Goal: Task Accomplishment & Management: Use online tool/utility

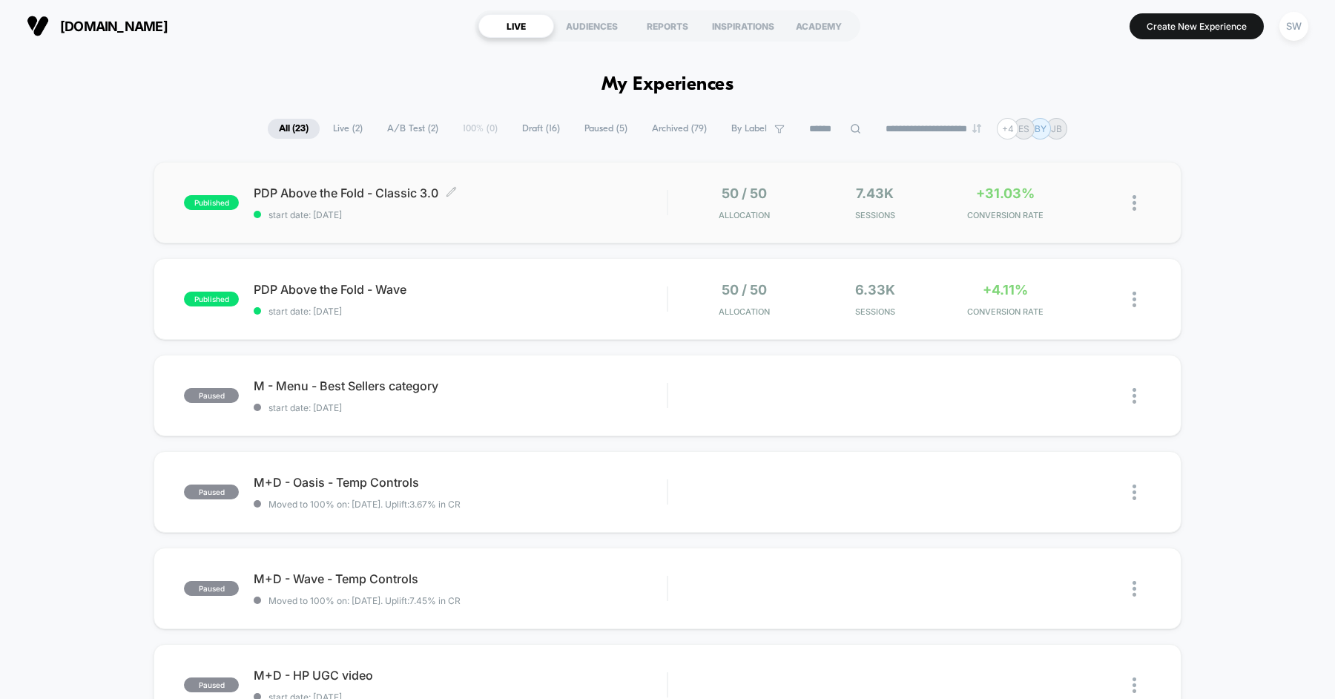
click at [552, 205] on div "PDP Above the Fold - Classic 3.0 Click to edit experience details Click to edit…" at bounding box center [460, 202] width 413 height 35
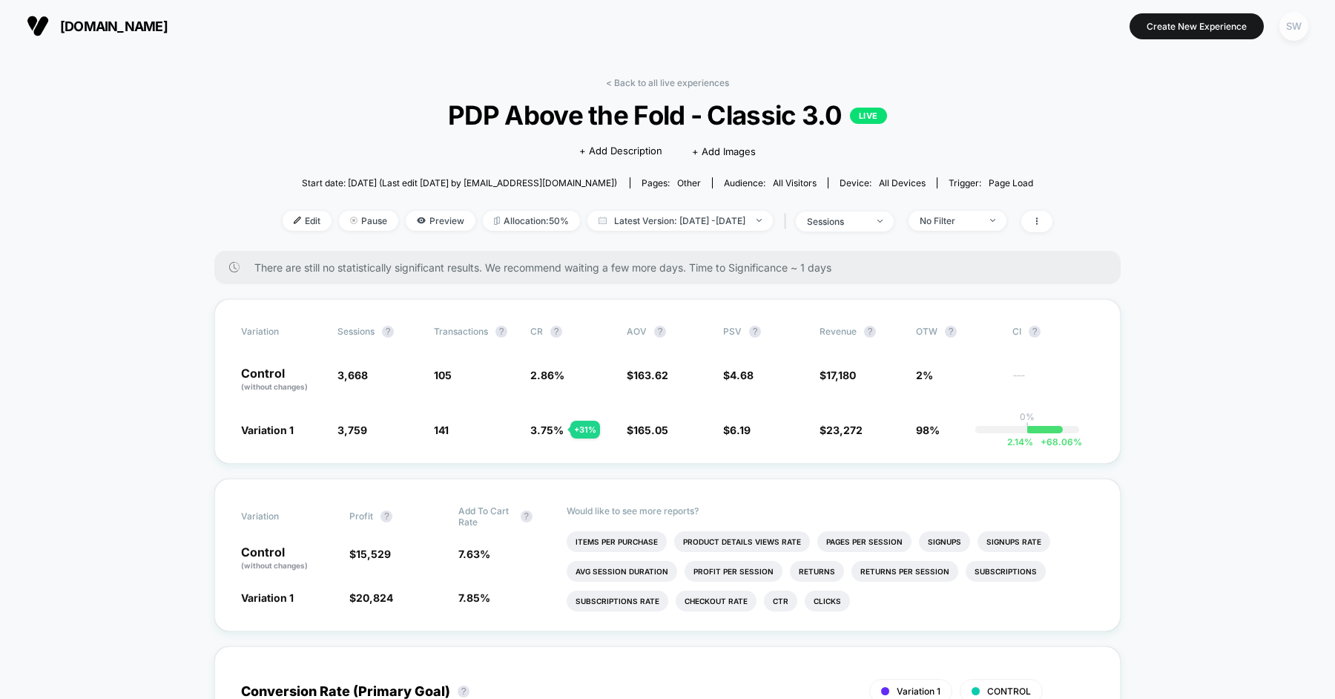
click at [1300, 23] on div "SW" at bounding box center [1293, 26] width 29 height 29
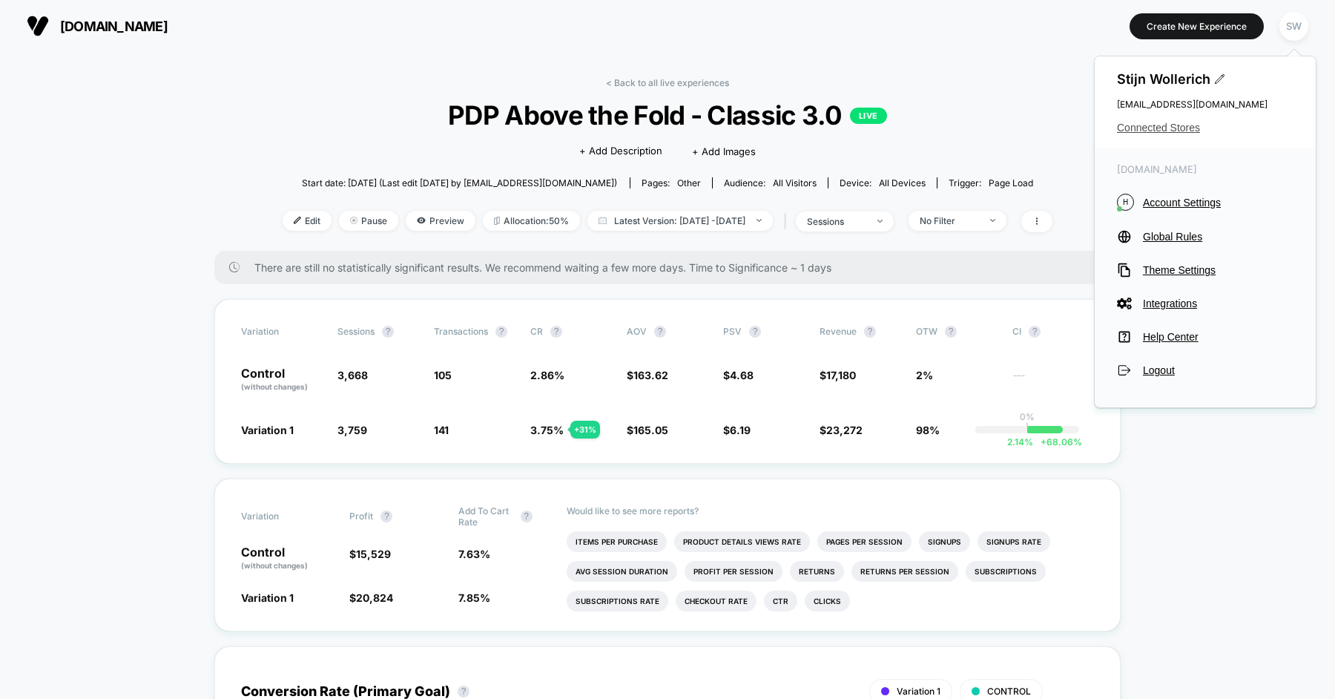
click at [1169, 122] on span "Connected Stores" at bounding box center [1205, 128] width 176 height 12
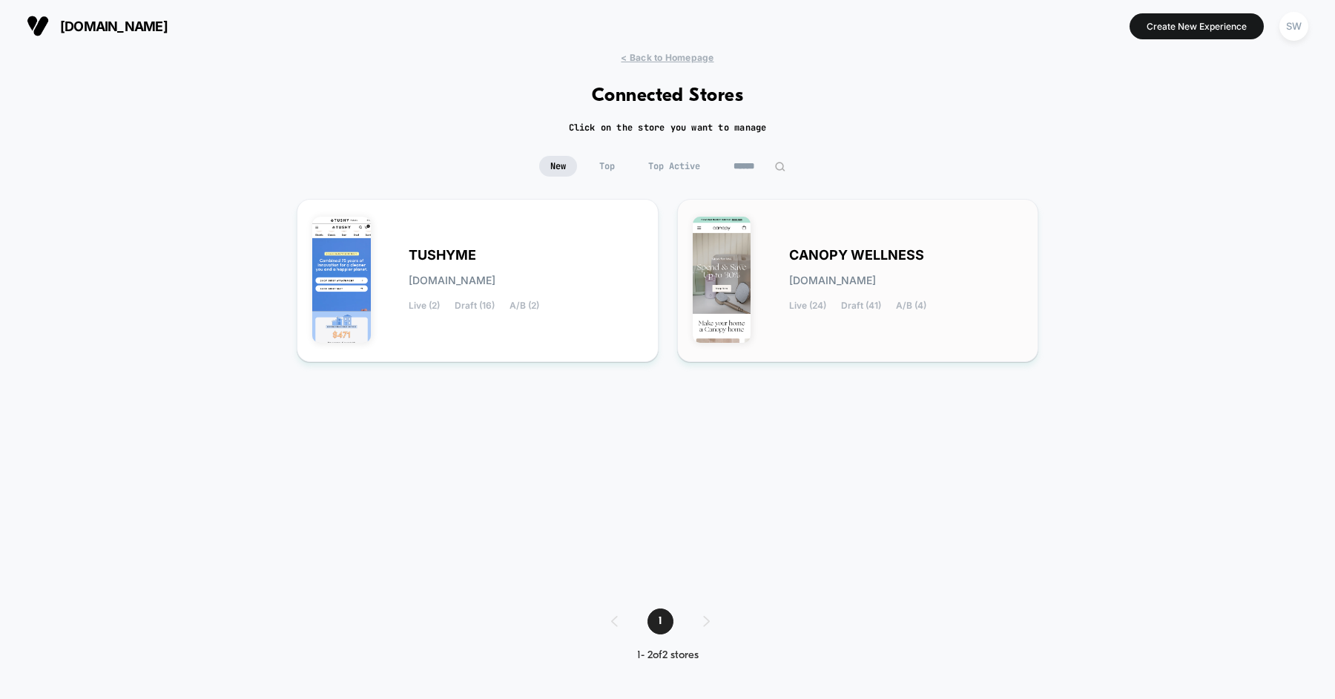
click at [906, 260] on span "CANOPY WELLNESS" at bounding box center [856, 255] width 135 height 10
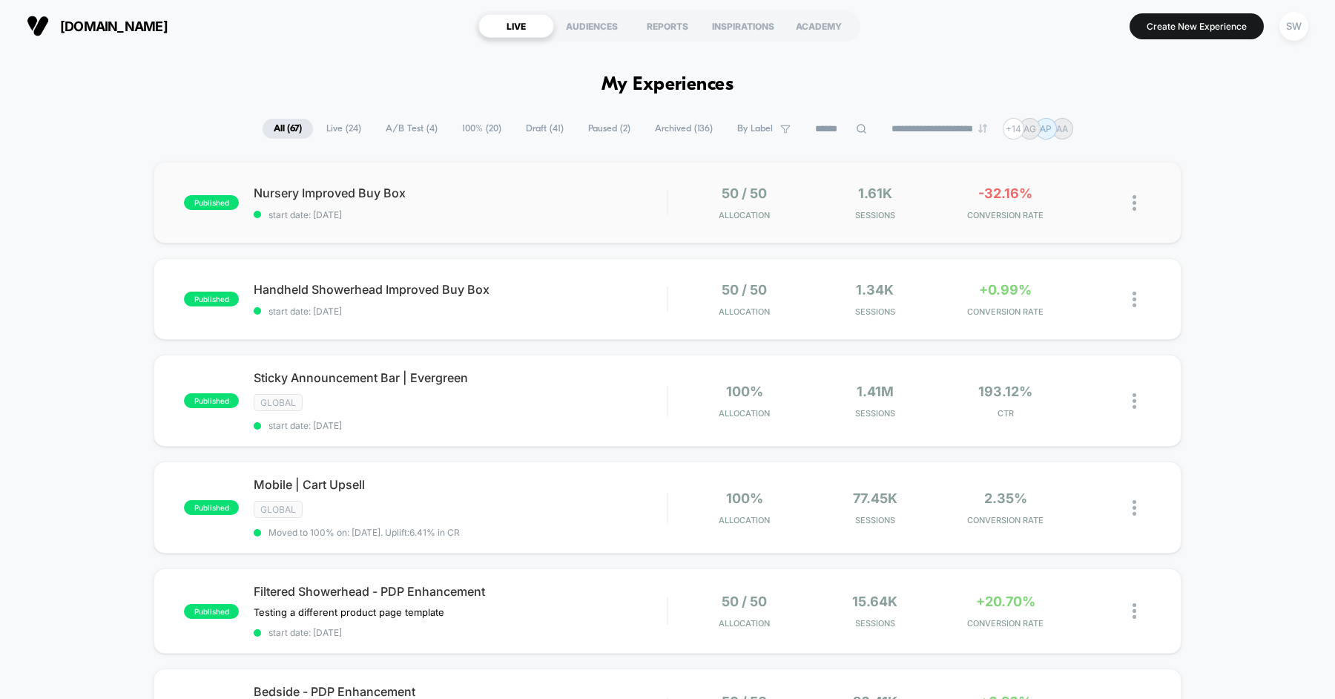
click at [483, 186] on span "Nursery Improved Buy Box" at bounding box center [460, 192] width 413 height 15
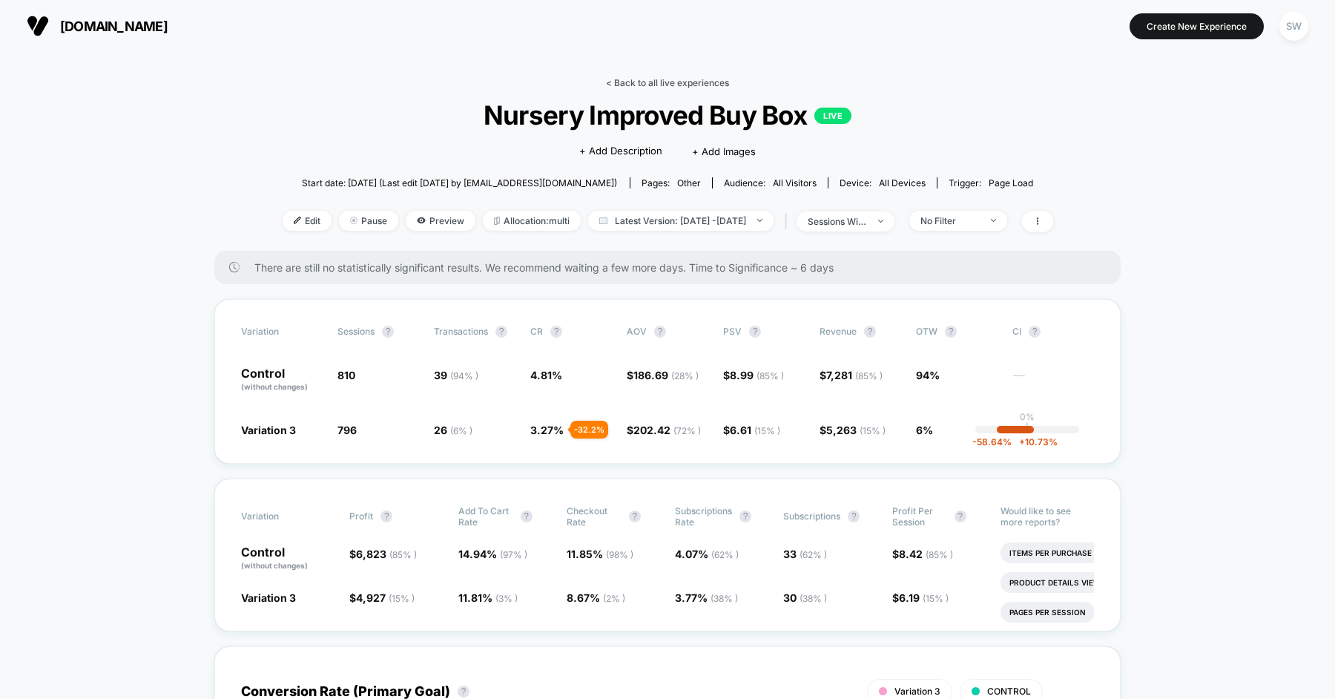
click at [676, 78] on link "< Back to all live experiences" at bounding box center [667, 82] width 123 height 11
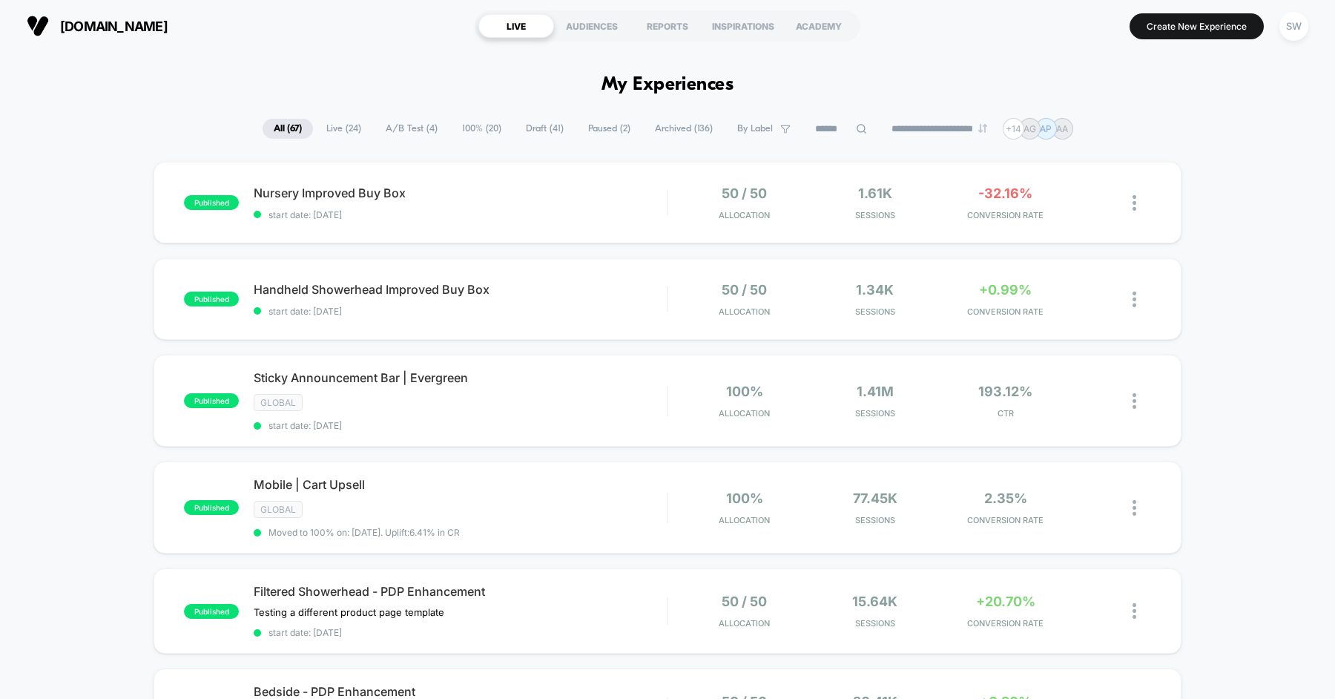
click at [842, 125] on input at bounding box center [841, 129] width 74 height 18
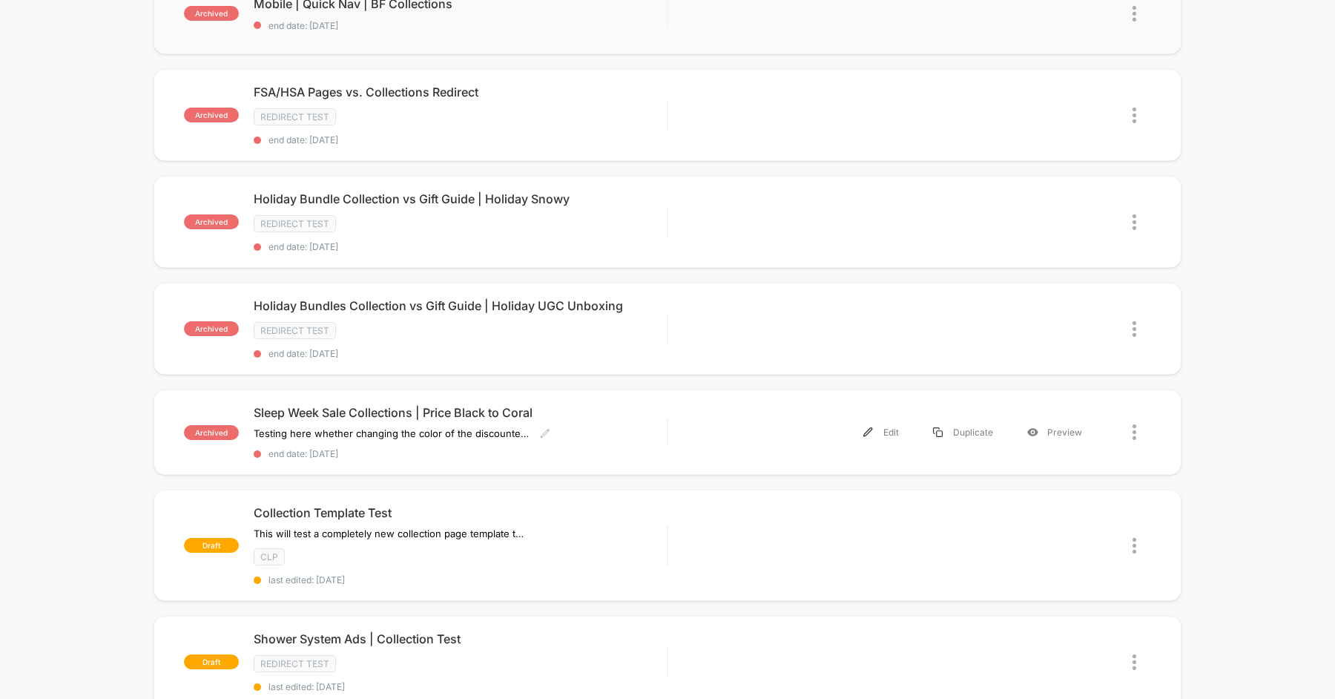
scroll to position [412, 0]
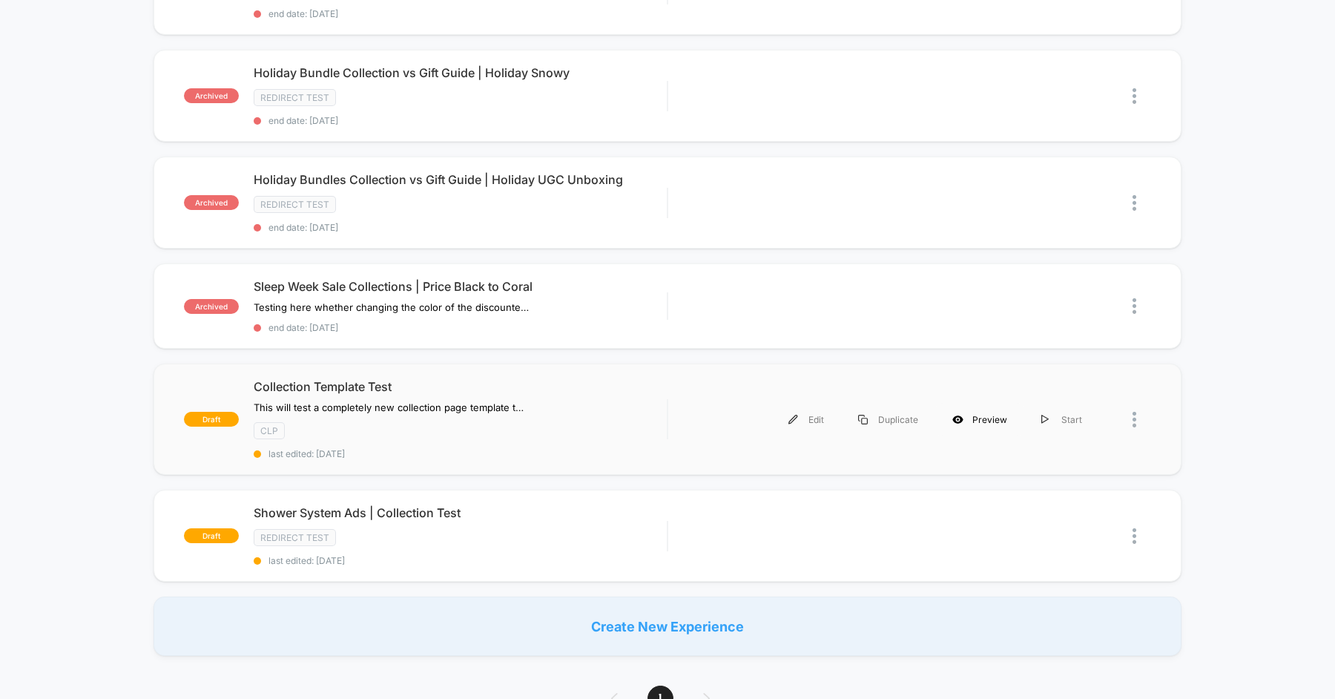
click at [976, 415] on div "Preview" at bounding box center [979, 419] width 89 height 33
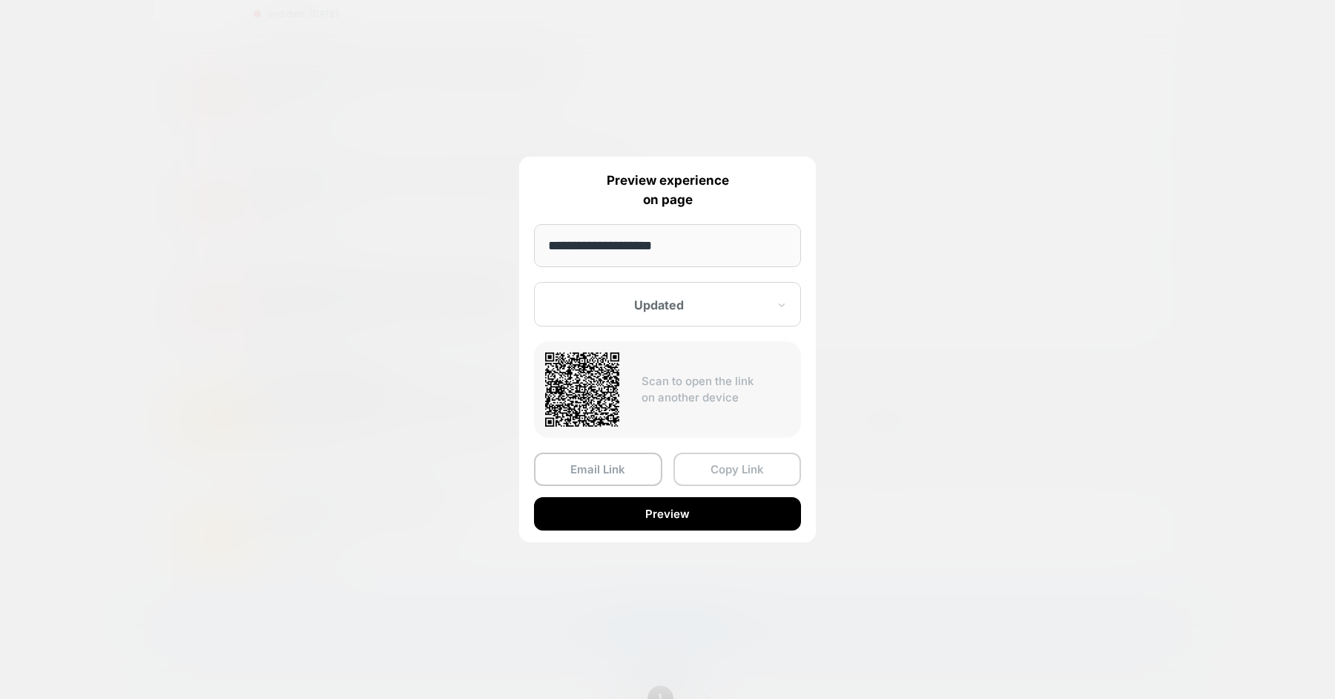
click at [710, 472] on button "Copy Link" at bounding box center [737, 468] width 128 height 33
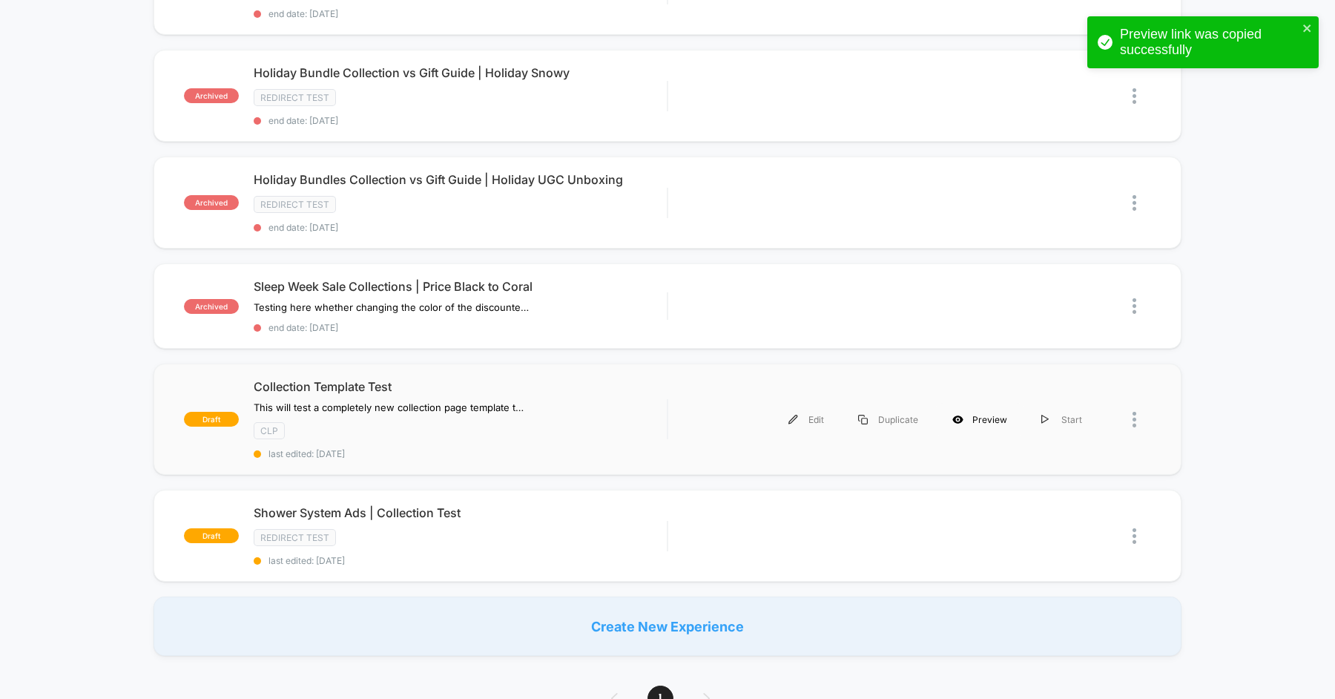
click at [992, 412] on div "Preview" at bounding box center [979, 419] width 89 height 33
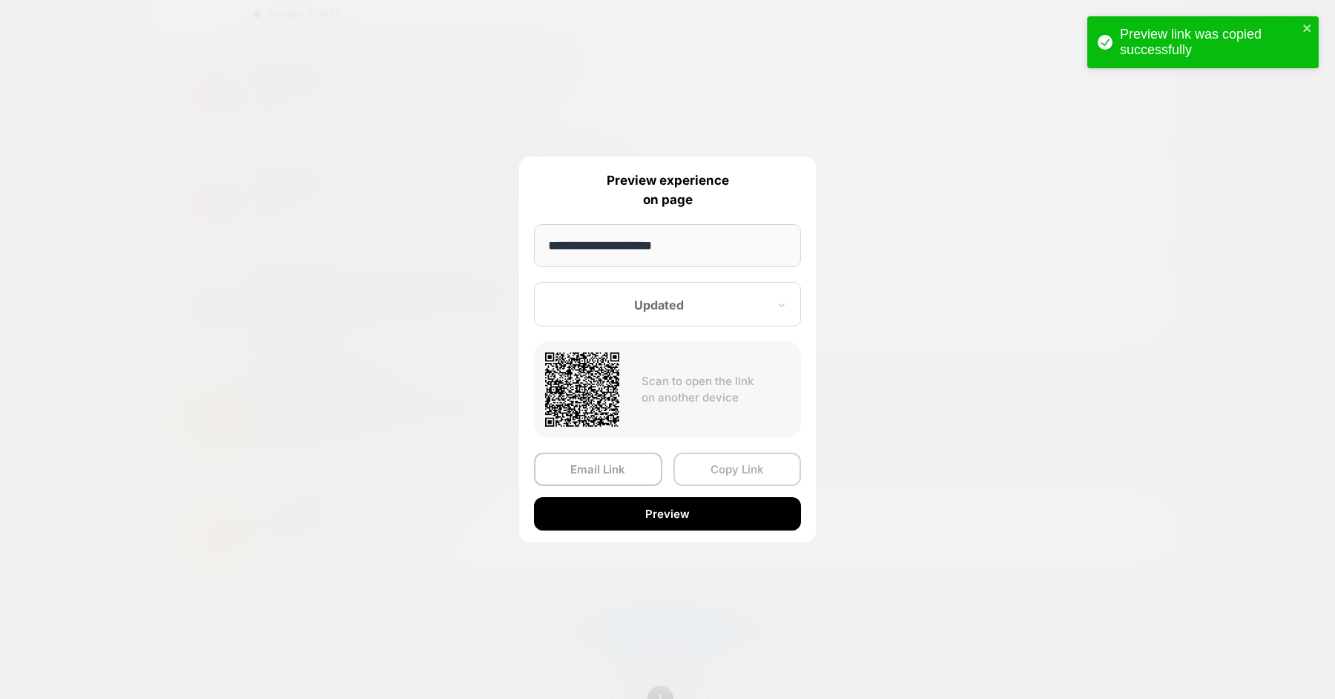
click at [741, 460] on button "Copy Link" at bounding box center [737, 468] width 128 height 33
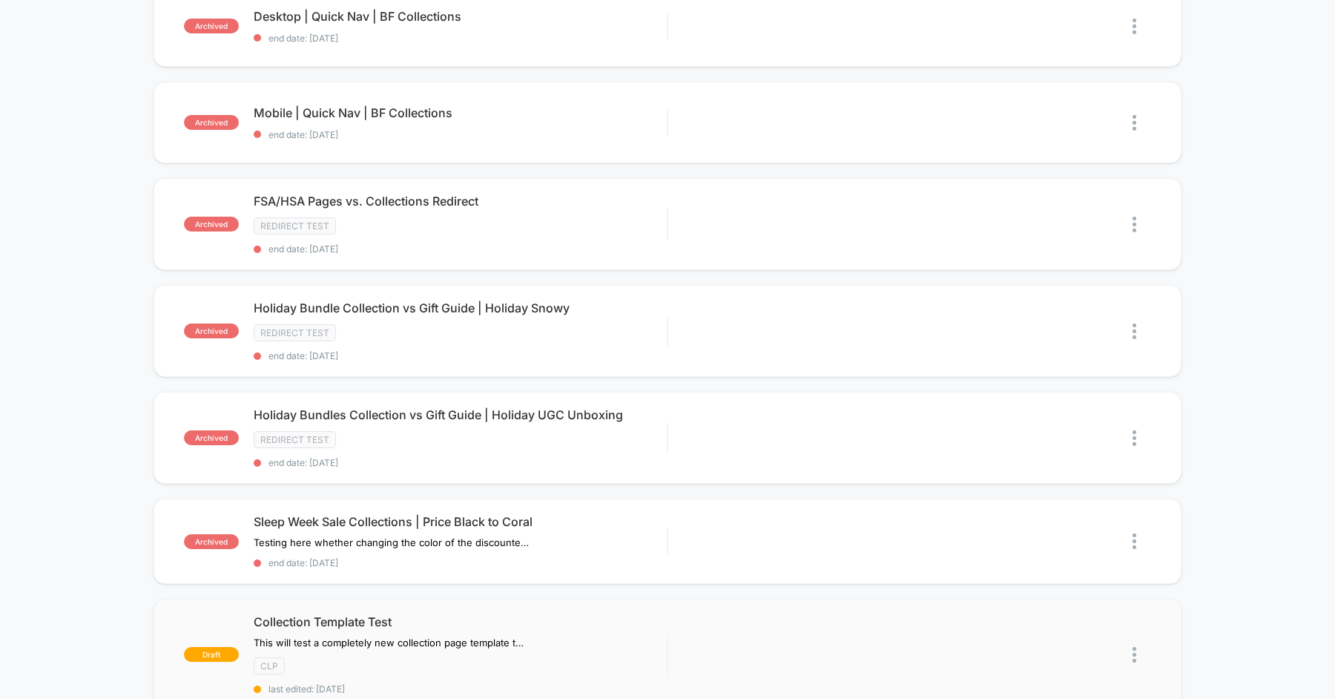
scroll to position [0, 0]
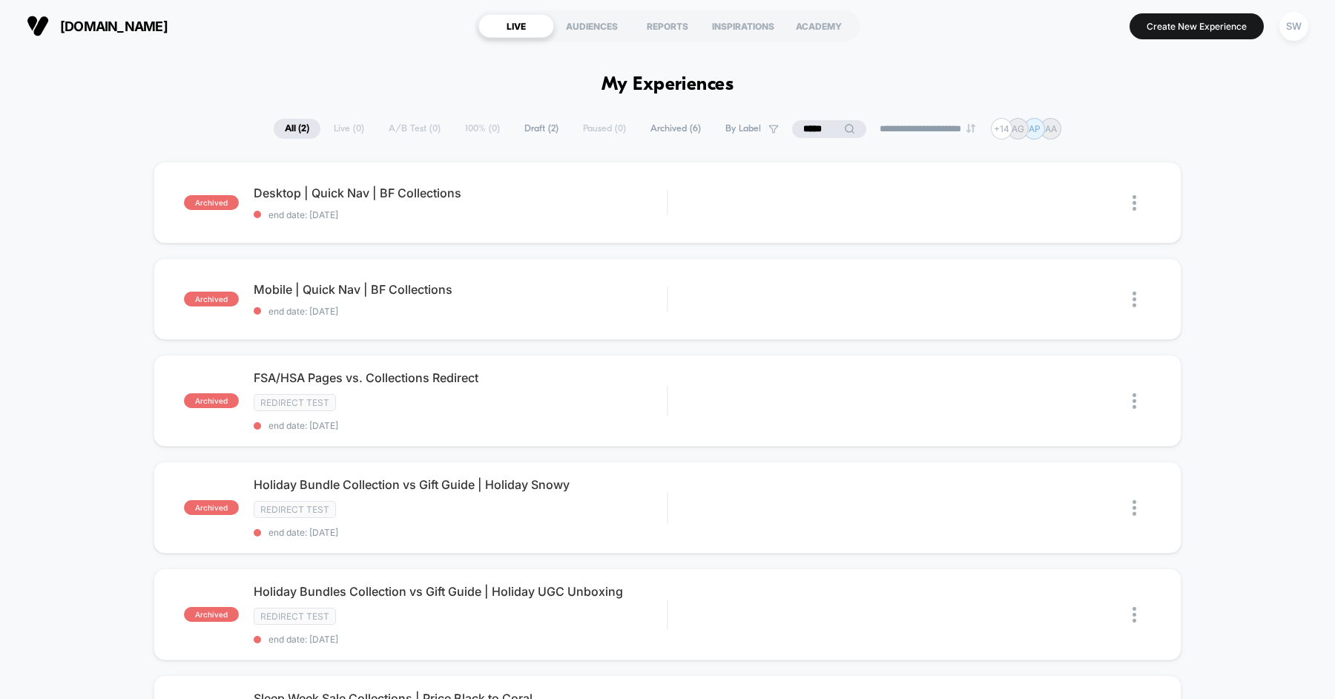
click at [807, 128] on input "*****" at bounding box center [829, 129] width 74 height 18
click at [807, 128] on input "*****" at bounding box center [829, 129] width 148 height 18
type input "*"
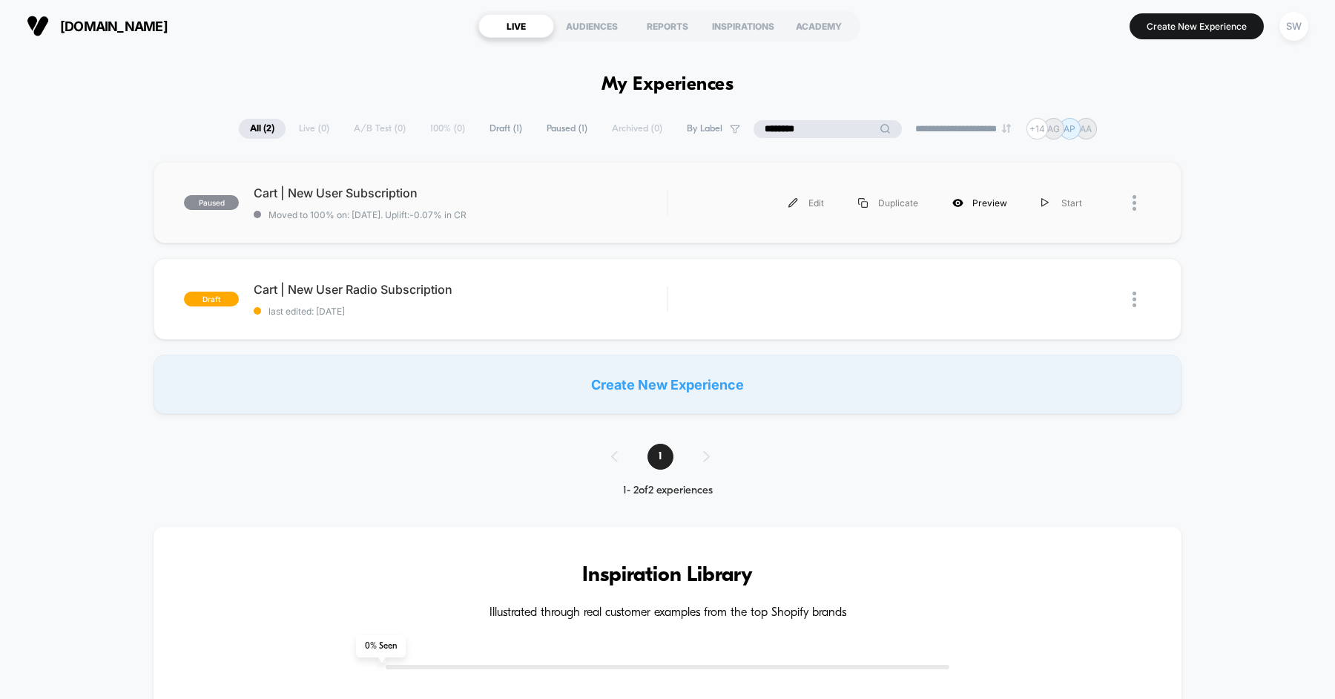
type input "********"
click at [989, 199] on div "Preview" at bounding box center [979, 202] width 89 height 33
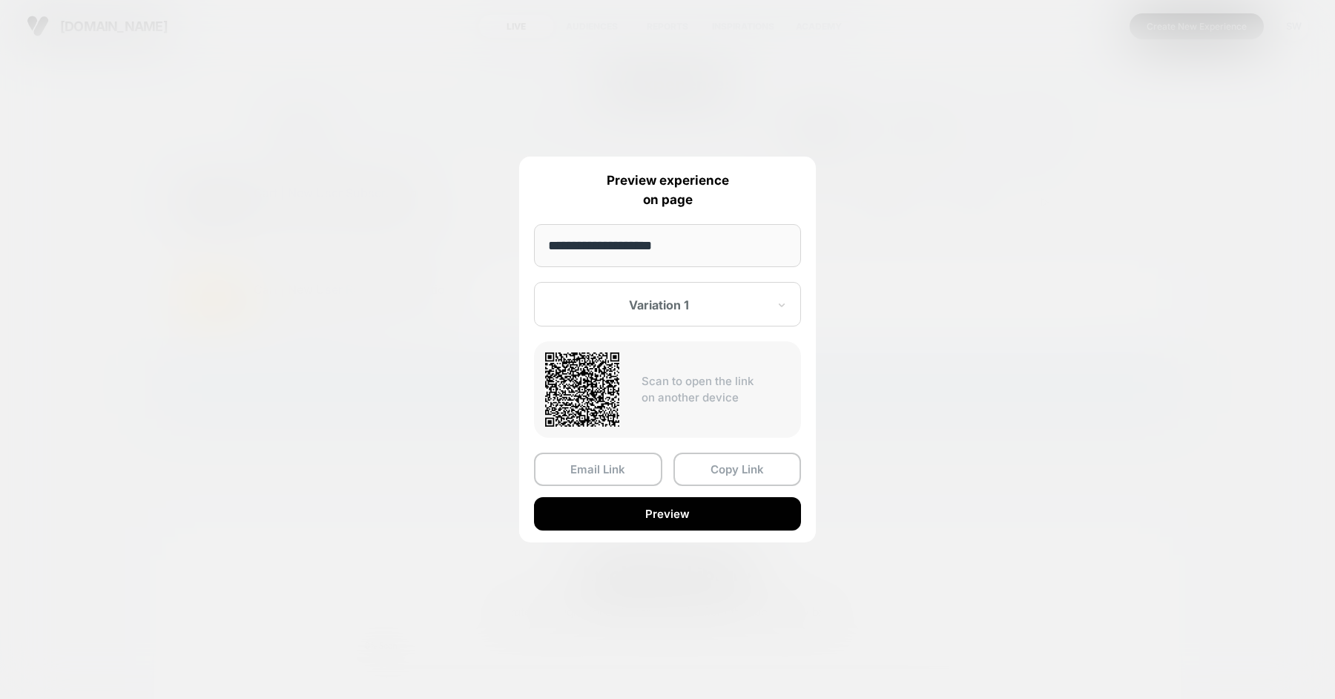
click at [188, 259] on div at bounding box center [667, 349] width 1335 height 699
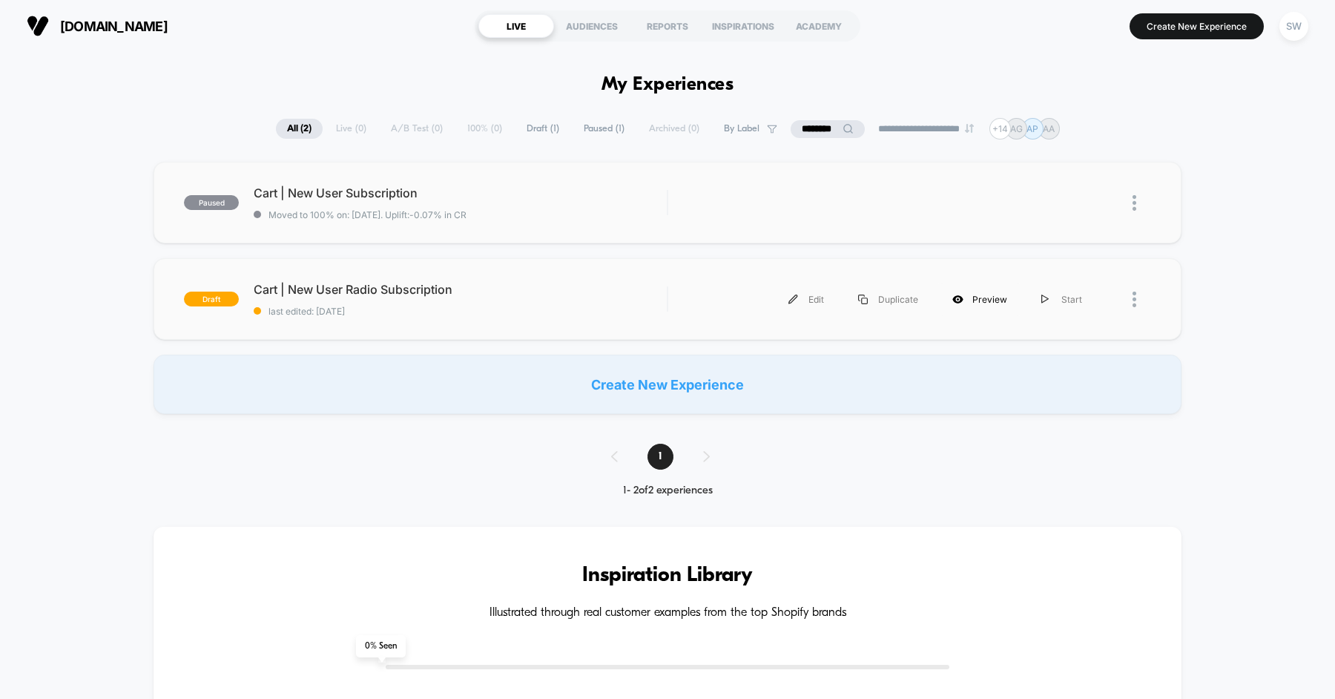
click at [979, 303] on div "Preview" at bounding box center [979, 299] width 89 height 33
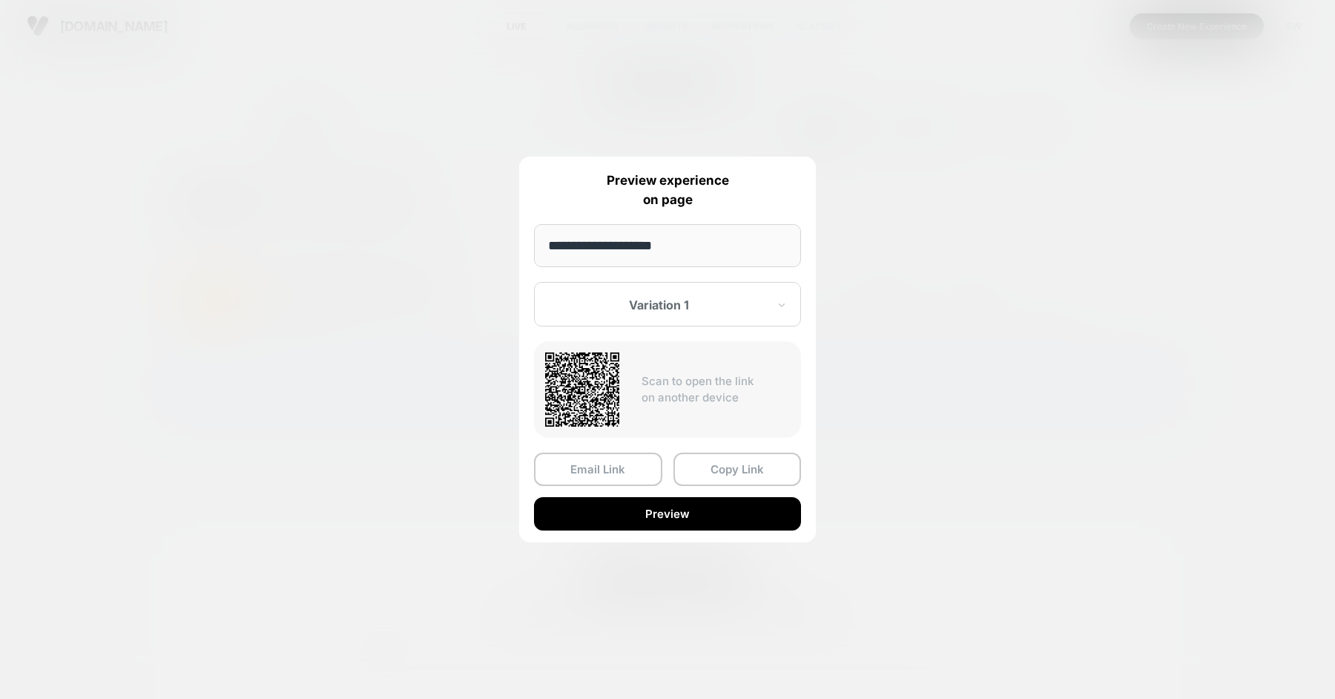
click at [696, 314] on div "Variation 1" at bounding box center [667, 304] width 267 height 44
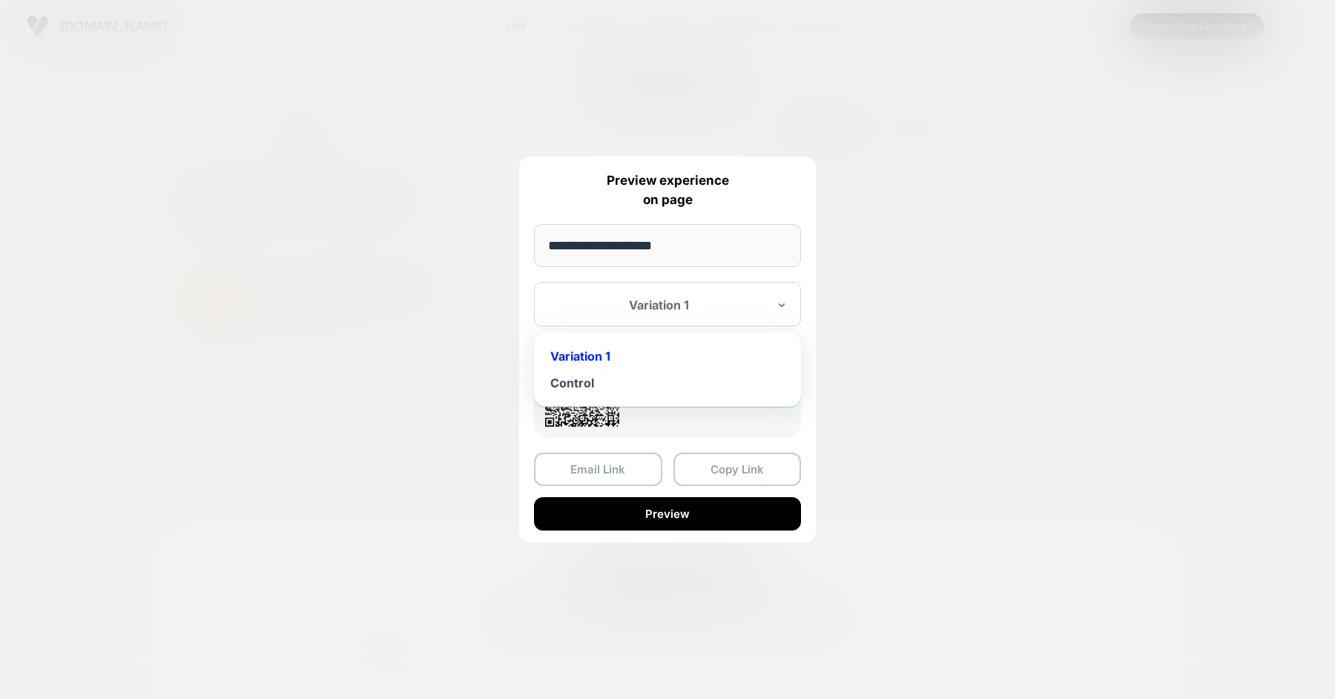
click at [443, 339] on div at bounding box center [667, 349] width 1335 height 699
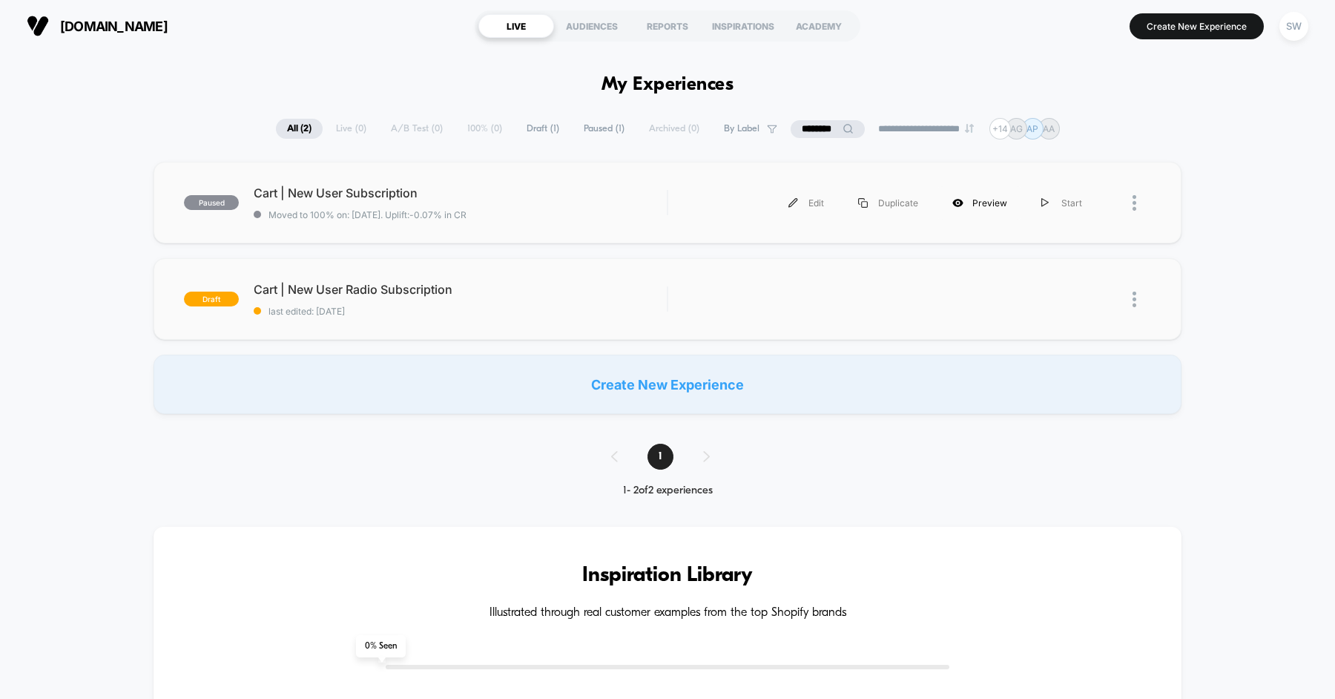
click at [997, 206] on div "Preview" at bounding box center [979, 202] width 89 height 33
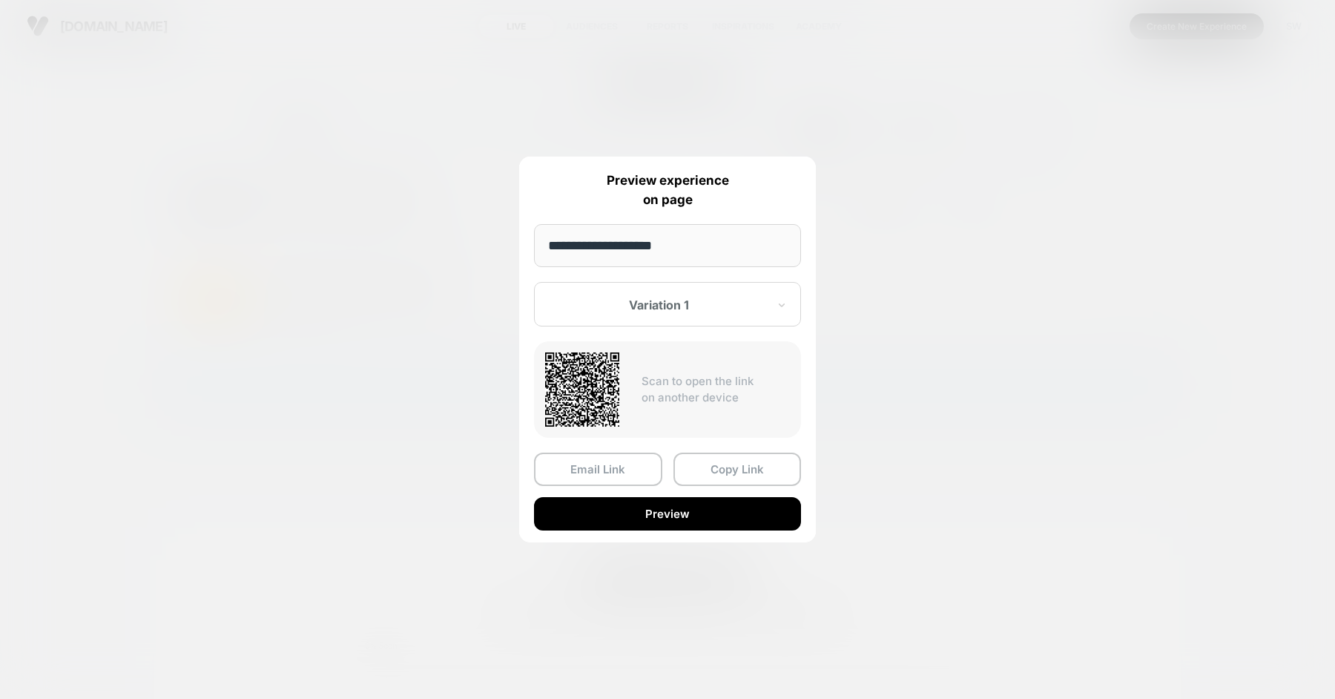
click at [681, 317] on div "Variation 1" at bounding box center [667, 304] width 267 height 44
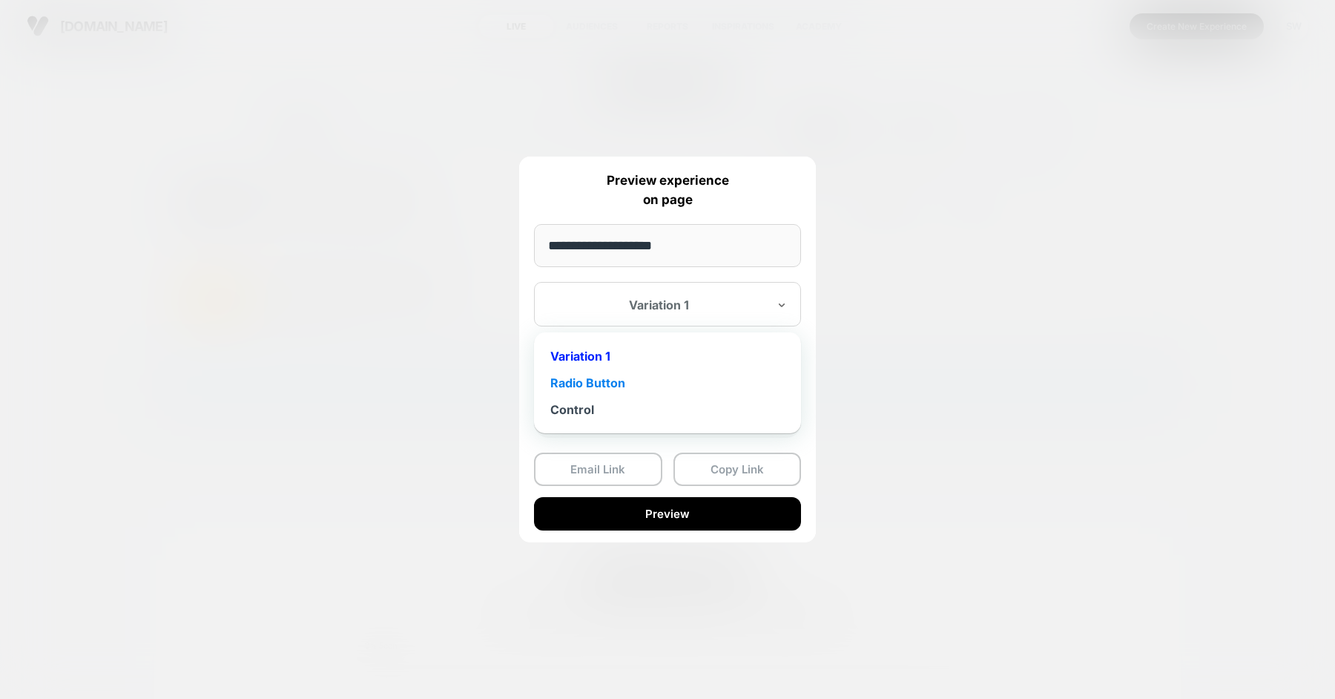
click at [559, 376] on div "Radio Button" at bounding box center [667, 382] width 252 height 27
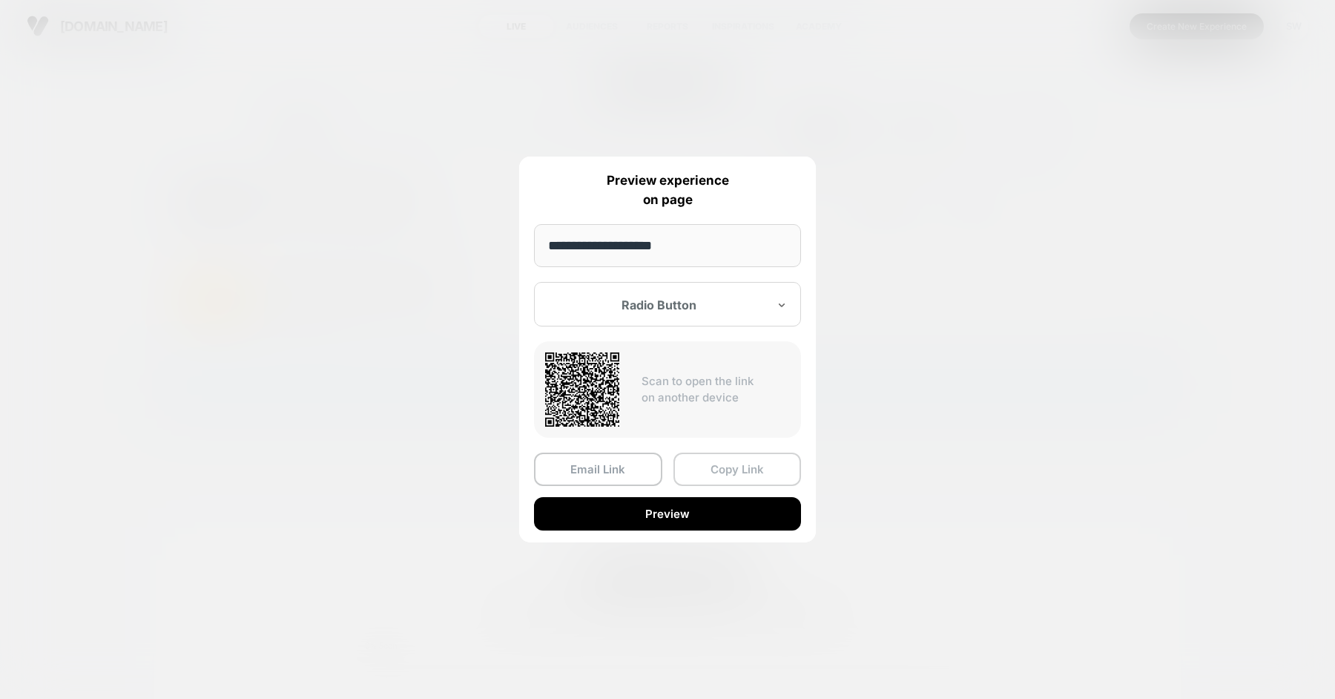
click at [709, 471] on button "Copy Link" at bounding box center [737, 468] width 128 height 33
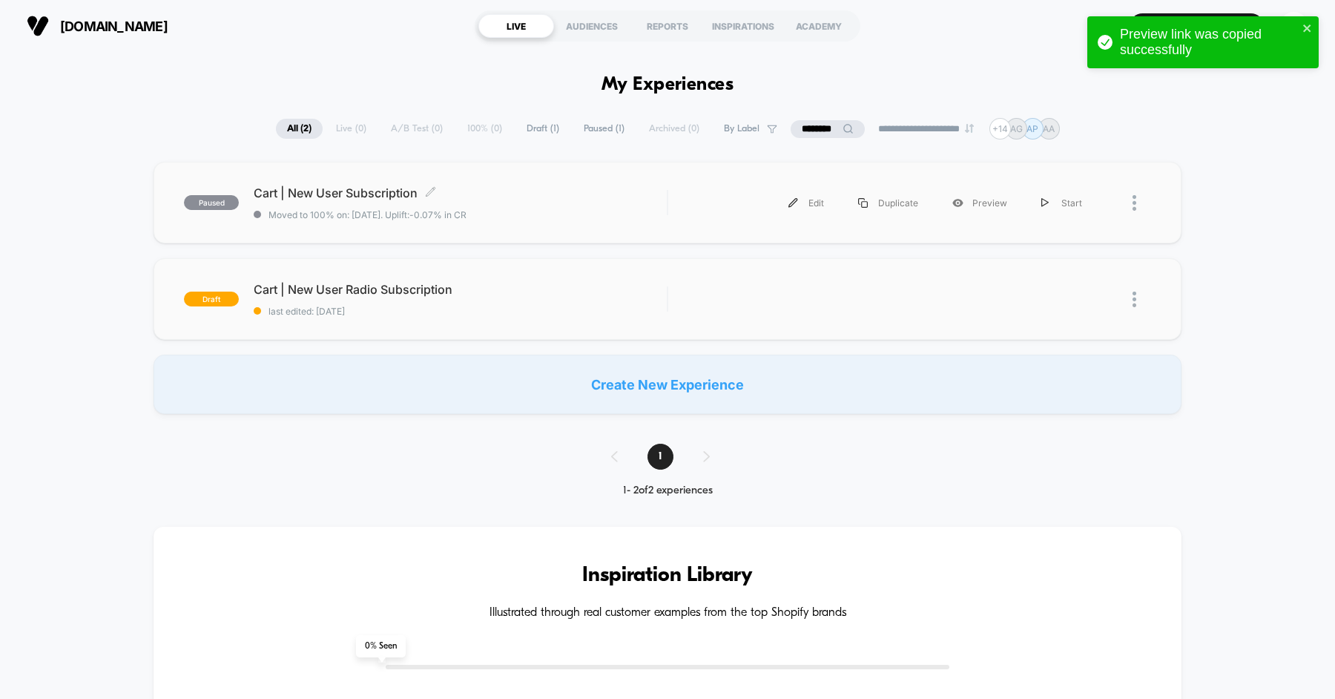
click at [564, 208] on div "Cart | New User Subscription Click to edit experience details Click to edit exp…" at bounding box center [460, 202] width 413 height 35
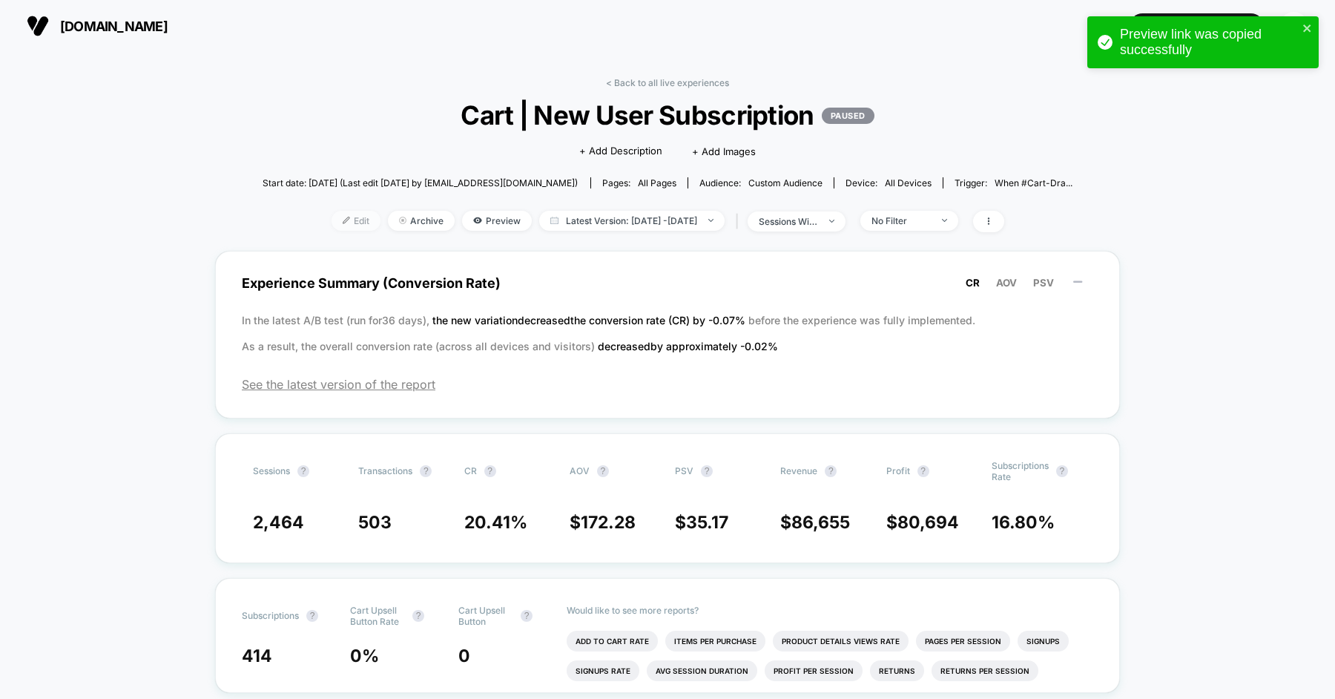
click at [340, 218] on span "Edit" at bounding box center [355, 221] width 49 height 20
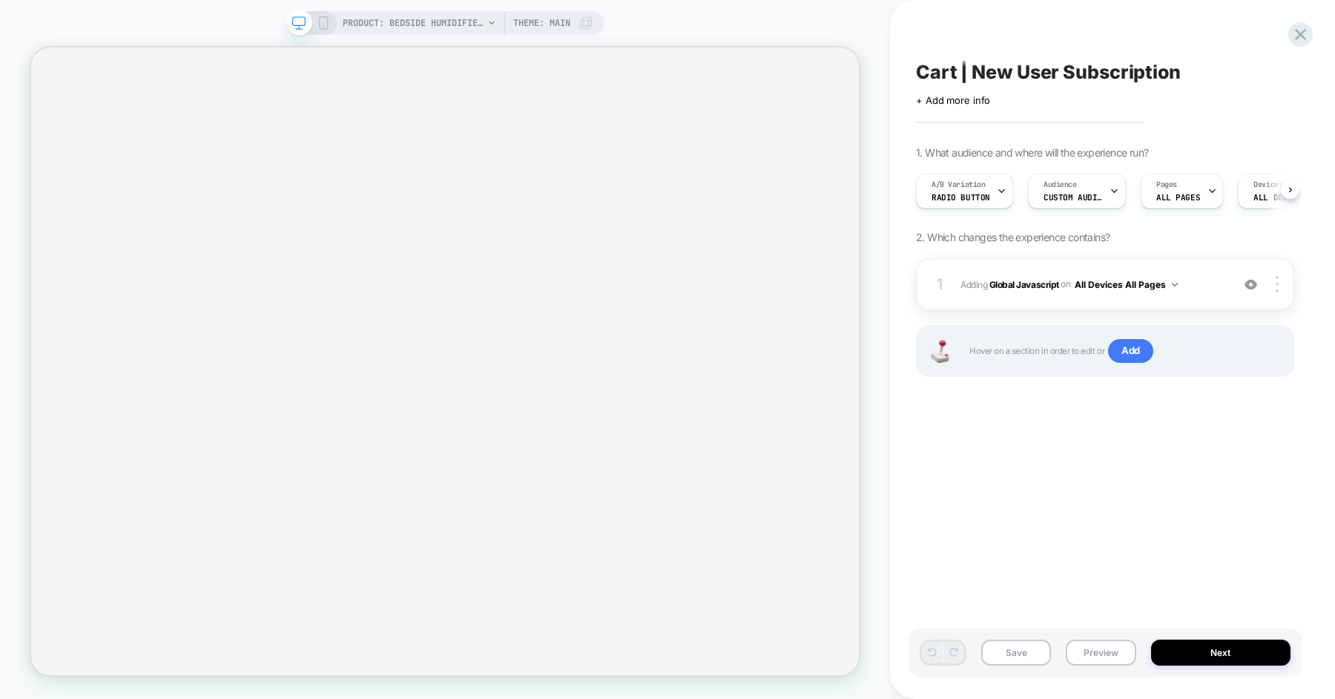
scroll to position [0, 1]
click at [1205, 292] on span "Adding Global Javascript on All Devices All Pages" at bounding box center [1091, 284] width 263 height 19
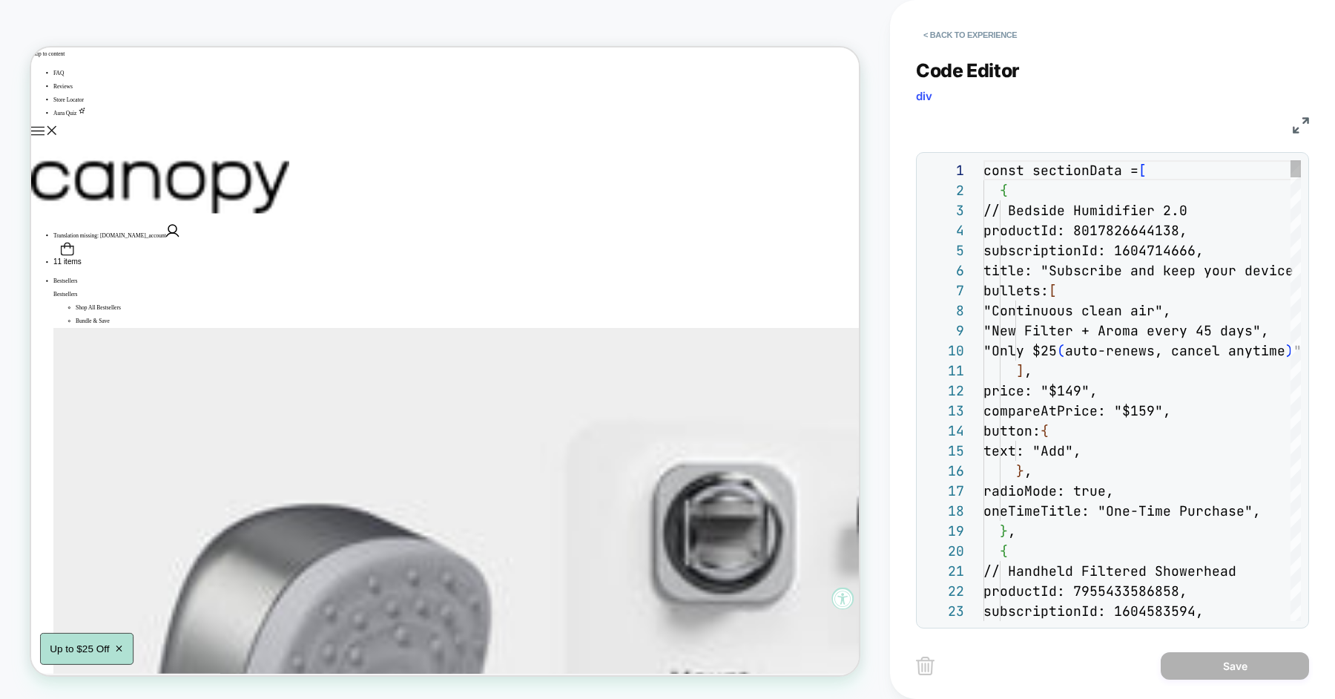
scroll to position [0, 0]
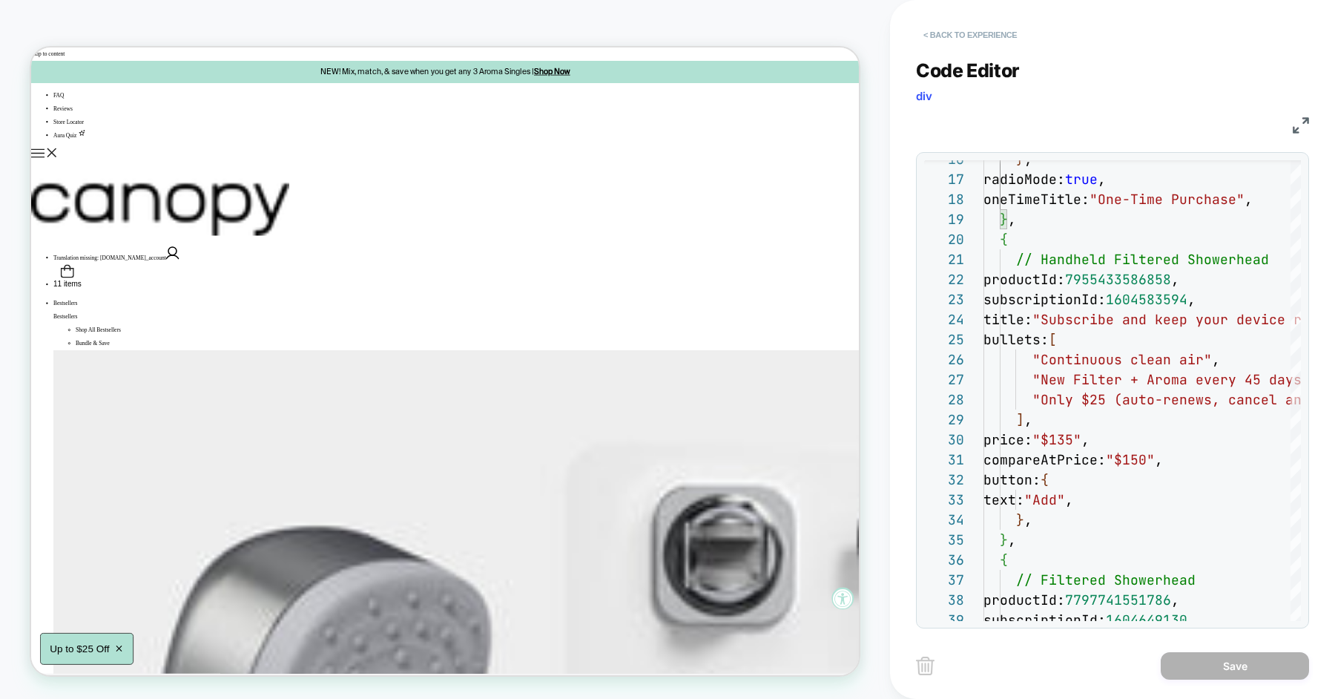
click at [985, 33] on button "< Back to experience" at bounding box center [970, 35] width 108 height 24
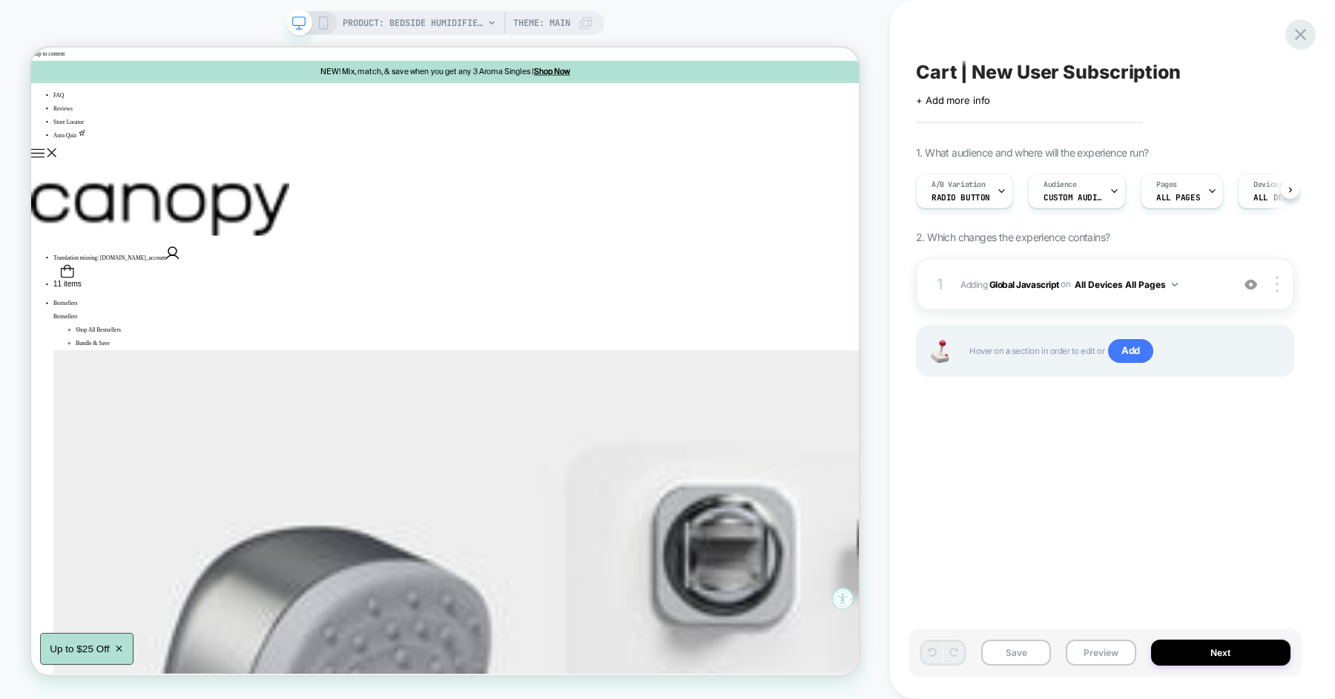
scroll to position [0, 1]
click at [1299, 30] on icon at bounding box center [1300, 34] width 20 height 20
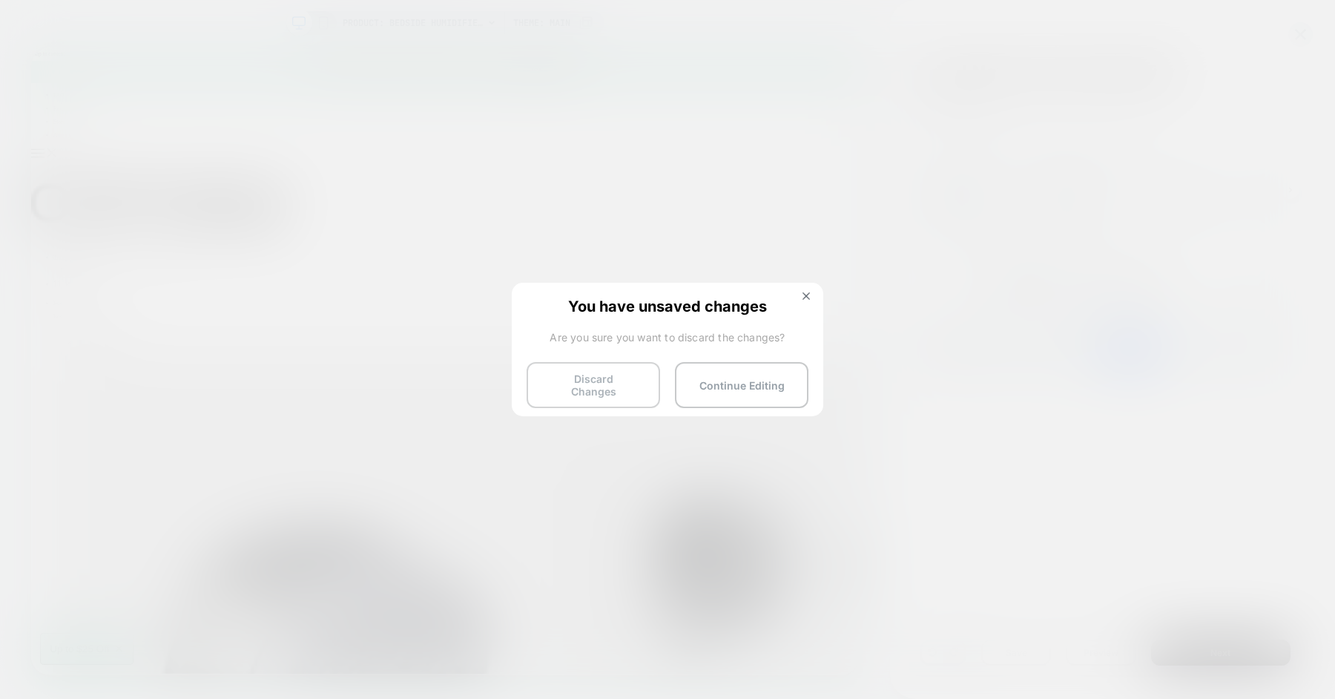
click at [613, 377] on button "Discard Changes" at bounding box center [592, 385] width 133 height 46
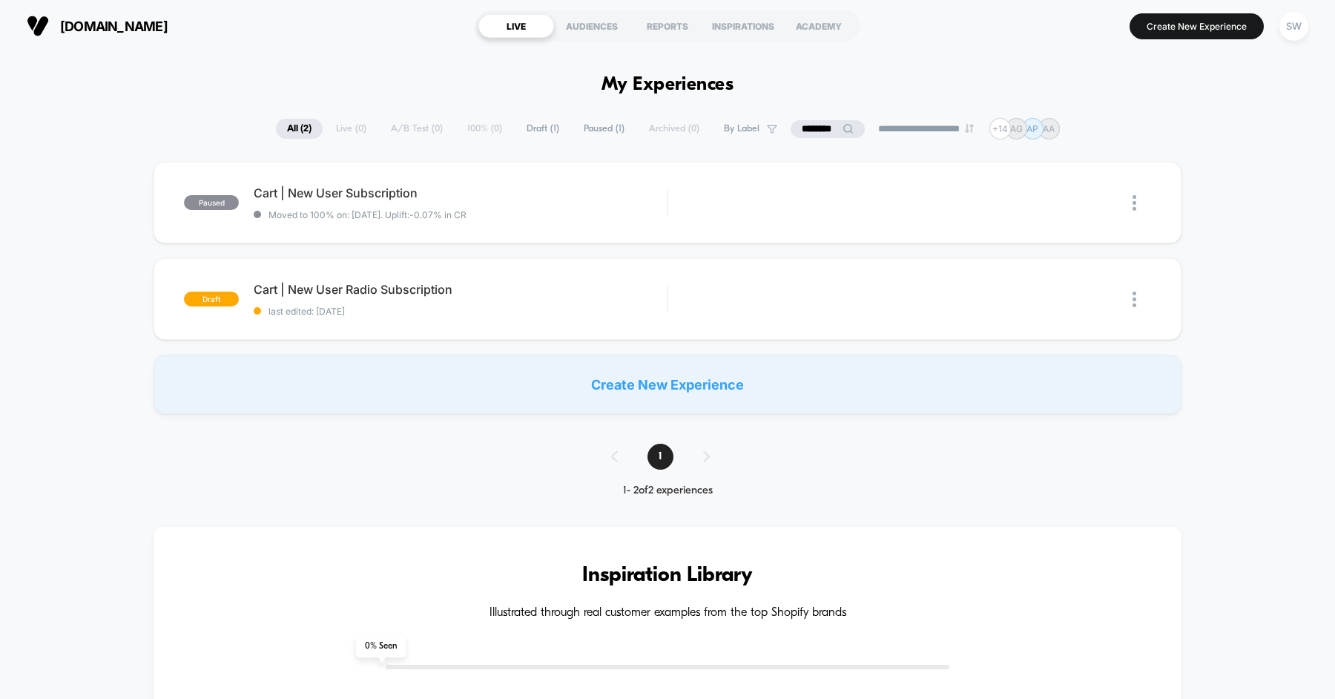
click at [826, 133] on input "********" at bounding box center [827, 129] width 74 height 18
click at [826, 133] on input "********" at bounding box center [827, 129] width 148 height 18
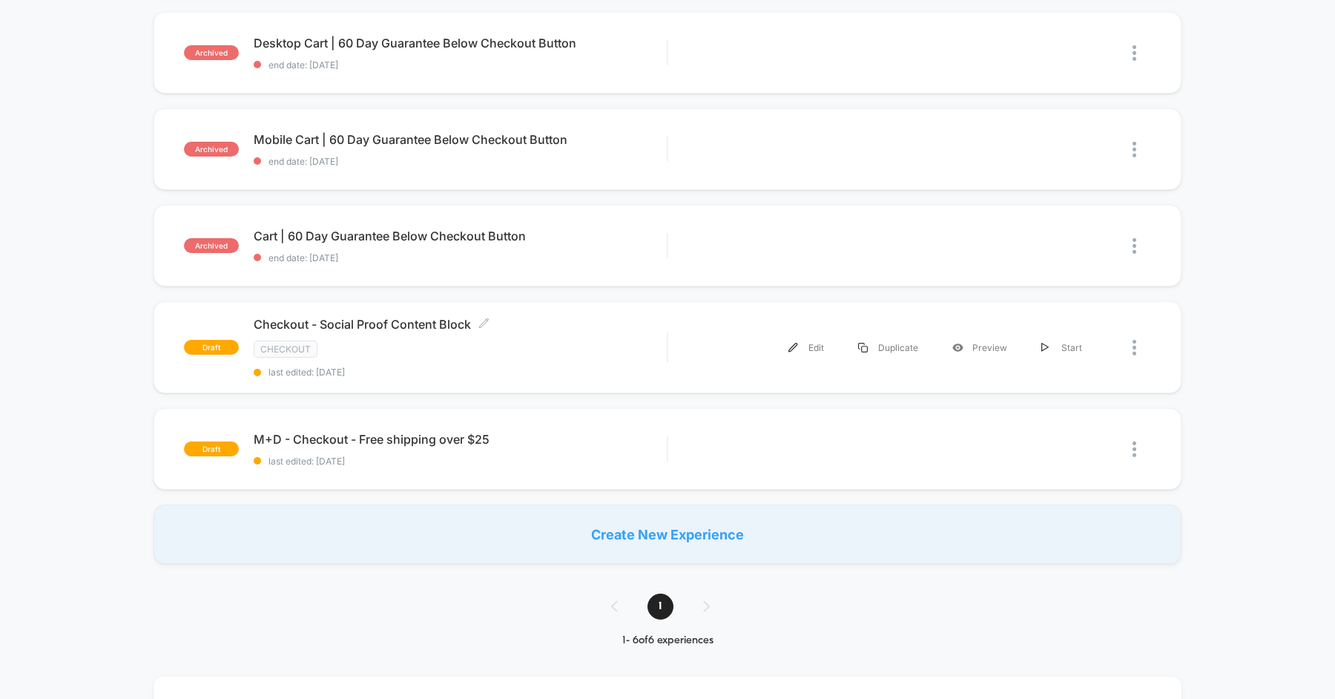
scroll to position [934, 0]
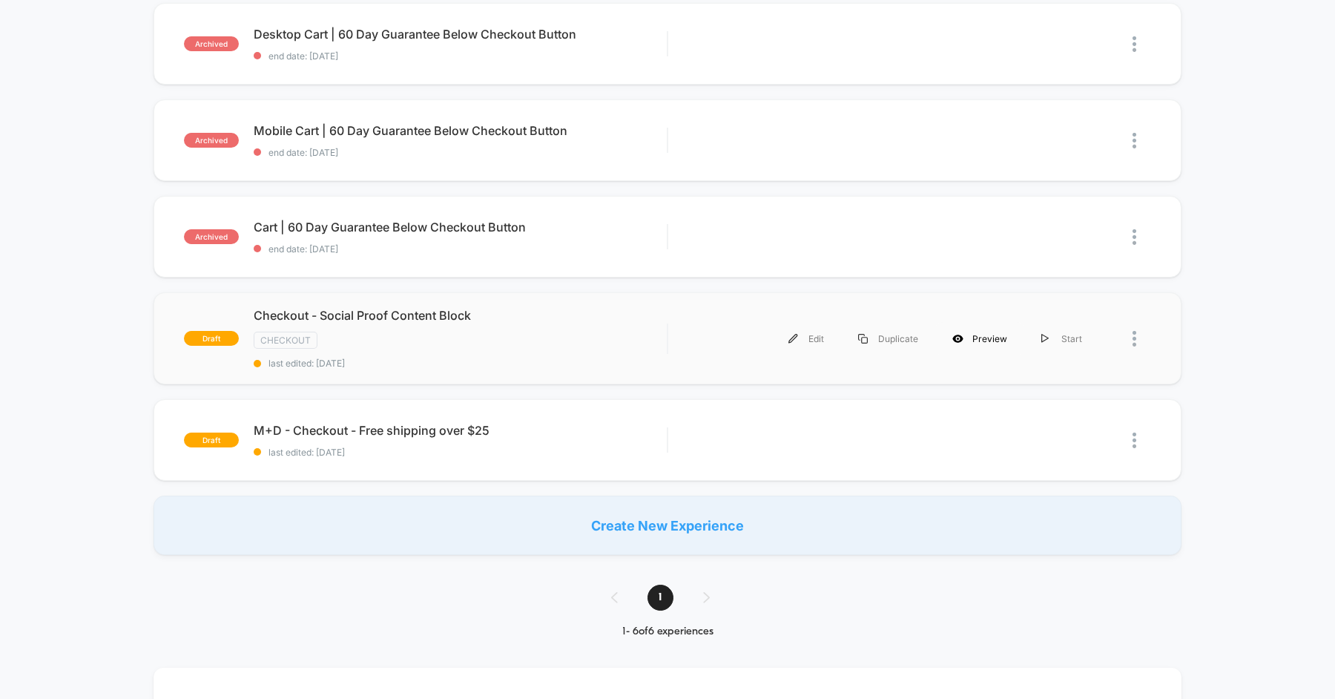
type input "********"
click at [988, 328] on div "Preview" at bounding box center [979, 338] width 89 height 33
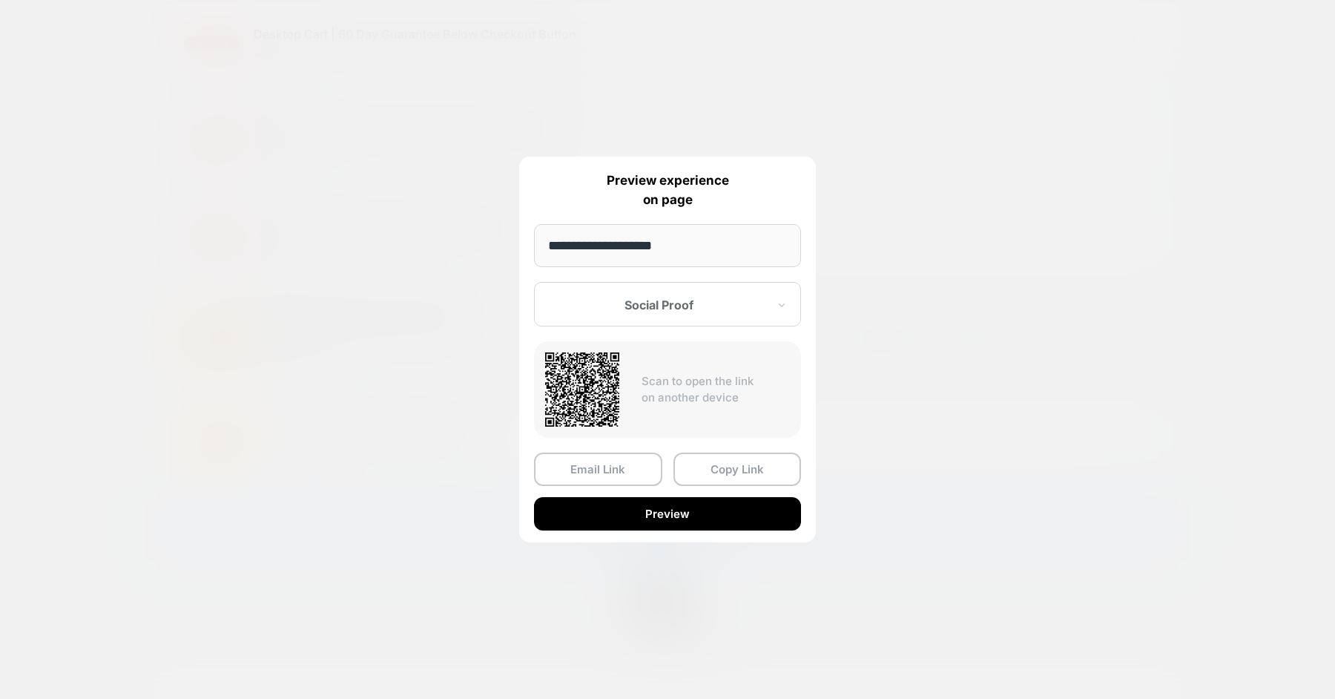
click at [859, 243] on div at bounding box center [667, 349] width 1335 height 699
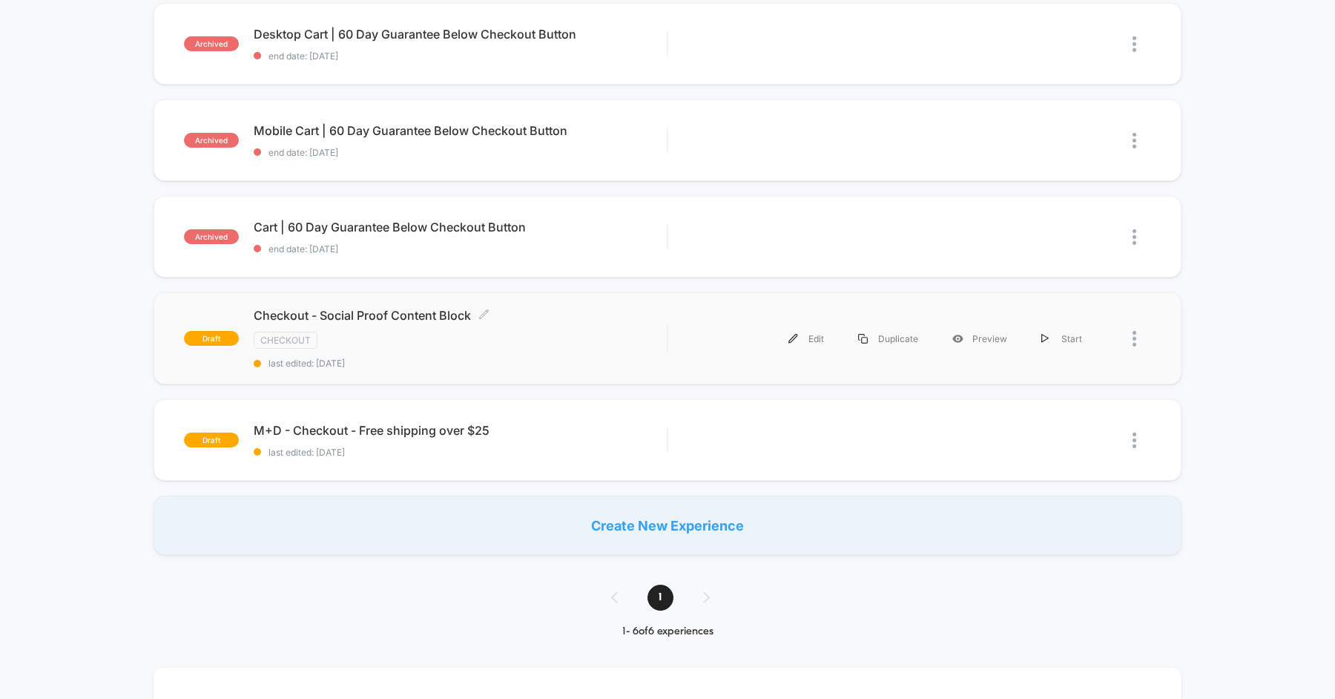
click at [498, 331] on div "CHECKOUT" at bounding box center [460, 339] width 413 height 17
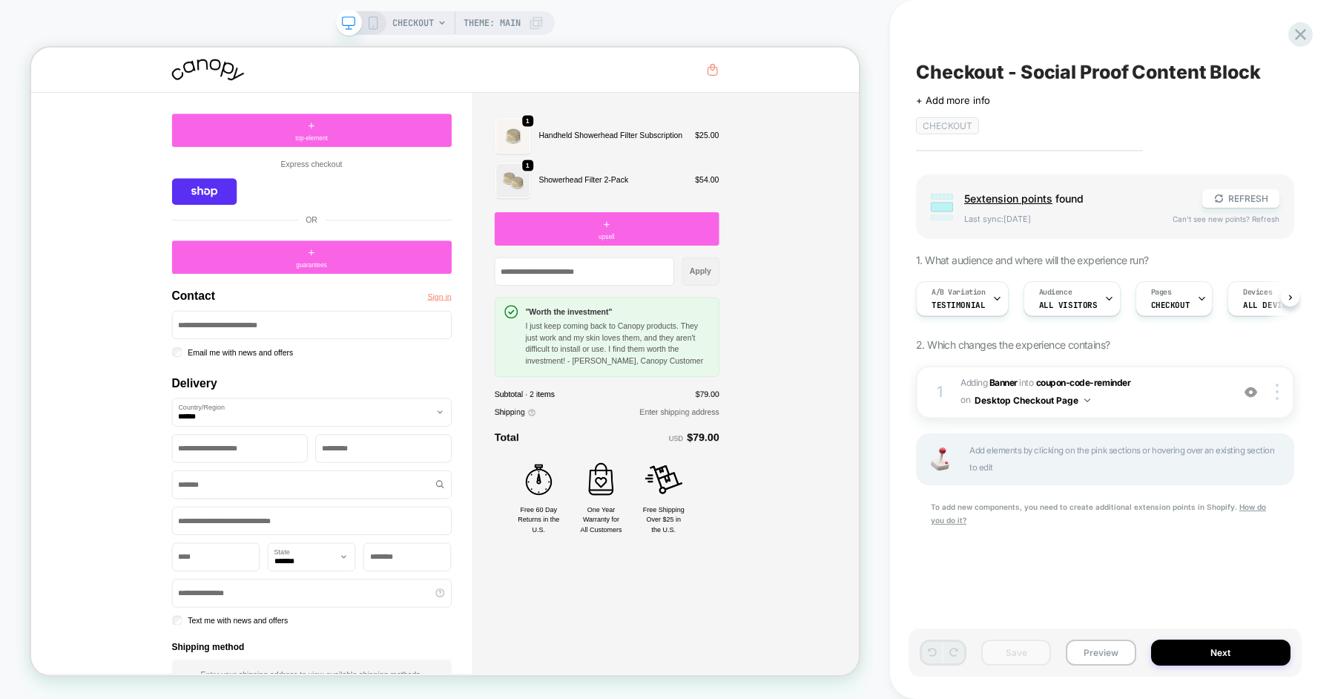
scroll to position [0, 1]
click at [981, 300] on div "A/B Variation Testimonial" at bounding box center [958, 298] width 84 height 33
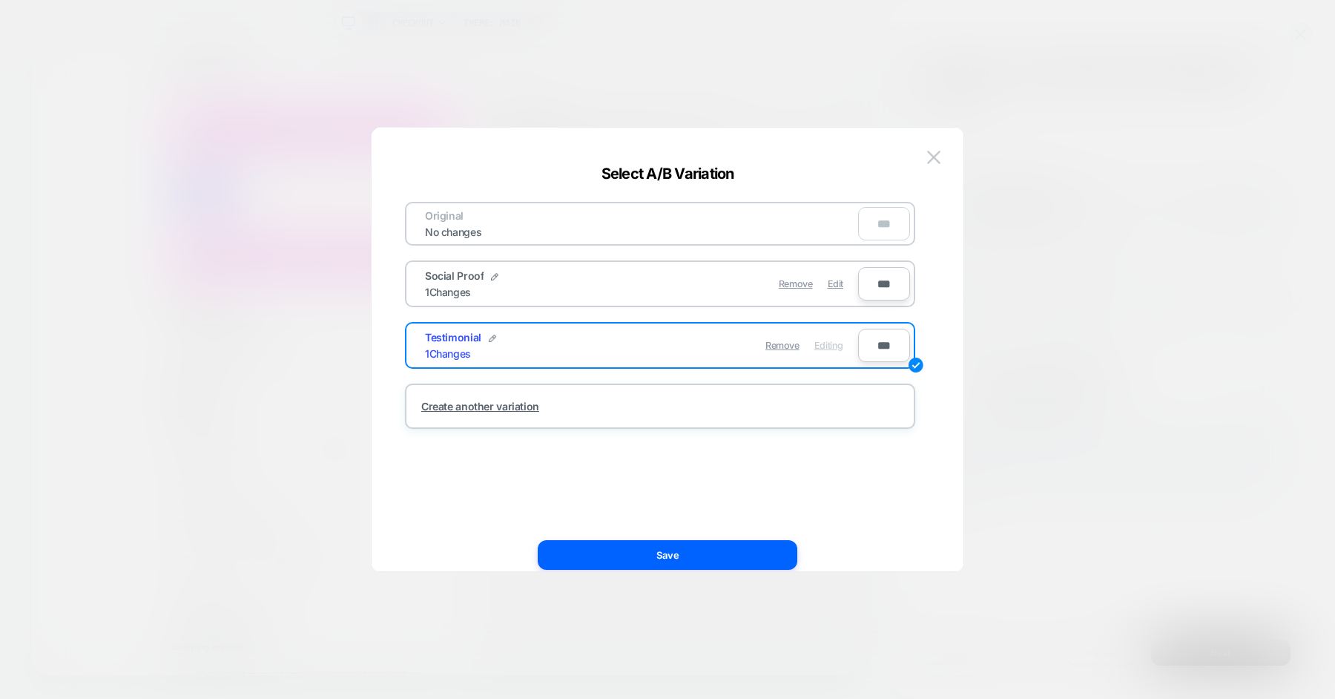
click at [1038, 373] on div at bounding box center [667, 349] width 1335 height 699
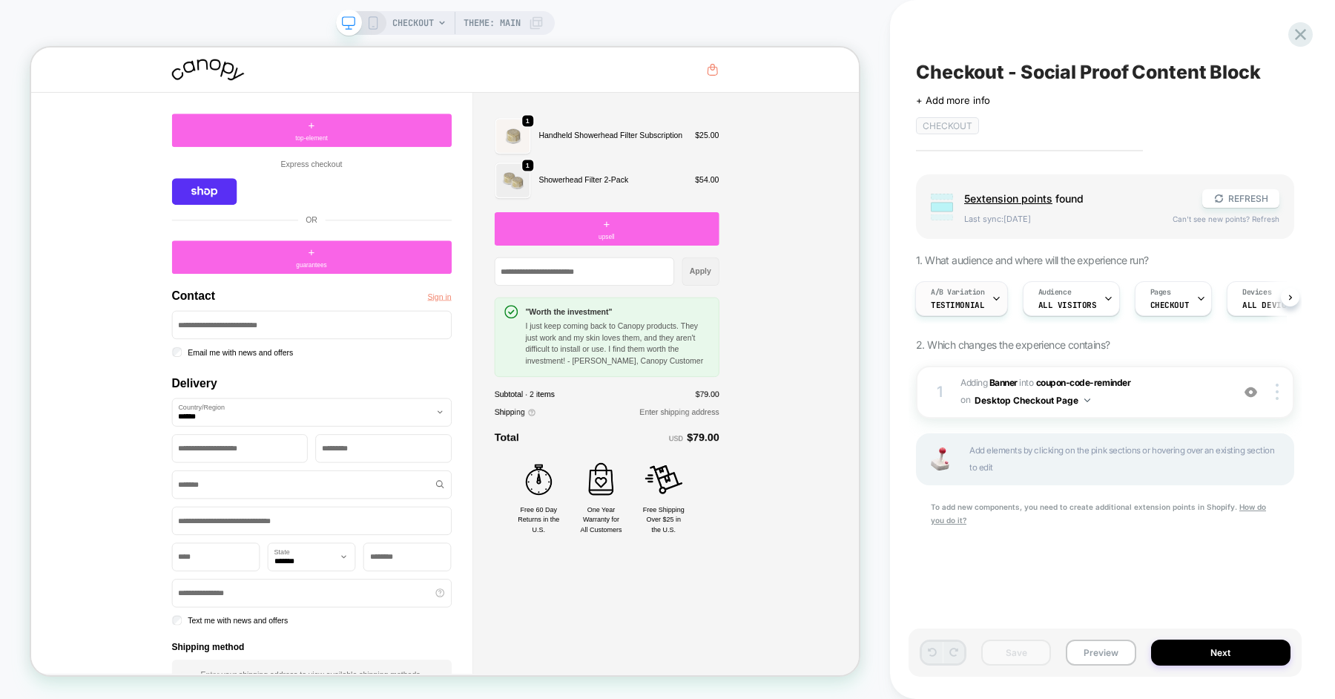
click at [982, 306] on div "A/B Variation Testimonial" at bounding box center [958, 298] width 84 height 33
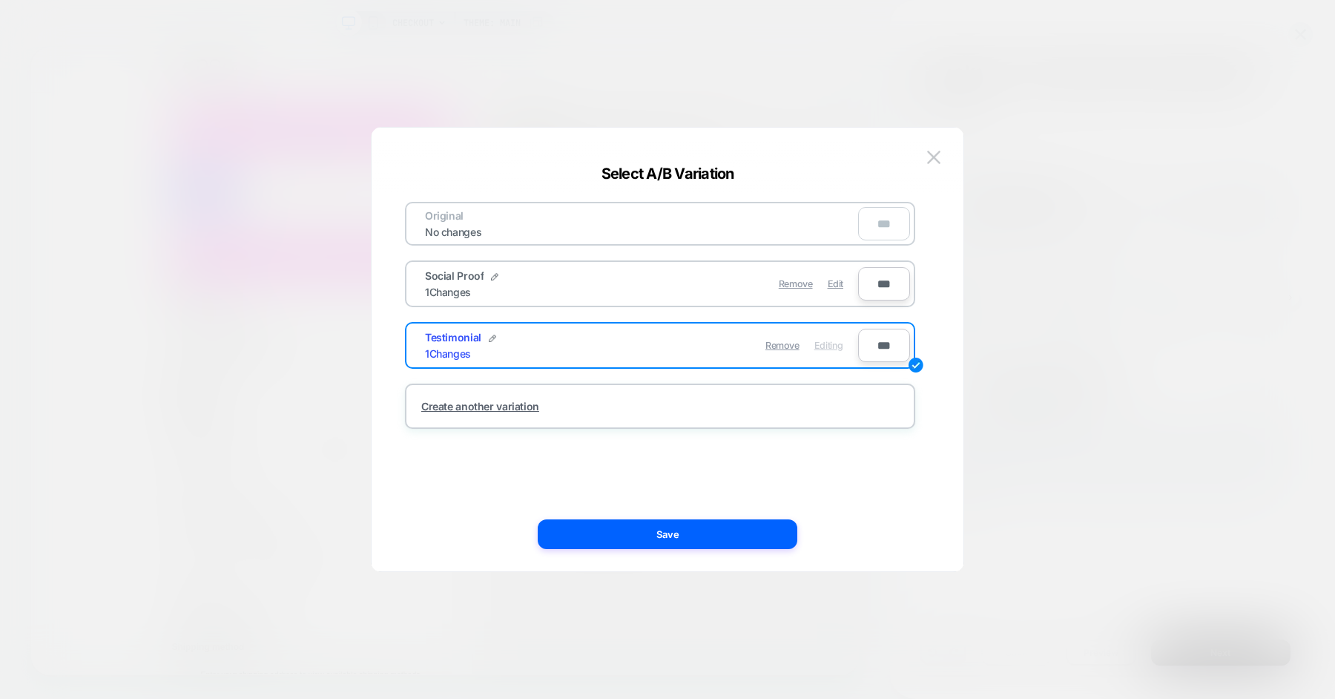
click at [1051, 344] on div at bounding box center [667, 349] width 1335 height 699
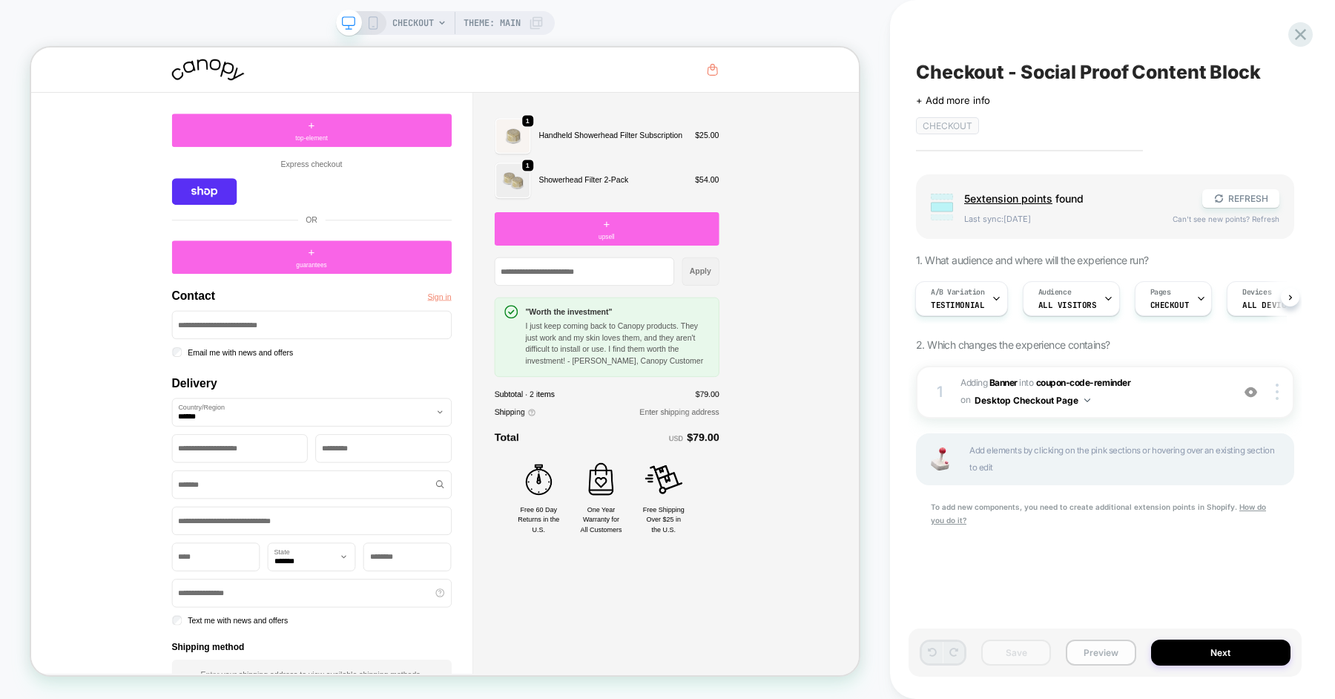
click at [1100, 643] on button "Preview" at bounding box center [1101, 652] width 70 height 26
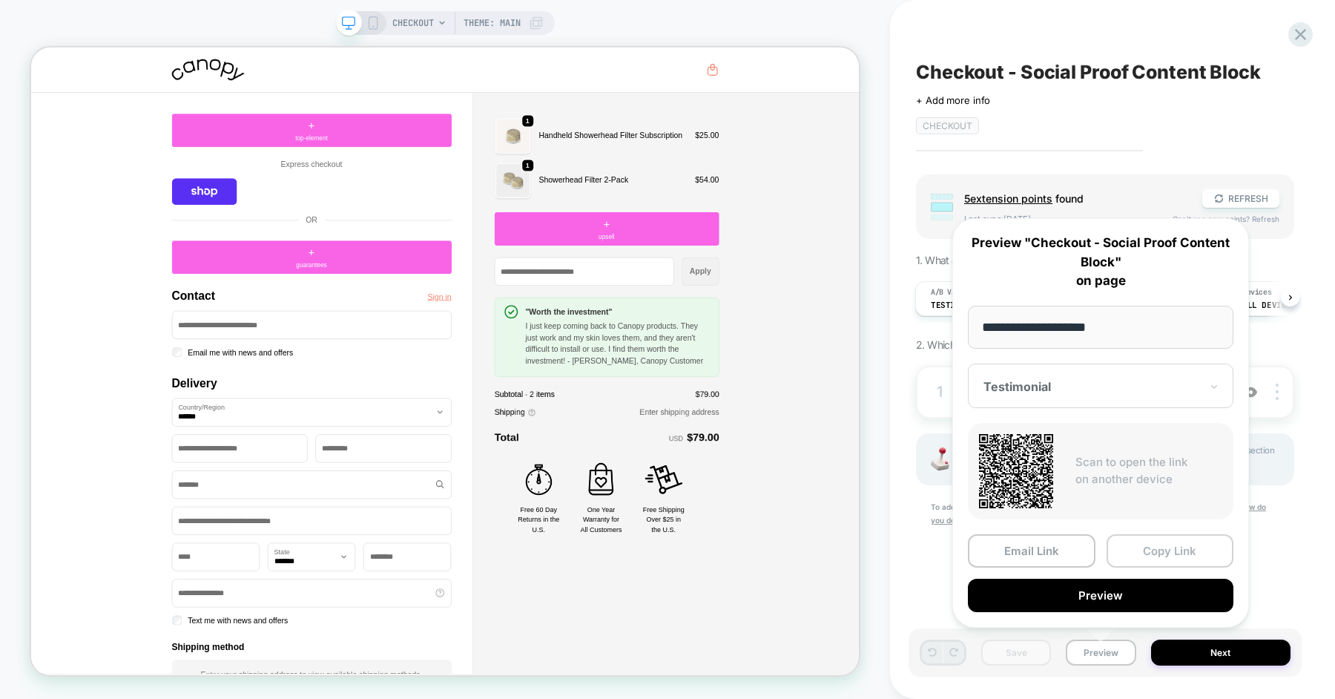
click at [1141, 556] on button "Copy Link" at bounding box center [1170, 550] width 128 height 33
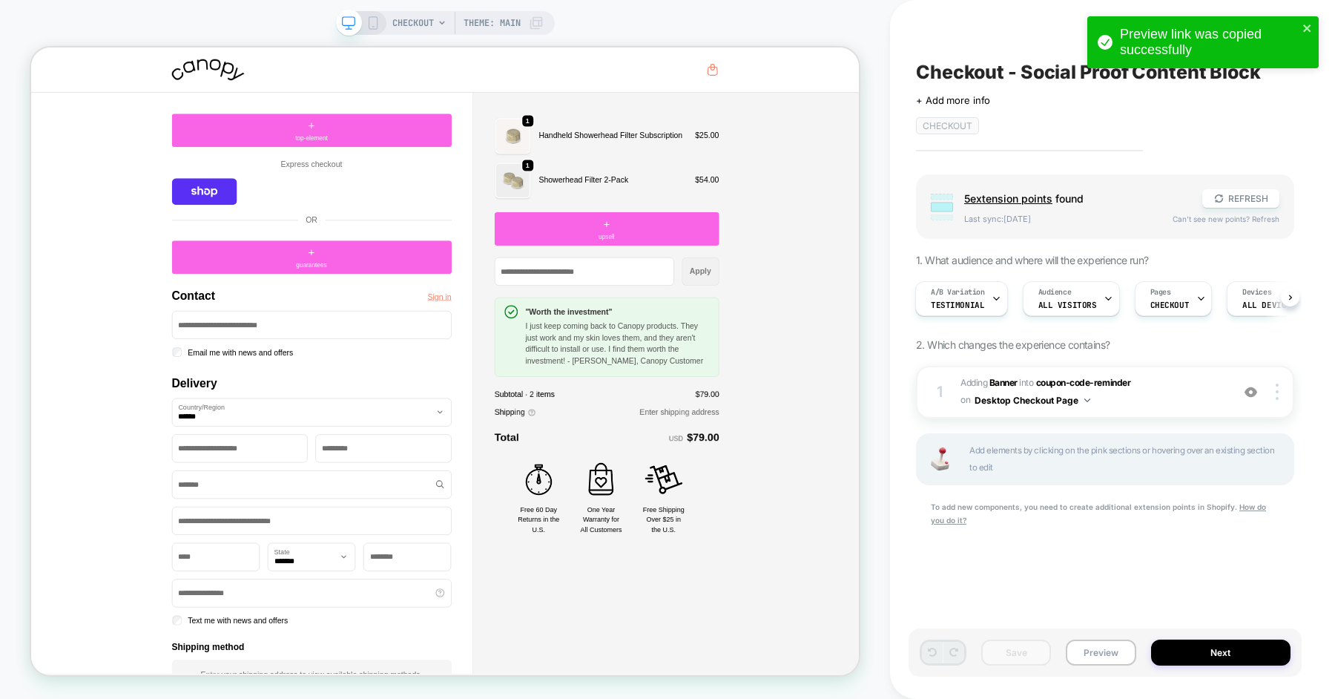
click at [1099, 633] on div "Save Preview Next" at bounding box center [1104, 652] width 393 height 48
click at [1090, 662] on button "Preview" at bounding box center [1101, 652] width 70 height 26
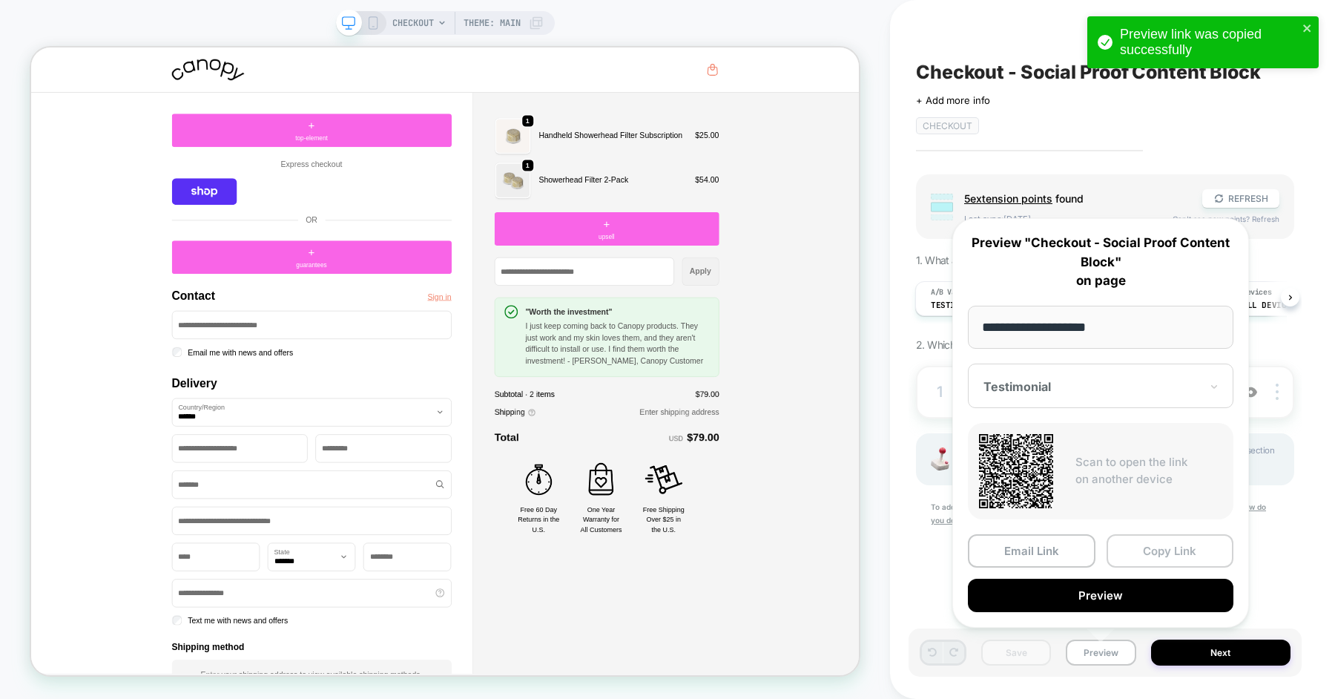
click at [1155, 543] on button "Copy Link" at bounding box center [1170, 550] width 128 height 33
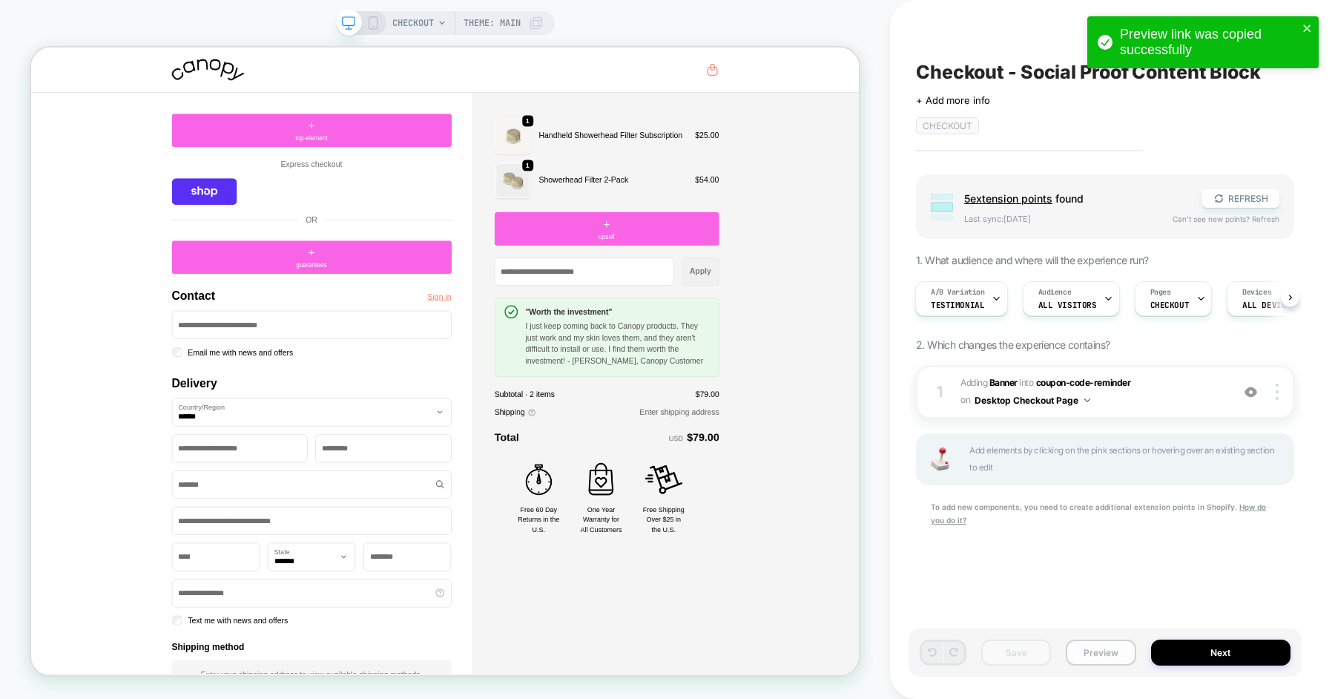
click at [1093, 645] on button "Preview" at bounding box center [1101, 652] width 70 height 26
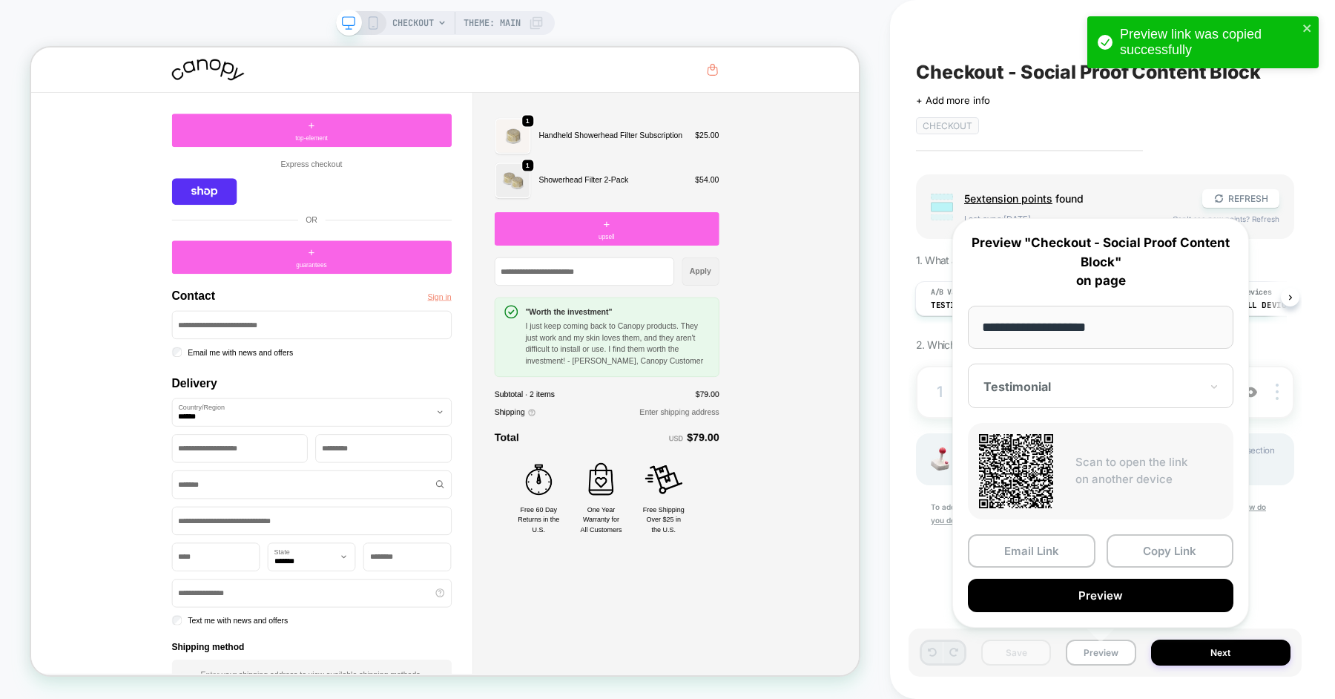
click at [1040, 379] on div at bounding box center [1091, 386] width 217 height 15
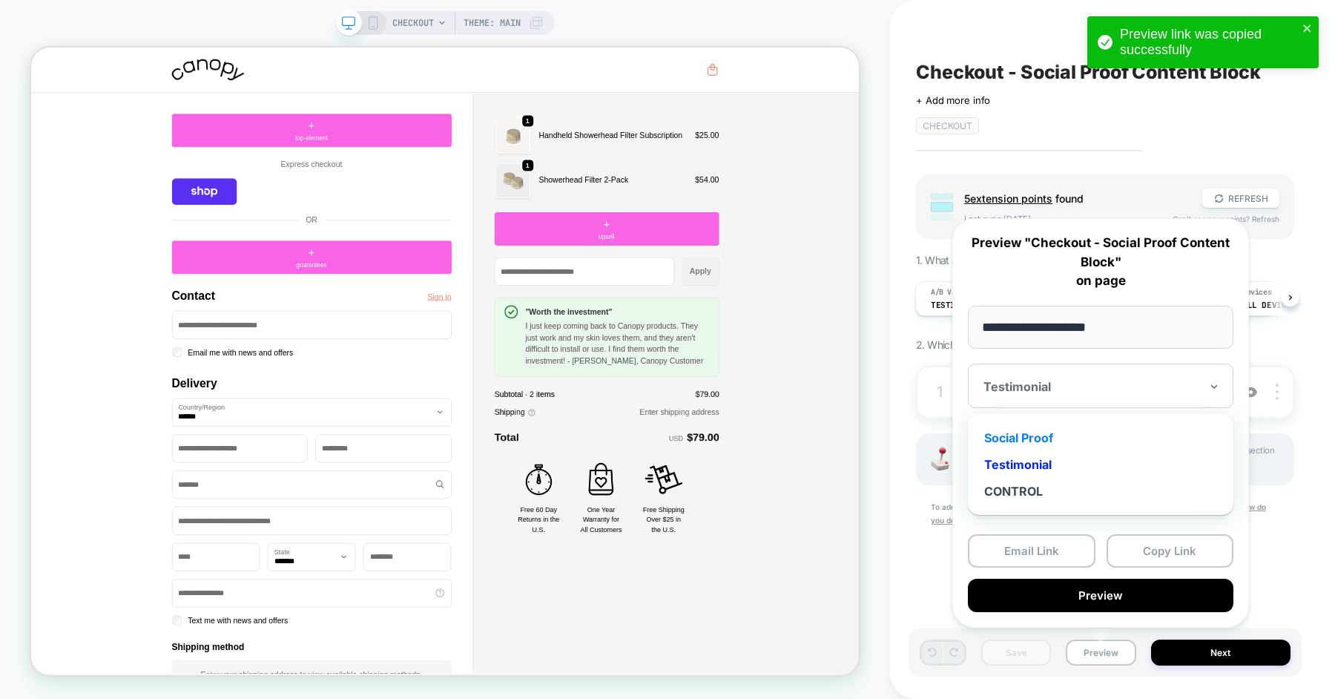
click at [1040, 437] on div "Social Proof" at bounding box center [1100, 437] width 251 height 27
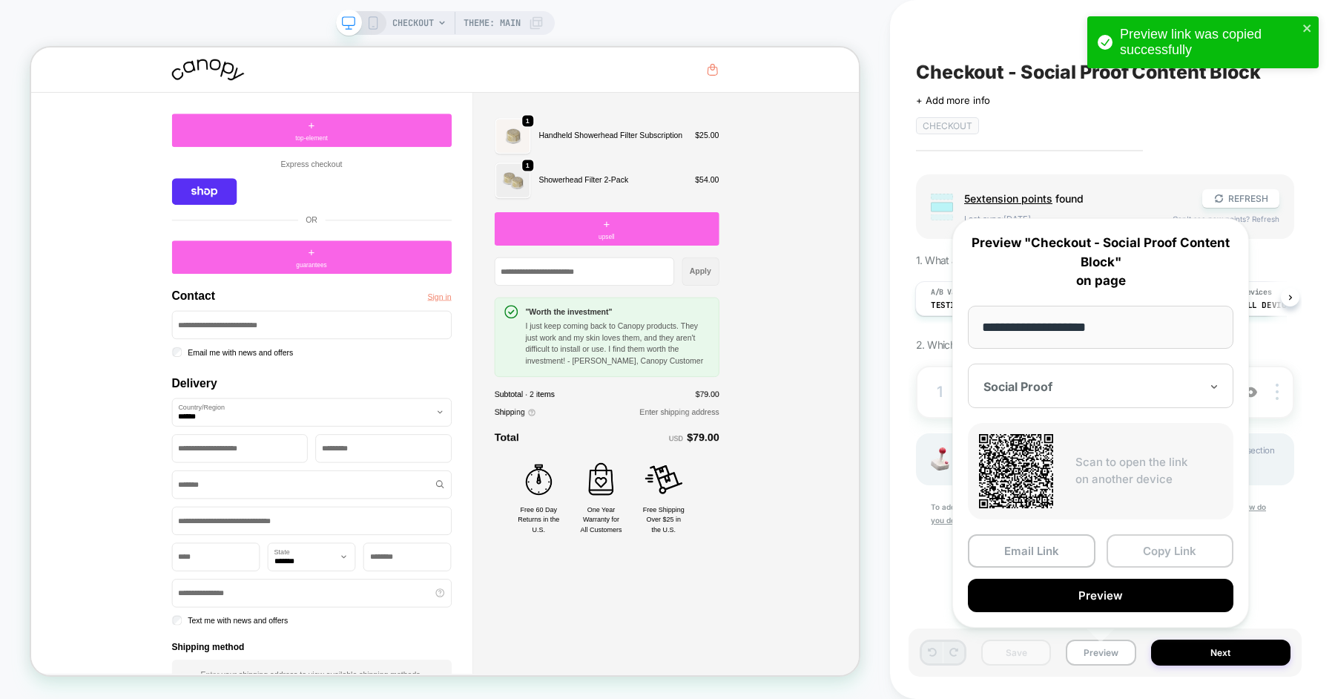
click at [1149, 550] on button "Copy Link" at bounding box center [1170, 550] width 128 height 33
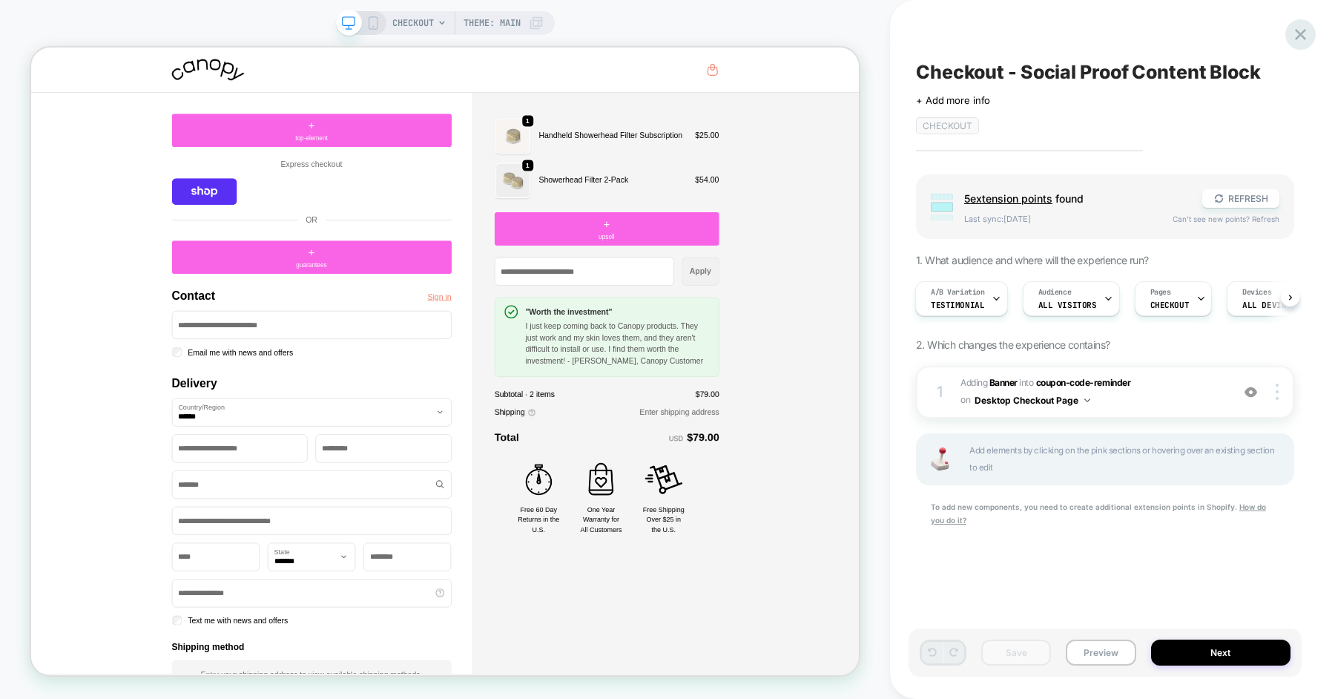
click at [1302, 29] on icon at bounding box center [1300, 34] width 20 height 20
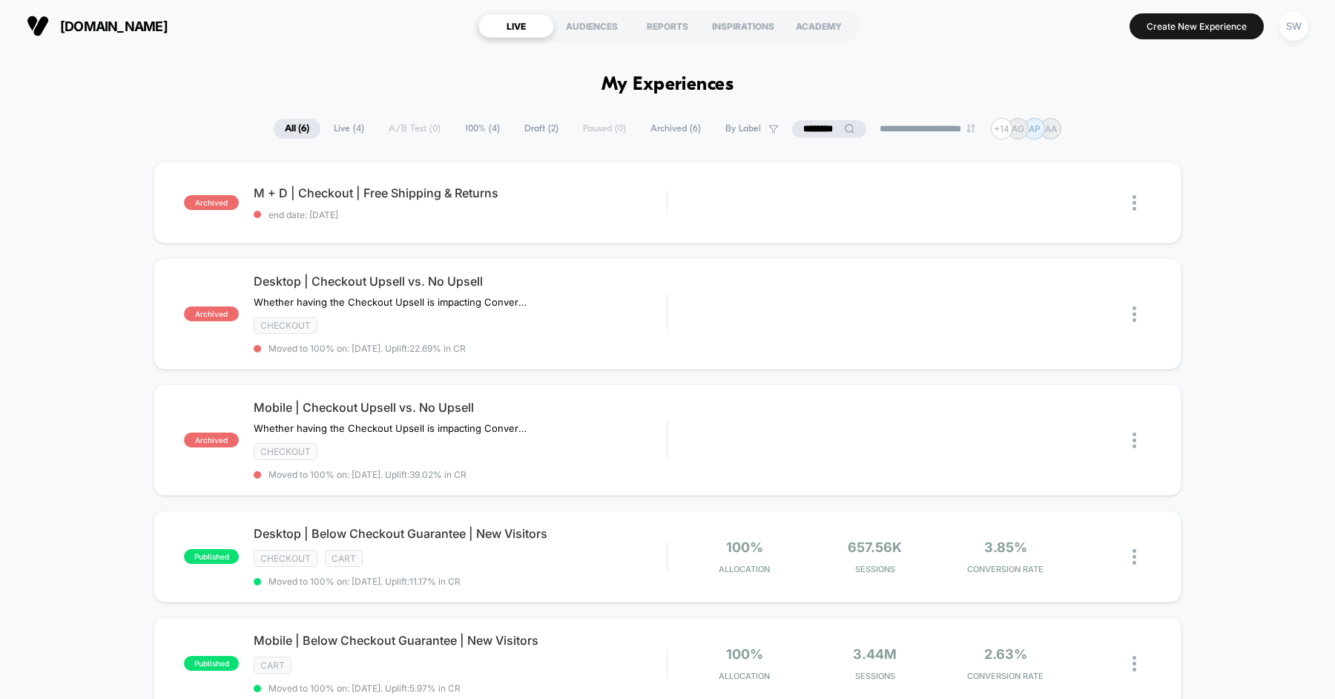
click at [544, 122] on span "Draft ( 2 )" at bounding box center [541, 129] width 56 height 20
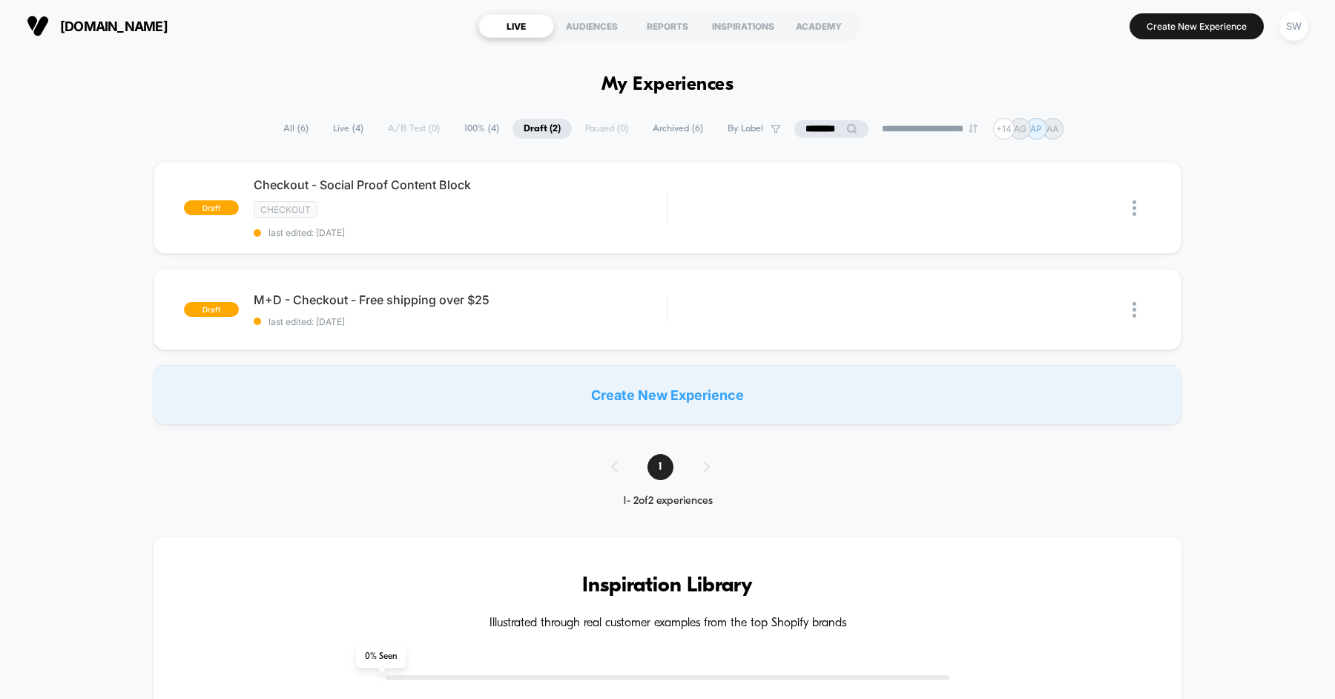
click at [796, 118] on div "**********" at bounding box center [667, 129] width 791 height 22
click at [812, 136] on input "********" at bounding box center [831, 129] width 74 height 18
click at [812, 136] on input "********" at bounding box center [831, 129] width 148 height 18
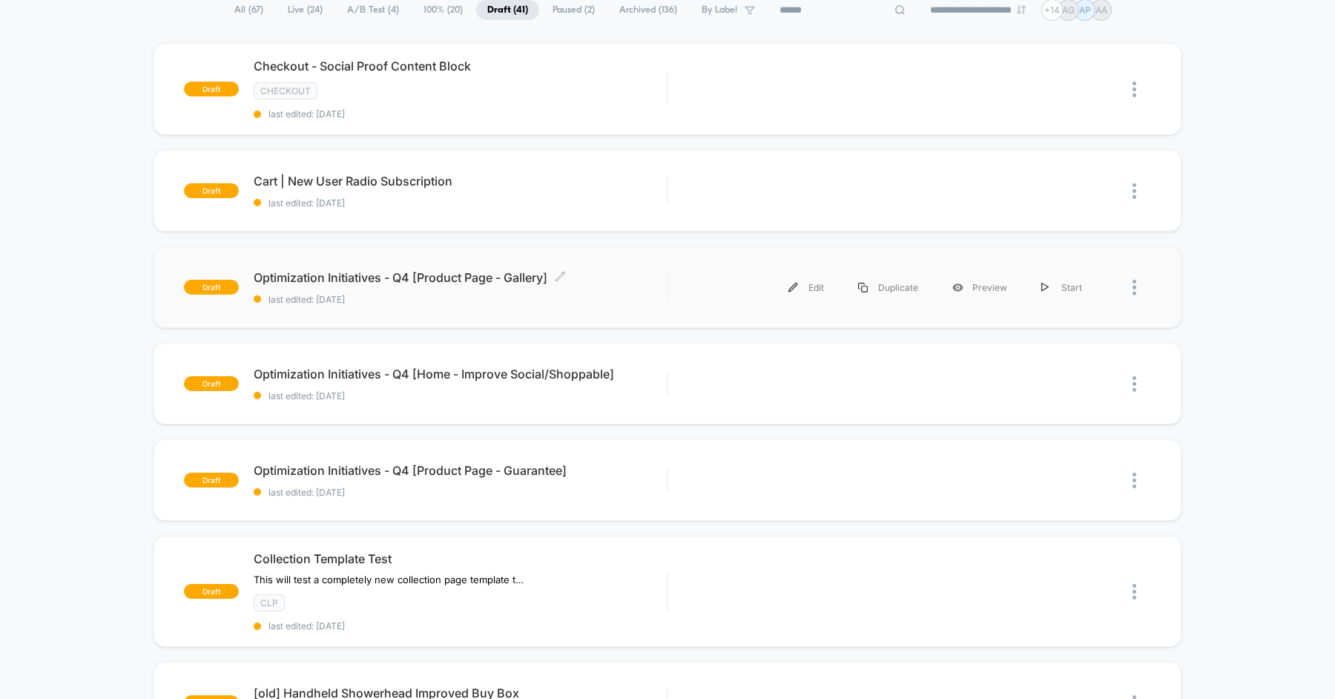
scroll to position [122, 0]
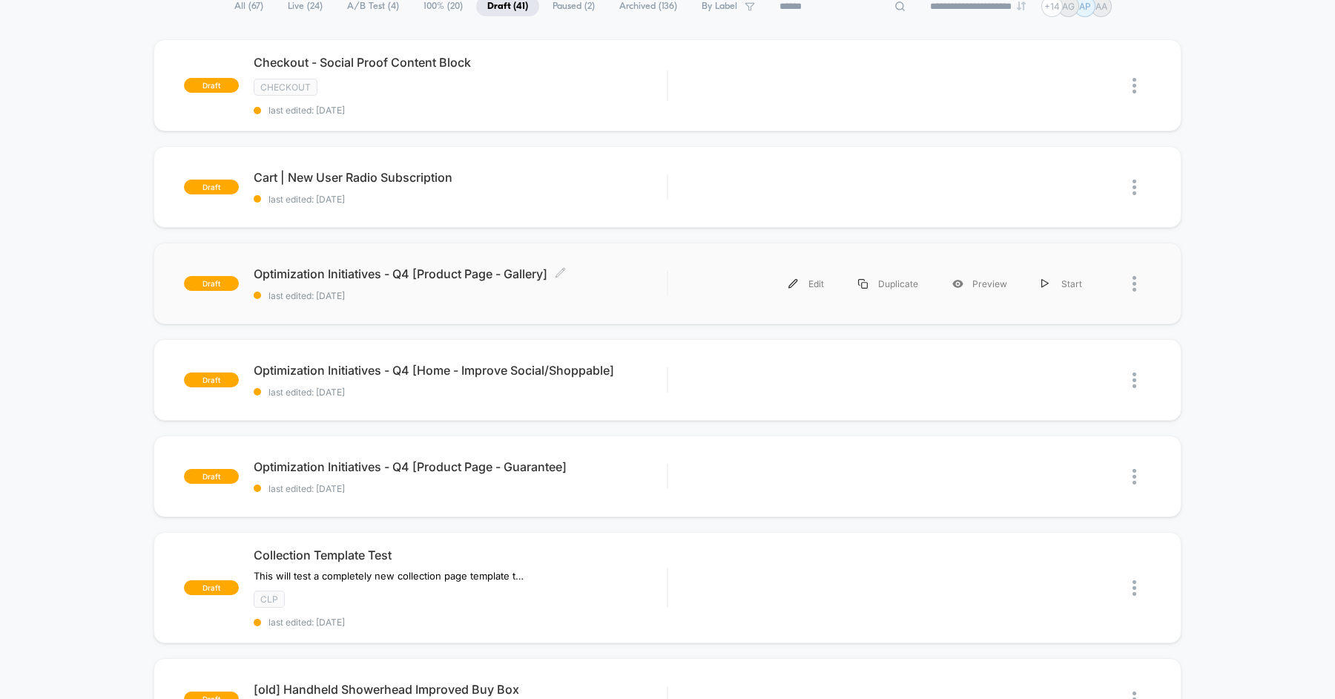
click at [624, 277] on span "Optimization Initiatives - Q4 [Product Page - Gallery] Click to edit experience…" at bounding box center [460, 273] width 413 height 15
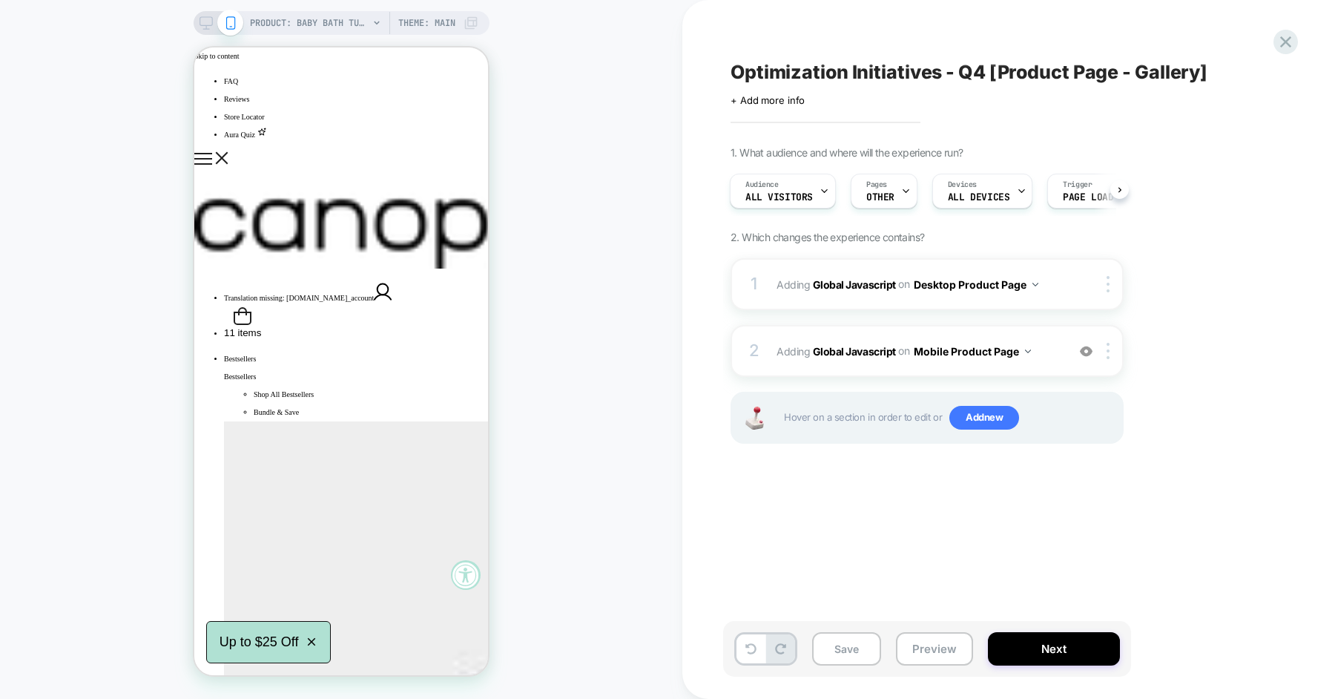
click at [204, 24] on icon at bounding box center [205, 22] width 13 height 13
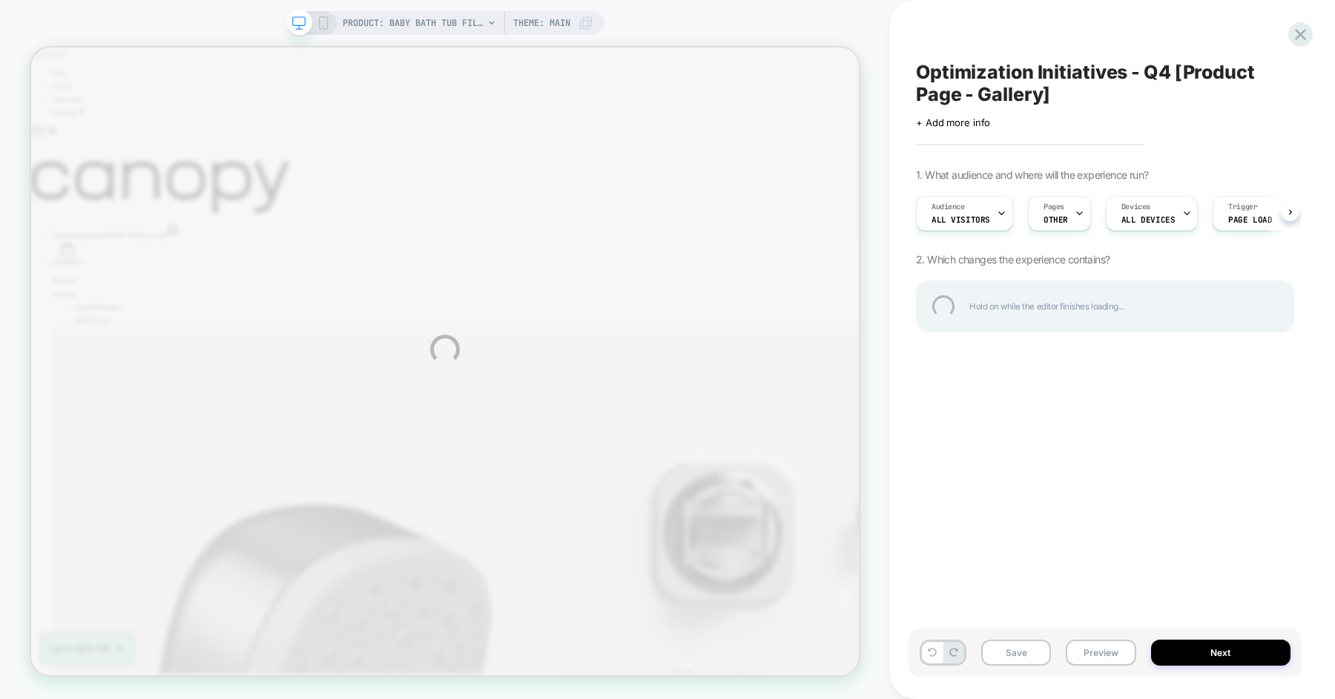
click at [1074, 219] on div "PRODUCT: Baby Bath Tub Filter PRODUCT: Baby Bath Tub Filter Theme: MAIN Optimiz…" at bounding box center [667, 349] width 1335 height 699
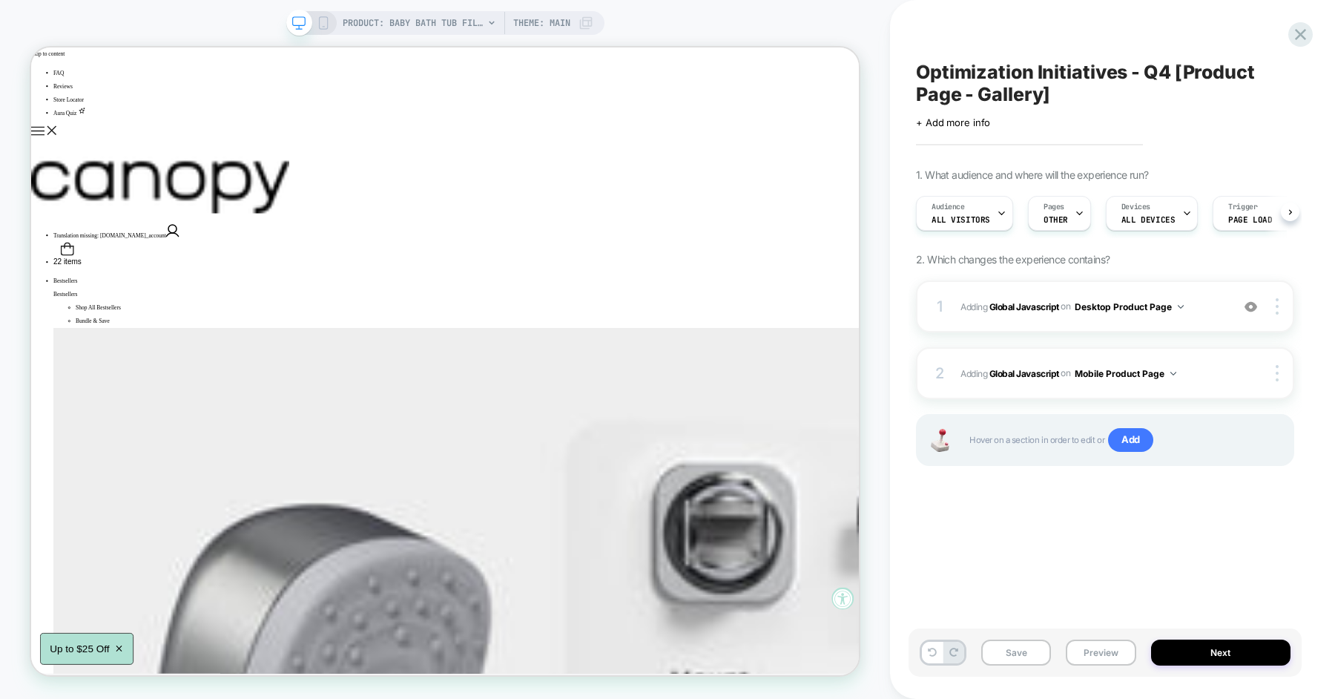
click at [1074, 219] on div at bounding box center [1079, 213] width 10 height 33
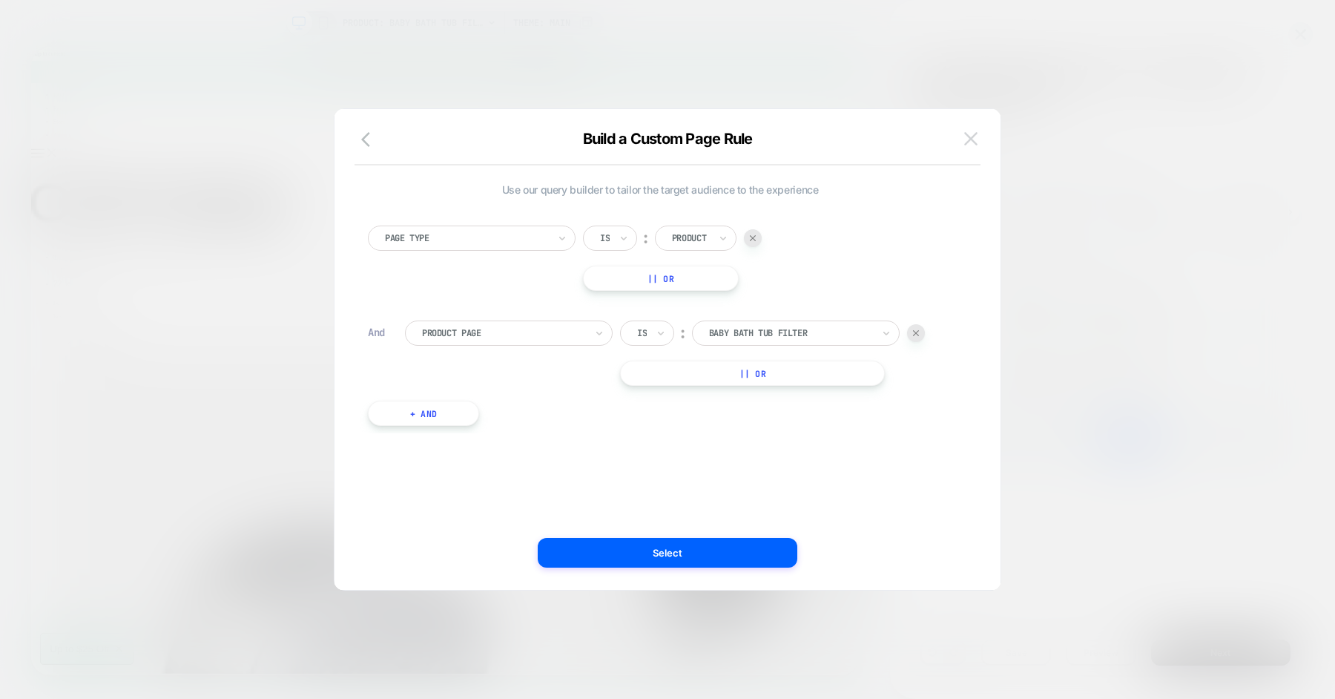
click at [971, 140] on img at bounding box center [970, 138] width 13 height 13
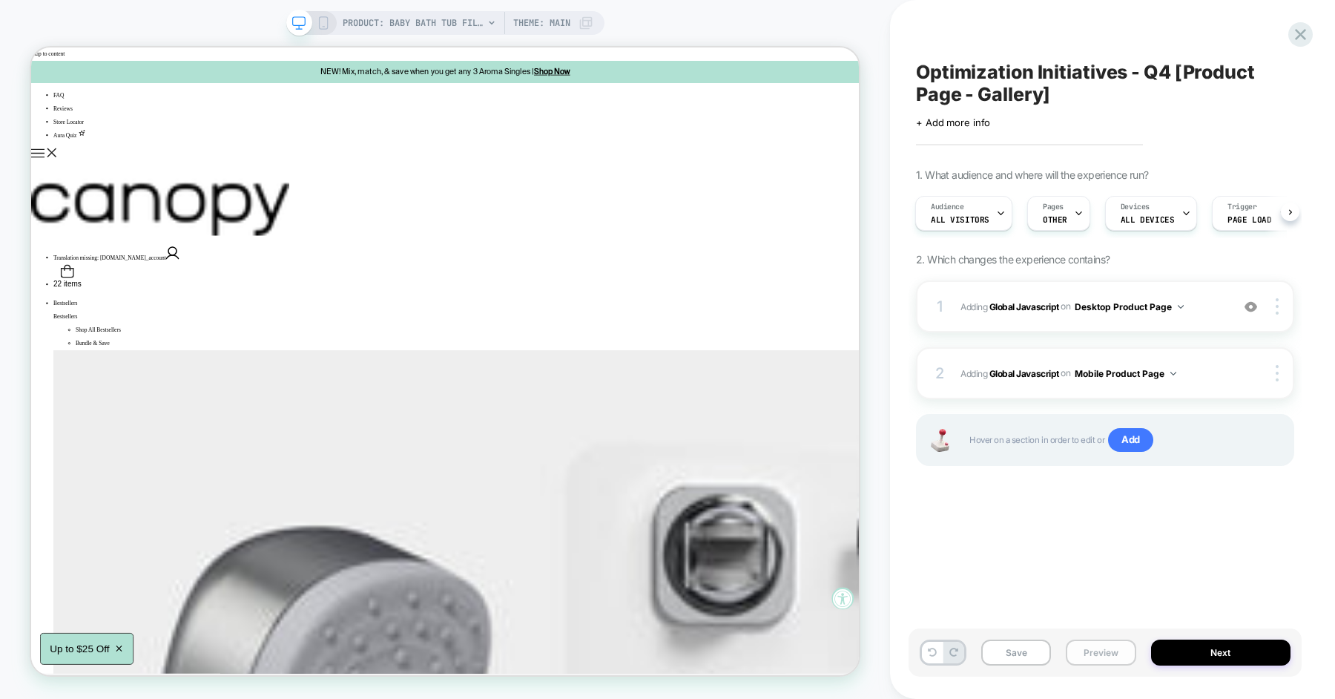
click at [1112, 647] on button "Preview" at bounding box center [1101, 652] width 70 height 26
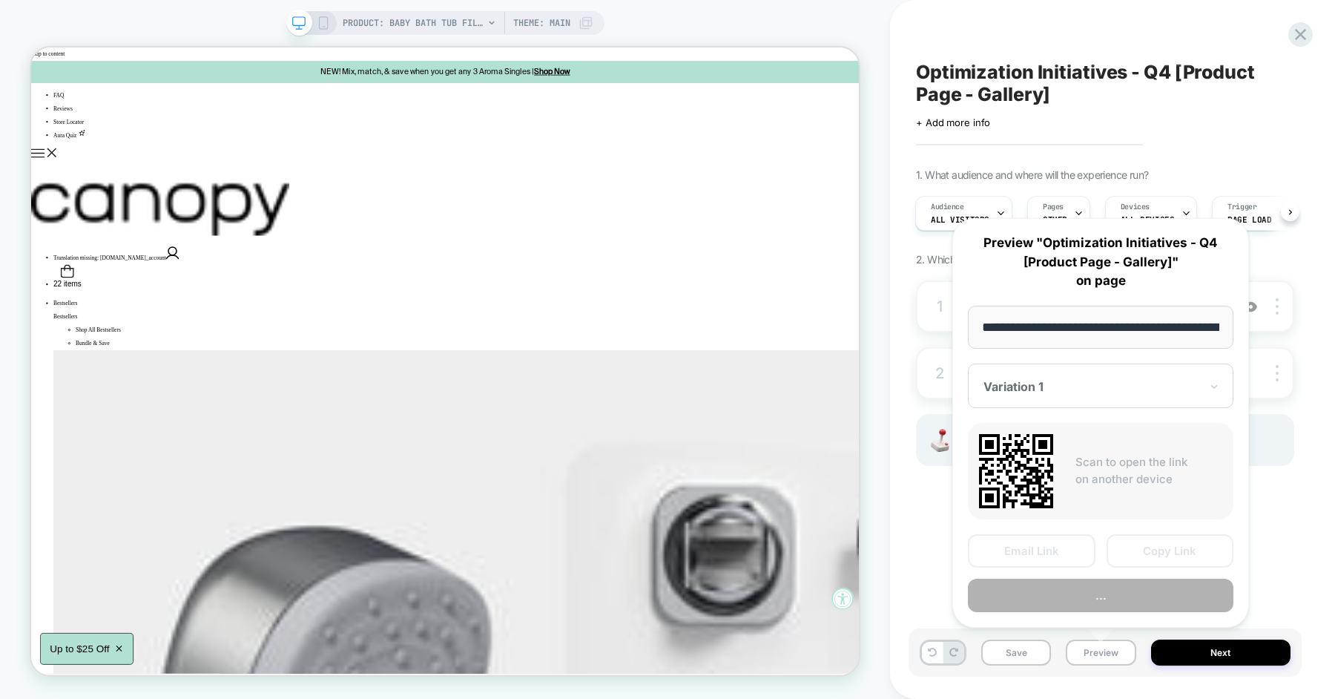
scroll to position [0, 174]
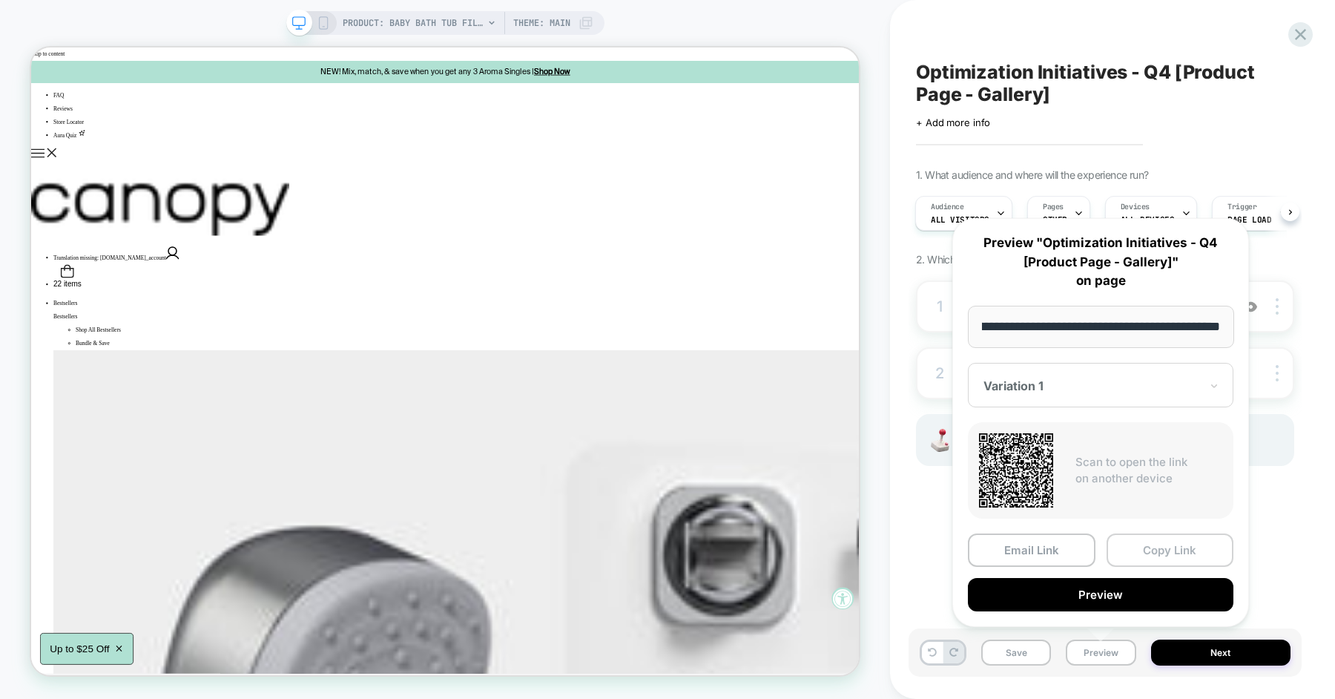
click at [1143, 548] on button "Copy Link" at bounding box center [1170, 549] width 128 height 33
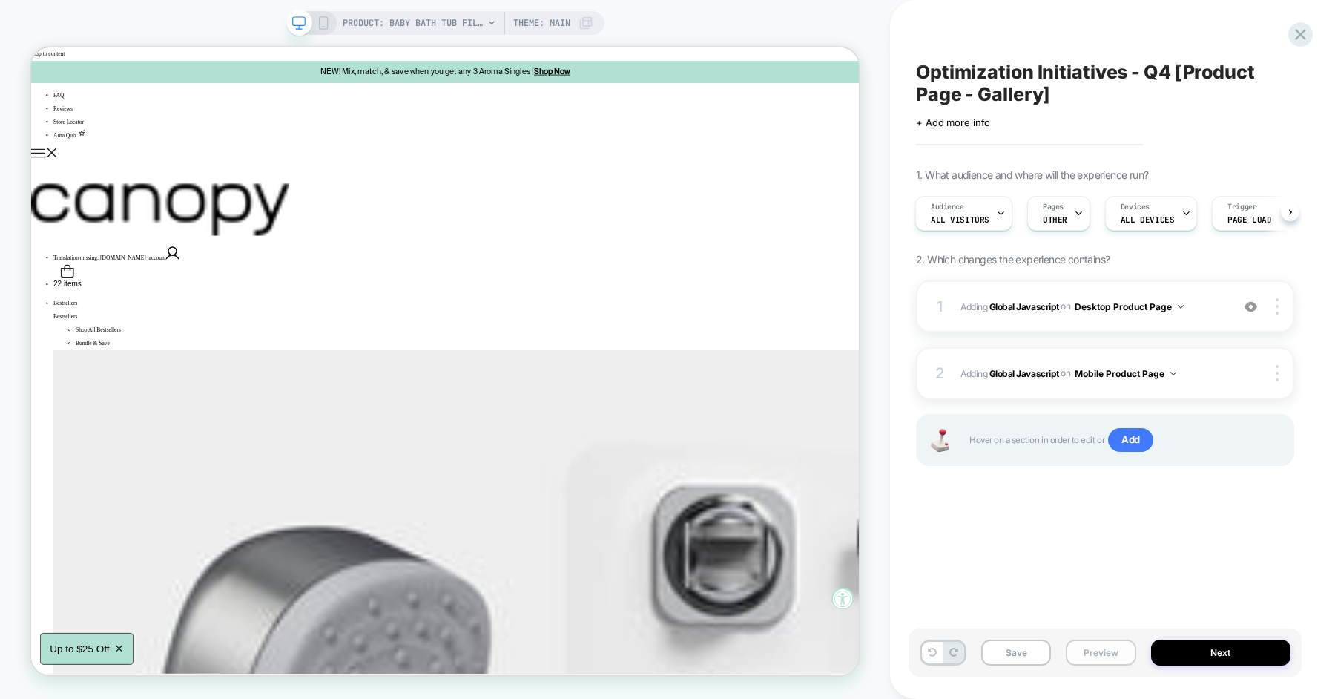
click at [1102, 659] on button "Preview" at bounding box center [1101, 652] width 70 height 26
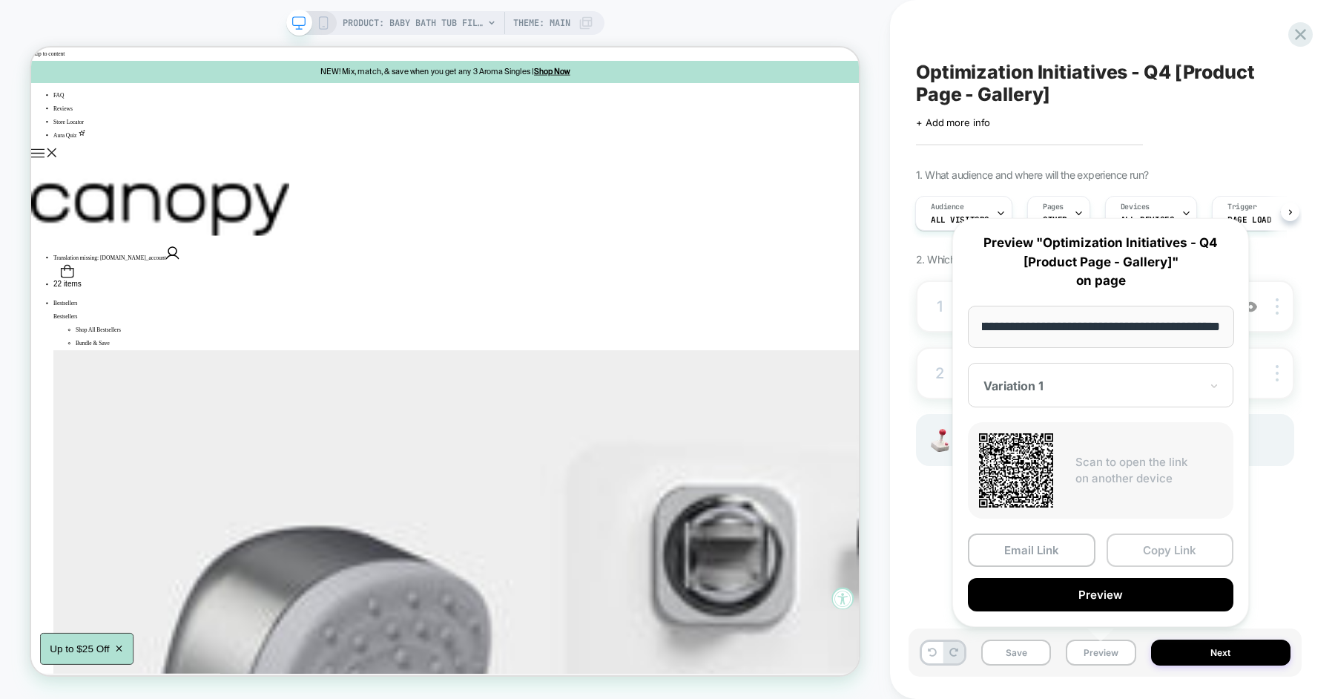
click at [1143, 559] on button "Copy Link" at bounding box center [1170, 549] width 128 height 33
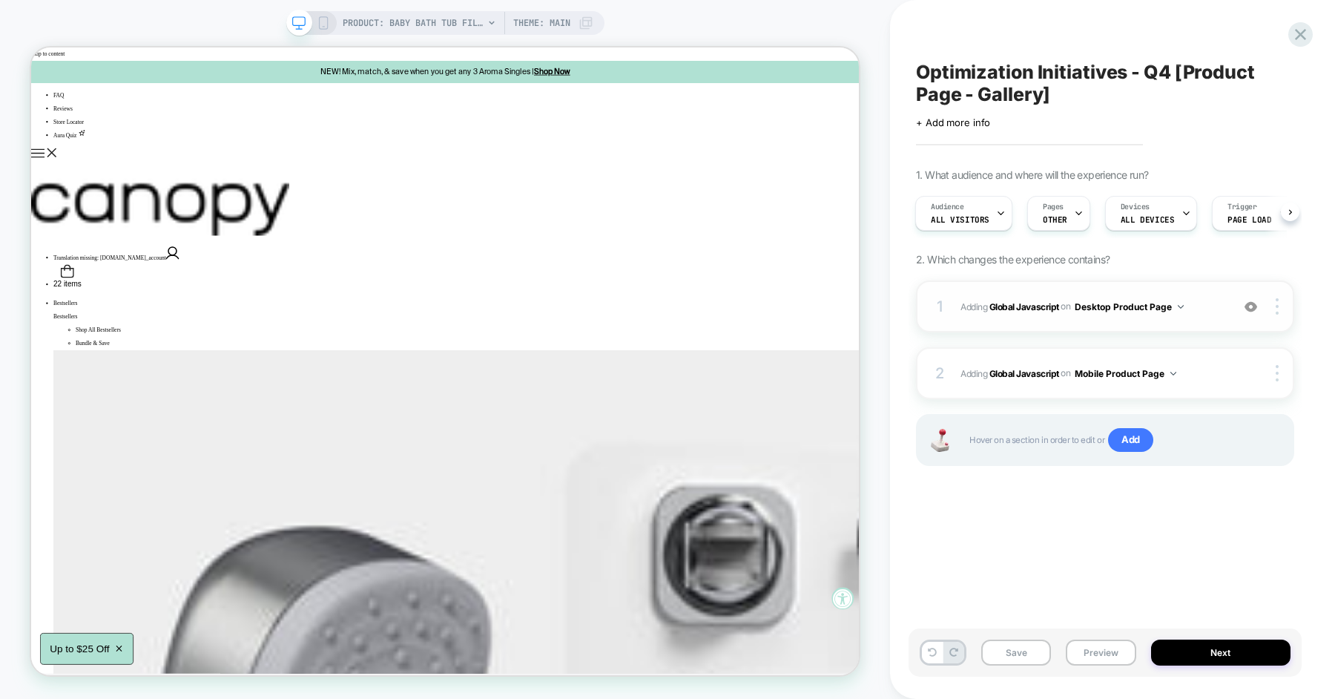
click at [1206, 314] on span "Adding Global Javascript on Desktop Product Page" at bounding box center [1091, 306] width 263 height 19
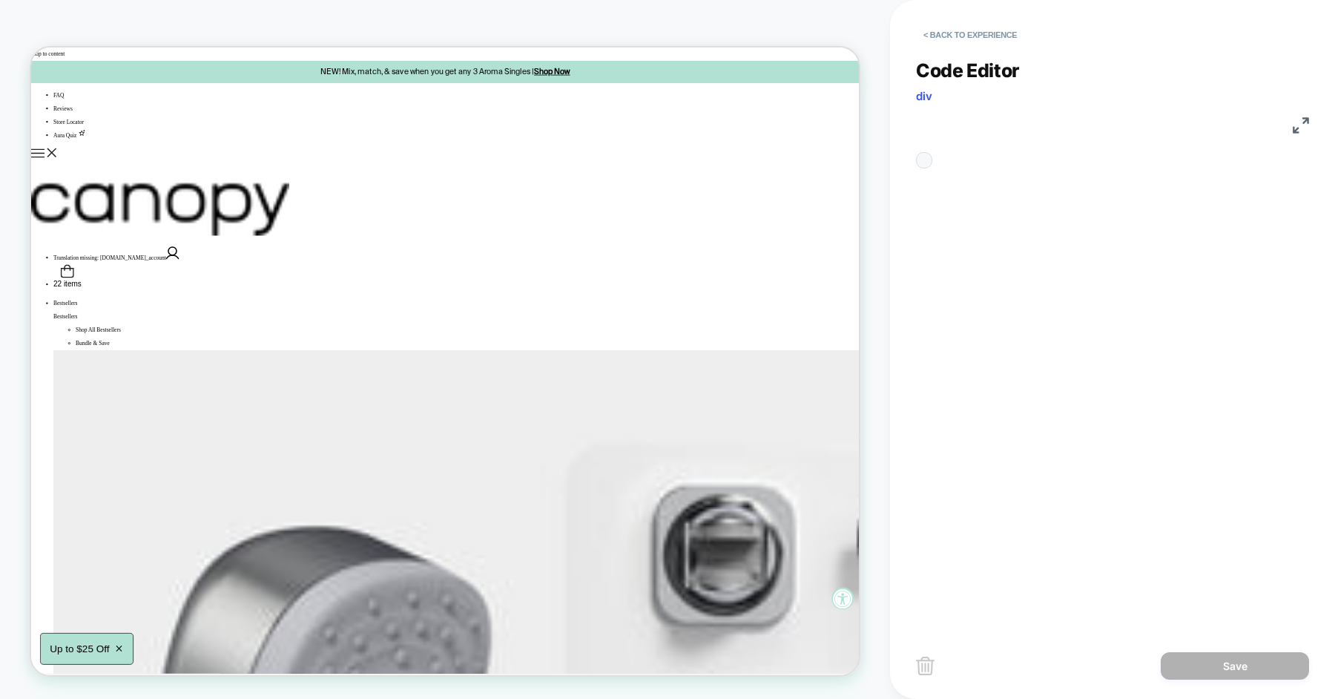
scroll to position [200, 0]
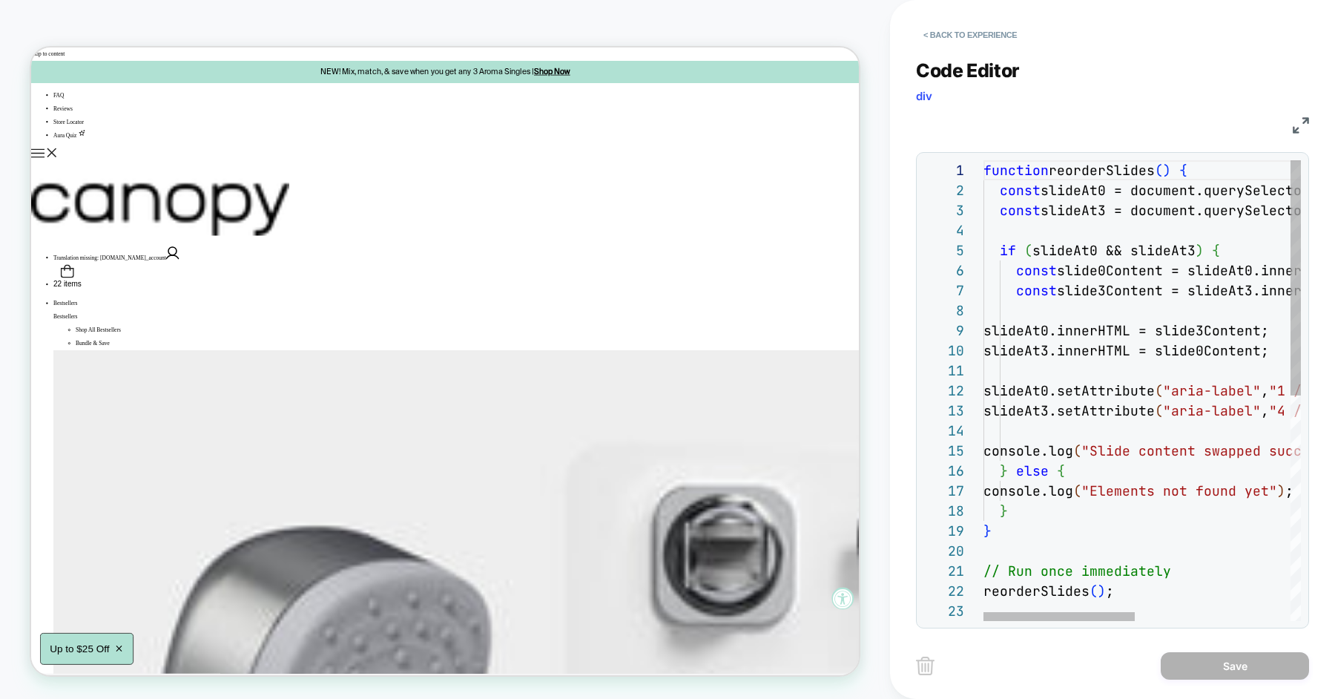
click at [1106, 314] on div "function reorderSlides ( ) { const slideAt0 = document.querySelector ( '[data-s…" at bounding box center [1304, 610] width 643 height 901
click at [987, 40] on button "< Back to experience" at bounding box center [970, 35] width 108 height 24
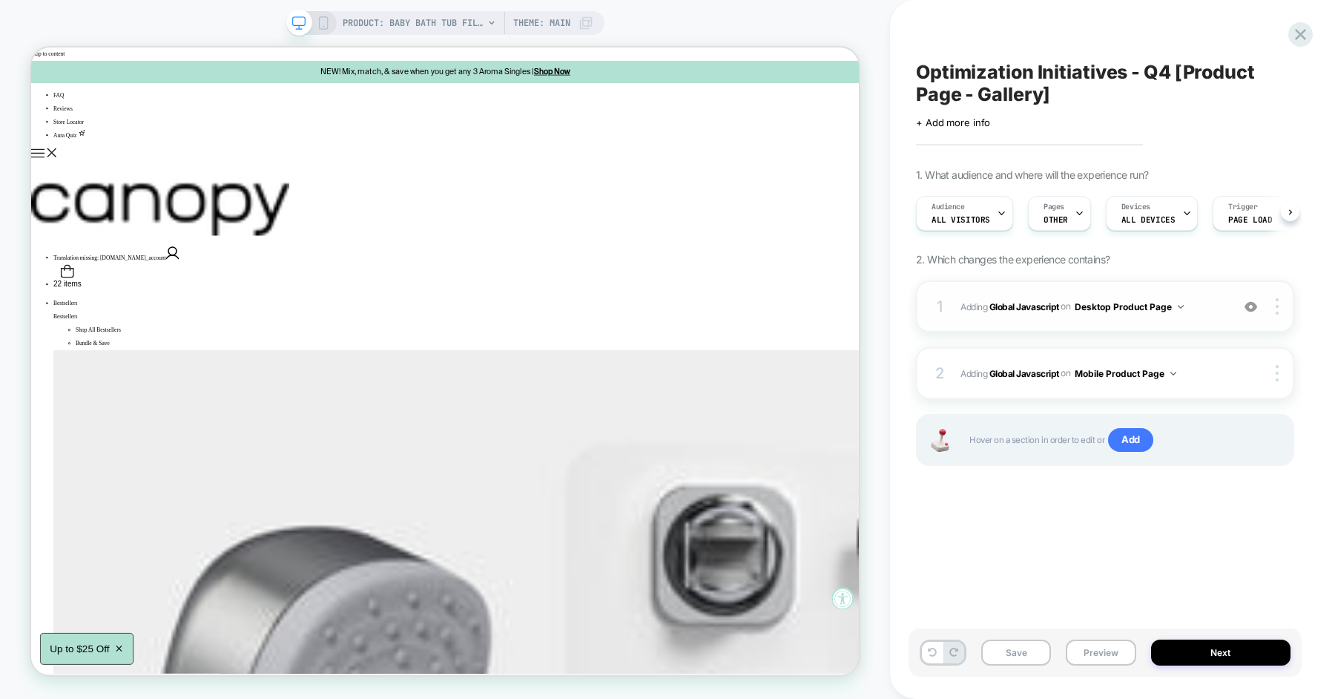
scroll to position [0, 1]
click at [1208, 366] on span "Adding Global Javascript on Mobile Product Page" at bounding box center [1091, 373] width 263 height 19
click at [1246, 300] on img at bounding box center [1250, 306] width 13 height 13
click at [1178, 489] on div "1 Adding Global Javascript on Desktop Product Page Copy to Mobile Target All De…" at bounding box center [1105, 391] width 378 height 222
click at [1039, 655] on button "Save" at bounding box center [1016, 652] width 70 height 26
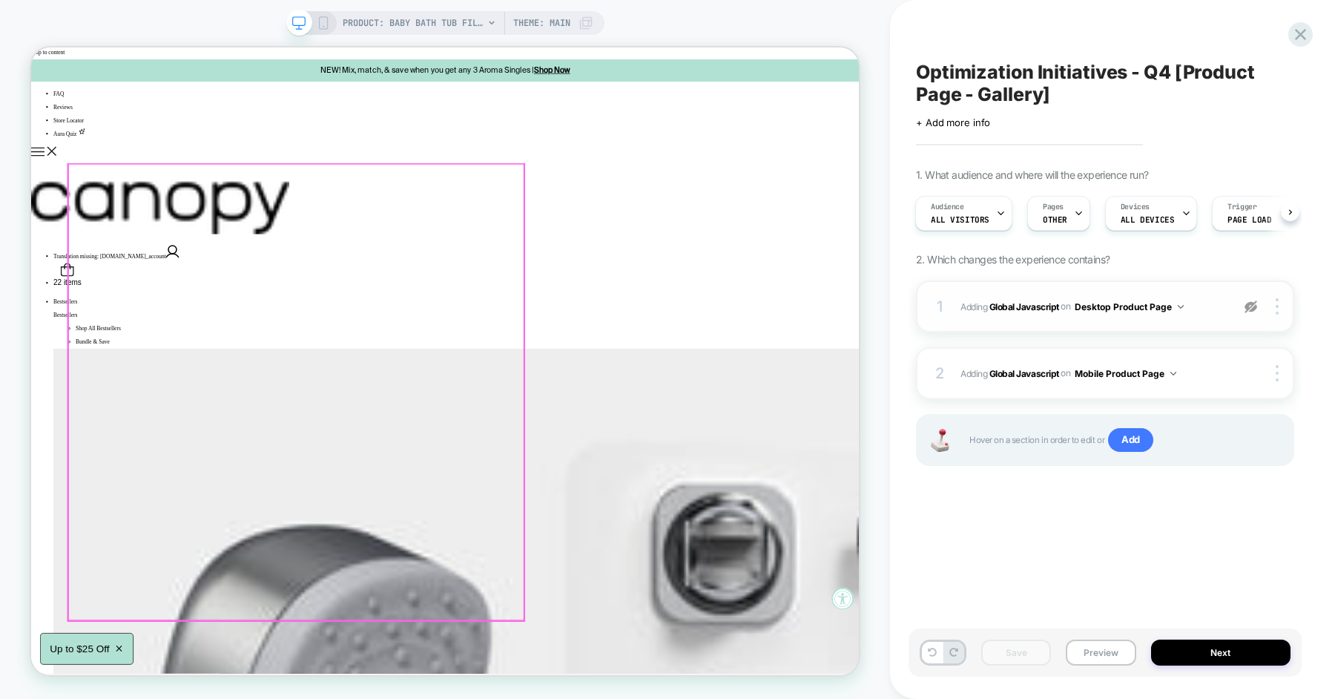
scroll to position [0, 0]
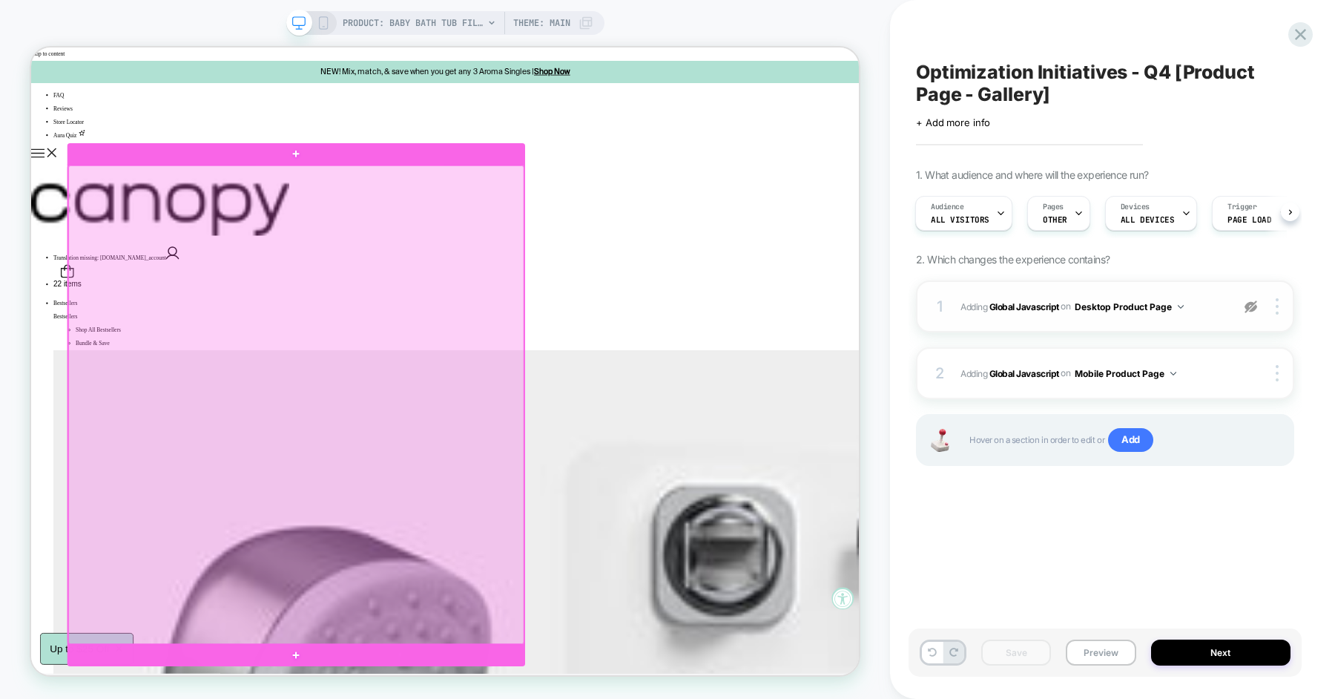
click at [623, 698] on div at bounding box center [384, 523] width 607 height 637
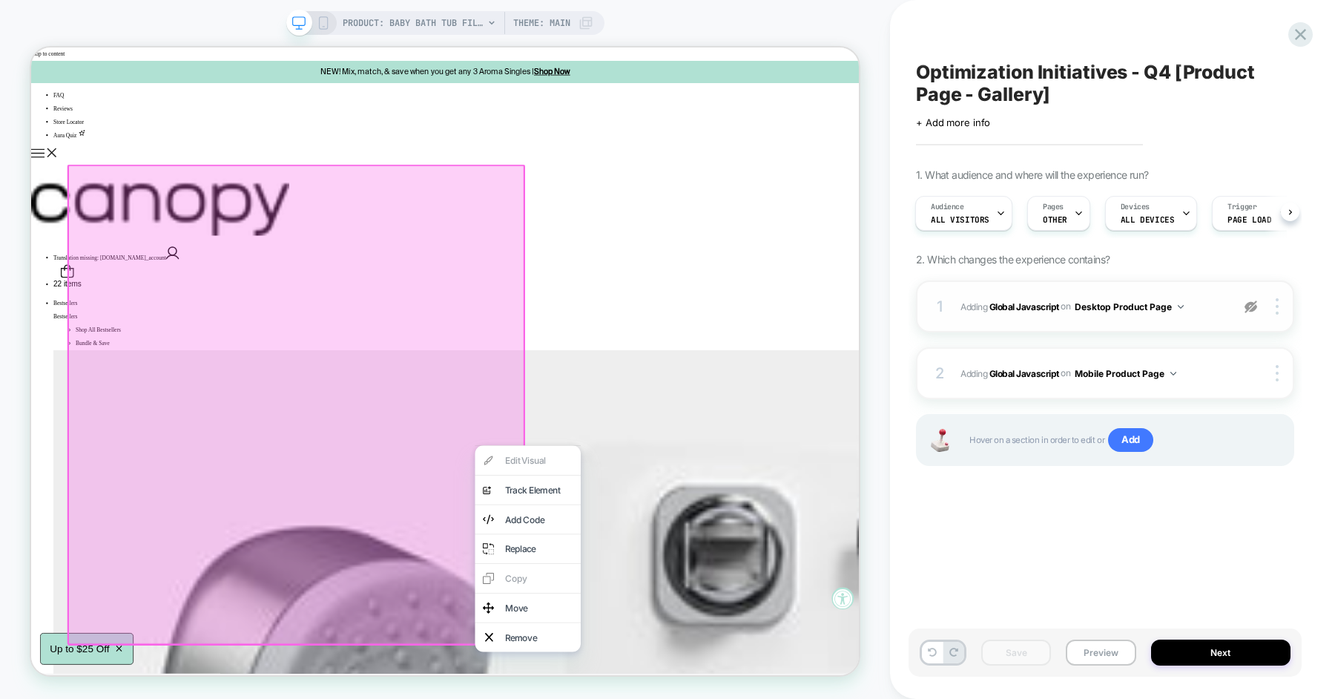
click at [977, 523] on div "Optimization Initiatives - Q4 [Product Page - Gallery] Click to edit experience…" at bounding box center [1104, 349] width 393 height 669
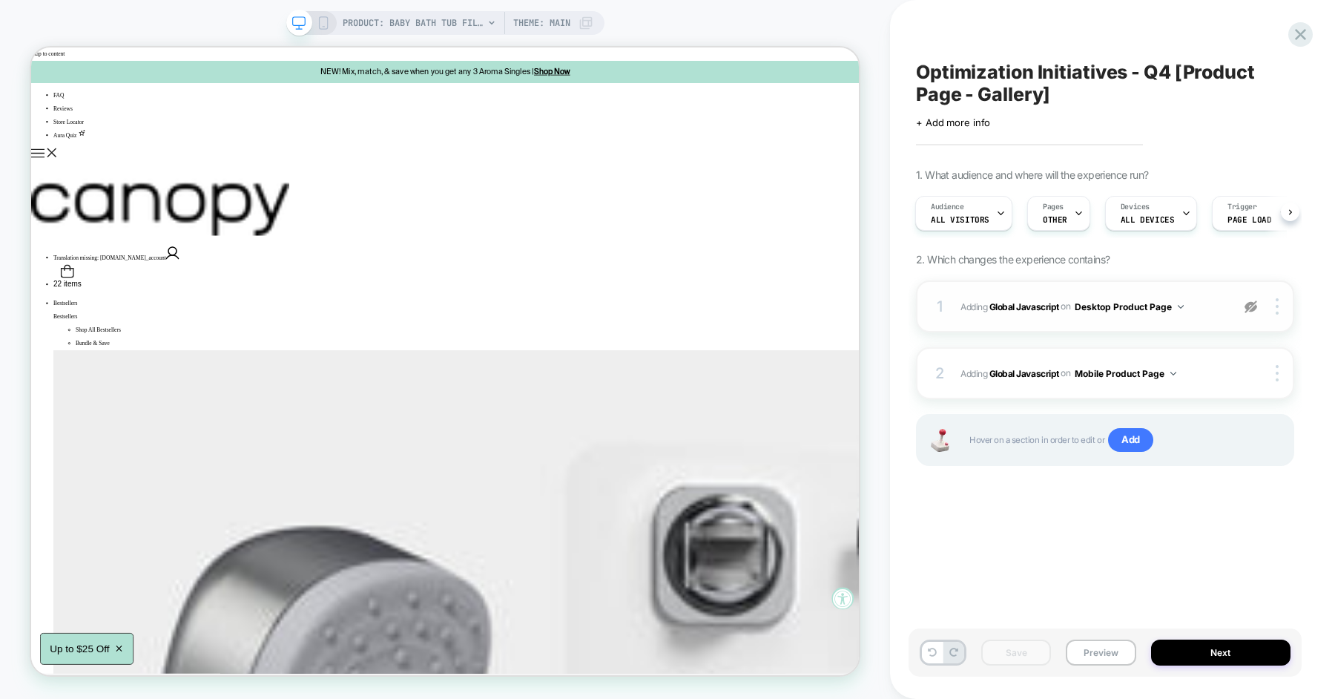
click at [1224, 308] on div "1 Adding Global Javascript on Desktop Product Page Copy to Mobile Target All De…" at bounding box center [1105, 306] width 378 height 52
click at [1249, 307] on img at bounding box center [1250, 306] width 13 height 13
click at [1214, 311] on span "Adding Global Javascript on Desktop Product Page" at bounding box center [1091, 306] width 263 height 19
click at [1254, 307] on img at bounding box center [1250, 306] width 13 height 13
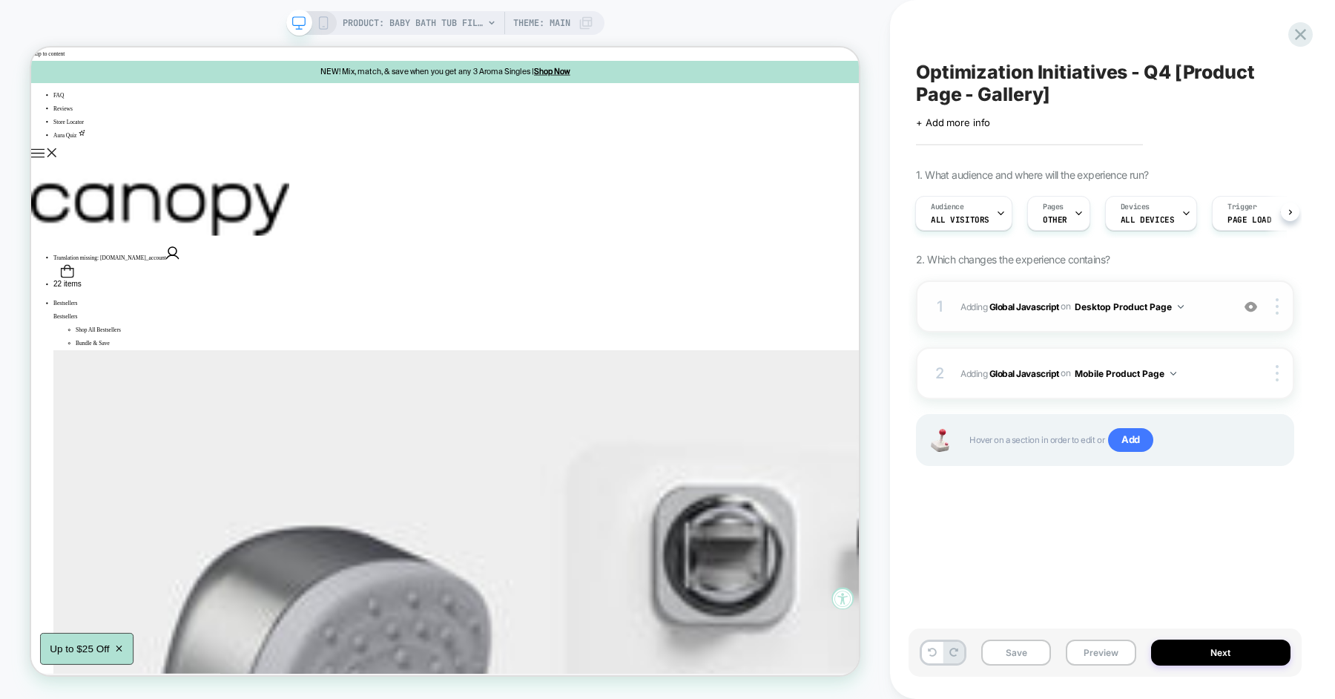
click at [1215, 307] on span "Adding Global Javascript on Desktop Product Page" at bounding box center [1091, 306] width 263 height 19
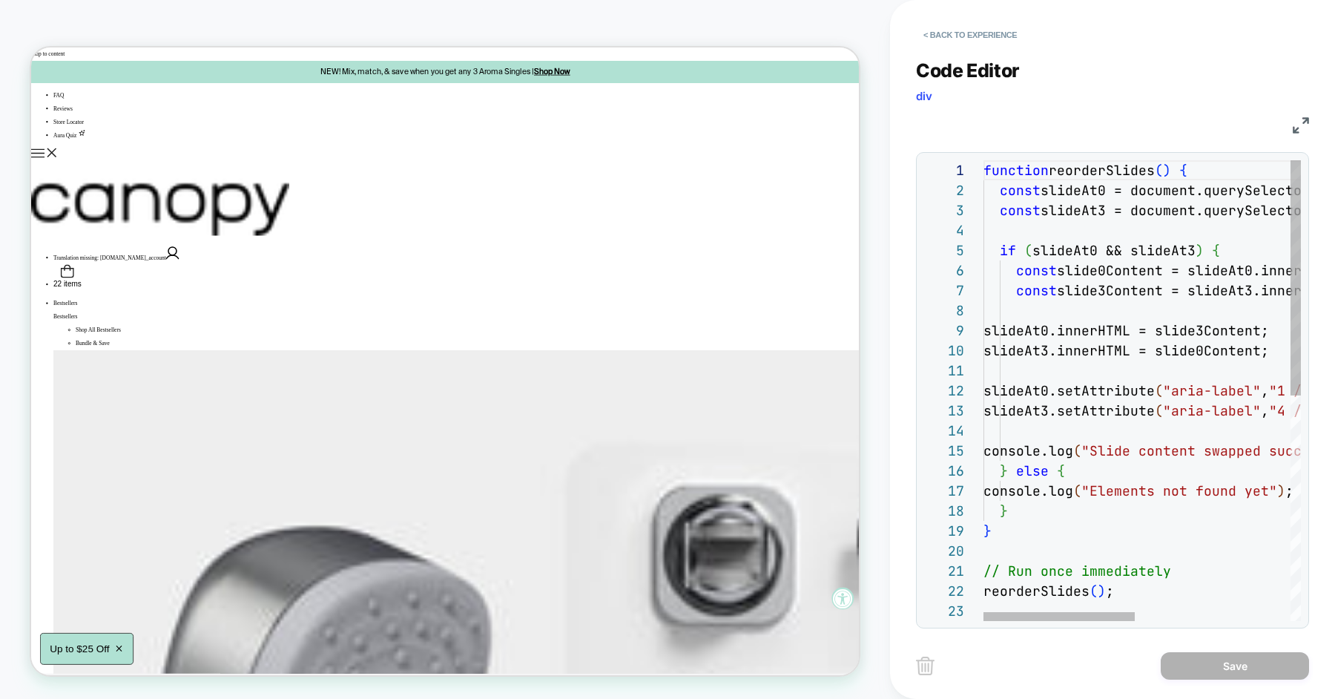
click at [1215, 307] on div "function reorderSlides ( ) { const slideAt0 = document.querySelector ( '[data-s…" at bounding box center [1304, 610] width 643 height 901
type textarea "**********"
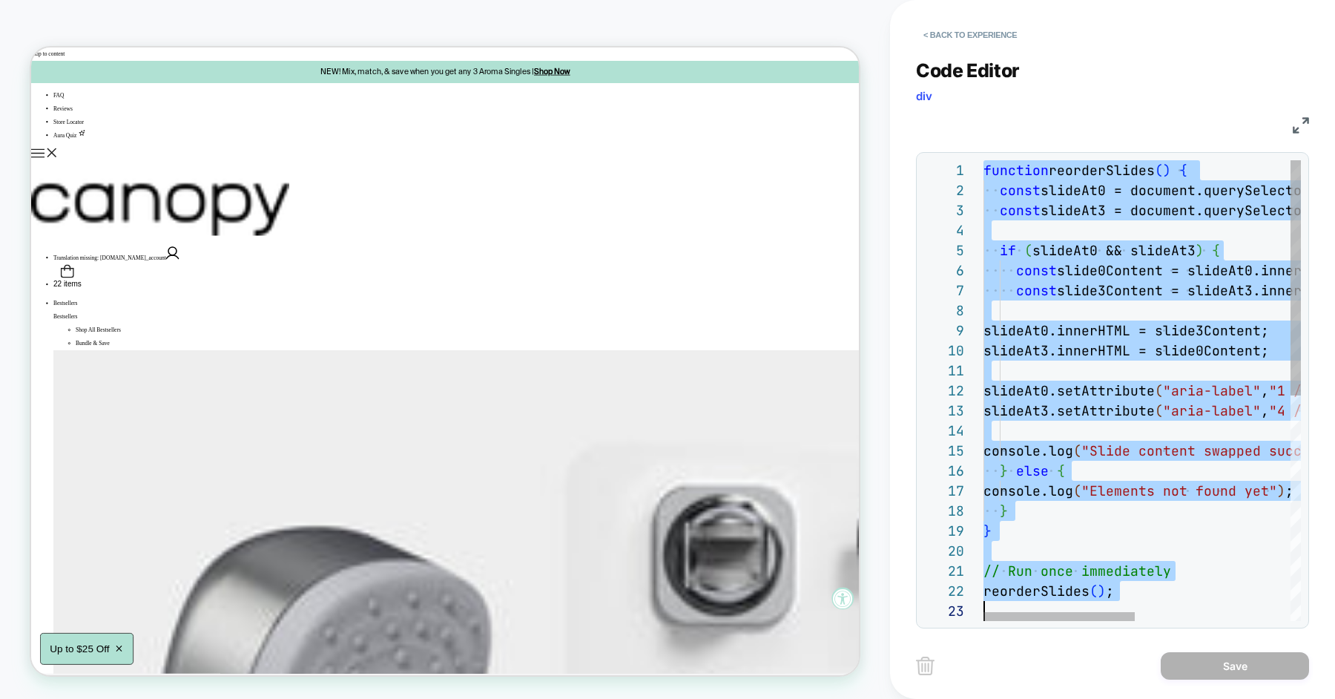
scroll to position [0, 0]
click at [966, 39] on button "< Back to experience" at bounding box center [970, 35] width 108 height 24
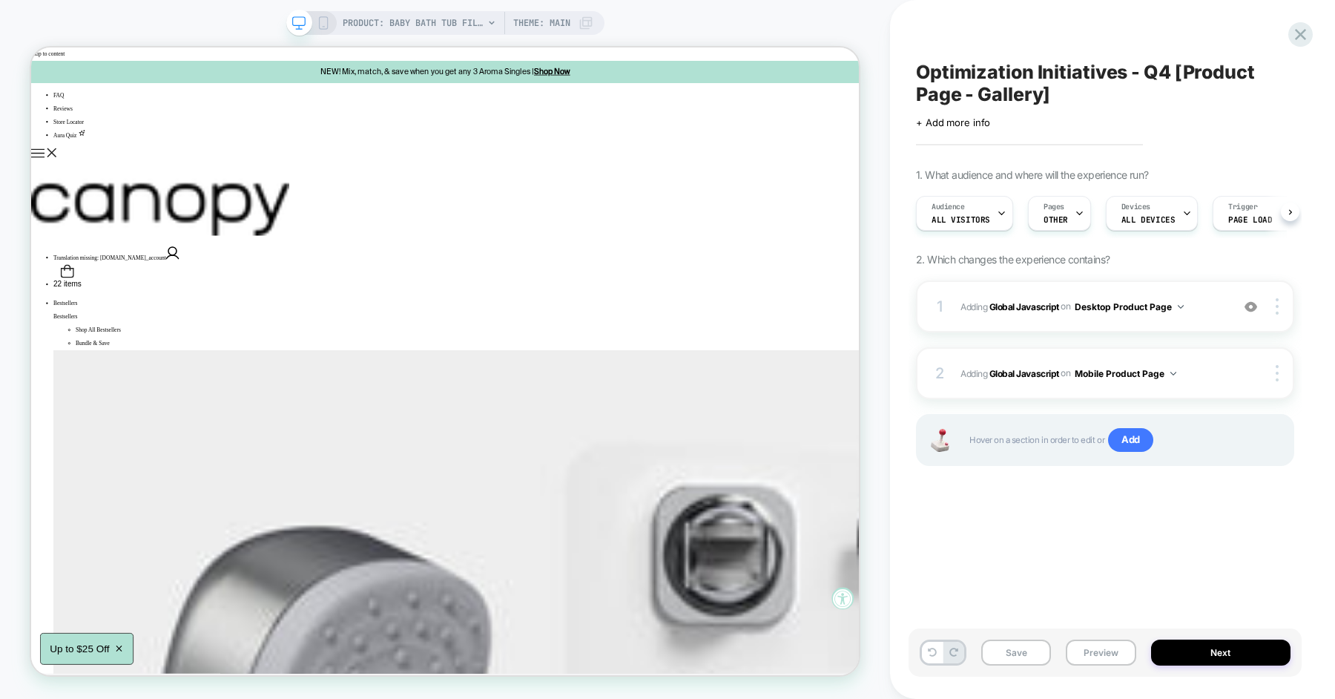
scroll to position [0, 1]
click at [1094, 658] on button "Preview" at bounding box center [1101, 652] width 70 height 26
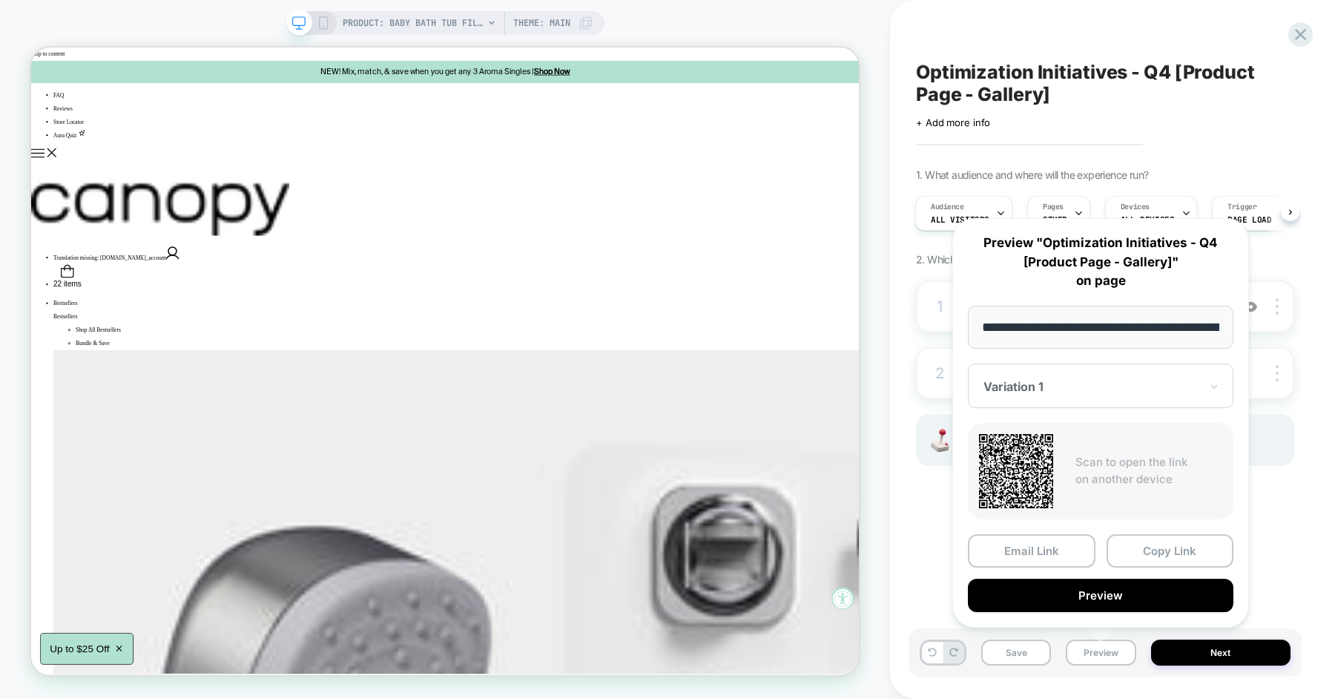
scroll to position [0, 174]
click at [1248, 481] on div "**********" at bounding box center [1100, 422] width 297 height 409
click at [1249, 301] on div "**********" at bounding box center [1100, 422] width 326 height 438
click at [1255, 303] on div "**********" at bounding box center [1100, 422] width 326 height 438
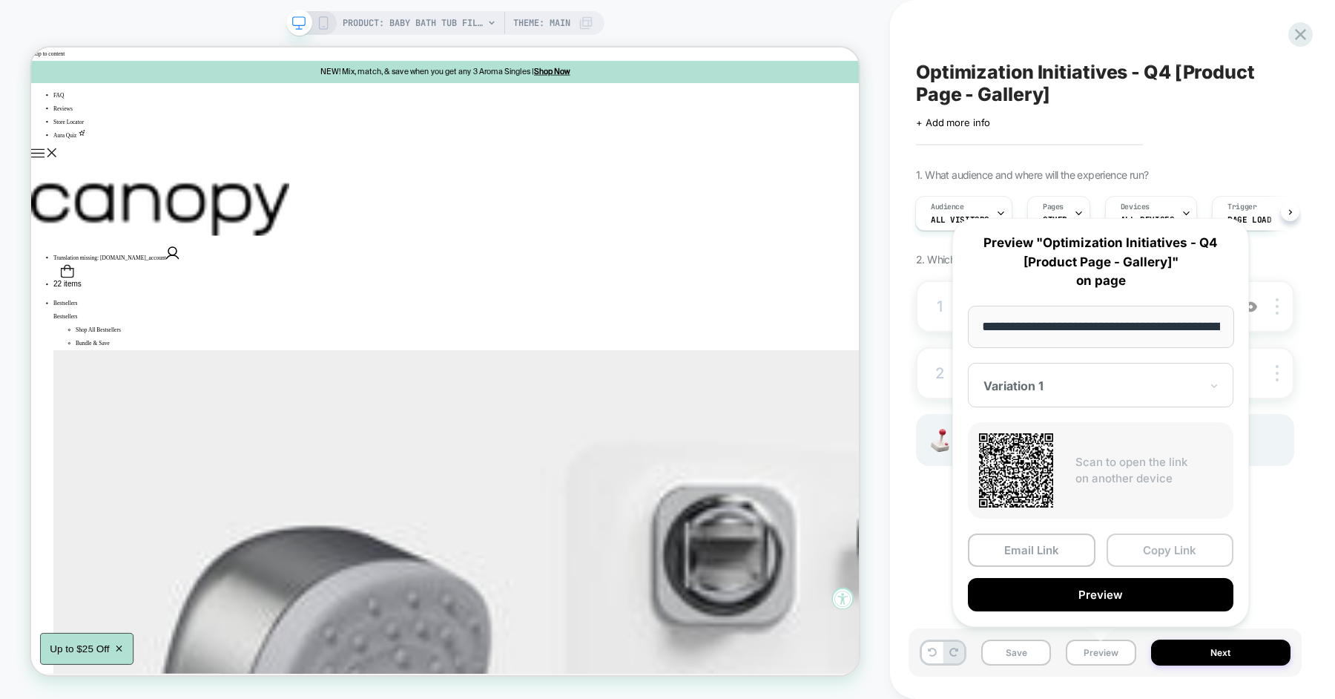
click at [1175, 551] on button "Copy Link" at bounding box center [1170, 549] width 128 height 33
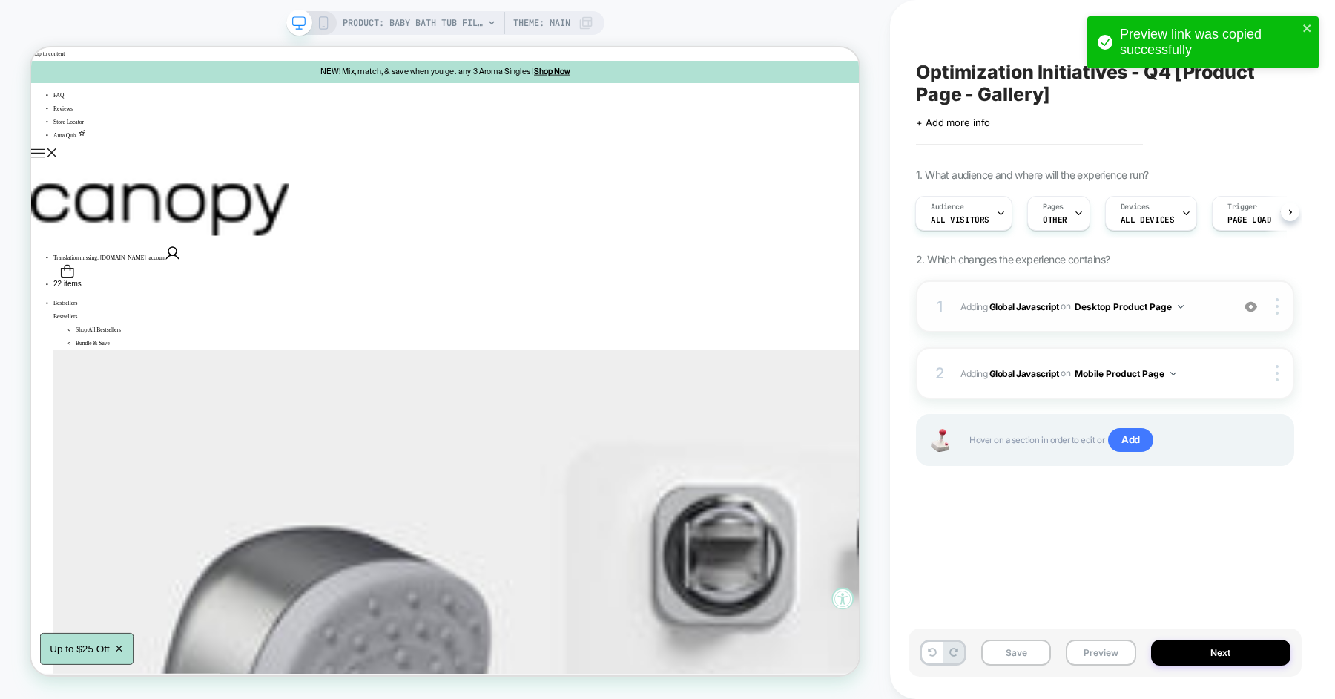
click at [1248, 303] on img at bounding box center [1250, 306] width 13 height 13
click at [1086, 661] on button "Preview" at bounding box center [1101, 652] width 70 height 26
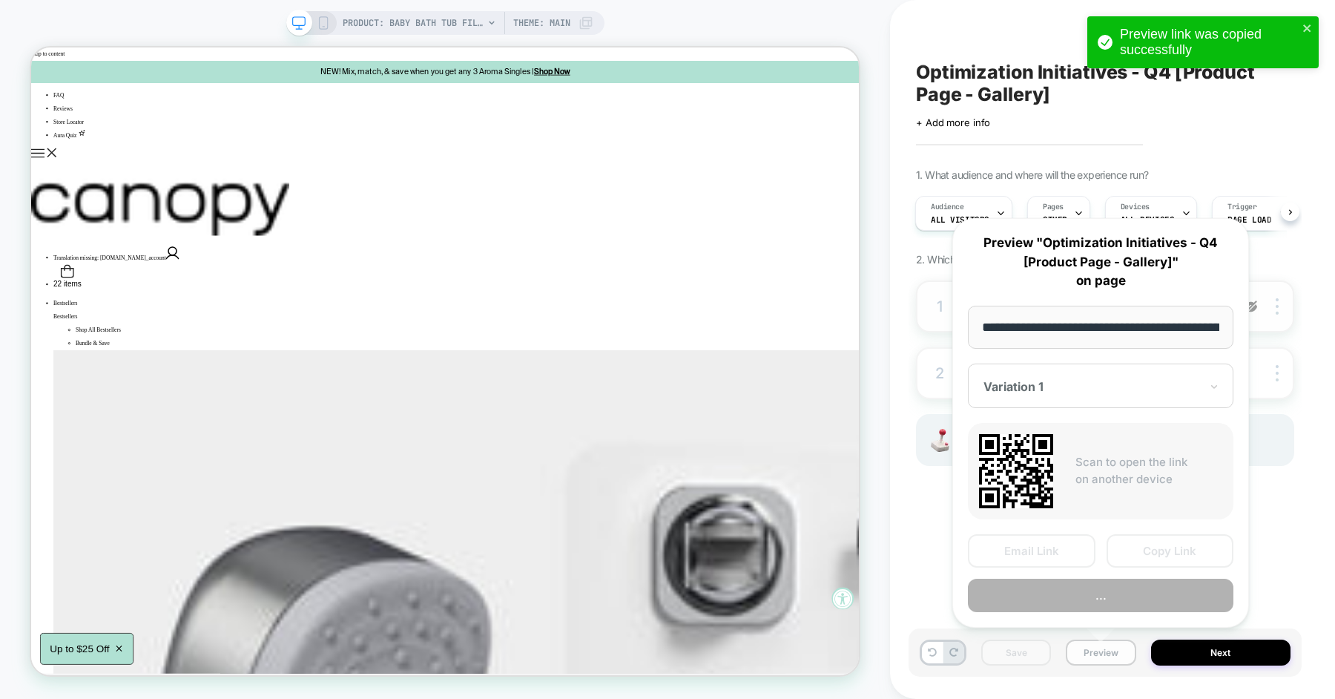
scroll to position [0, 174]
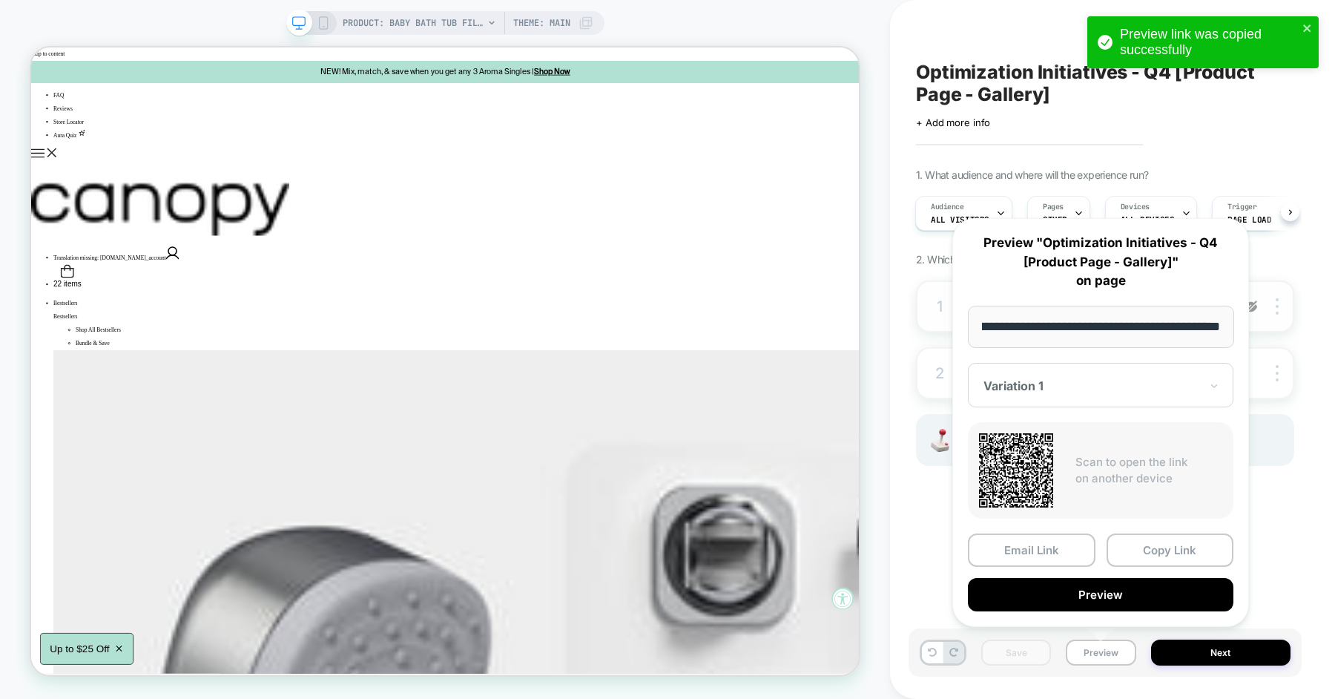
click at [923, 533] on div "Optimization Initiatives - Q4 [Product Page - Gallery] Click to edit experience…" at bounding box center [1104, 349] width 393 height 669
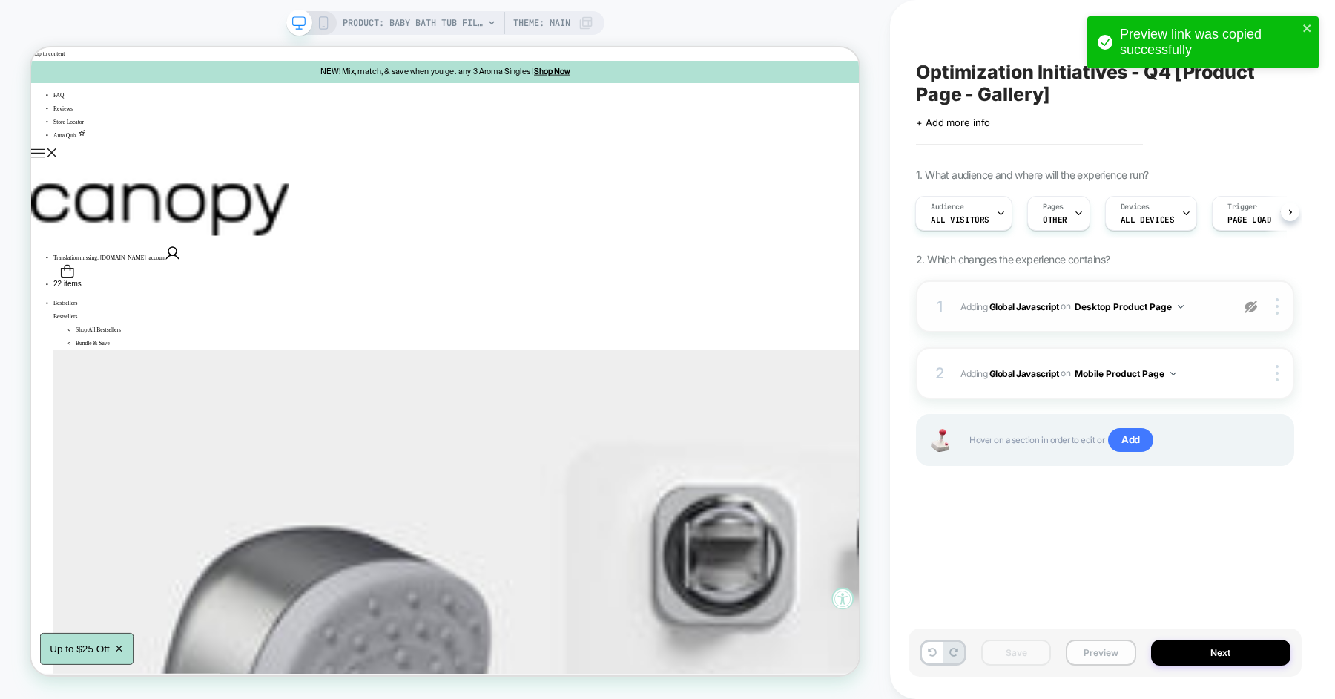
click at [1095, 647] on button "Preview" at bounding box center [1101, 652] width 70 height 26
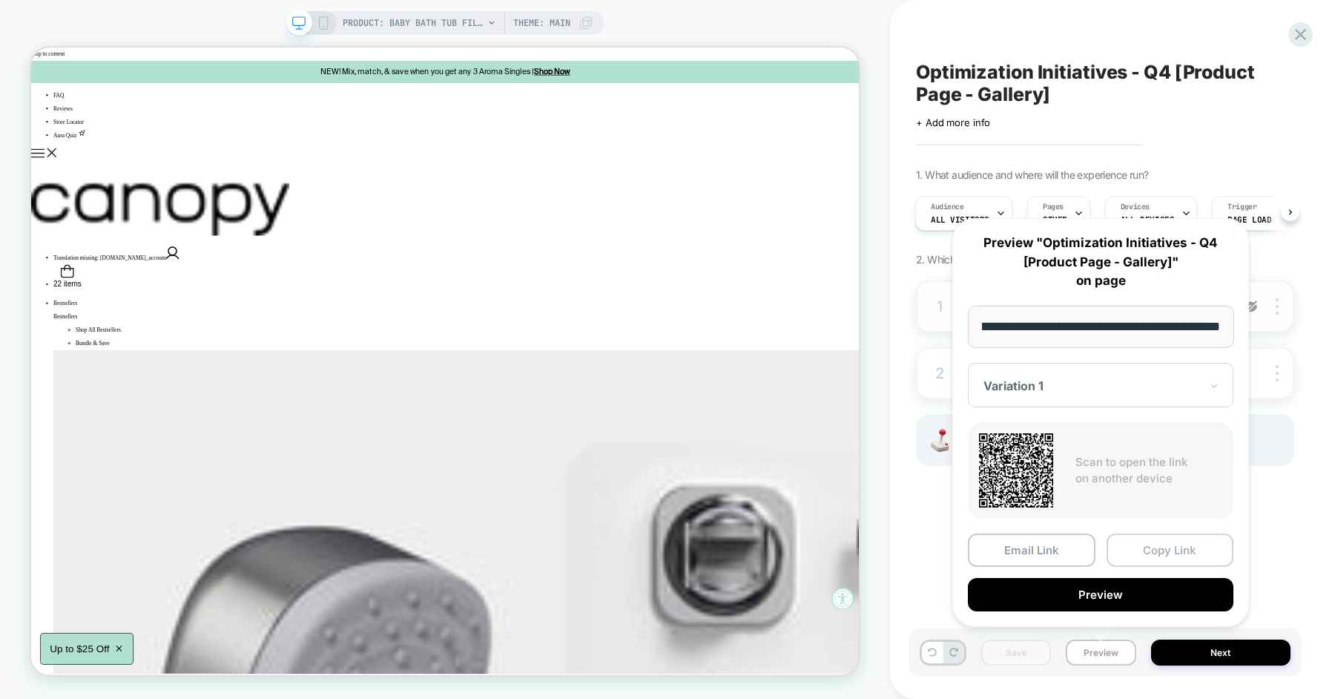
click at [1140, 559] on button "Copy Link" at bounding box center [1170, 549] width 128 height 33
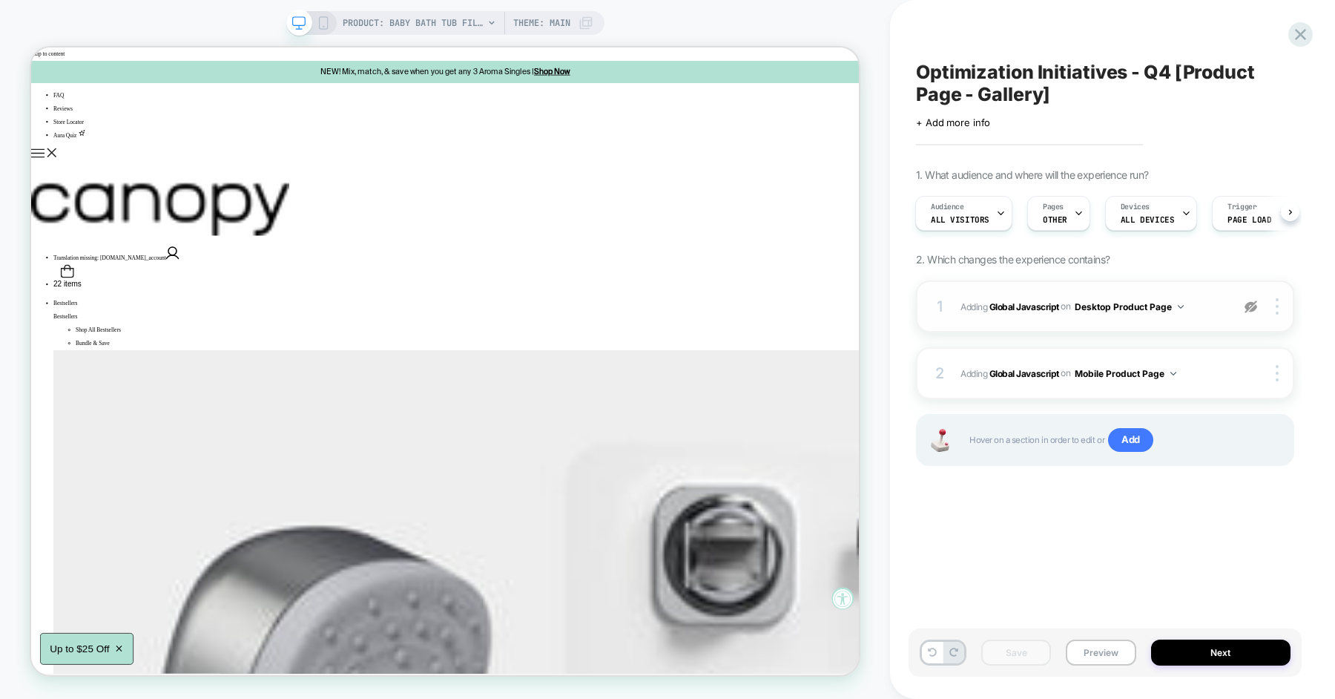
click at [1244, 303] on img at bounding box center [1250, 306] width 13 height 13
click at [1086, 657] on button "Preview" at bounding box center [1101, 652] width 70 height 26
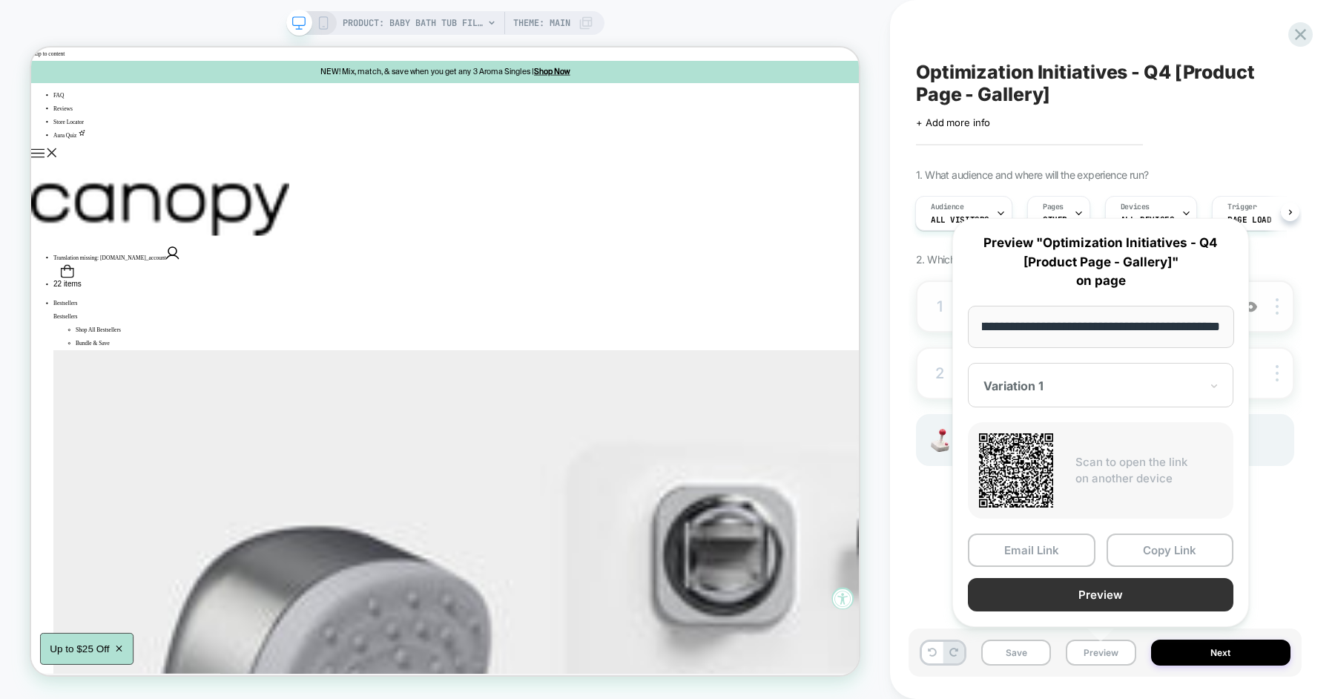
click at [1110, 596] on button "Preview" at bounding box center [1100, 594] width 265 height 33
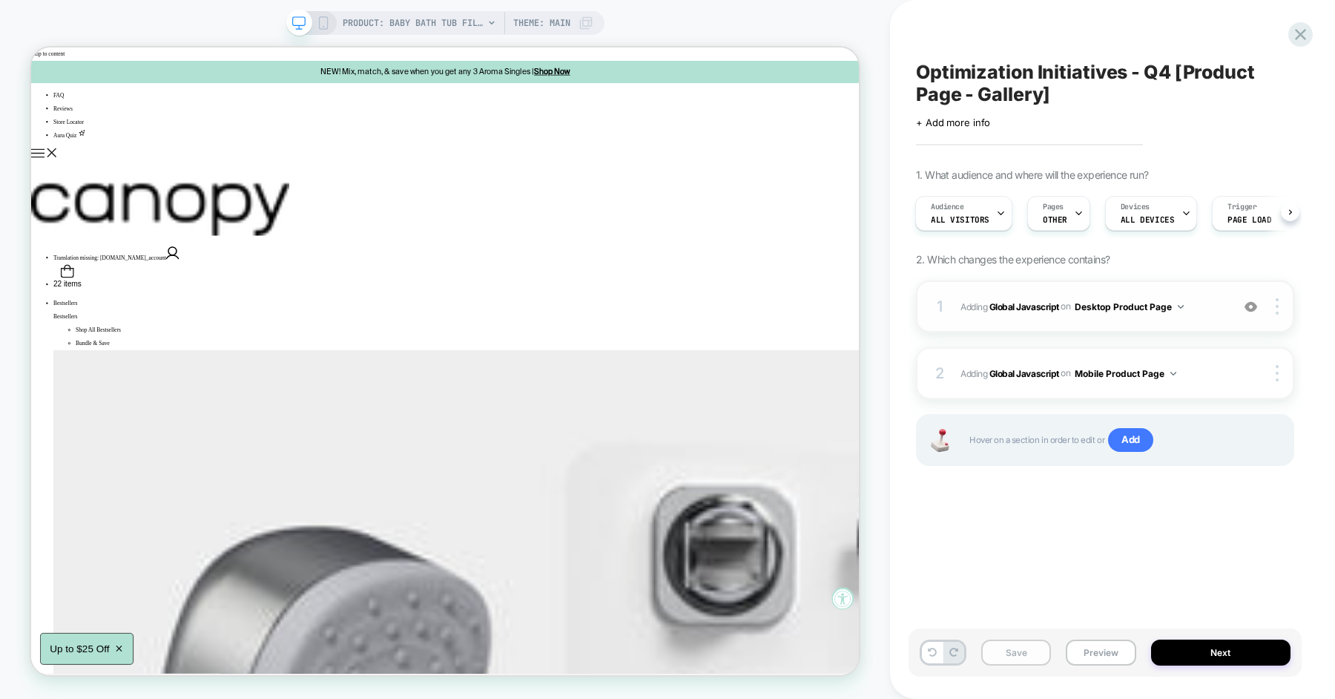
click at [1031, 647] on button "Save" at bounding box center [1016, 652] width 70 height 26
click at [1098, 651] on button "Preview" at bounding box center [1101, 652] width 70 height 26
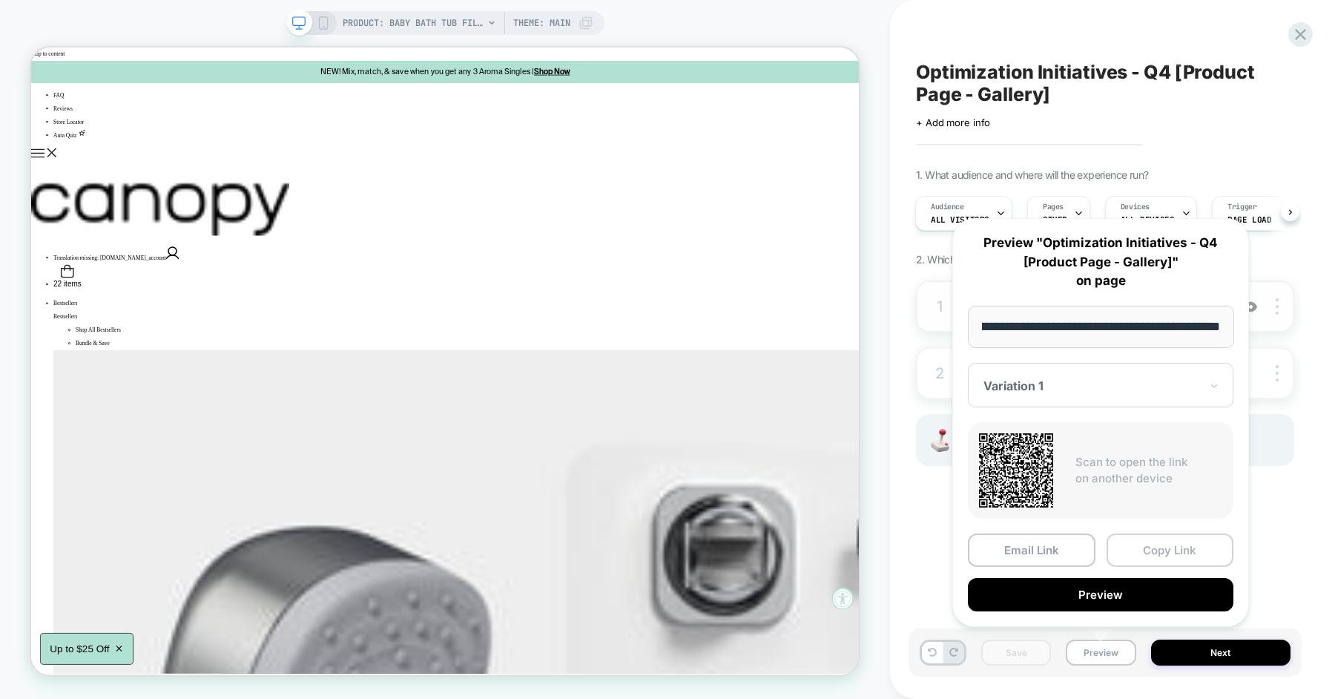
click at [1137, 553] on button "Copy Link" at bounding box center [1170, 549] width 128 height 33
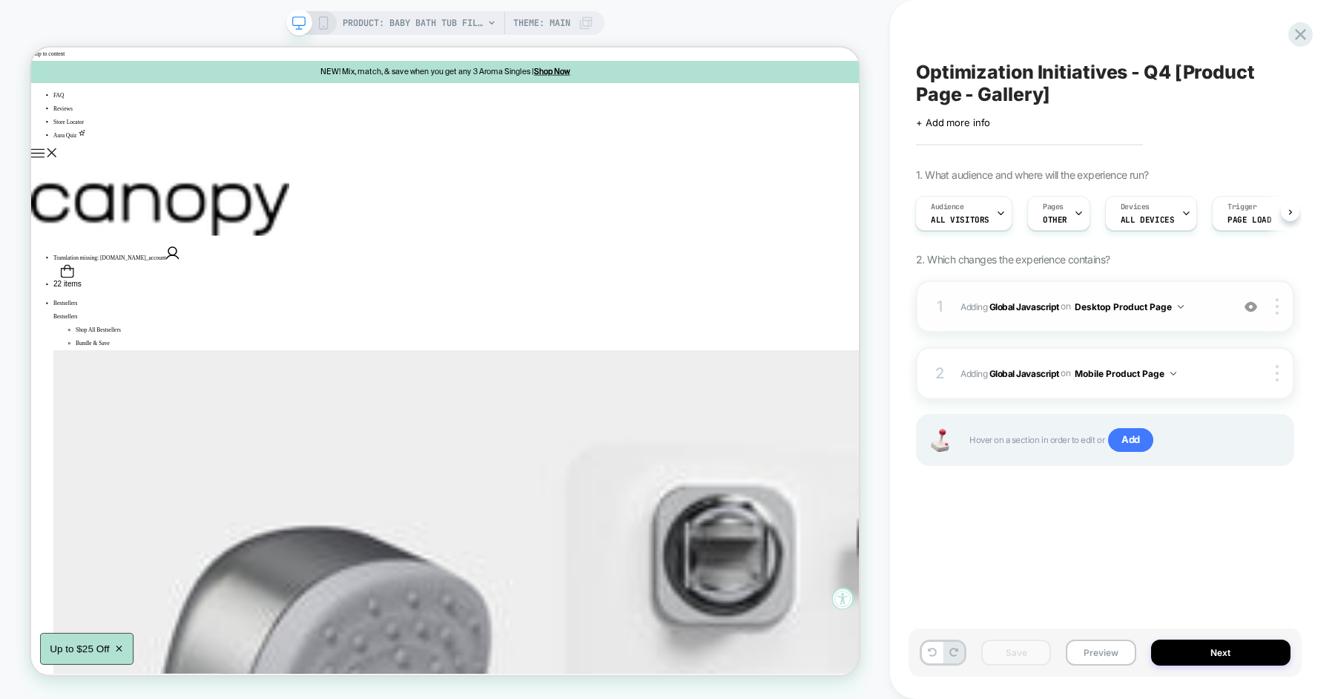
click at [1211, 306] on span "Adding Global Javascript on Desktop Product Page" at bounding box center [1091, 306] width 263 height 19
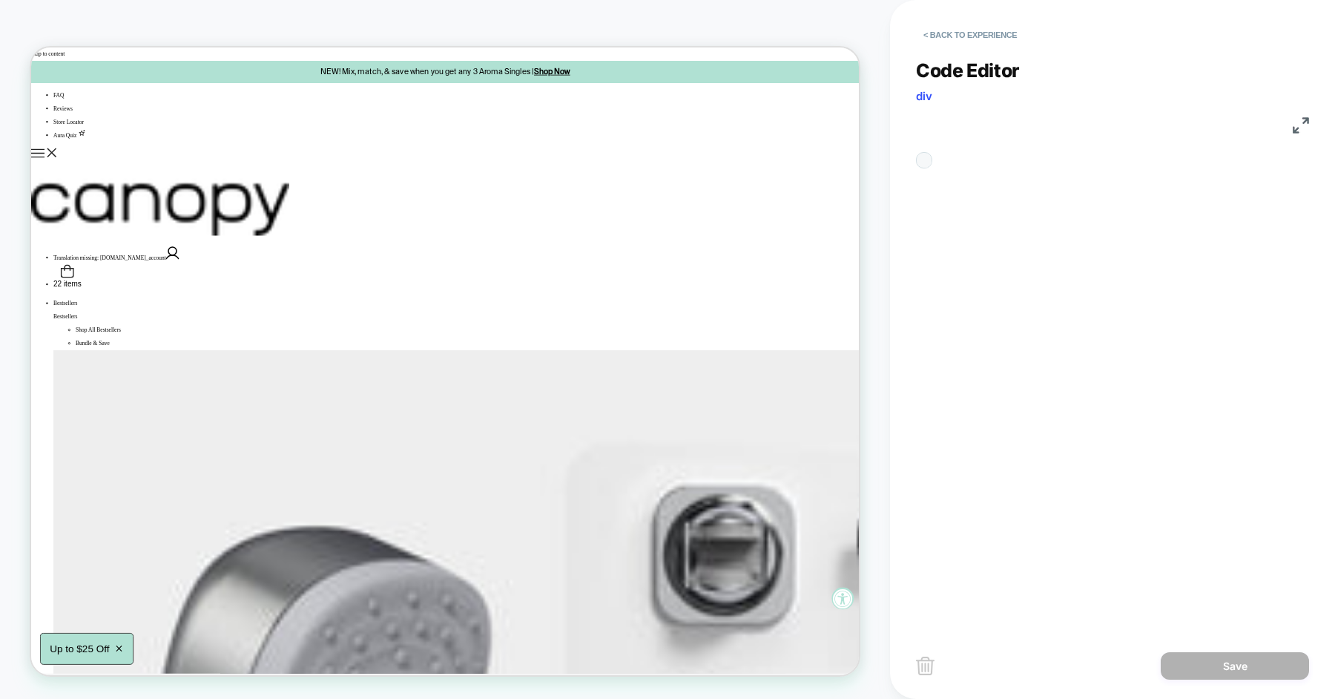
scroll to position [200, 0]
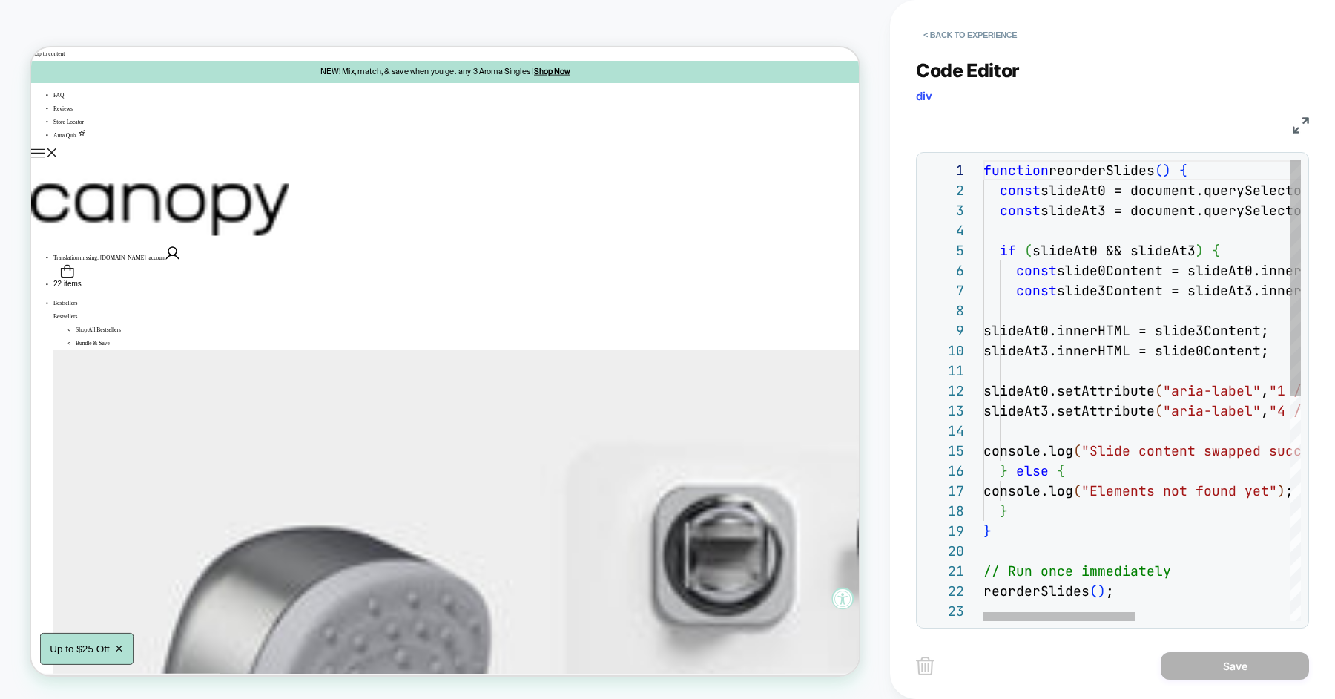
click at [1112, 341] on div "reorderSlides ( ) ; // Run once immediately } } console.log ( "Slide content sw…" at bounding box center [1304, 610] width 643 height 901
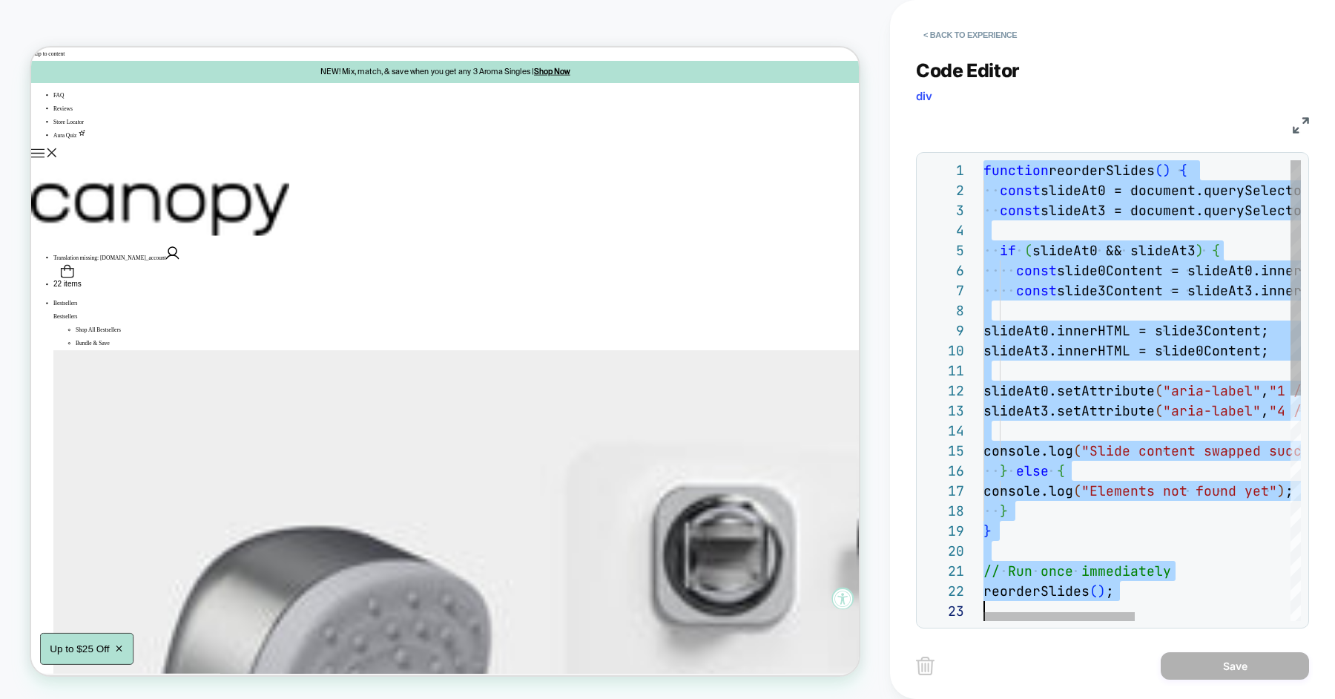
click at [1057, 238] on div "reorderSlides ( ) ; // Run once immediately } } console.log ( "Slide content sw…" at bounding box center [1304, 610] width 643 height 901
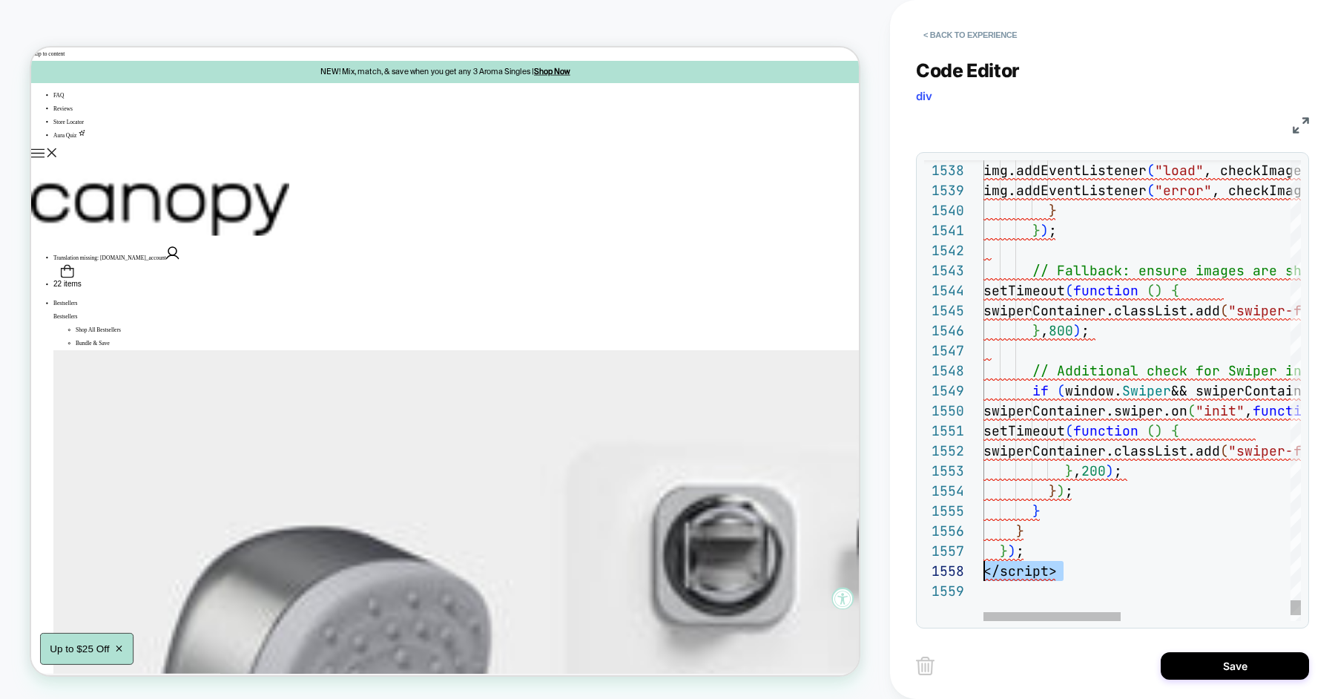
scroll to position [139, 0]
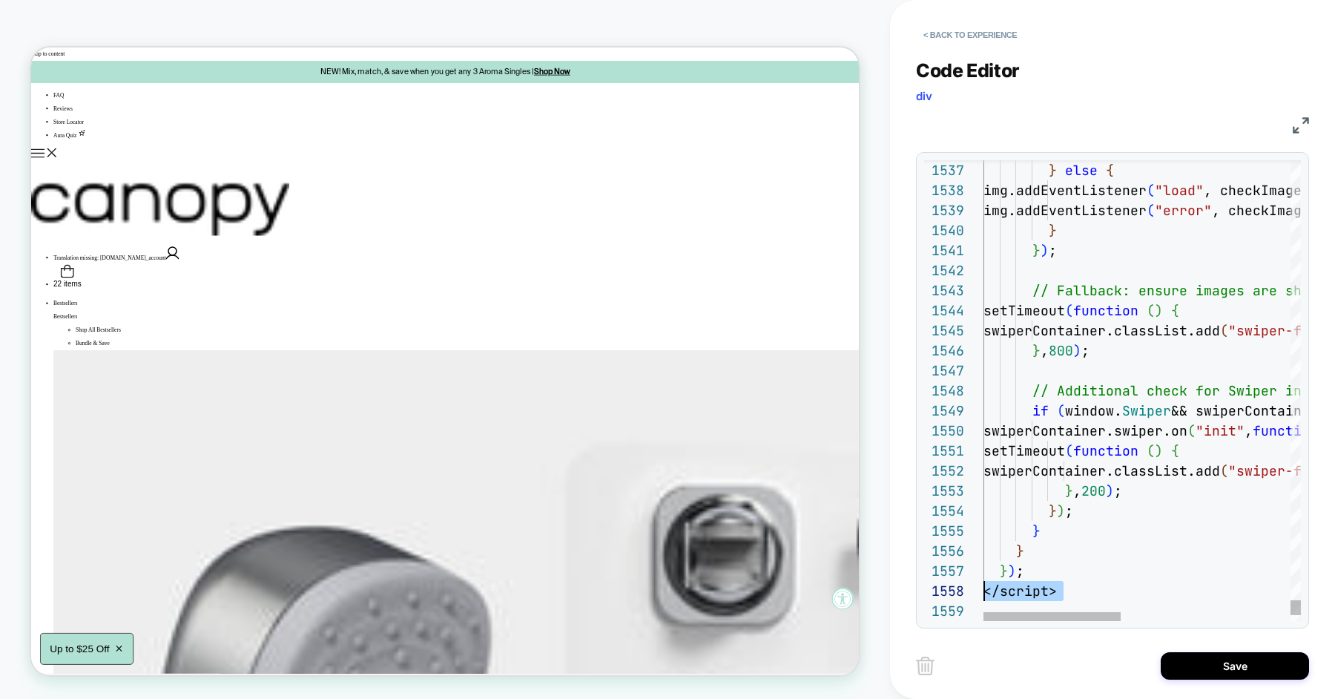
scroll to position [0, 0]
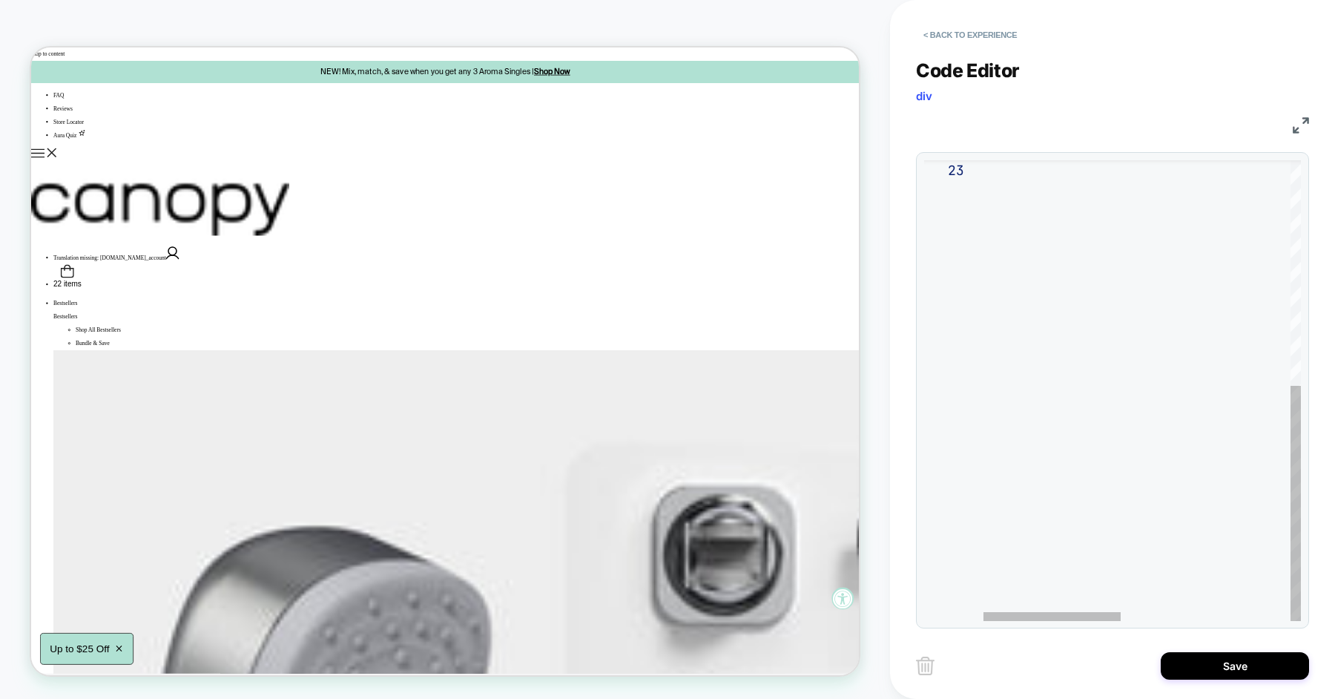
type textarea "**********"
click at [1077, 232] on div at bounding box center [1336, 170] width 707 height 901
click at [985, 32] on button "< Back to experience" at bounding box center [970, 35] width 108 height 24
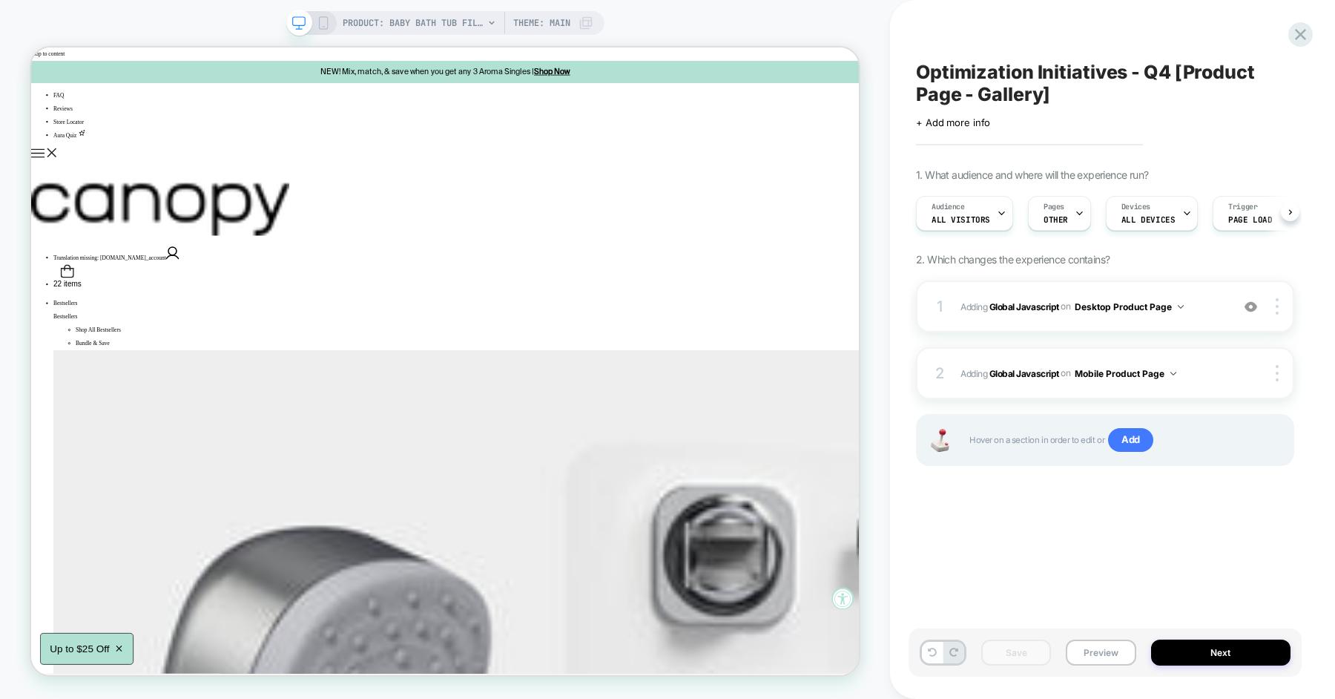
scroll to position [0, 1]
click at [1206, 303] on span "Adding Global Javascript on Desktop Product Page" at bounding box center [1091, 306] width 263 height 19
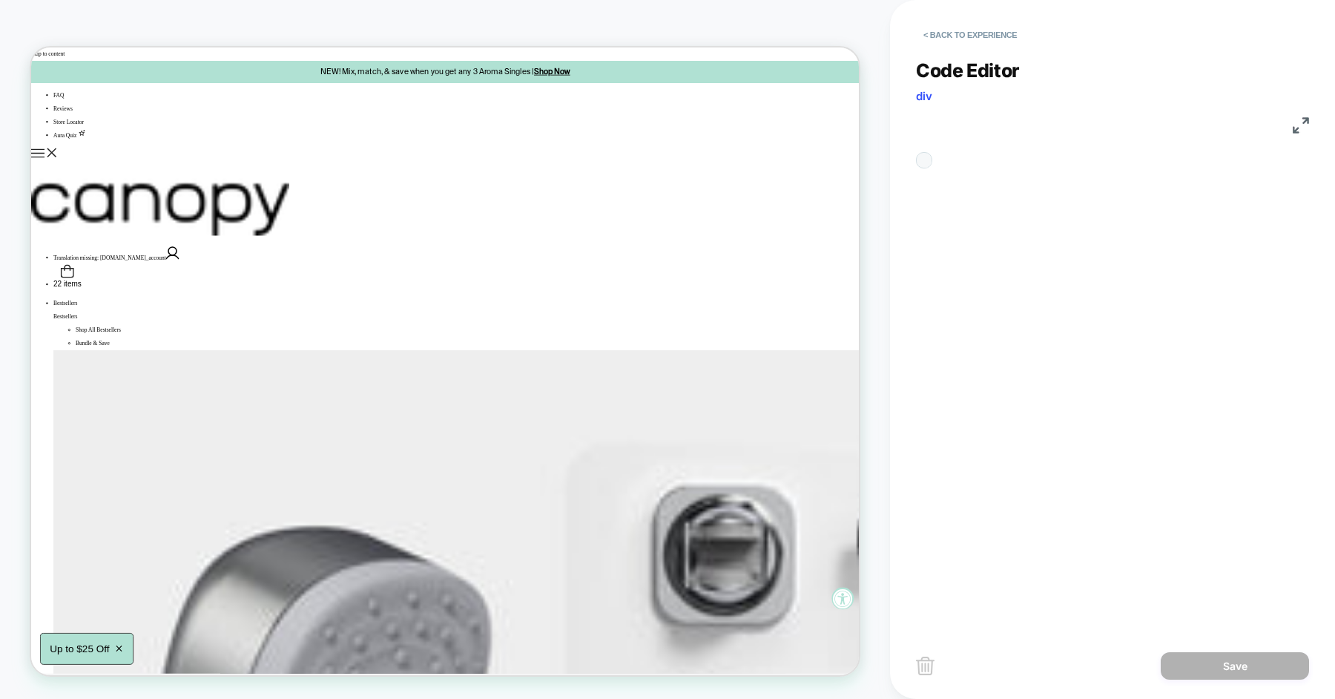
click at [1060, 277] on div "function reorderSlides ( ) { const slideAt0 = document.querySelector ( ' [ data…" at bounding box center [1141, 610] width 317 height 901
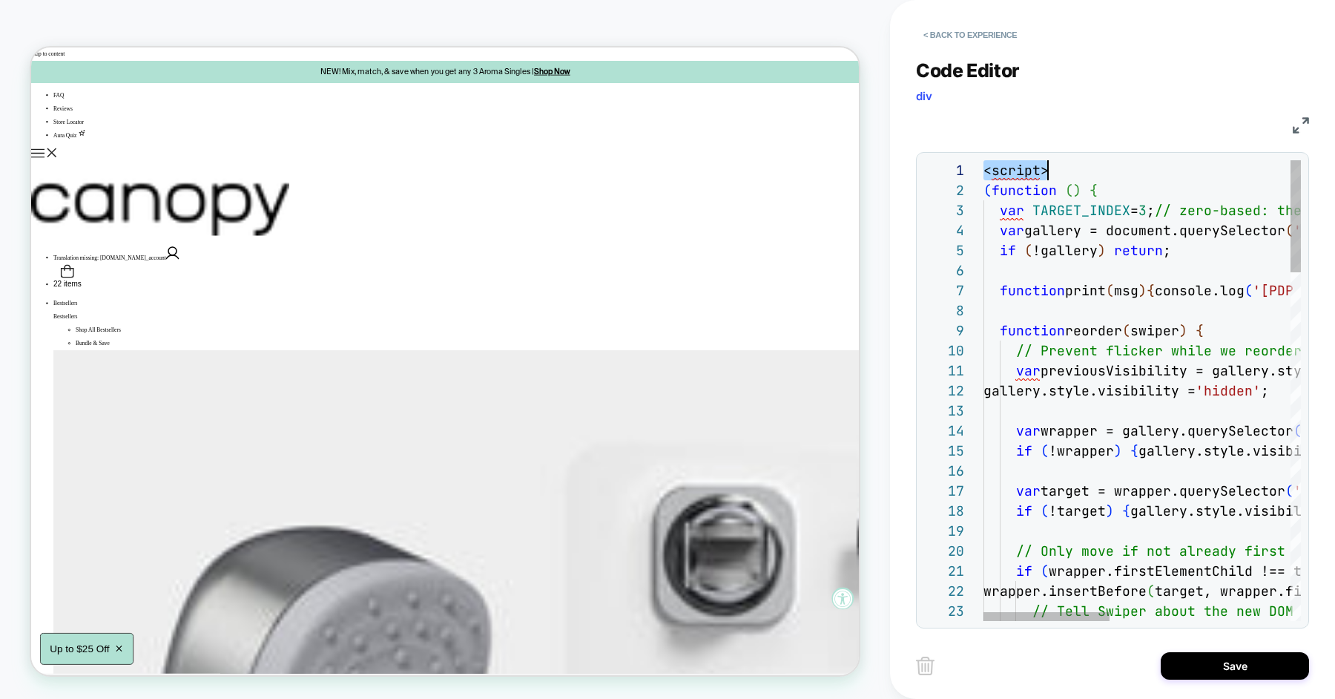
scroll to position [0, 0]
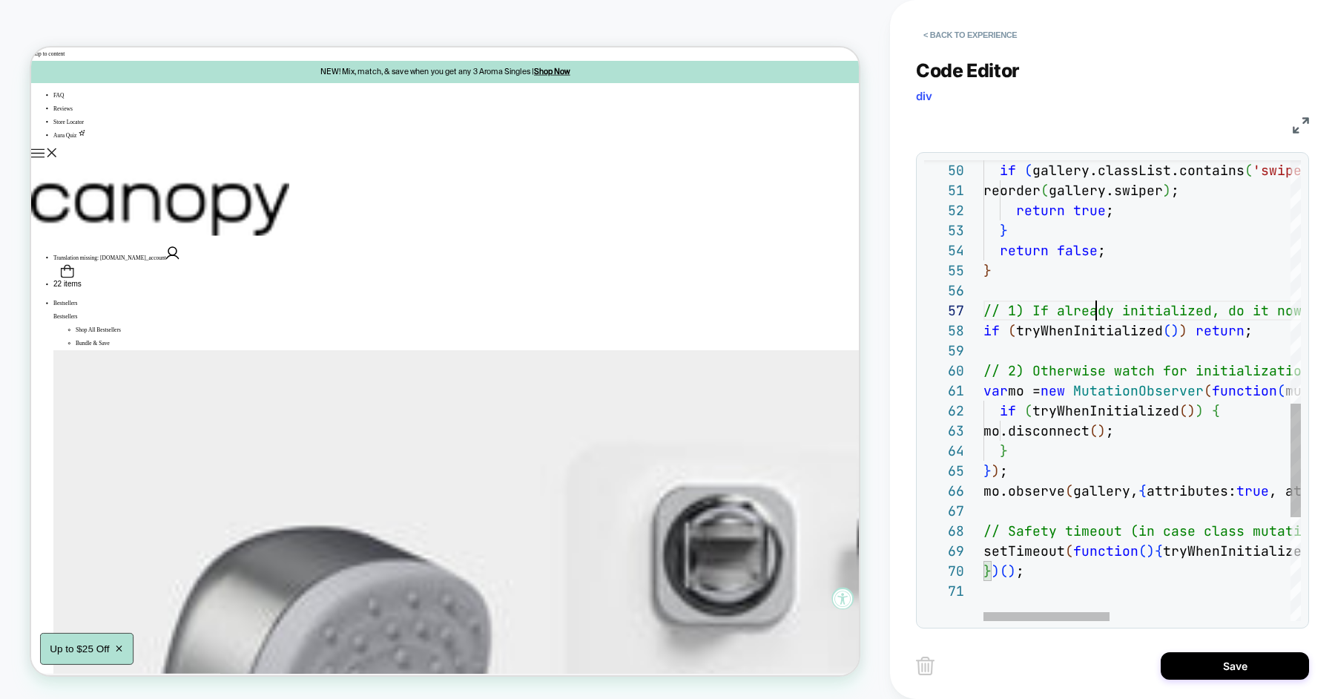
type textarea "**********"
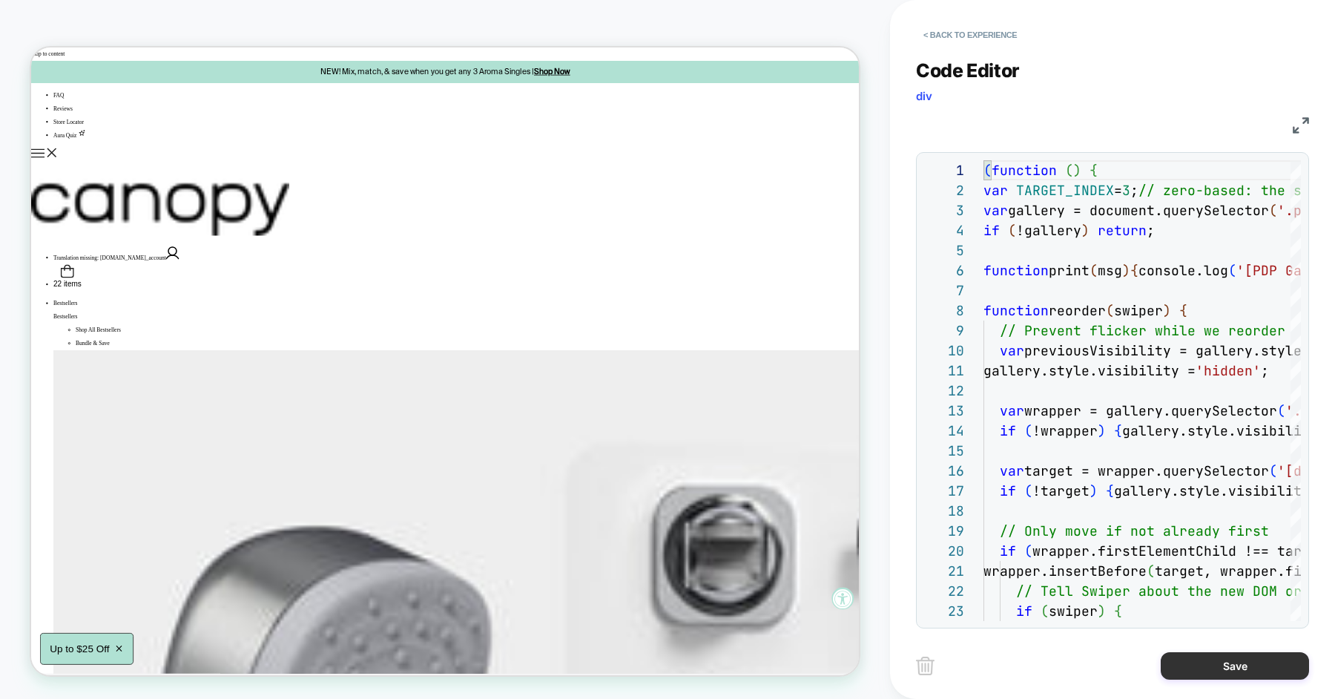
click at [1188, 660] on button "Save" at bounding box center [1234, 665] width 148 height 27
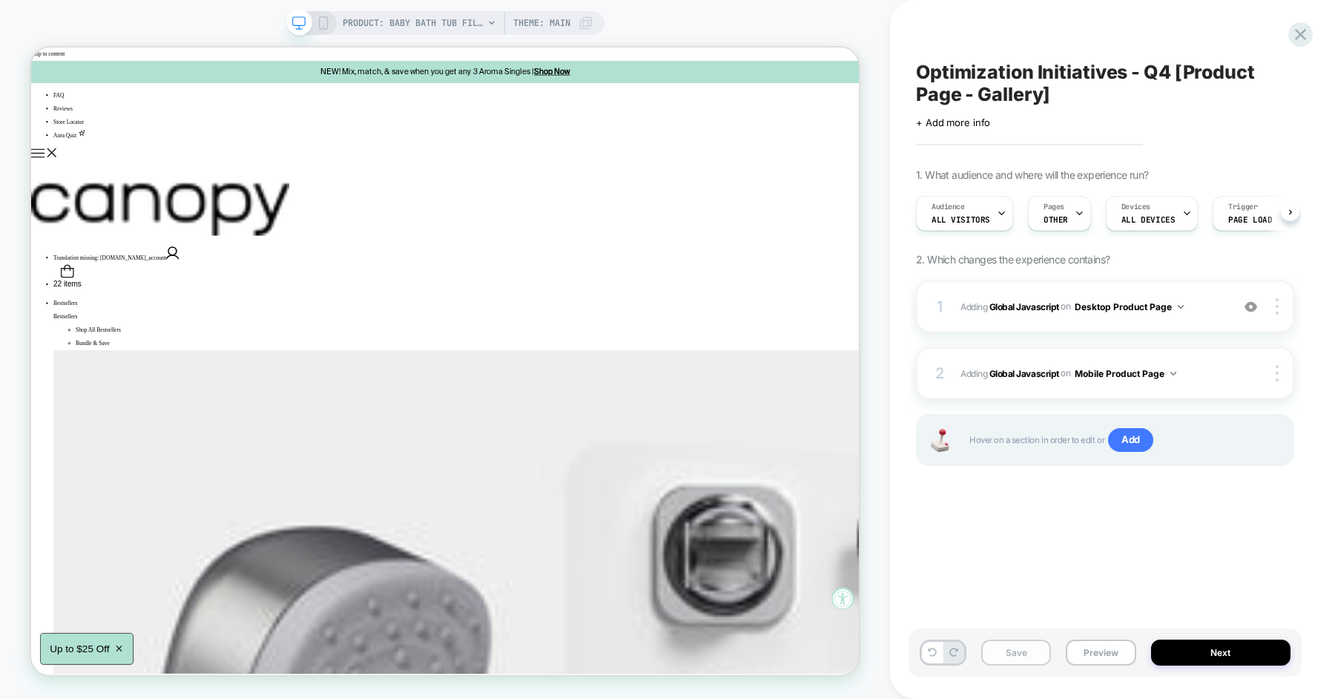
scroll to position [0, 1]
click at [1017, 652] on button "Save" at bounding box center [1016, 652] width 70 height 26
click at [1091, 650] on button "Preview" at bounding box center [1101, 652] width 70 height 26
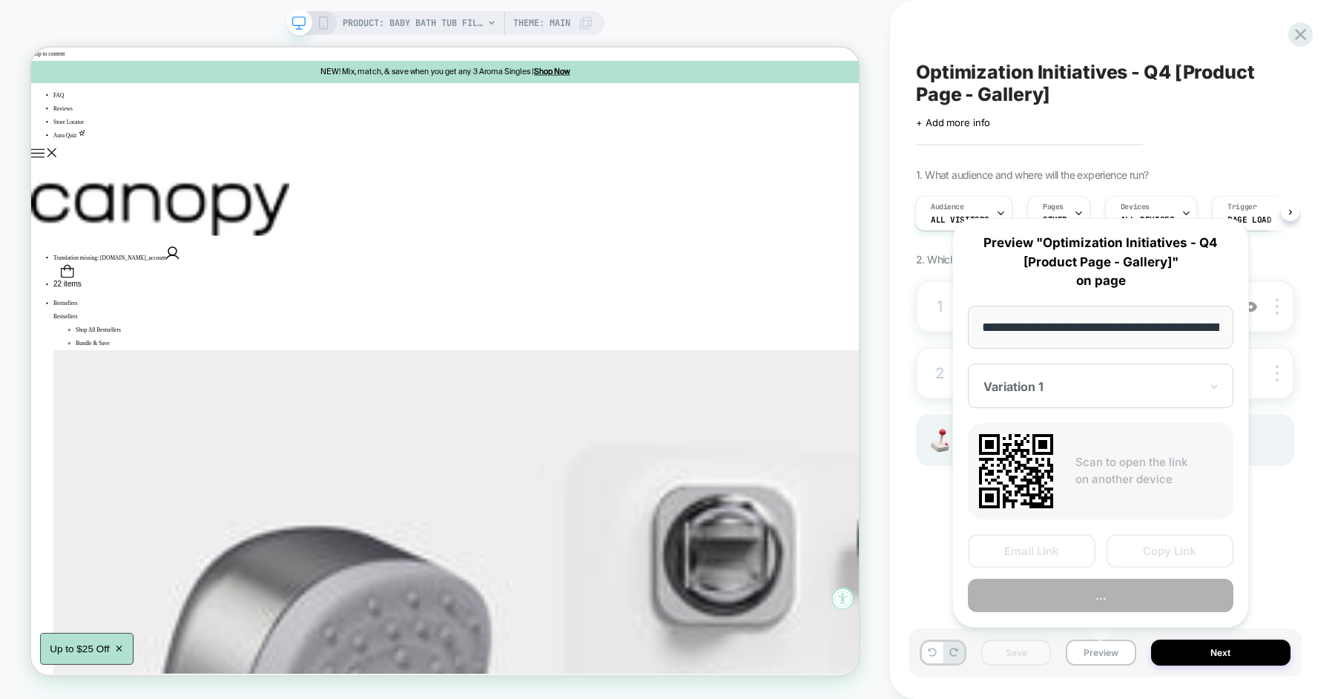
scroll to position [0, 174]
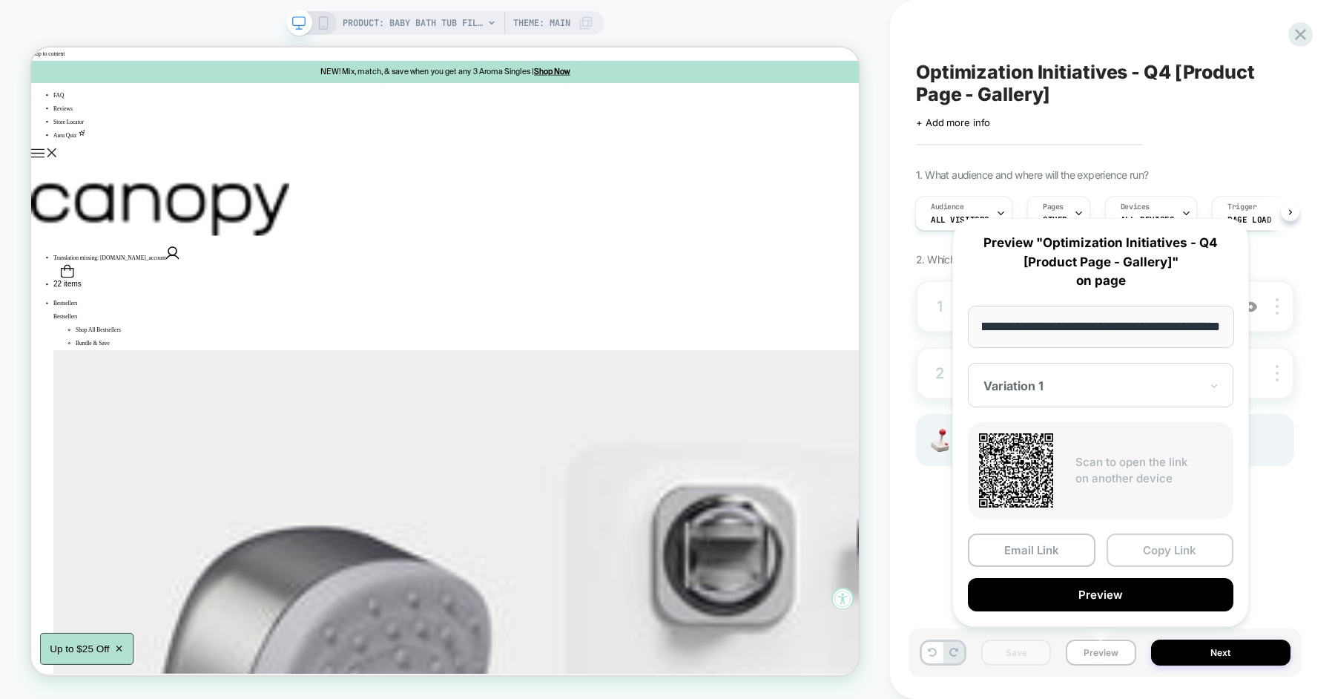
click at [1151, 550] on button "Copy Link" at bounding box center [1170, 549] width 128 height 33
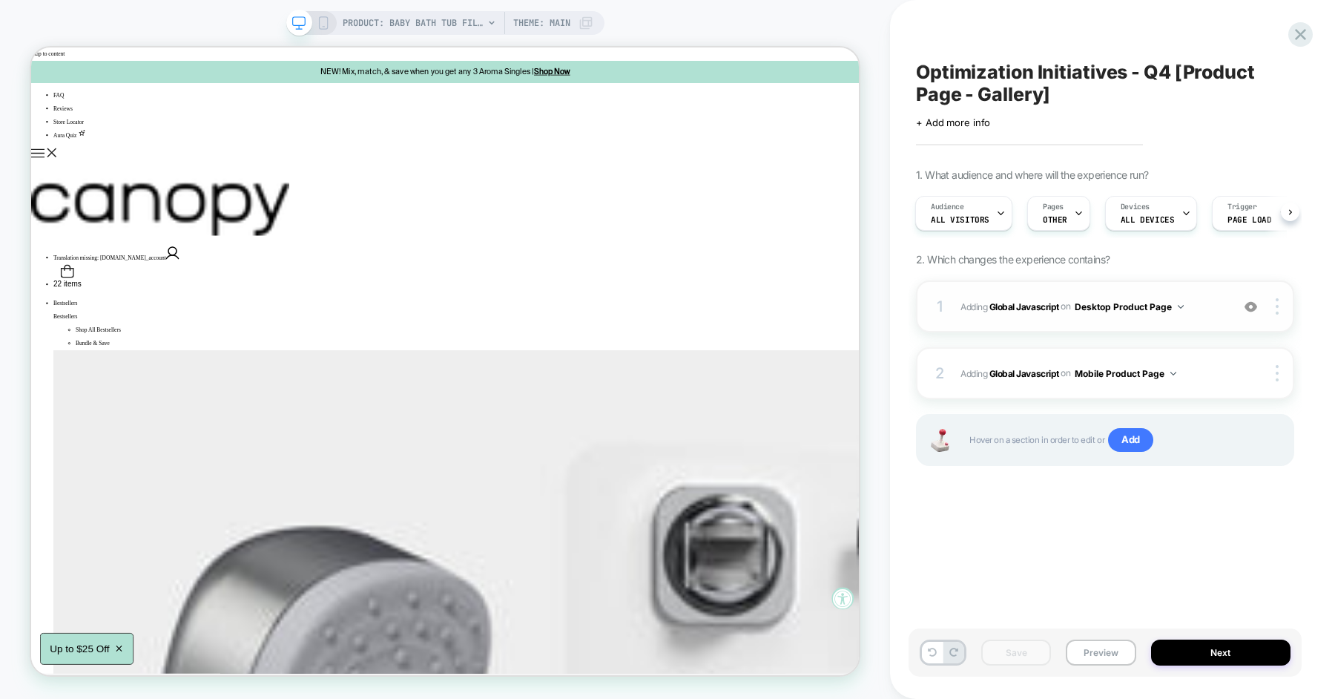
click at [1184, 309] on span "Adding Global Javascript on Desktop Product Page" at bounding box center [1091, 306] width 263 height 19
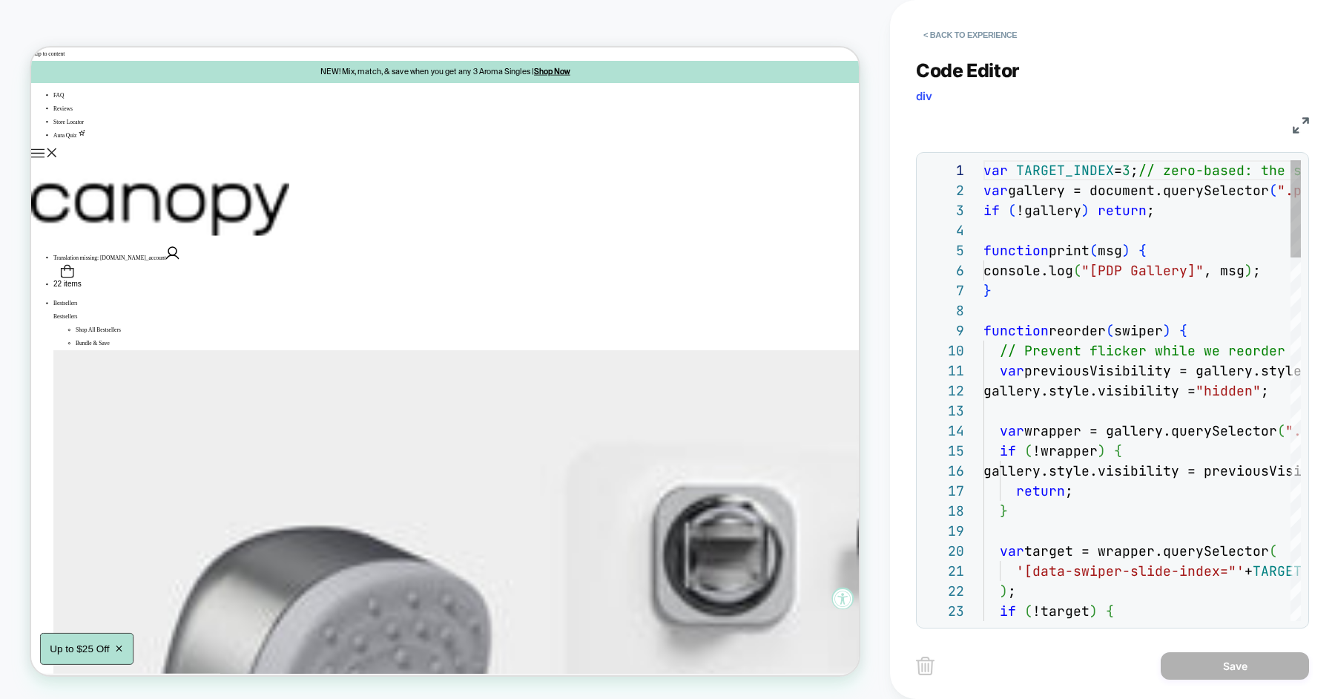
scroll to position [200, 0]
click at [957, 31] on button "< Back to experience" at bounding box center [970, 35] width 108 height 24
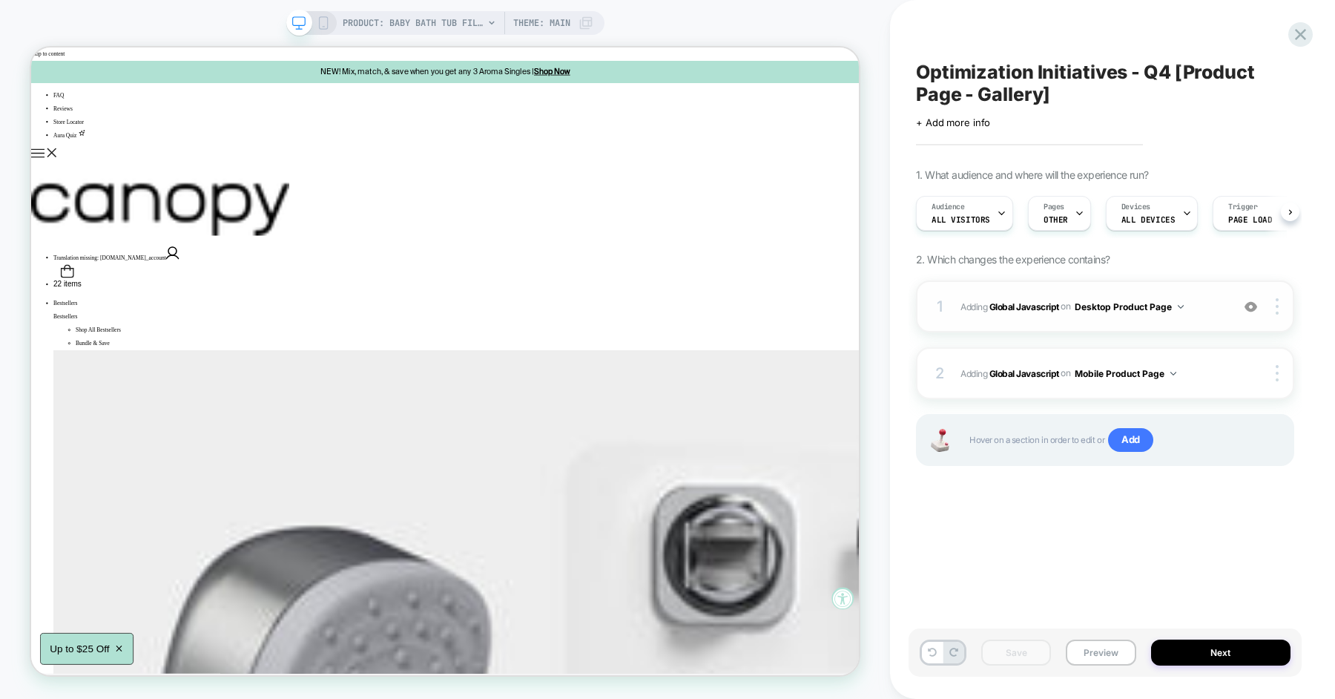
scroll to position [0, 1]
click at [1281, 311] on div at bounding box center [1279, 306] width 28 height 16
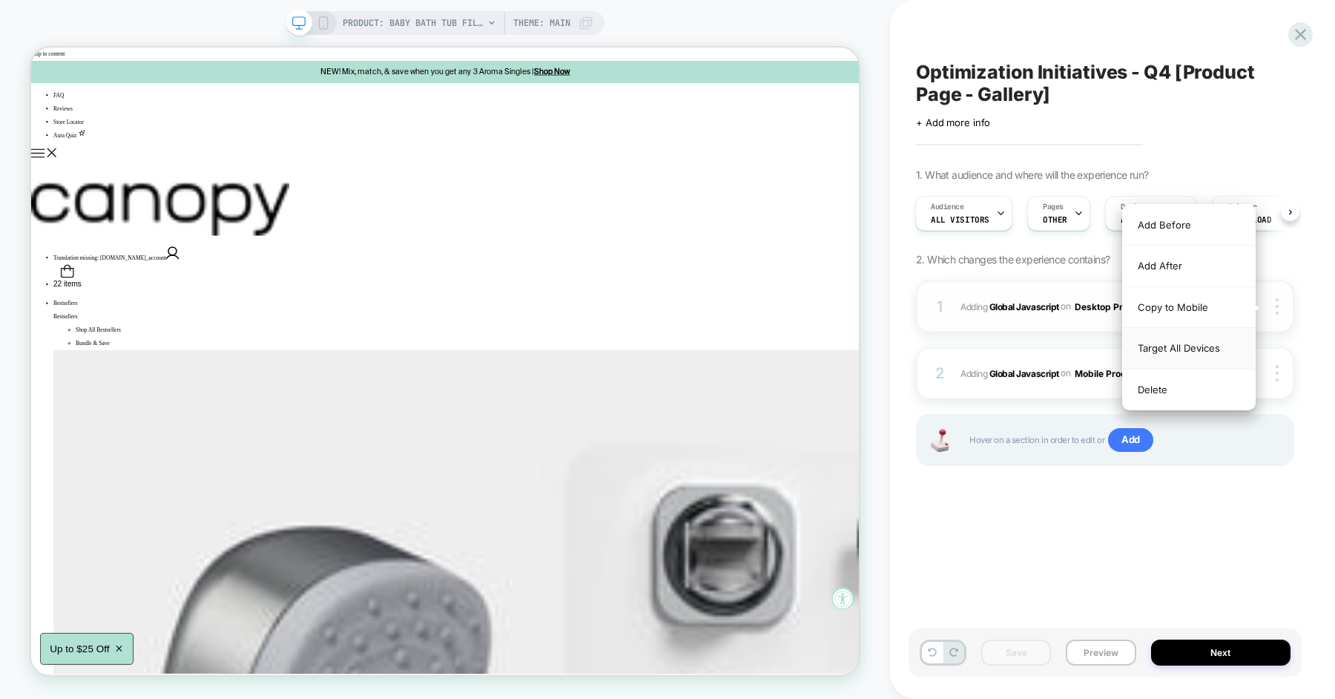
click at [1182, 351] on div "Target All Devices" at bounding box center [1189, 348] width 132 height 41
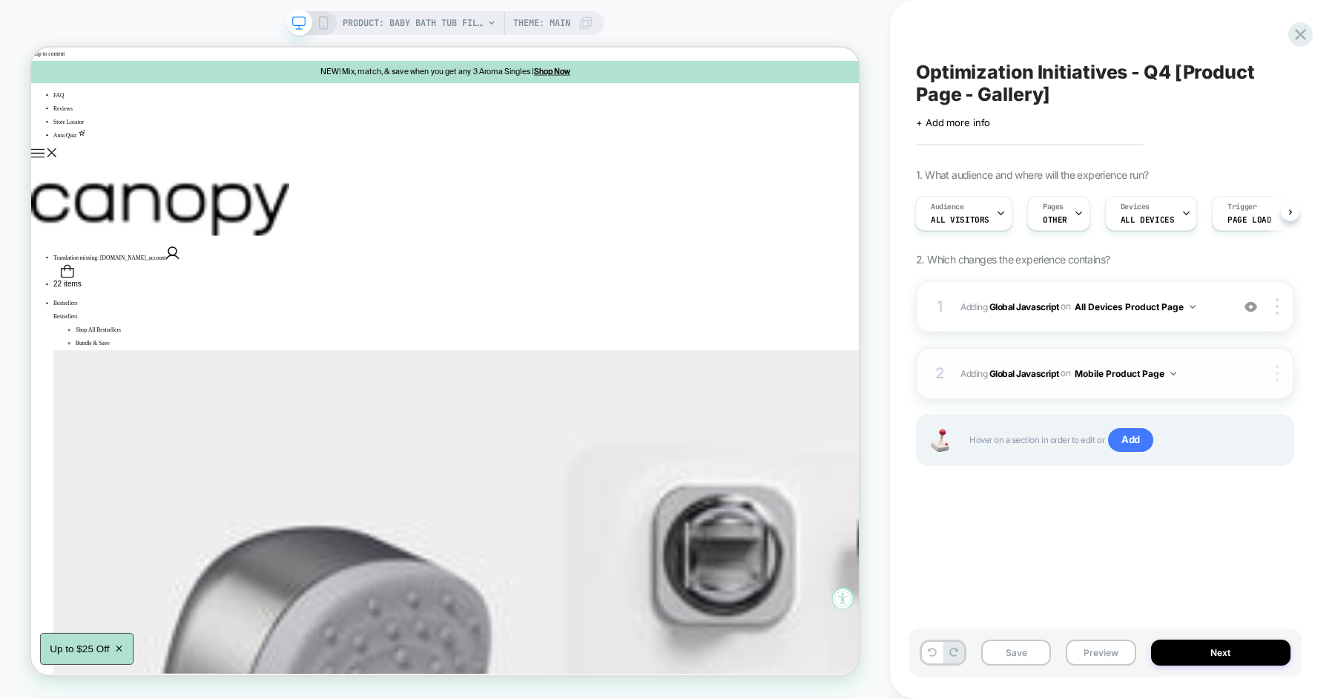
click at [1277, 369] on img at bounding box center [1276, 373] width 3 height 16
click at [1180, 417] on div "Delete" at bounding box center [1189, 414] width 132 height 40
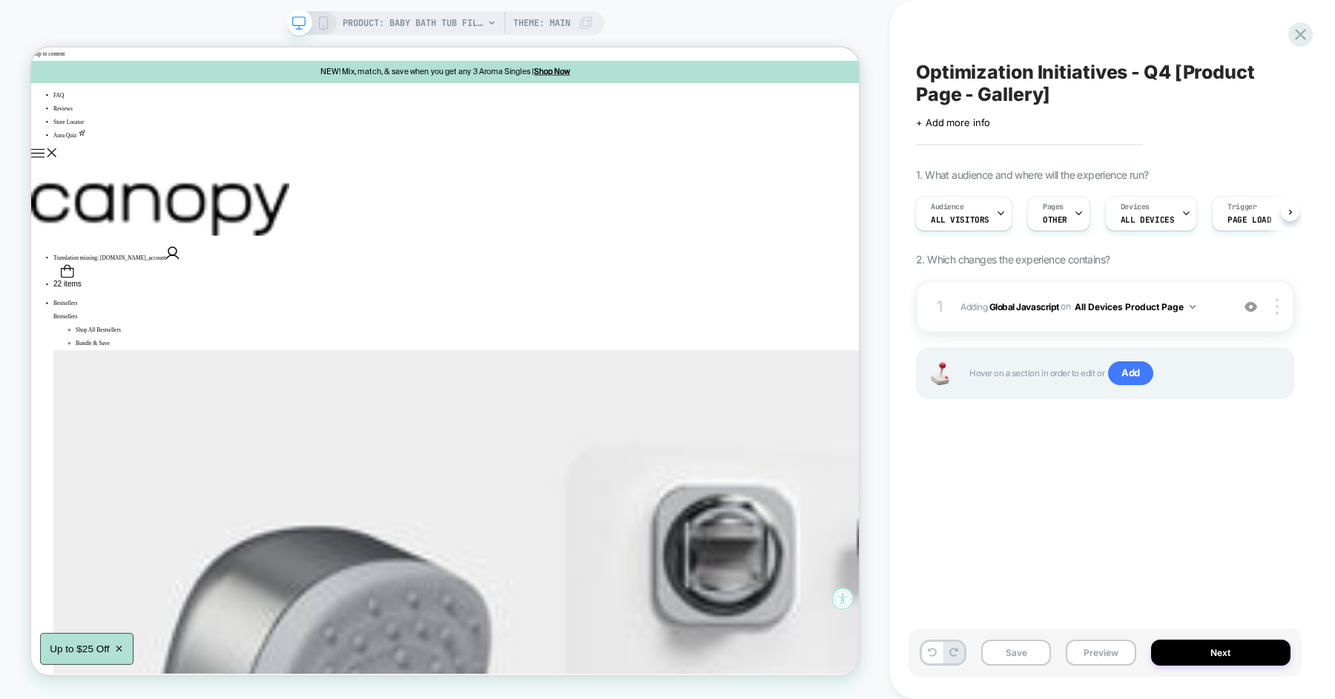
click at [1020, 449] on div "Optimization Initiatives - Q4 [Product Page - Gallery] Click to edit experience…" at bounding box center [1104, 349] width 393 height 669
click at [1221, 311] on span "Adding Global Javascript on All Devices Product Page" at bounding box center [1091, 306] width 263 height 19
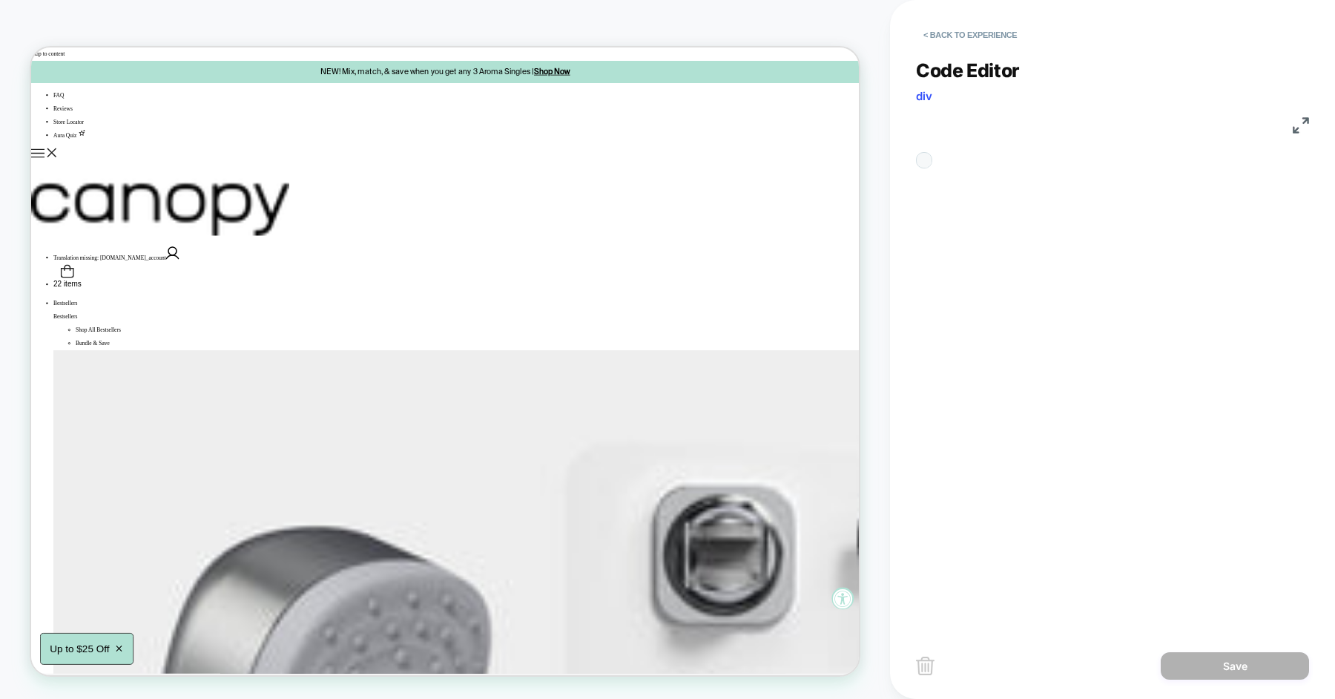
scroll to position [200, 0]
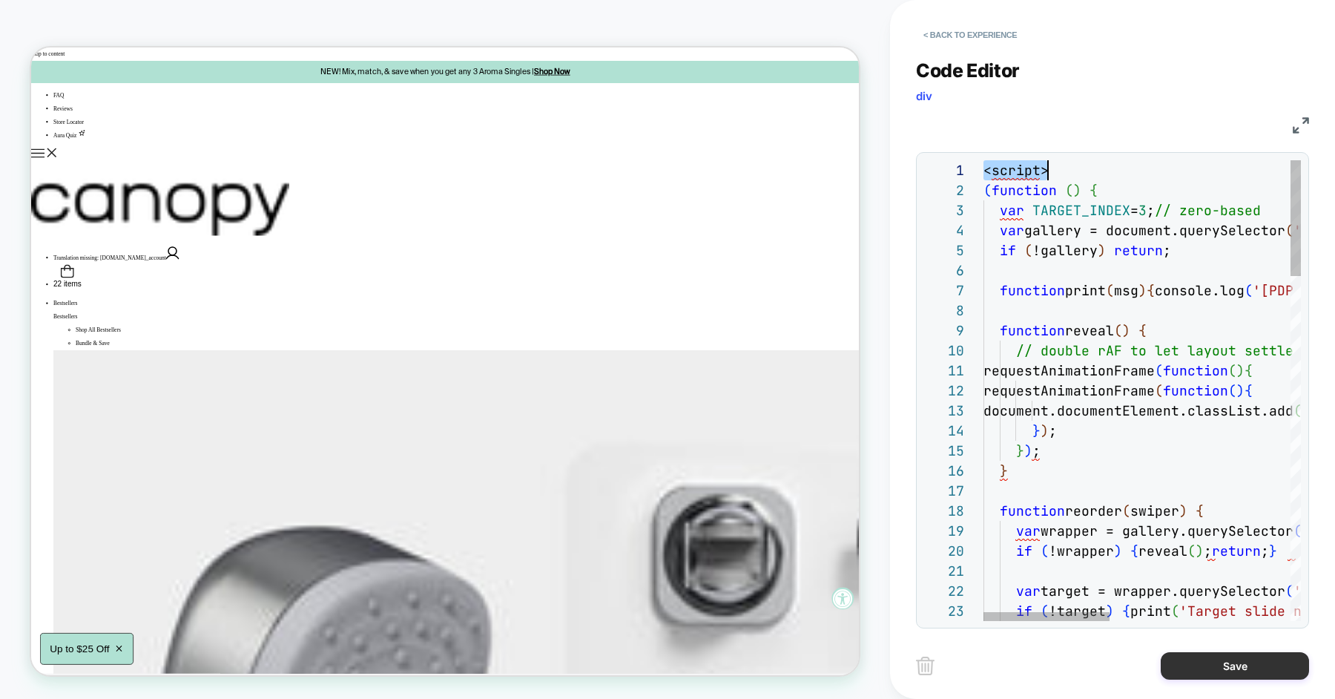
scroll to position [0, 0]
type textarea "**********"
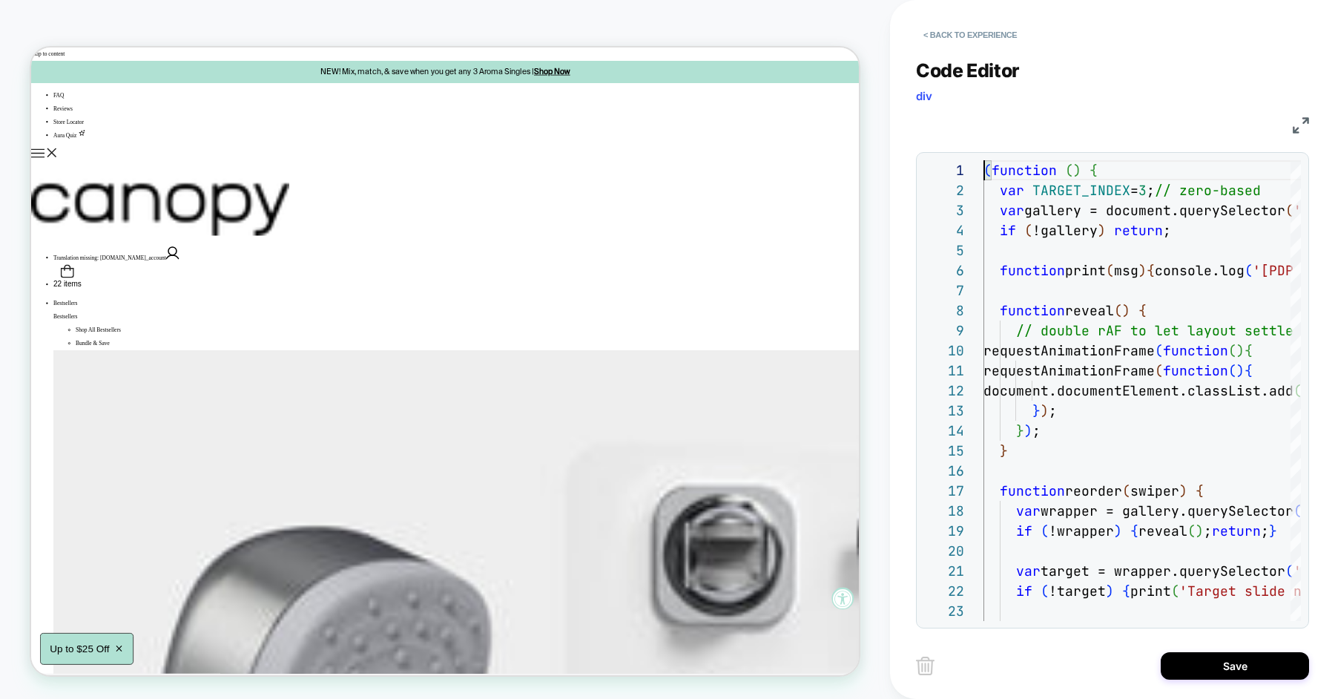
click at [1263, 679] on div "Save" at bounding box center [1112, 665] width 393 height 37
click at [1244, 655] on button "Save" at bounding box center [1234, 665] width 148 height 27
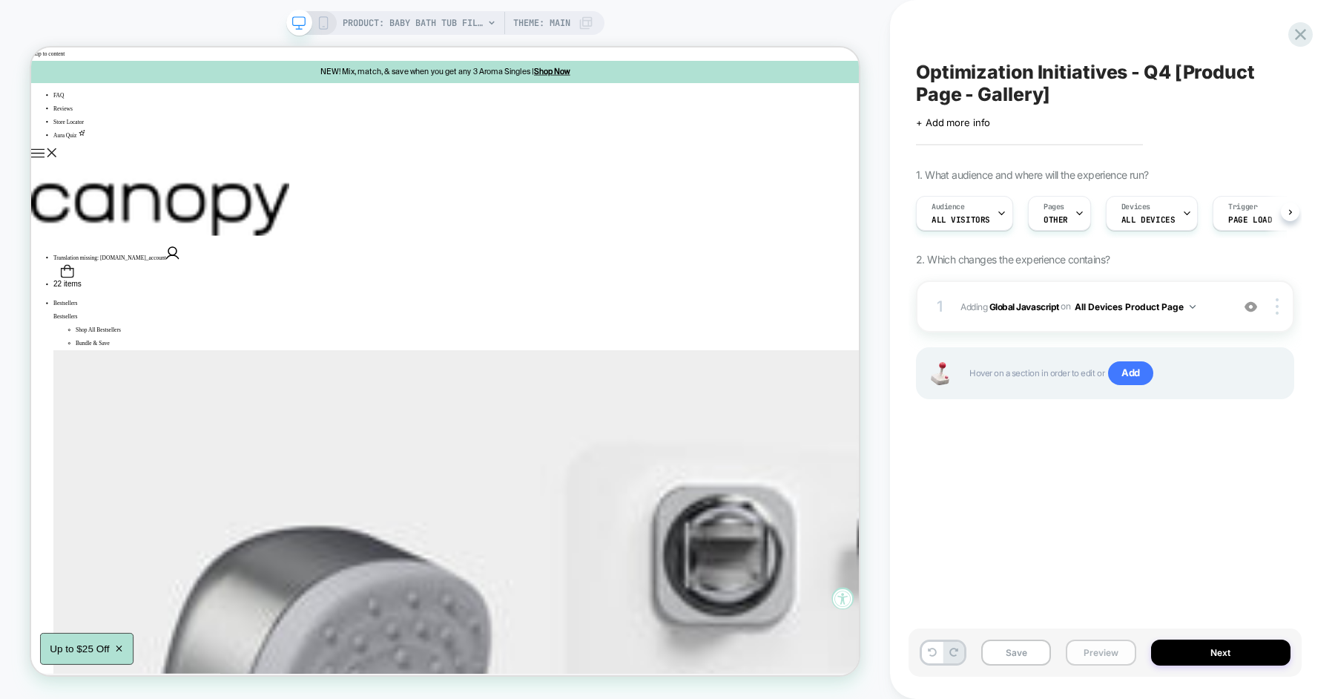
scroll to position [0, 1]
click at [1095, 654] on button "Preview" at bounding box center [1101, 652] width 70 height 26
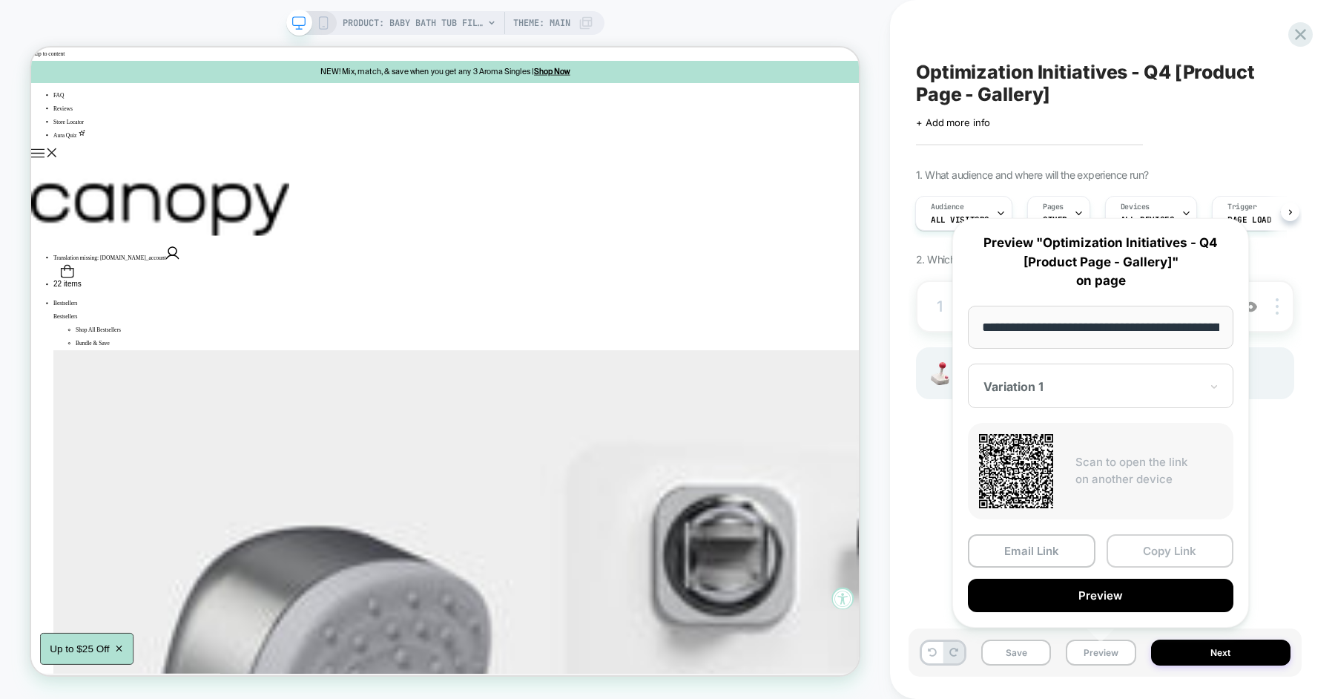
scroll to position [0, 174]
click at [1152, 551] on button "Copy Link" at bounding box center [1170, 549] width 128 height 33
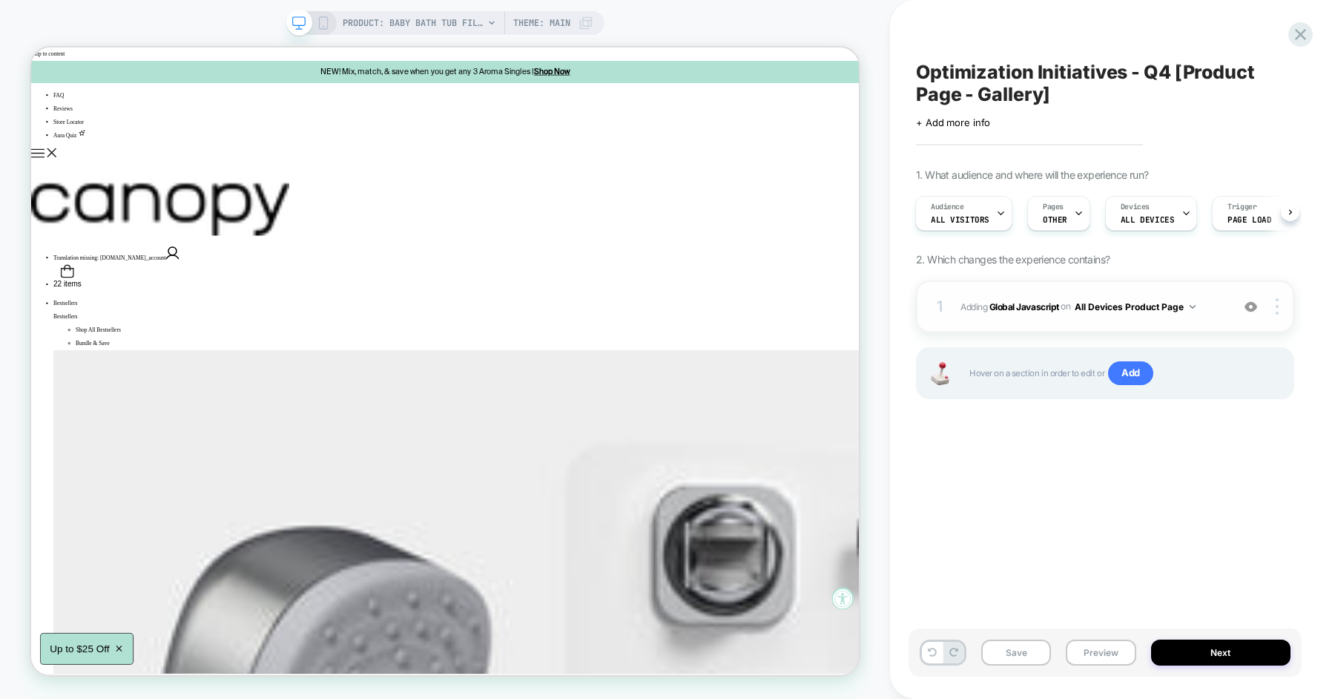
click at [1236, 308] on div "1 Adding Global Javascript on All Devices Product Page Add Before Add After Tar…" at bounding box center [1105, 306] width 378 height 52
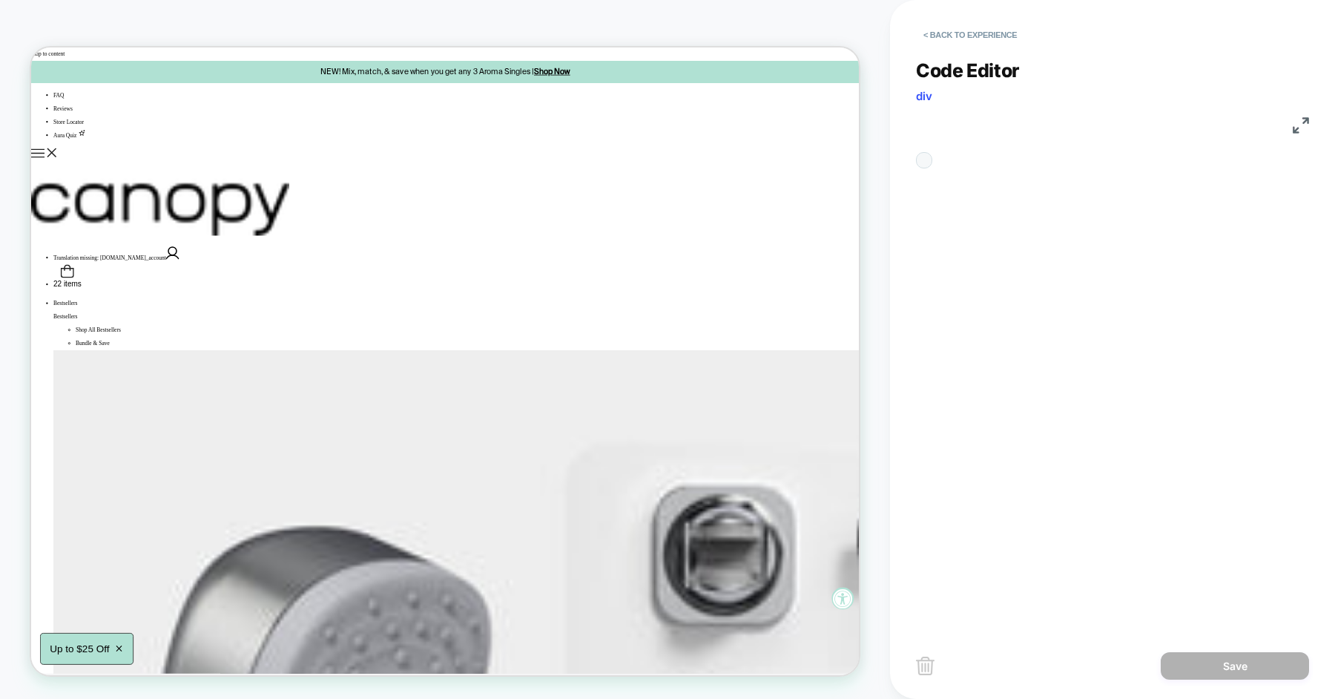
scroll to position [200, 0]
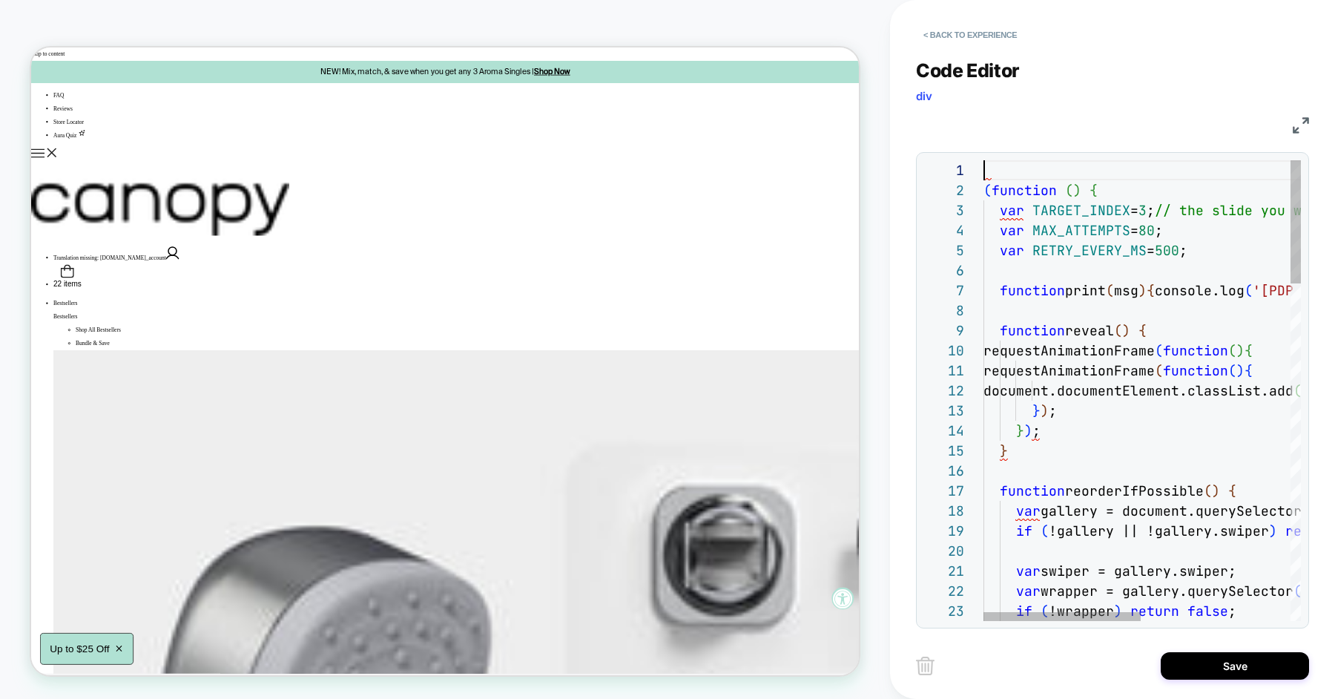
scroll to position [0, 0]
type textarea "**********"
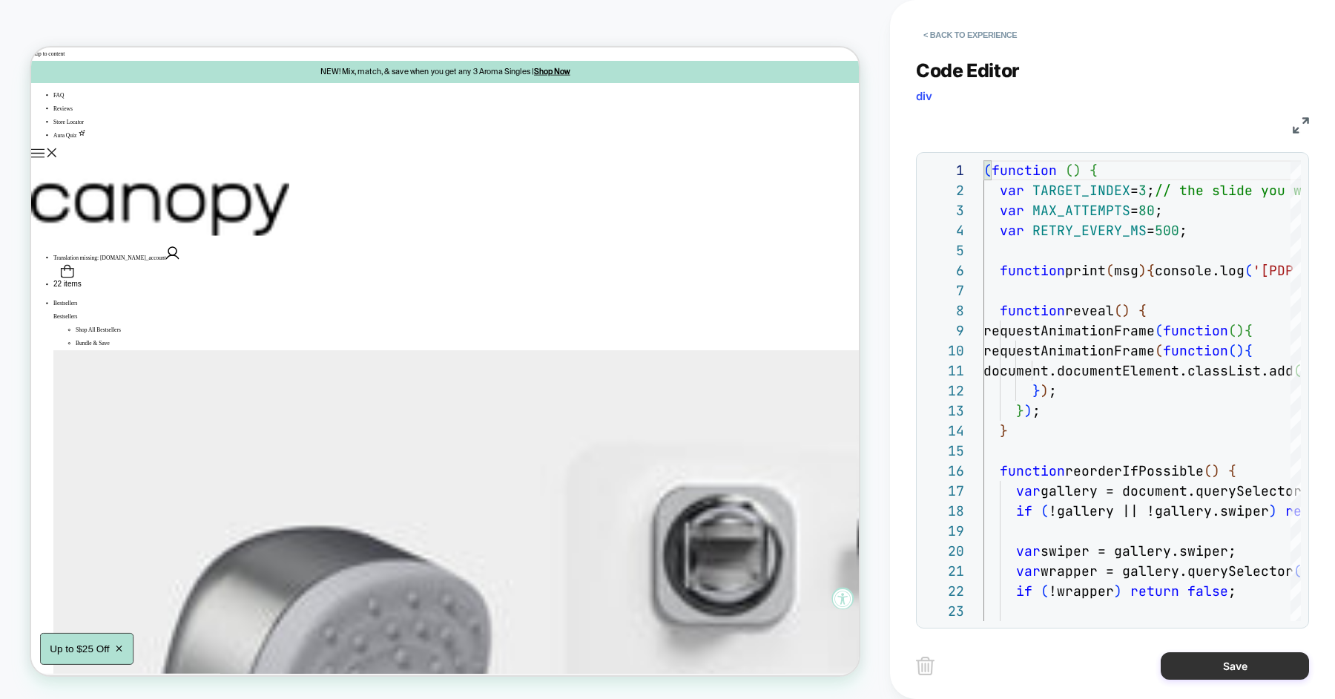
click at [1223, 678] on button "Save" at bounding box center [1234, 665] width 148 height 27
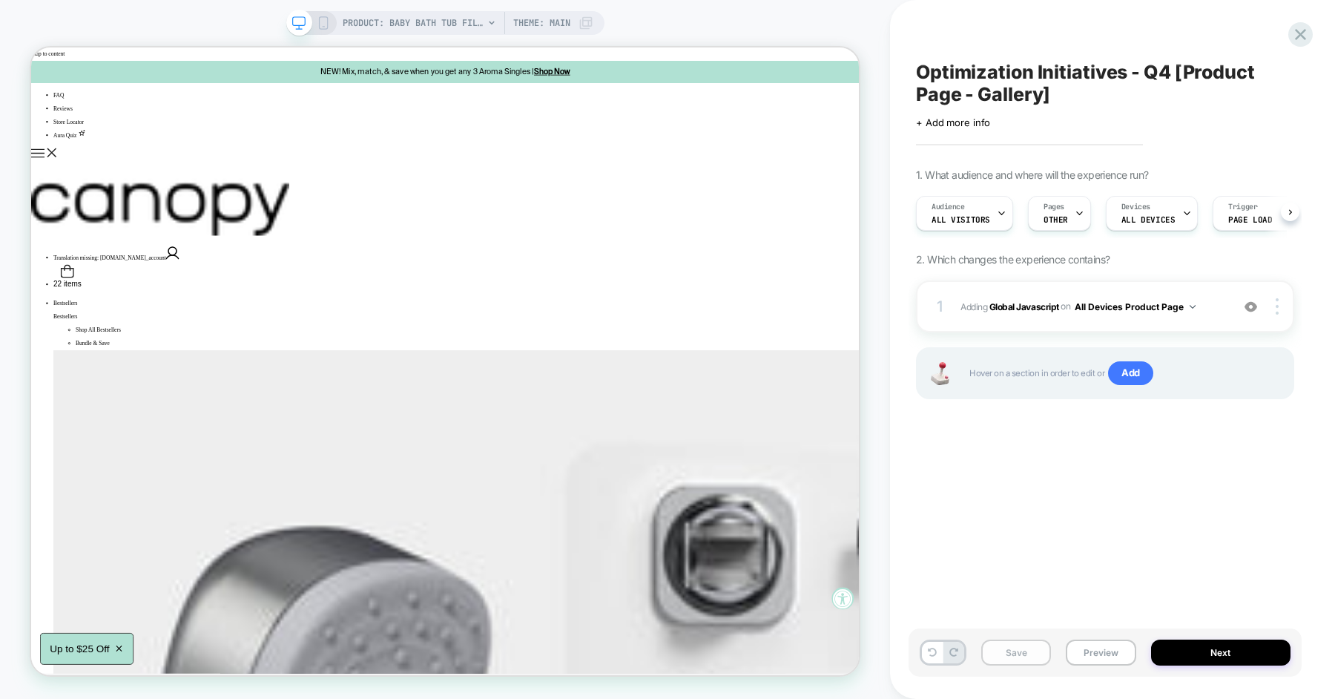
scroll to position [0, 1]
click at [1023, 658] on button "Save" at bounding box center [1016, 652] width 70 height 26
click at [1100, 661] on button "Preview" at bounding box center [1101, 652] width 70 height 26
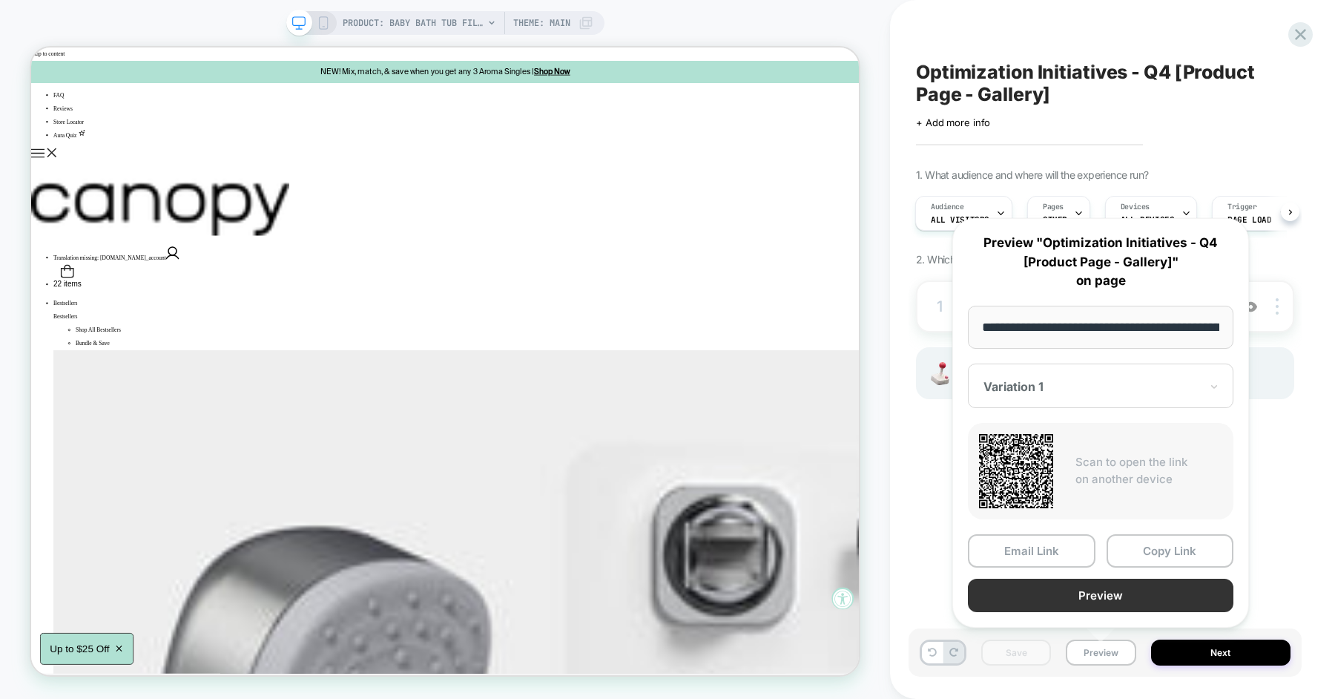
scroll to position [0, 174]
click at [1143, 566] on div "Email Link Copy Link Preview" at bounding box center [1100, 572] width 265 height 78
click at [1146, 548] on button "Copy Link" at bounding box center [1170, 549] width 128 height 33
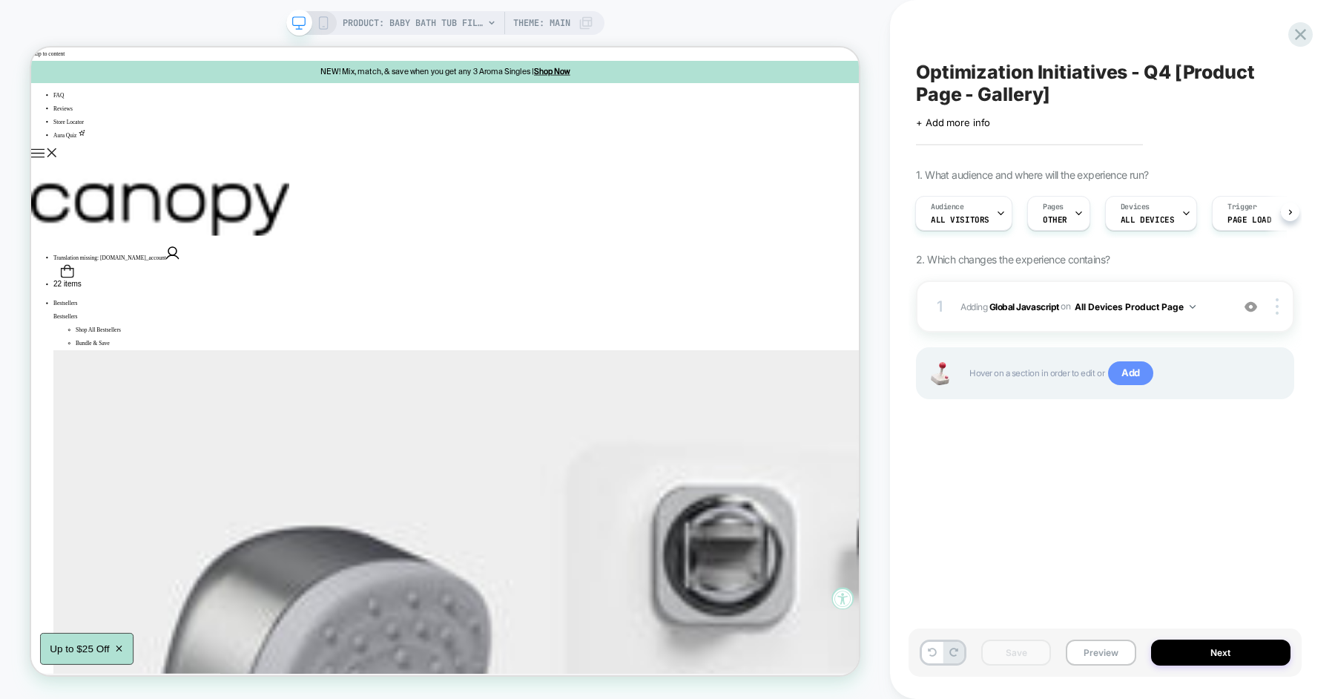
click at [1151, 369] on span "Add" at bounding box center [1130, 373] width 45 height 24
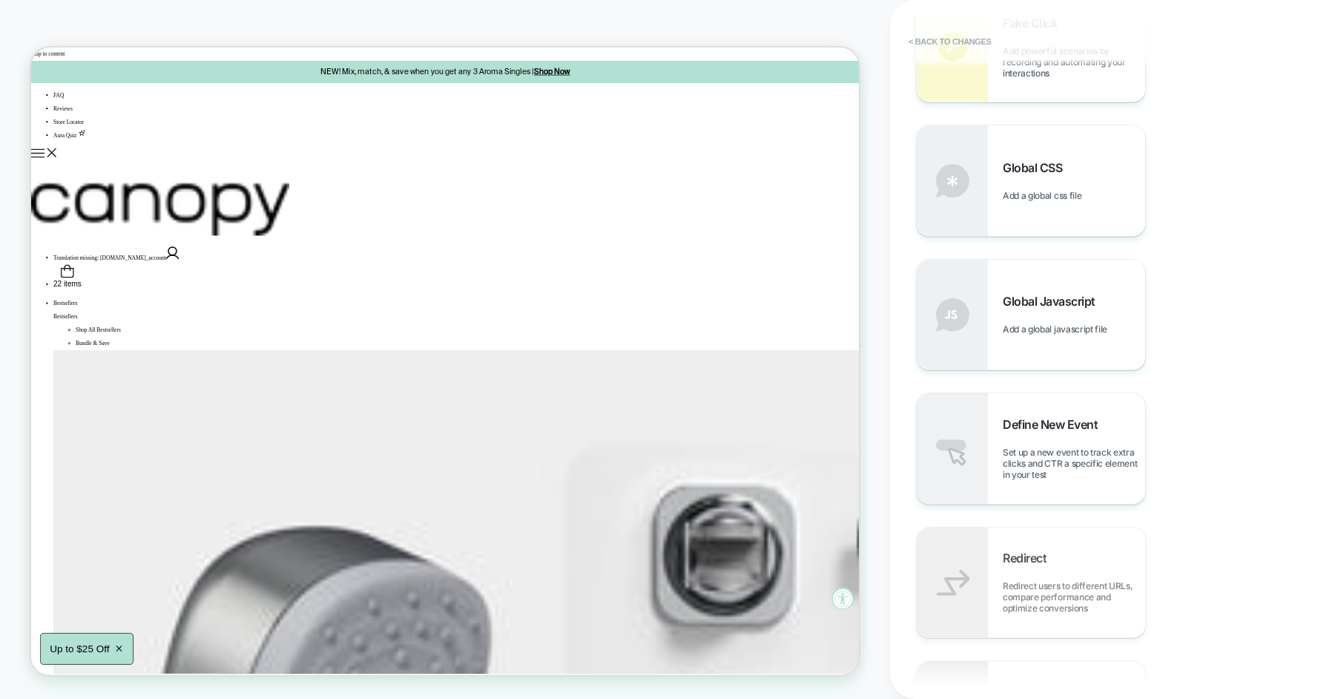
scroll to position [657, 0]
click at [1079, 232] on div "Global CSS Add a global css file" at bounding box center [1031, 185] width 228 height 110
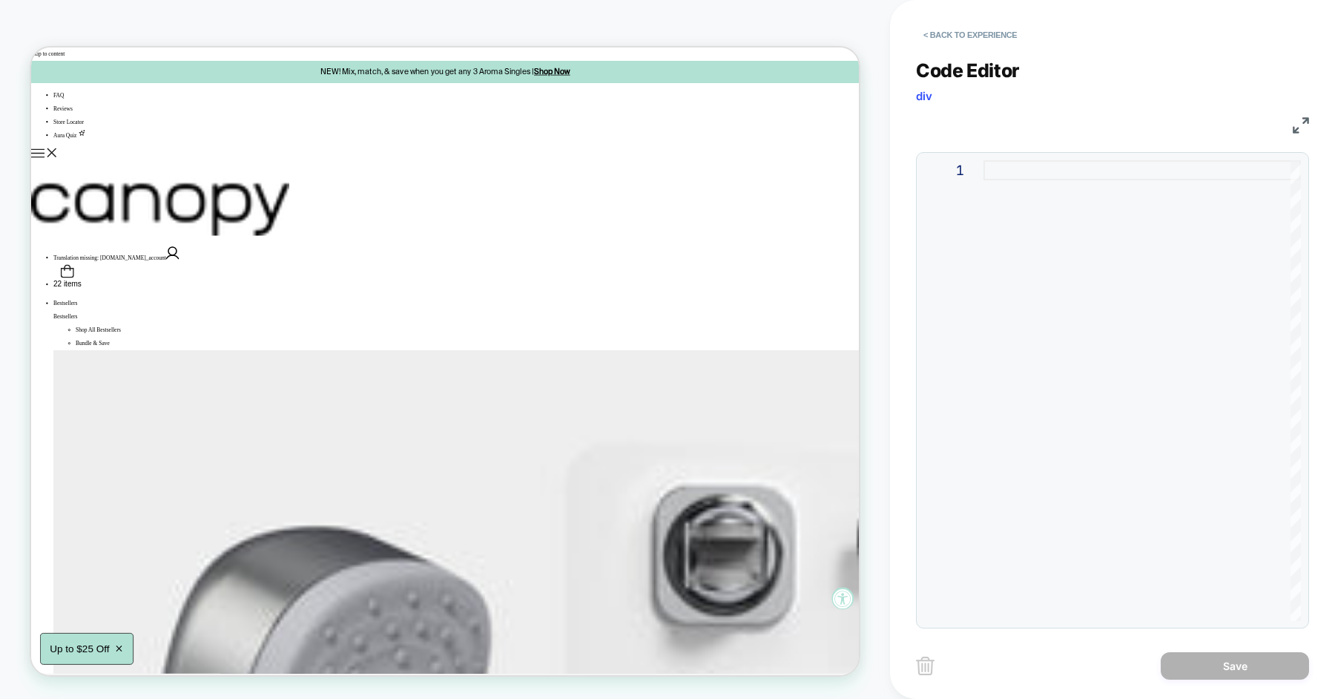
click at [1069, 222] on div at bounding box center [1141, 390] width 317 height 460
type textarea "**********"
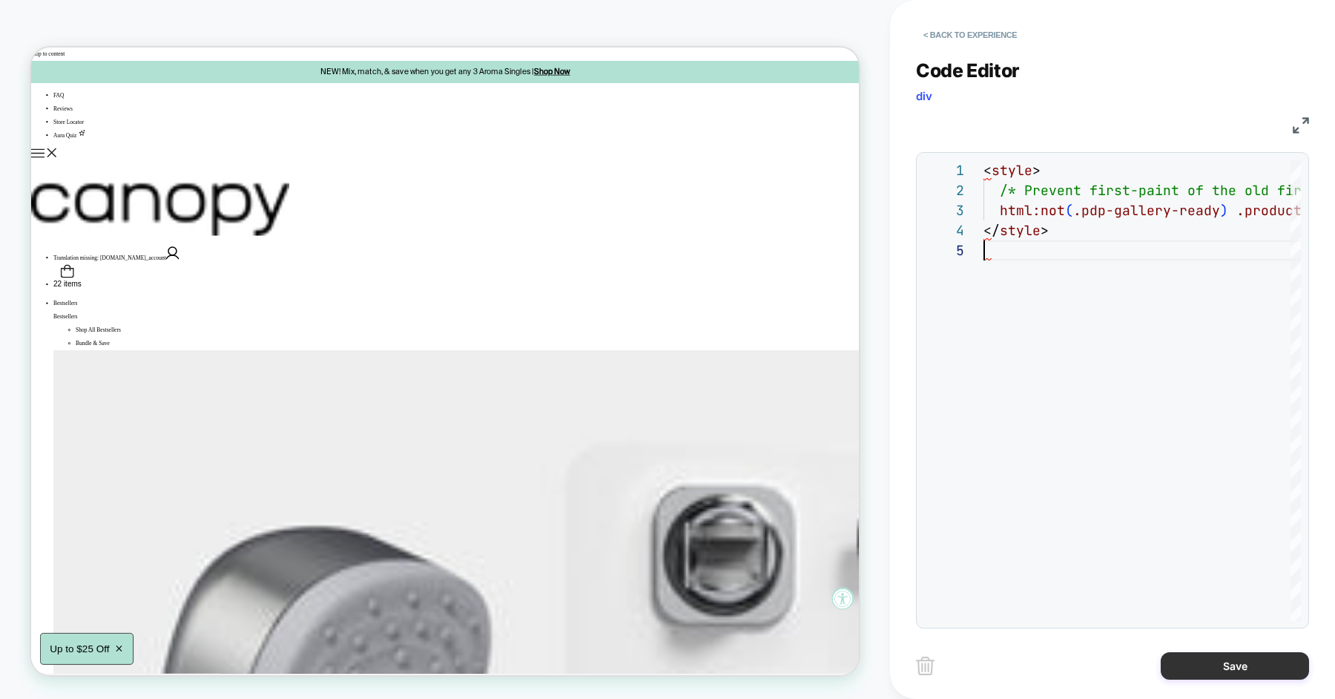
click at [1184, 669] on button "Save" at bounding box center [1234, 665] width 148 height 27
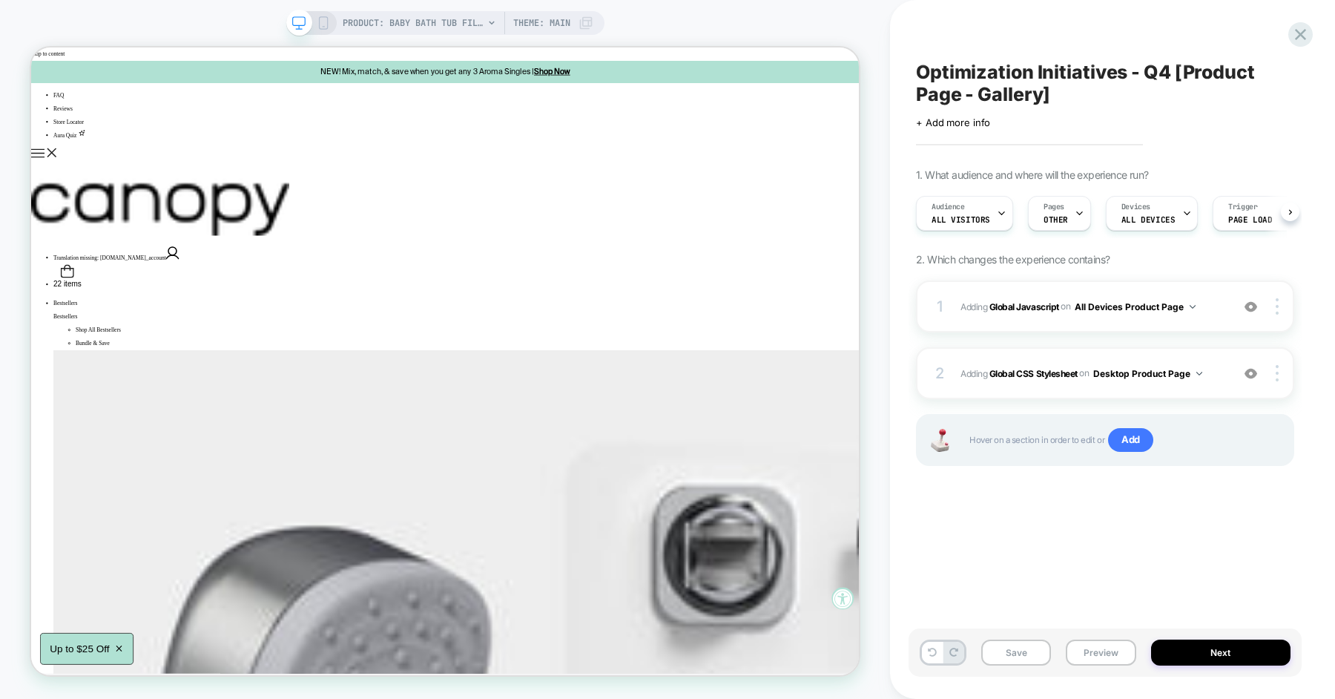
scroll to position [0, 1]
click at [1192, 366] on button "Desktop Product Page" at bounding box center [1147, 373] width 109 height 19
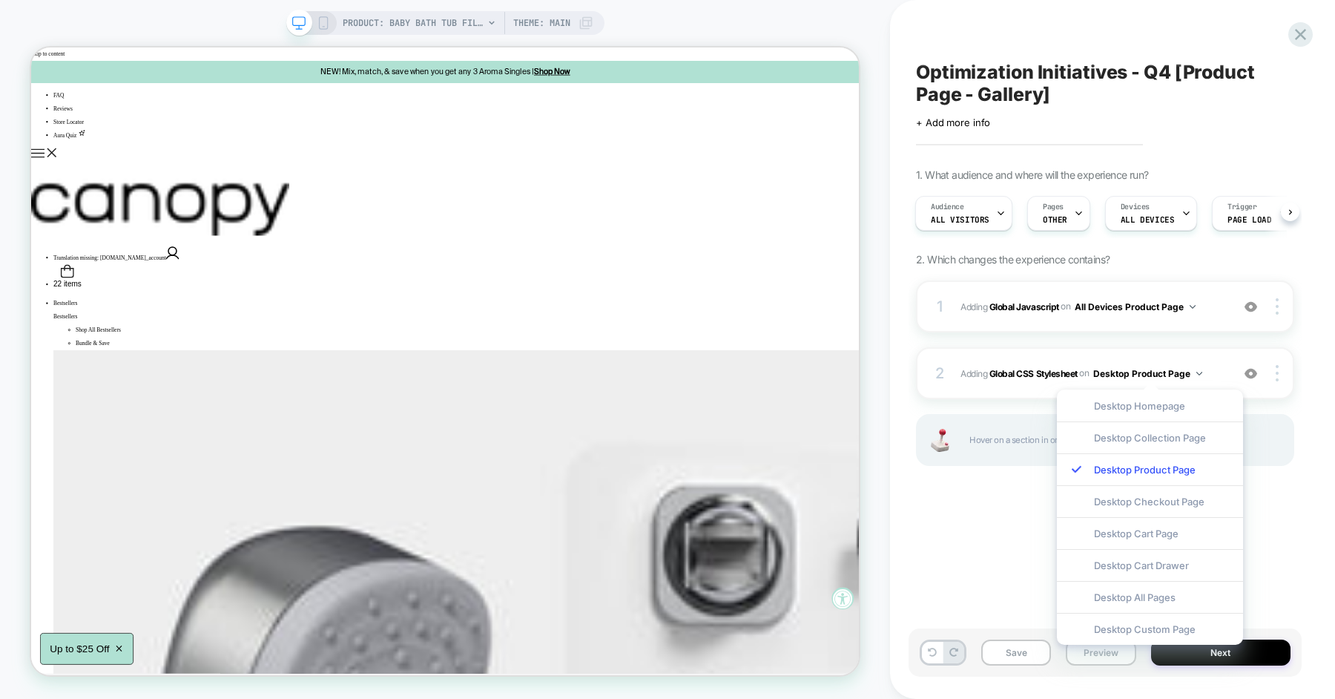
click at [1000, 515] on div "Optimization Initiatives - Q4 [Product Page - Gallery] Click to edit experience…" at bounding box center [1104, 349] width 393 height 669
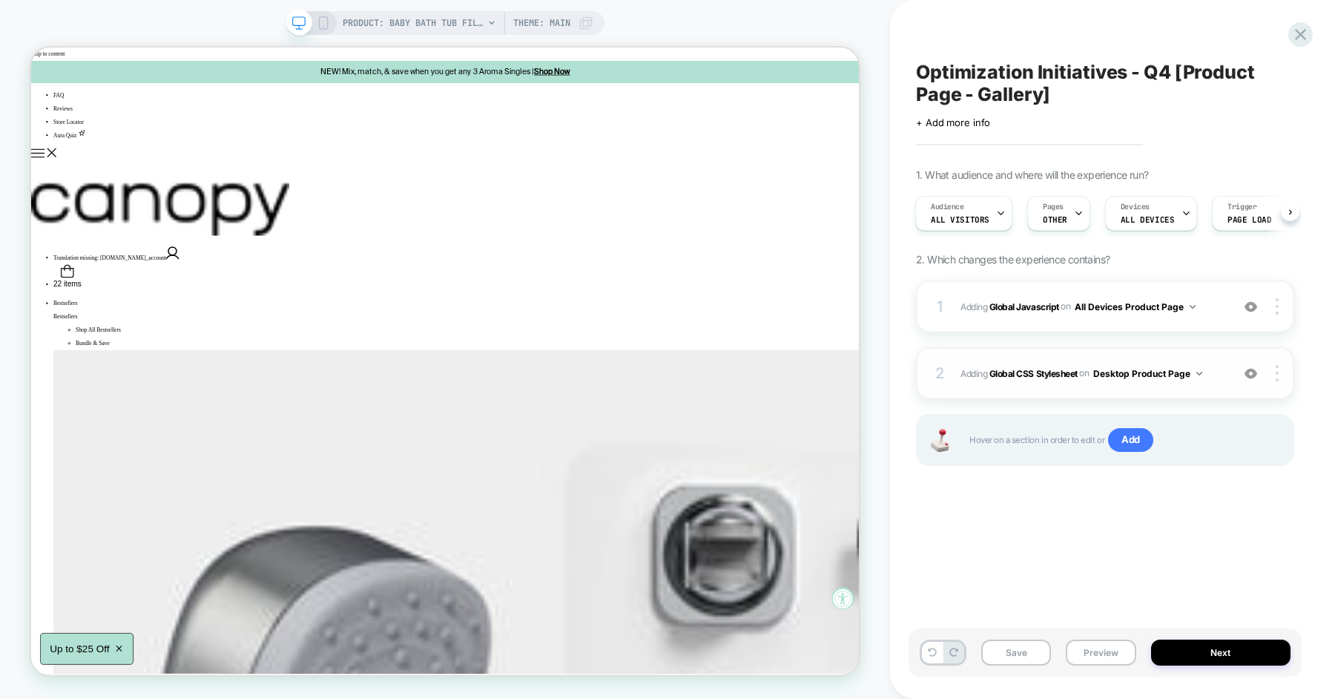
click at [1201, 372] on img at bounding box center [1199, 373] width 6 height 4
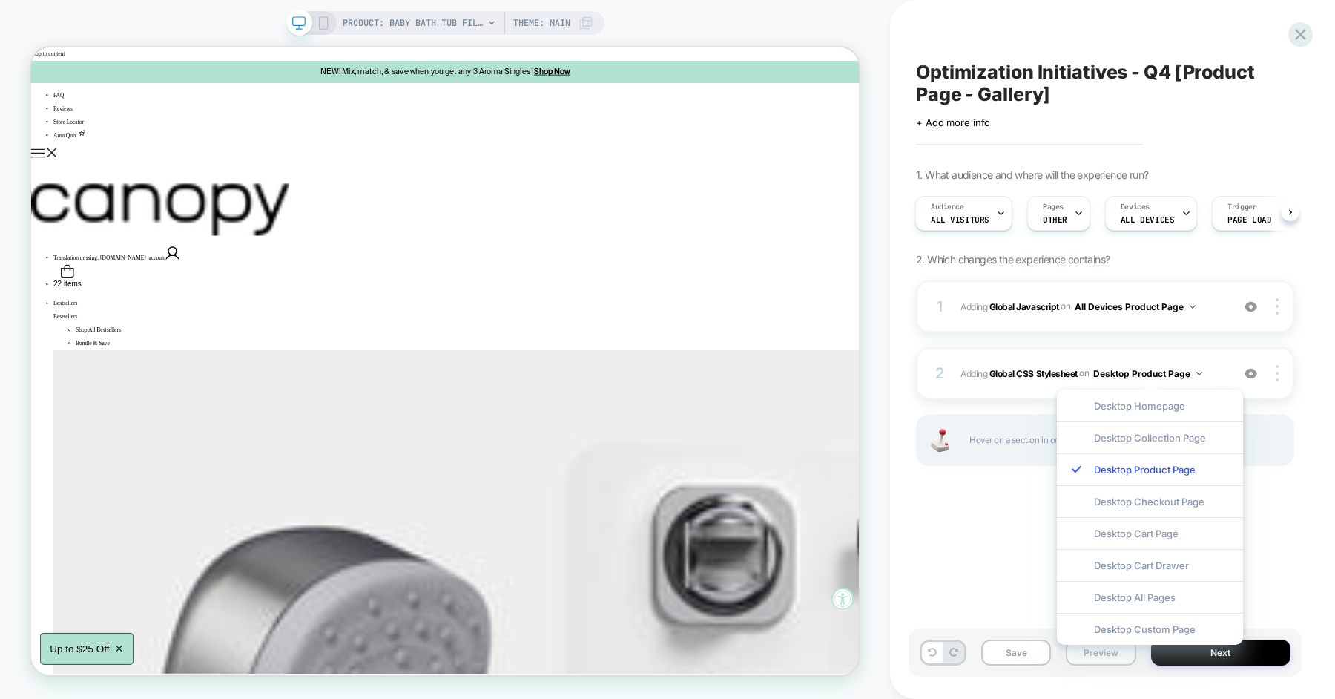
click at [1005, 537] on div "Optimization Initiatives - Q4 [Product Page - Gallery] Click to edit experience…" at bounding box center [1104, 349] width 393 height 669
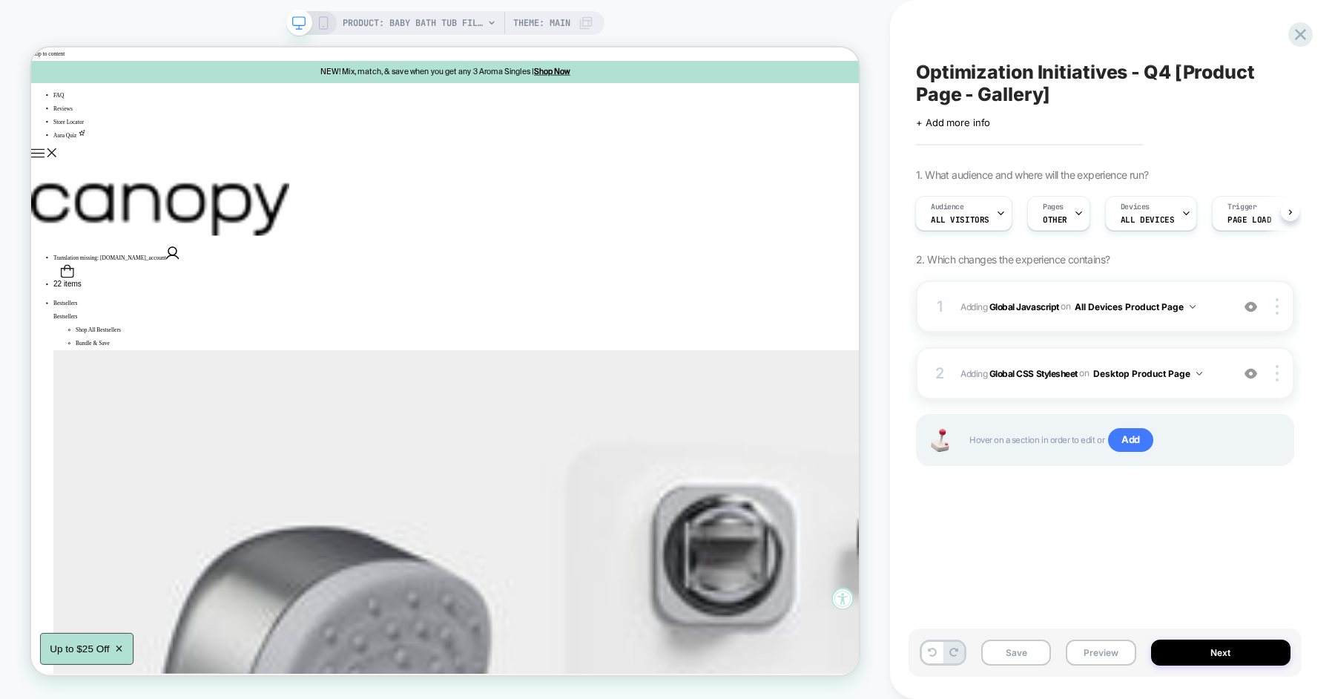
click at [1224, 311] on div "1 Adding Global Javascript on All Devices Product Page Add Before Add After Tar…" at bounding box center [1105, 306] width 378 height 52
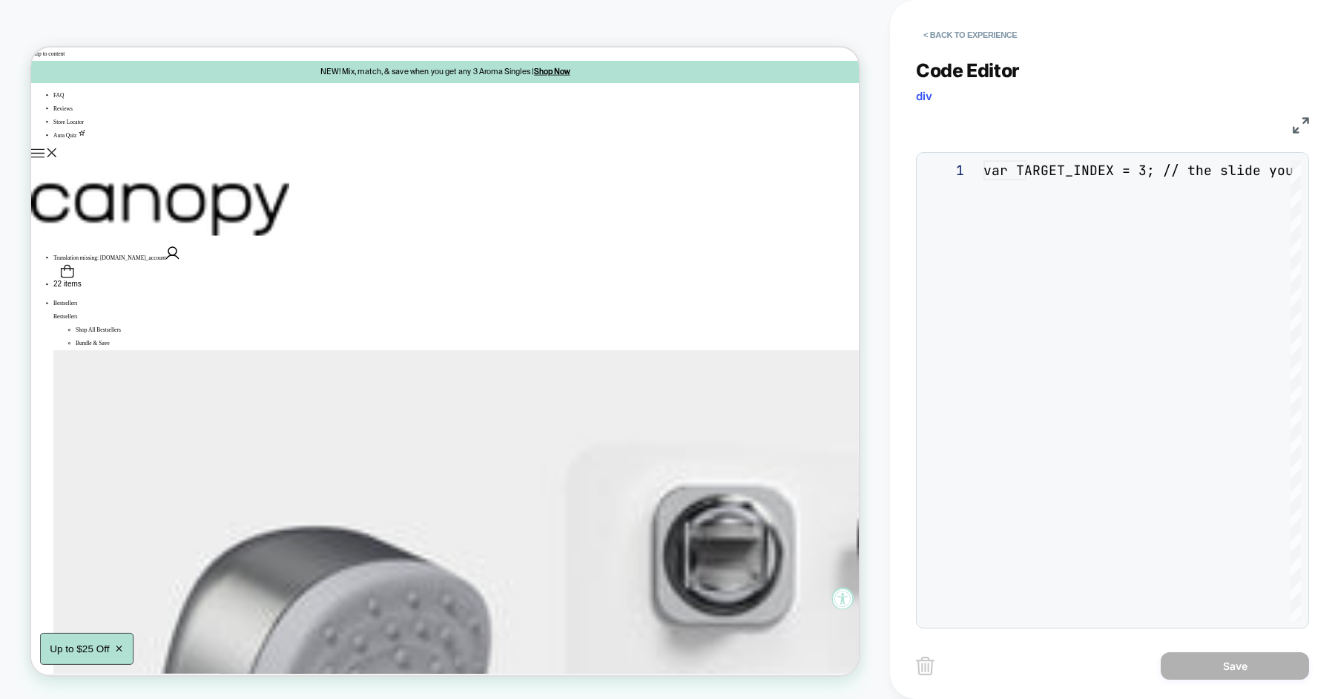
scroll to position [200, 0]
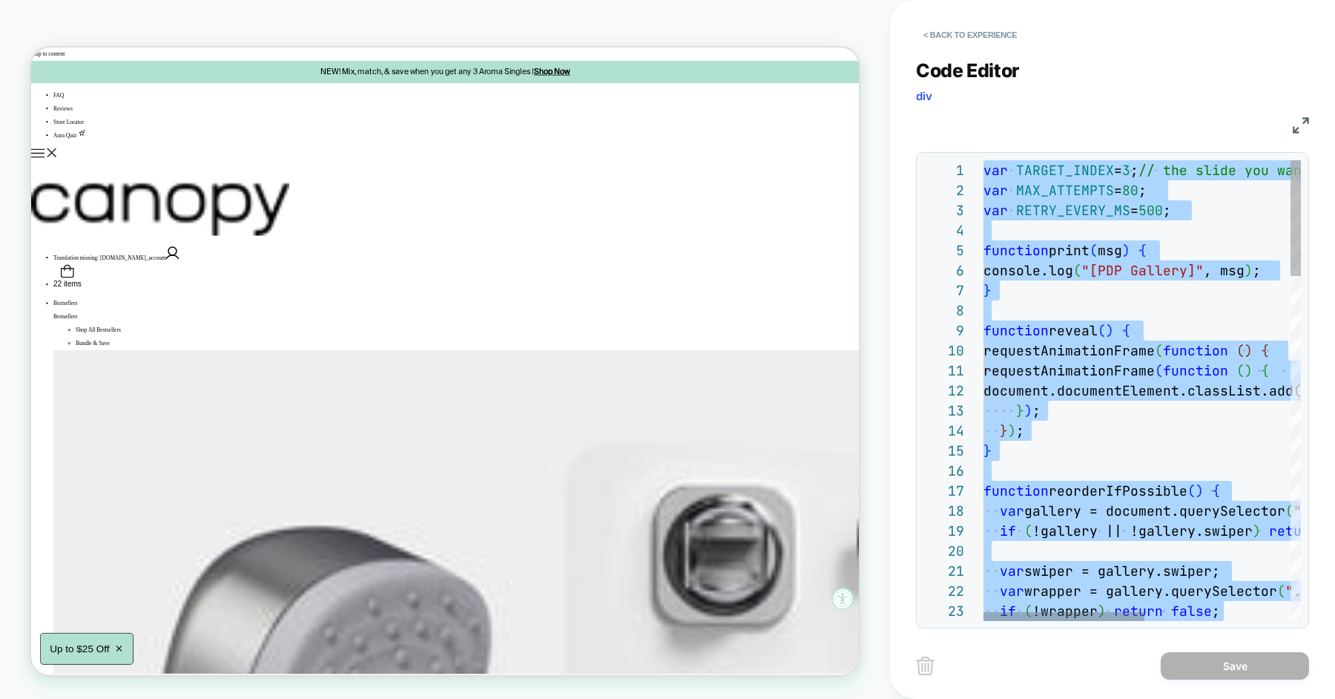
type textarea "*********"
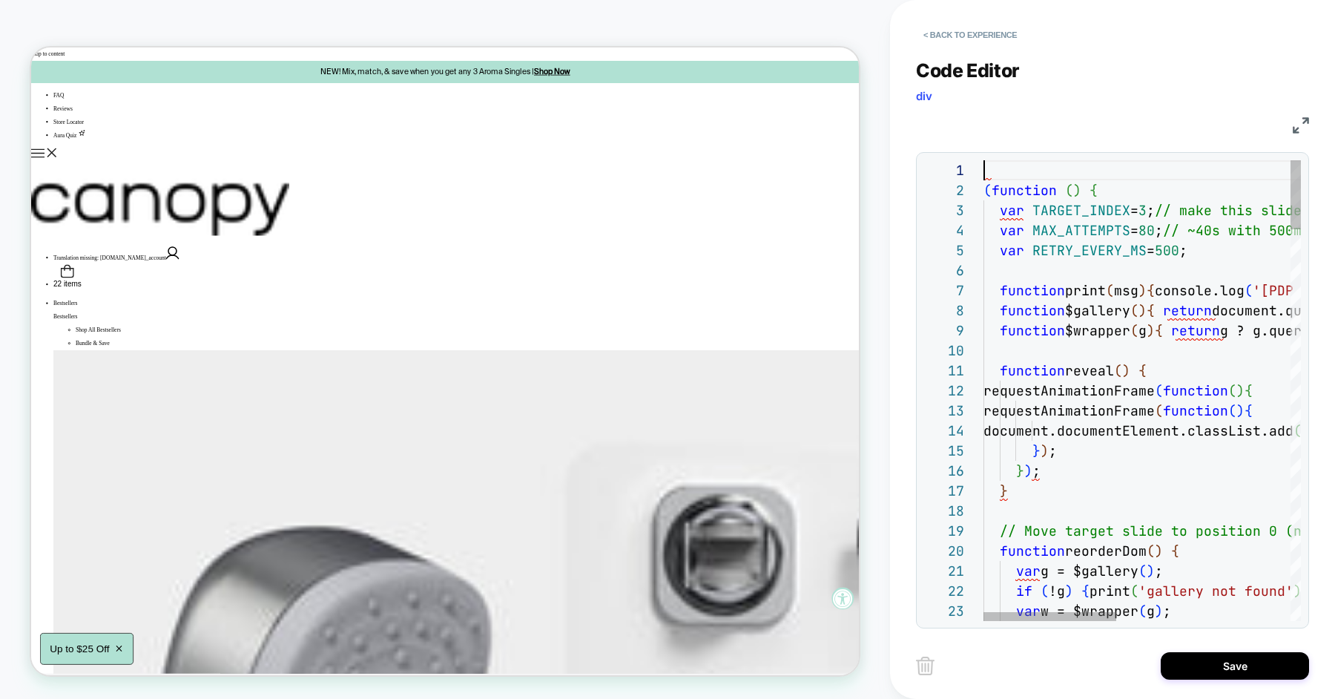
scroll to position [0, 0]
type textarea "**********"
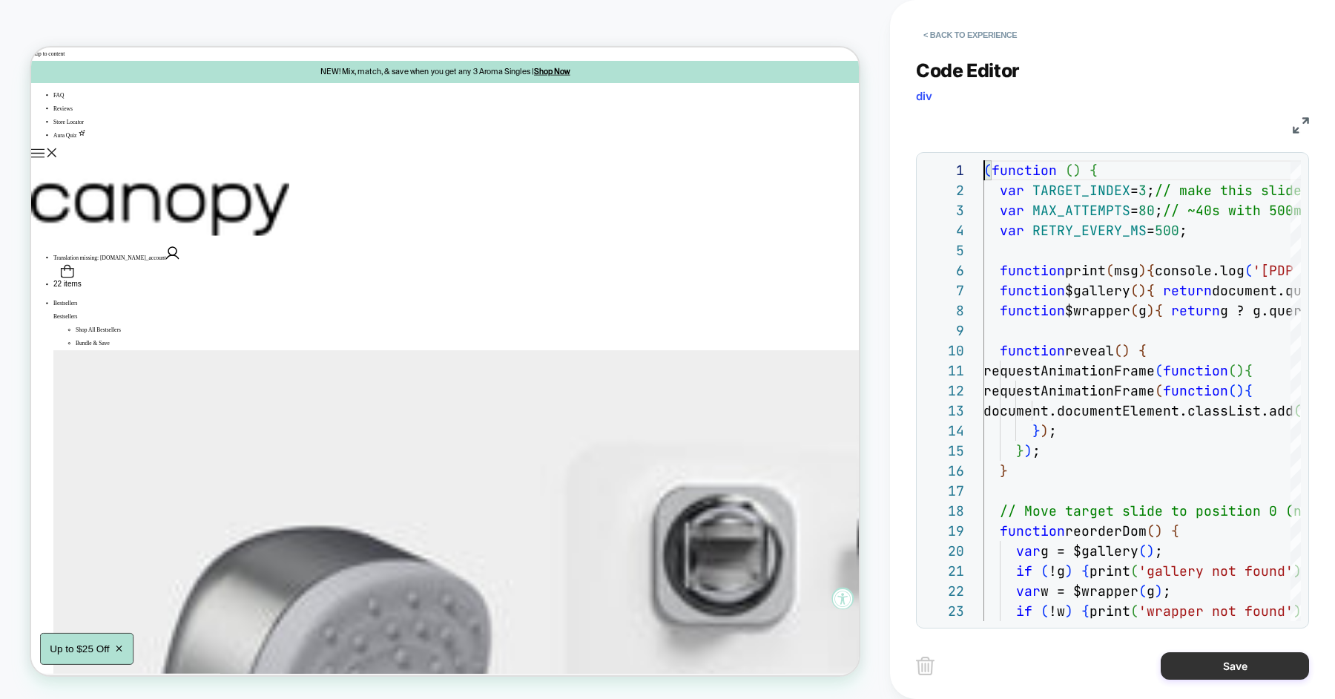
click at [1224, 661] on button "Save" at bounding box center [1234, 665] width 148 height 27
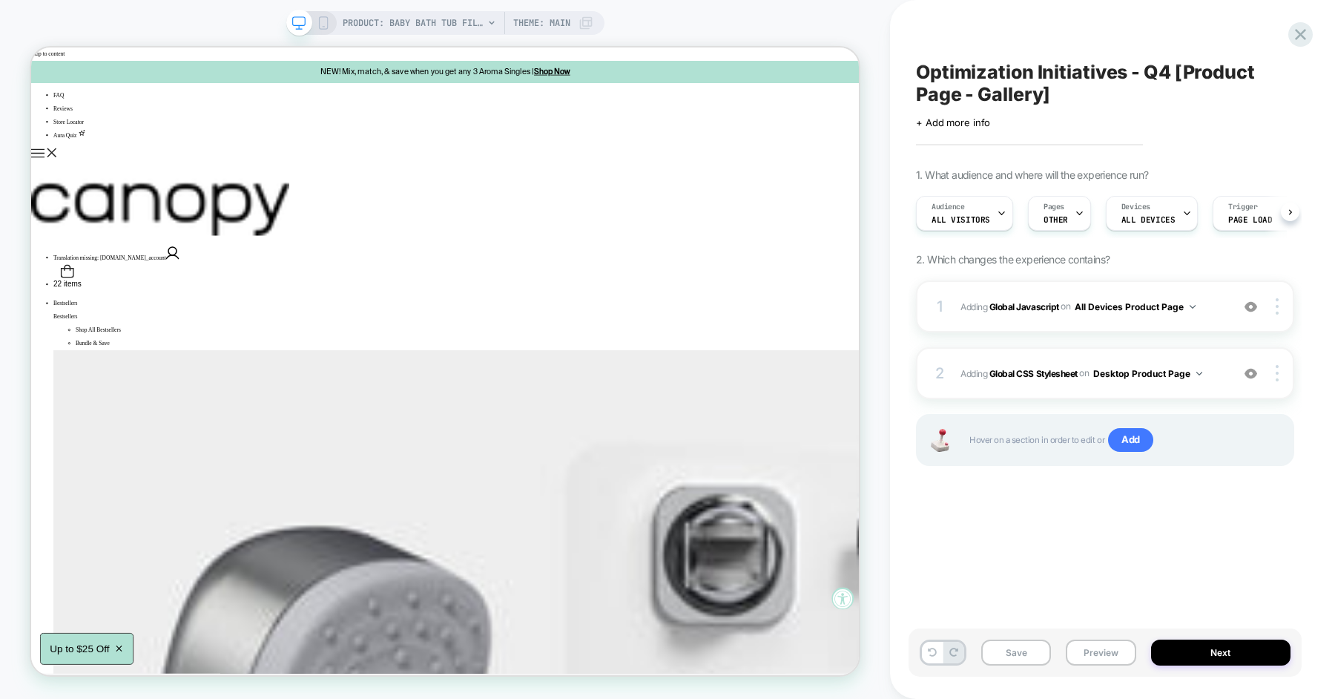
scroll to position [0, 1]
click at [1011, 650] on button "Save" at bounding box center [1016, 652] width 70 height 26
click at [1197, 374] on button "Desktop Product Page" at bounding box center [1147, 373] width 109 height 19
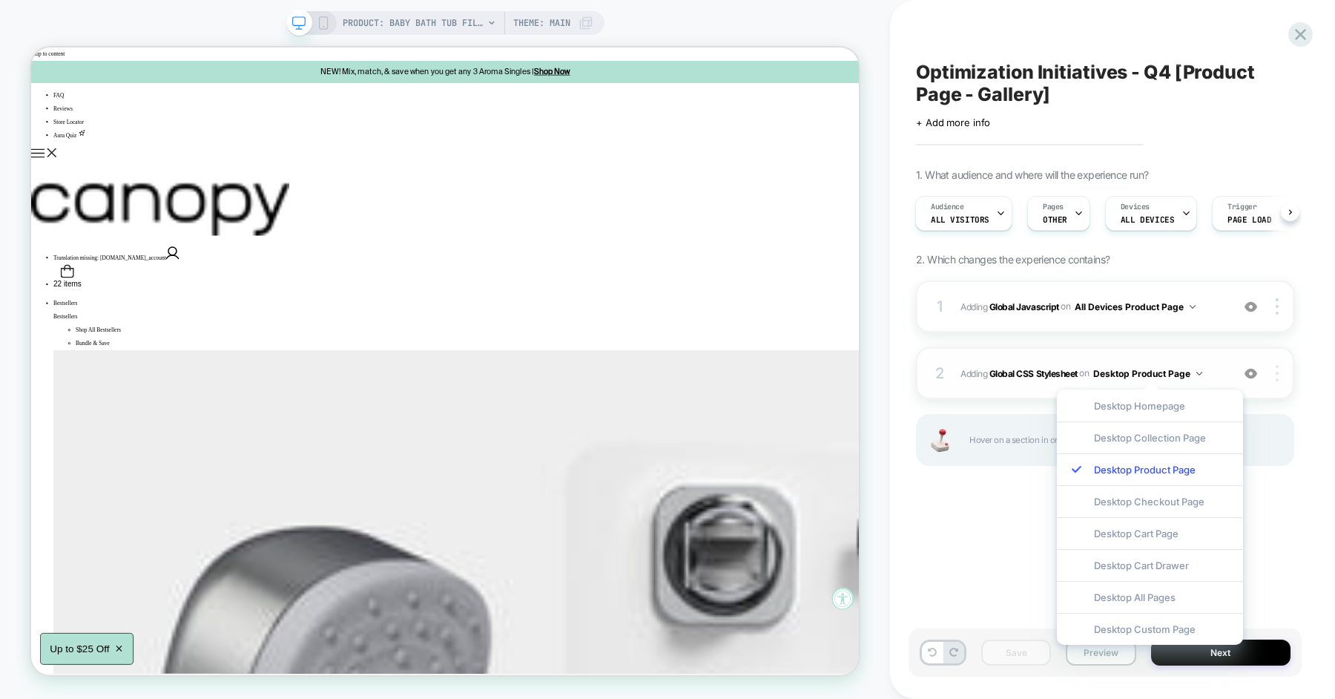
click at [1275, 377] on img at bounding box center [1276, 373] width 3 height 16
click at [1298, 366] on div "Optimization Initiatives - Q4 [Product Page - Gallery] Click to edit experience…" at bounding box center [1104, 349] width 393 height 669
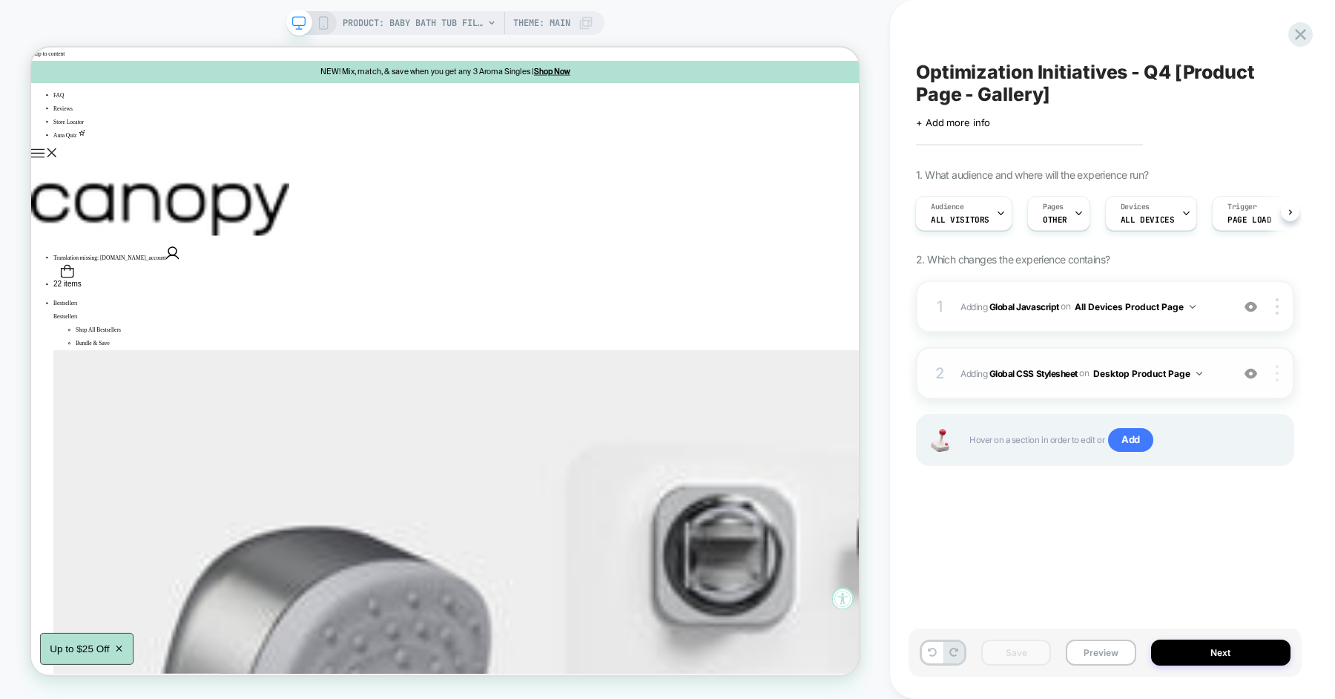
click at [1273, 374] on div at bounding box center [1279, 373] width 28 height 16
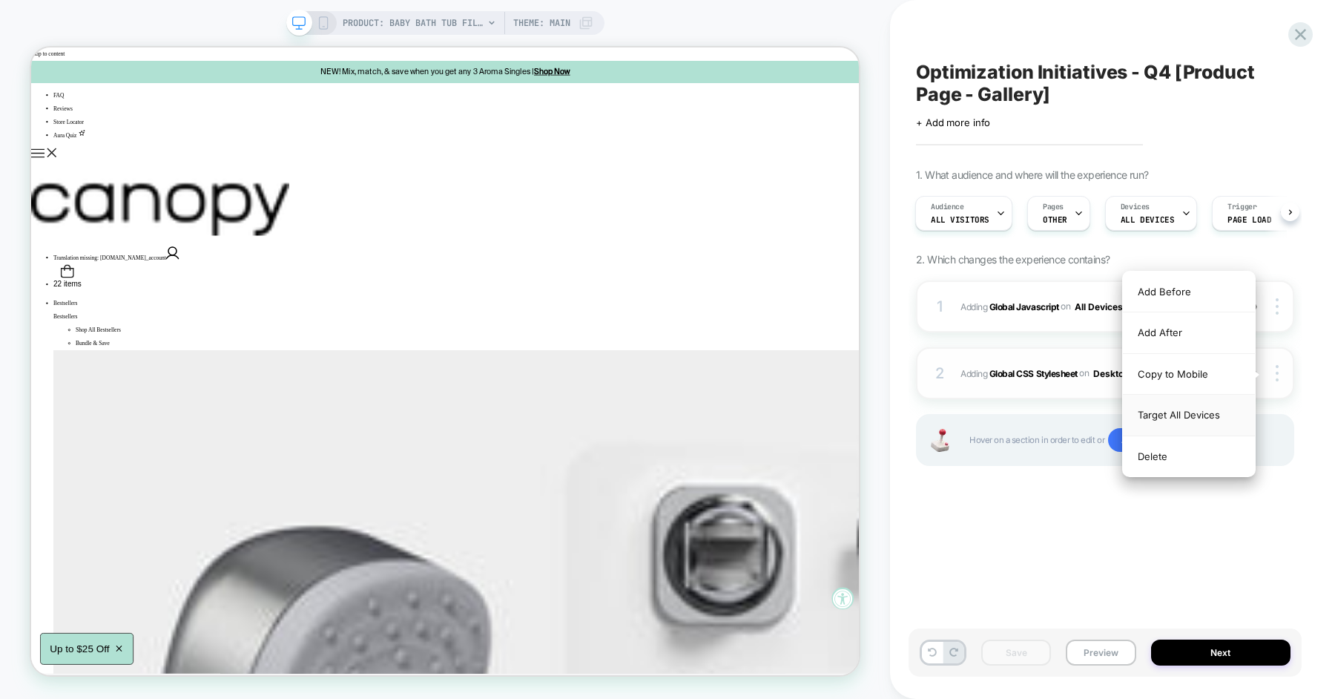
click at [1214, 413] on div "Target All Devices" at bounding box center [1189, 414] width 132 height 41
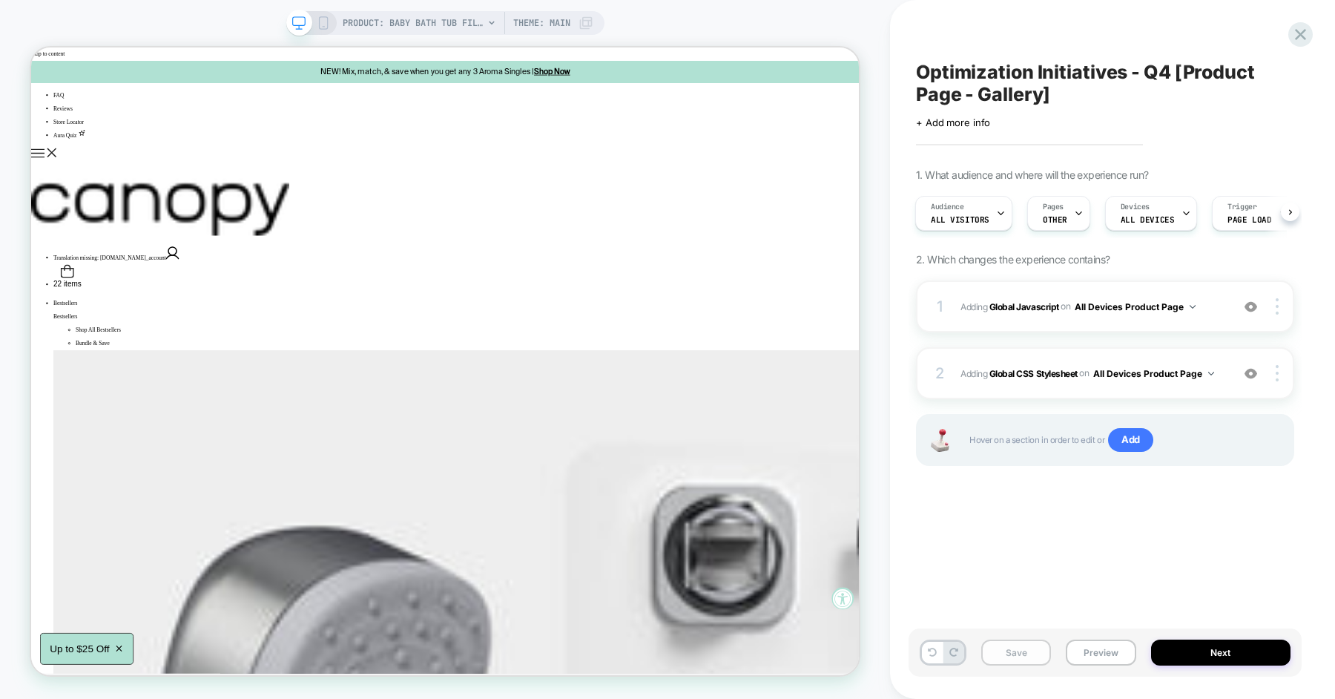
click at [1011, 649] on button "Save" at bounding box center [1016, 652] width 70 height 26
click at [1093, 644] on button "Preview" at bounding box center [1101, 652] width 70 height 26
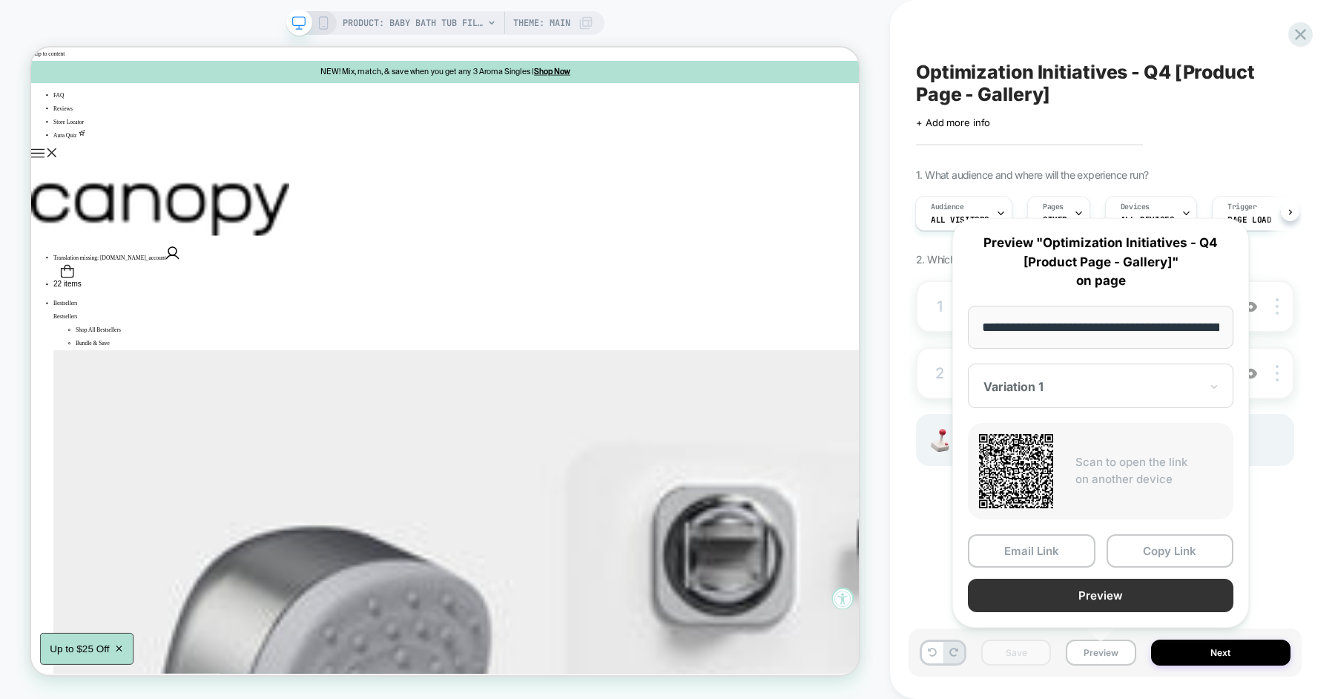
scroll to position [0, 174]
click at [1135, 555] on button "Copy Link" at bounding box center [1170, 549] width 128 height 33
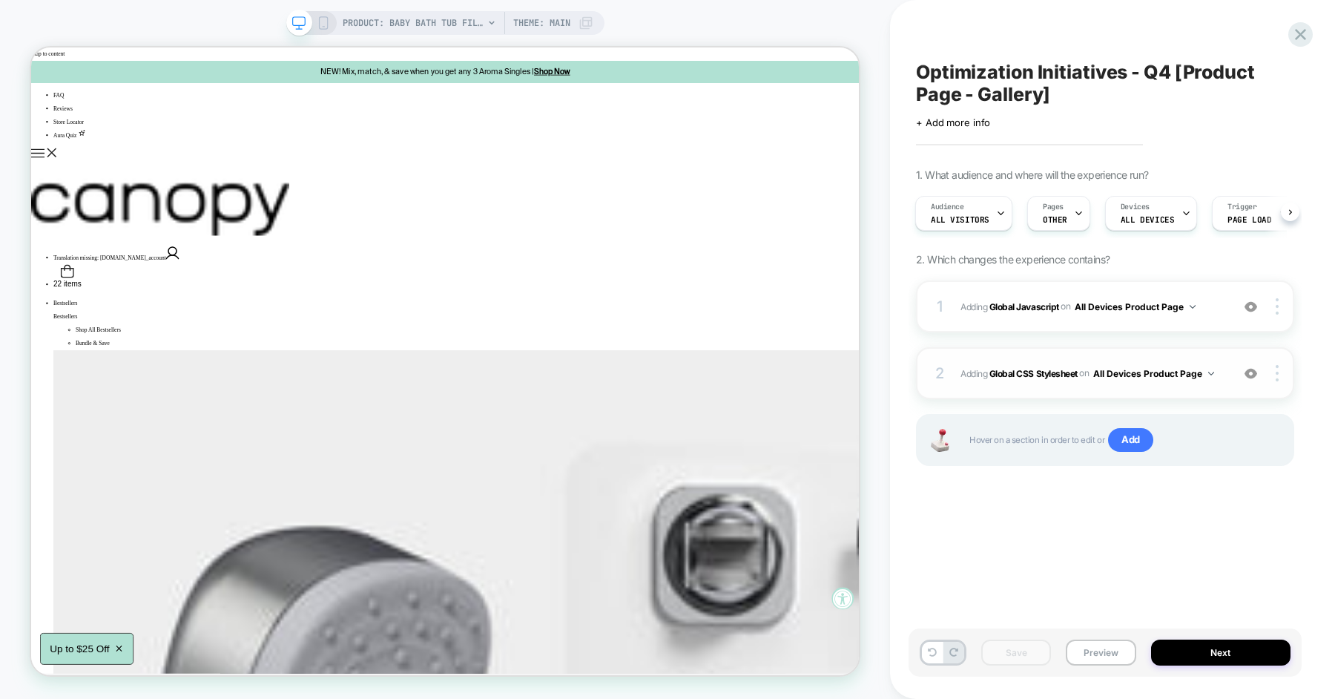
click at [1233, 366] on div "2 Adding Global CSS Stylesheet on All Devices Product Page Add Before Add After…" at bounding box center [1105, 373] width 378 height 52
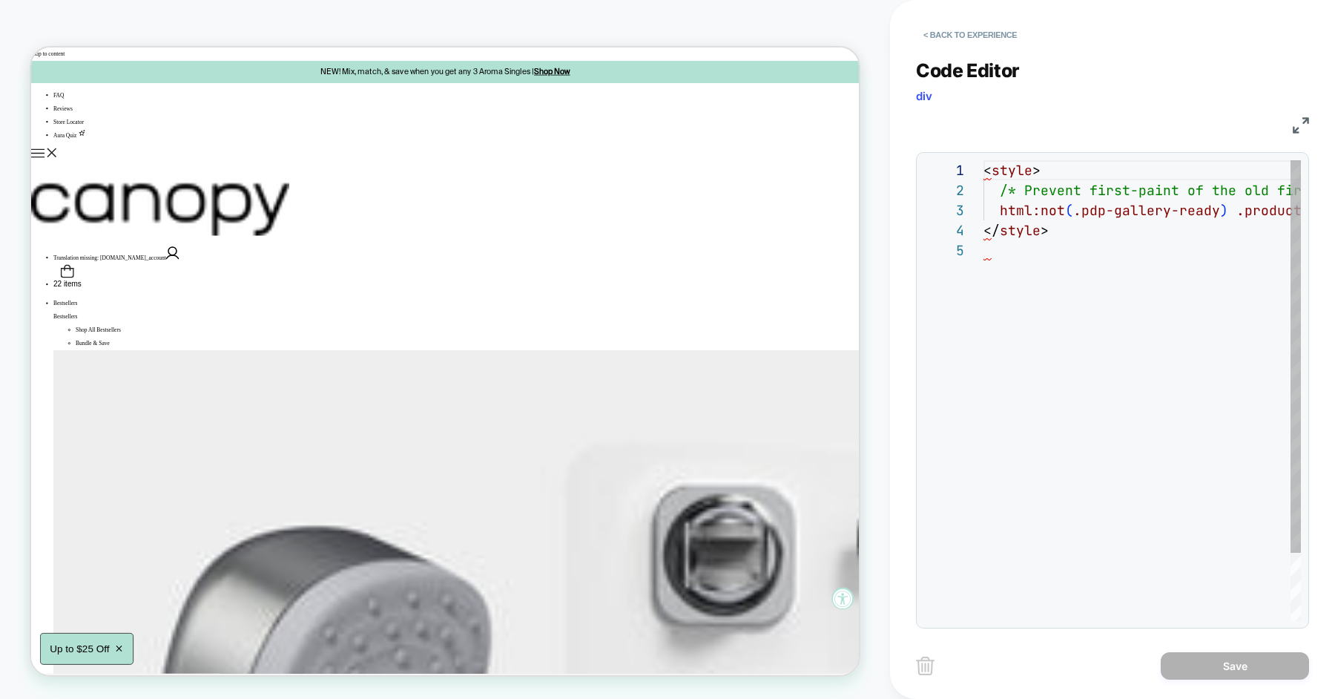
scroll to position [80, 0]
click at [1058, 231] on div "< style > /* Prevent first-paint of the old first image */ html:not ( .pdp-gall…" at bounding box center [1332, 430] width 699 height 541
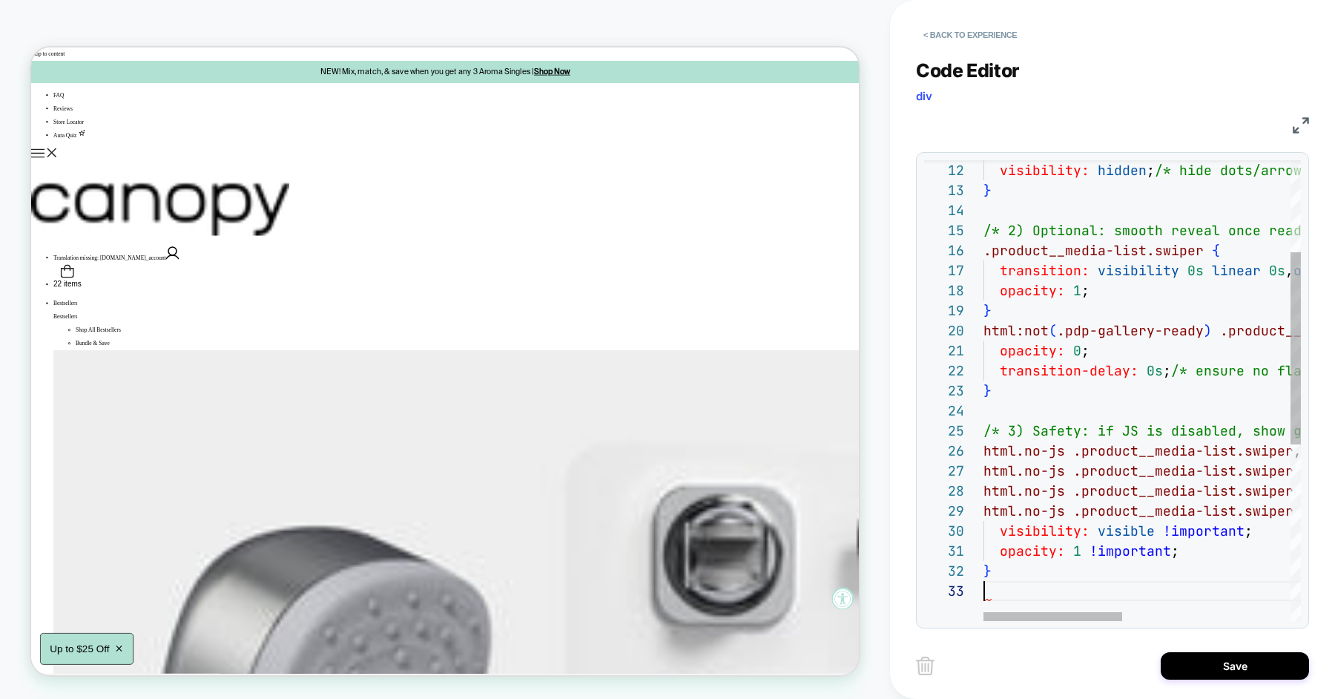
scroll to position [39, 0]
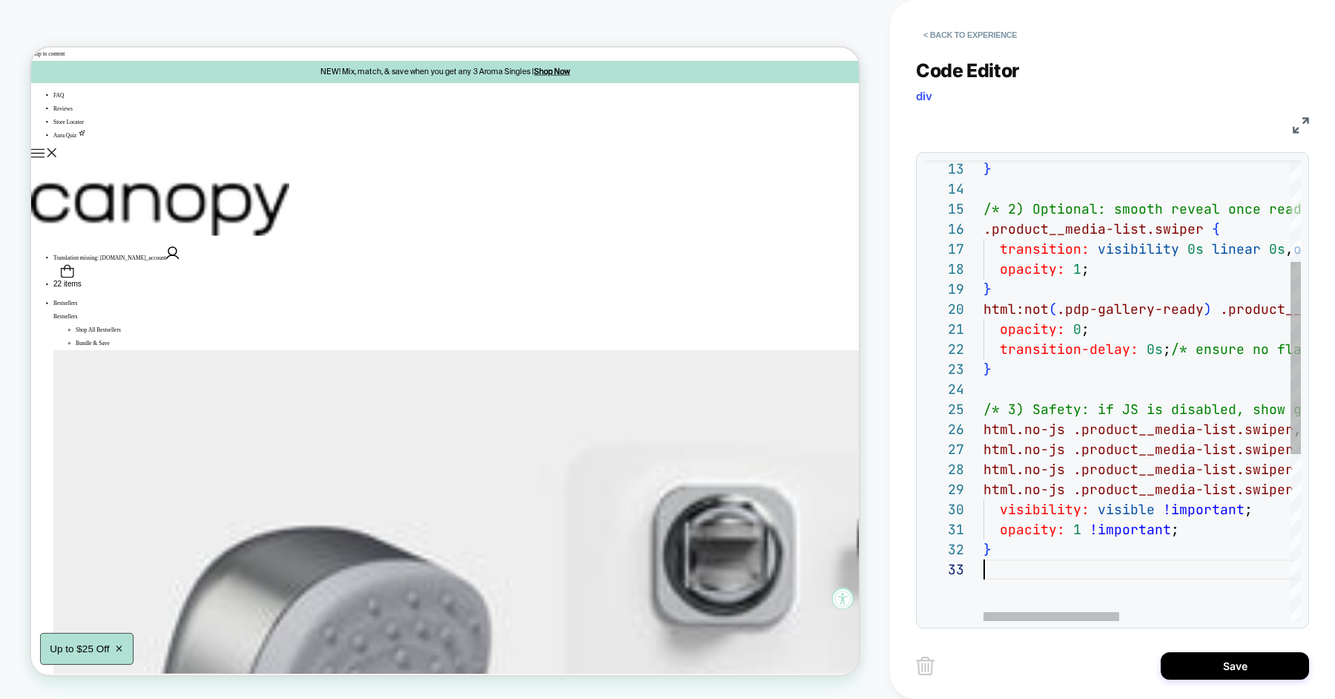
type textarea "**********"
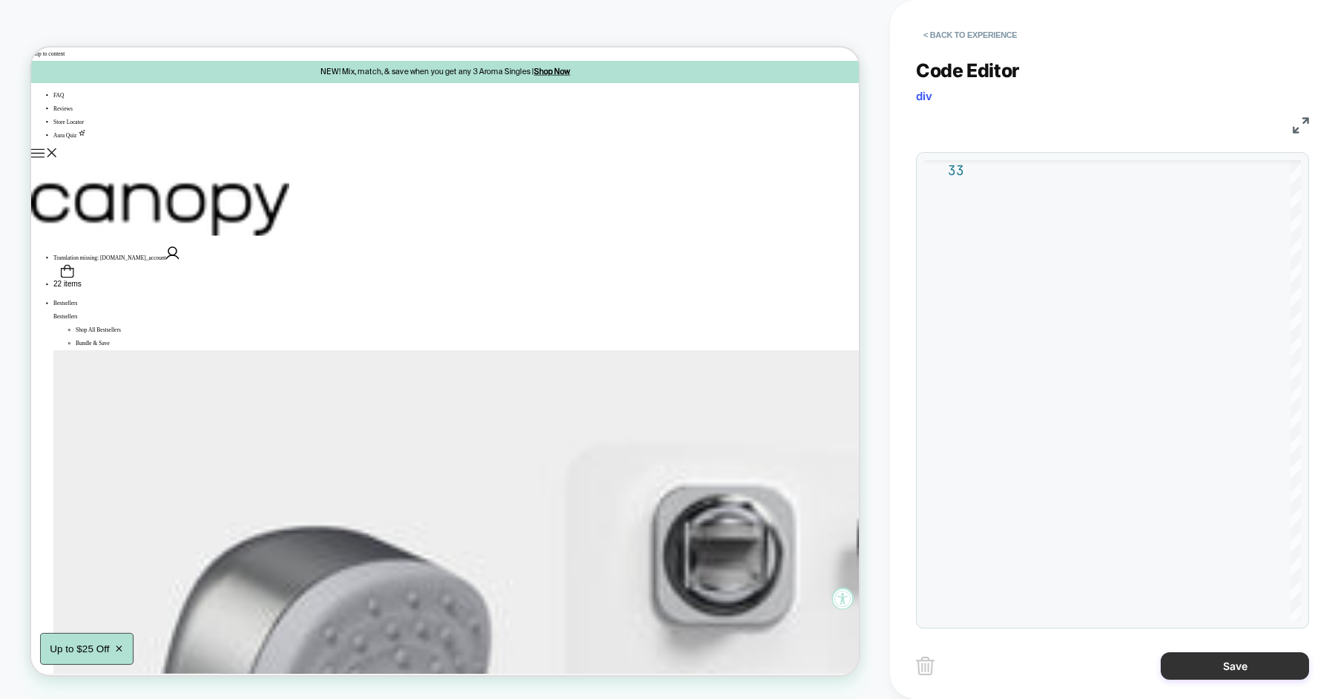
click at [1217, 661] on button "Save" at bounding box center [1234, 665] width 148 height 27
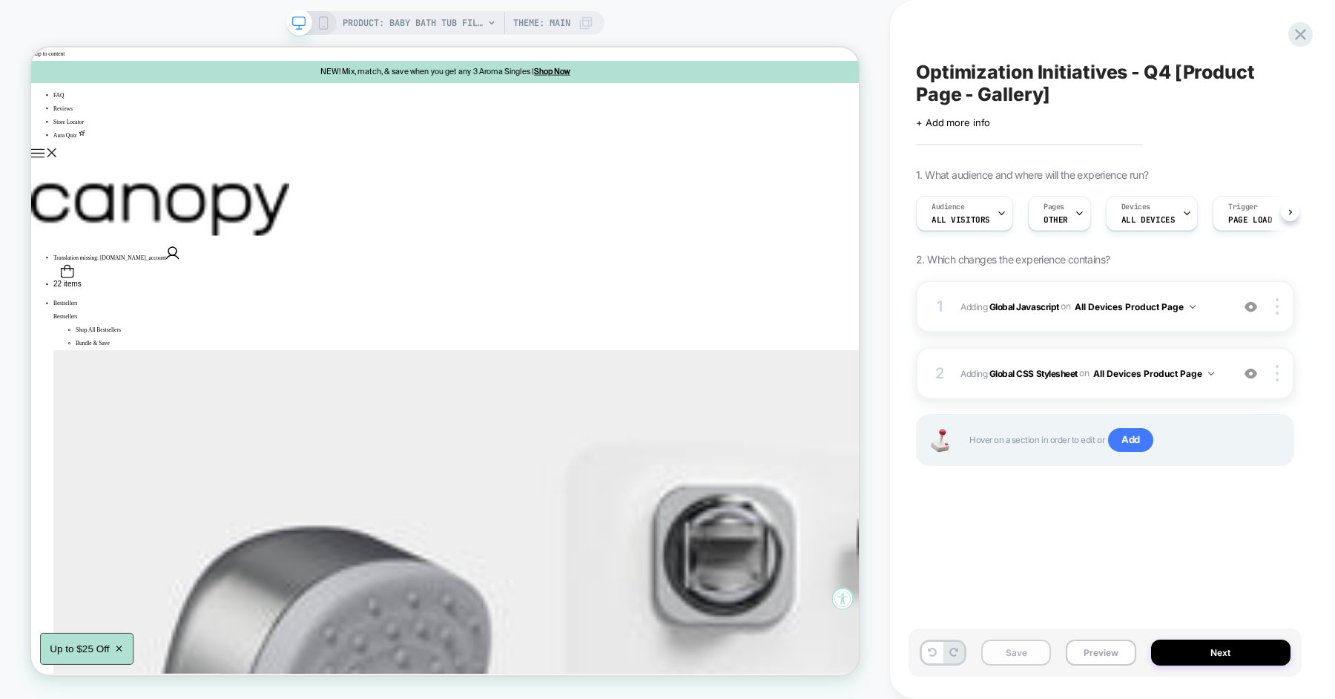
scroll to position [0, 1]
click at [1007, 646] on button "Save" at bounding box center [1016, 652] width 70 height 26
click at [1100, 648] on button "Preview" at bounding box center [1101, 652] width 70 height 26
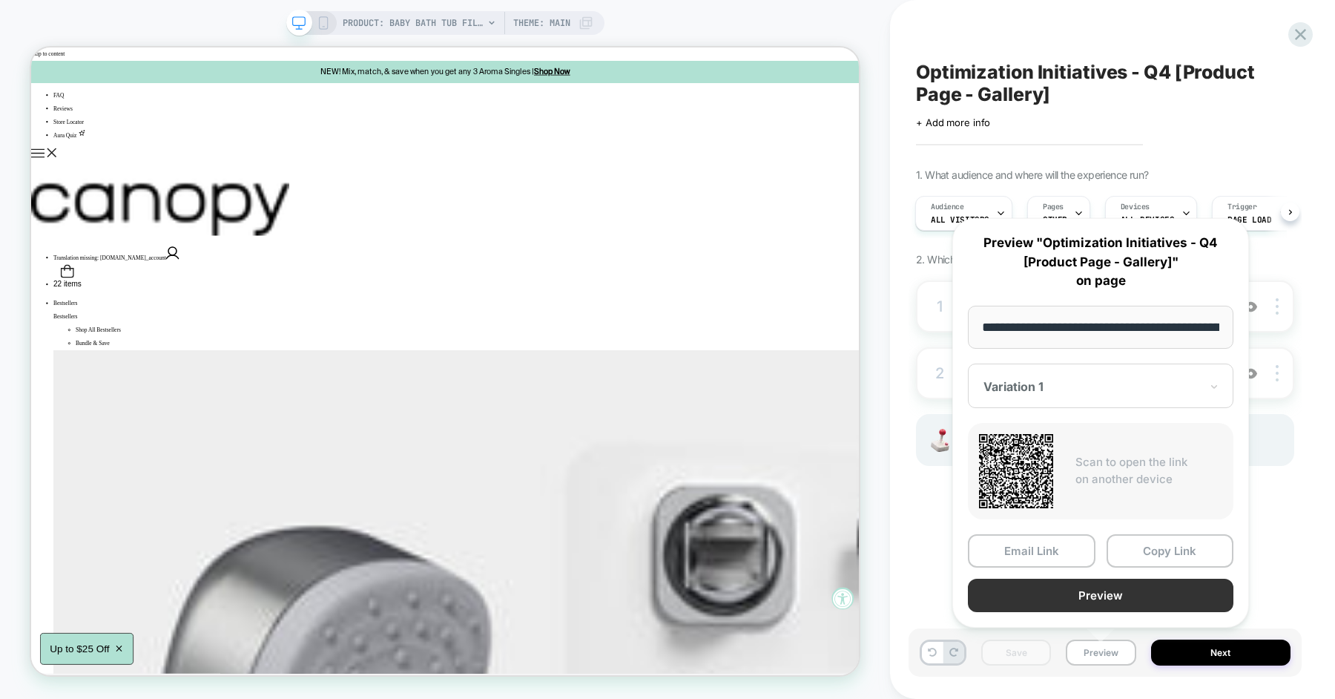
scroll to position [0, 174]
click at [1161, 557] on button "Copy Link" at bounding box center [1170, 549] width 128 height 33
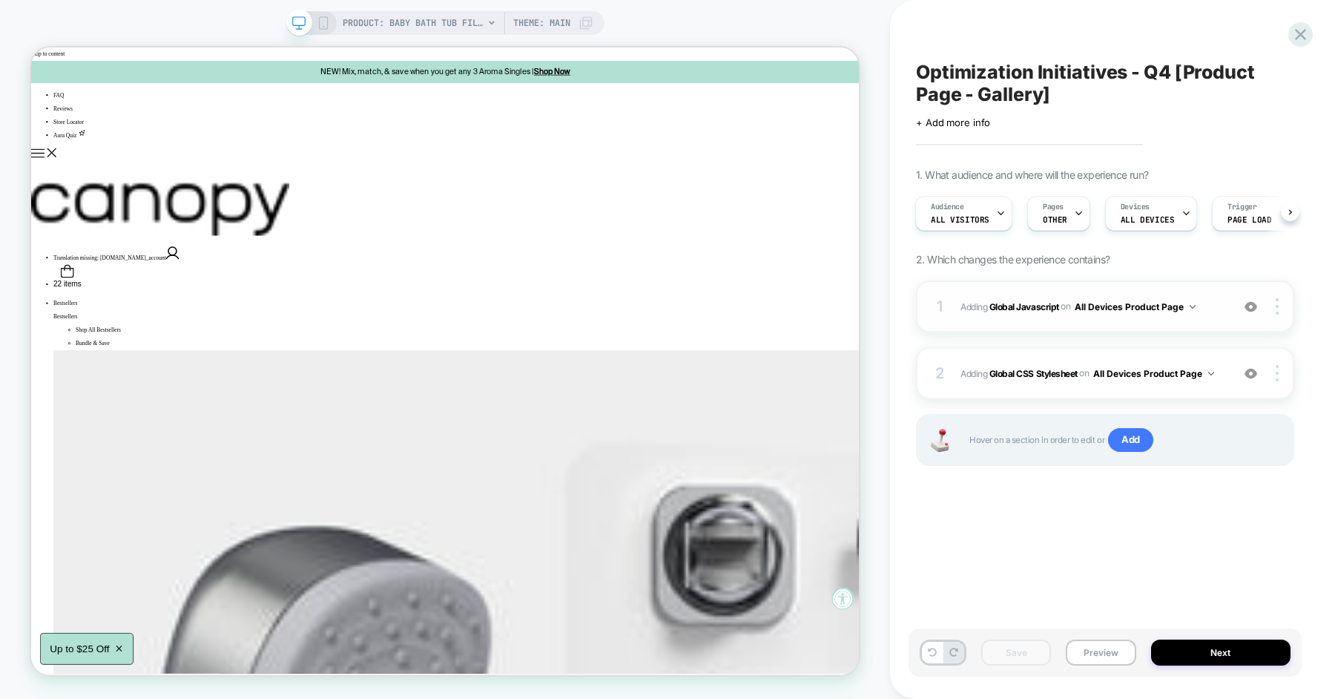
click at [1221, 322] on div "1 Adding Global Javascript on All Devices Product Page Add Before Add After Tar…" at bounding box center [1105, 306] width 378 height 52
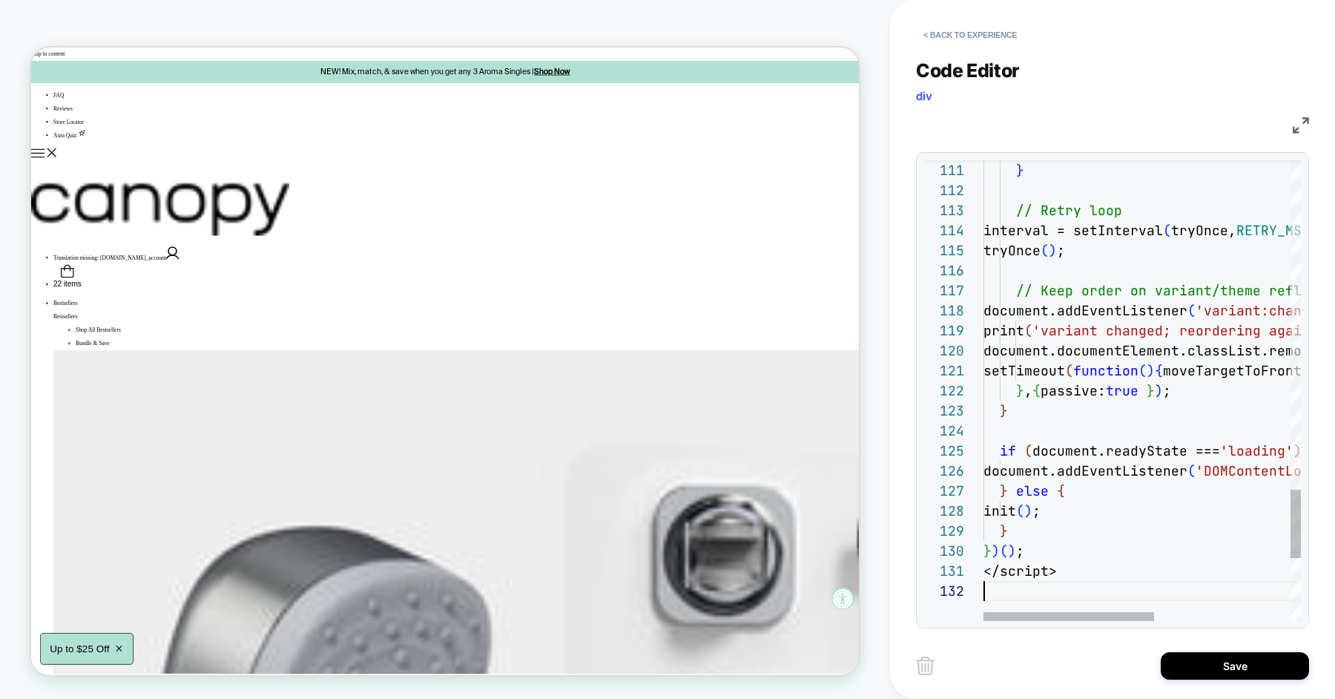
scroll to position [19, 0]
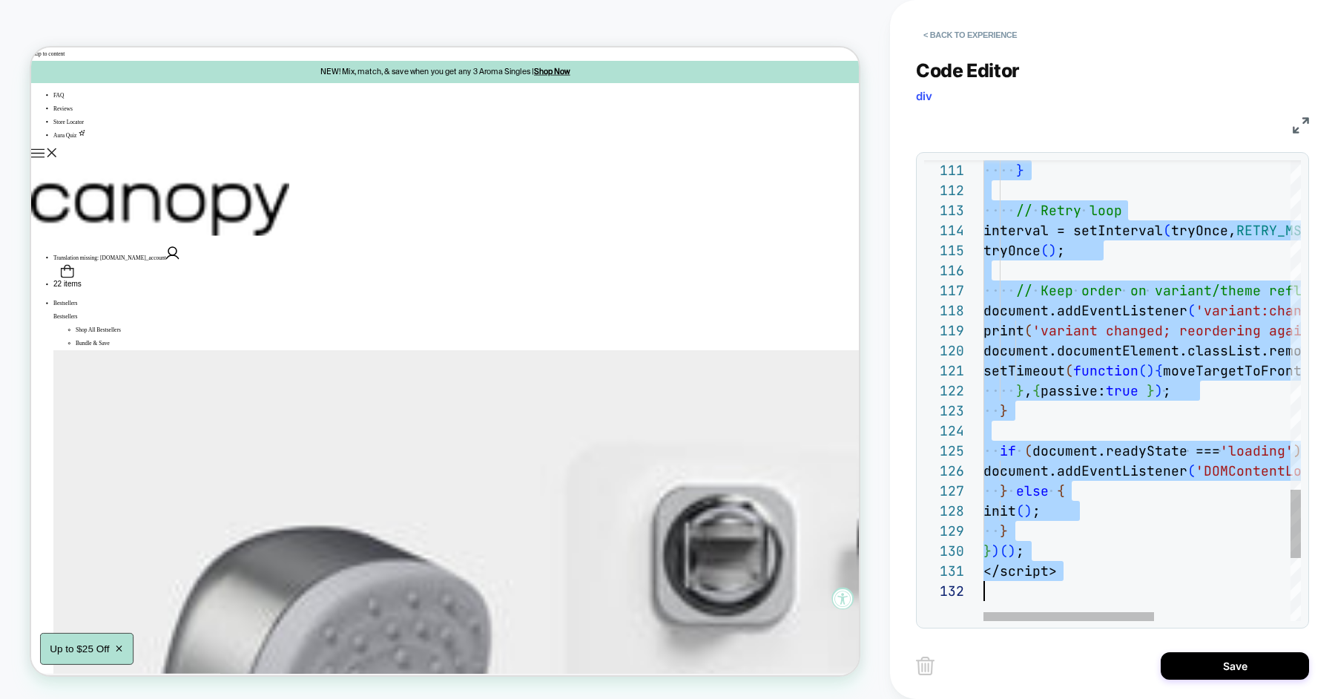
type textarea "**********"
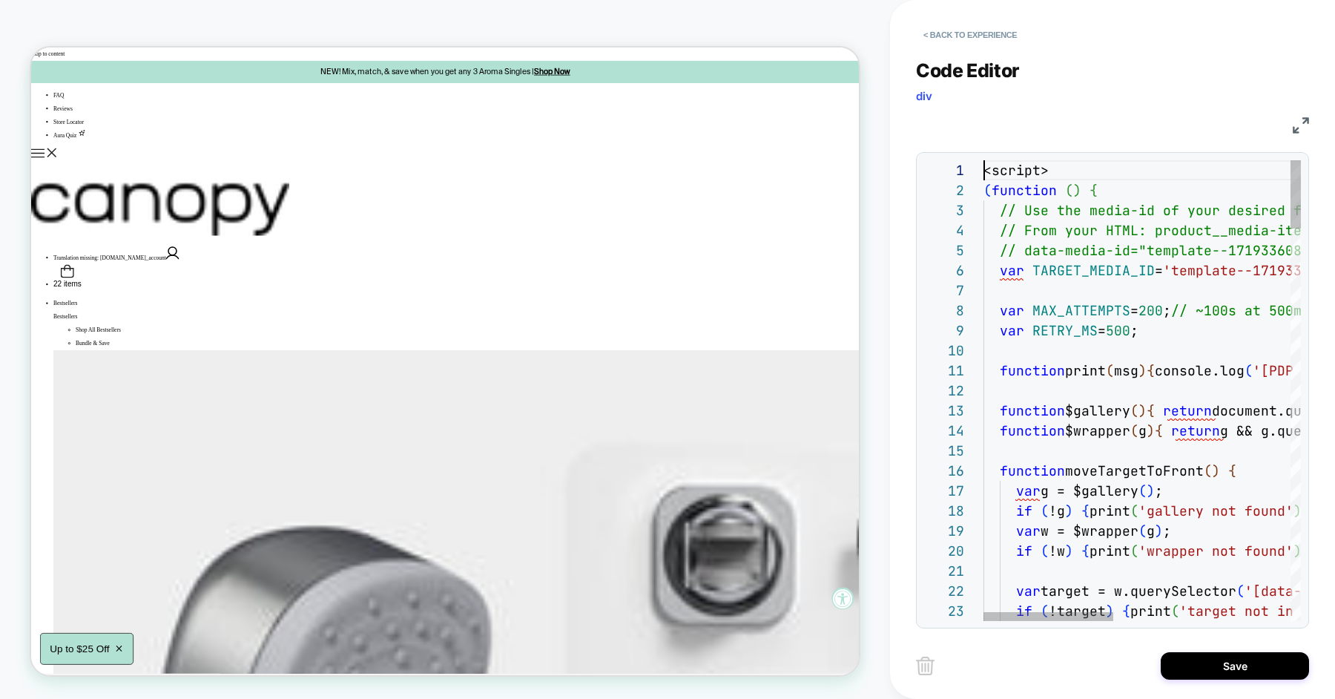
scroll to position [0, 64]
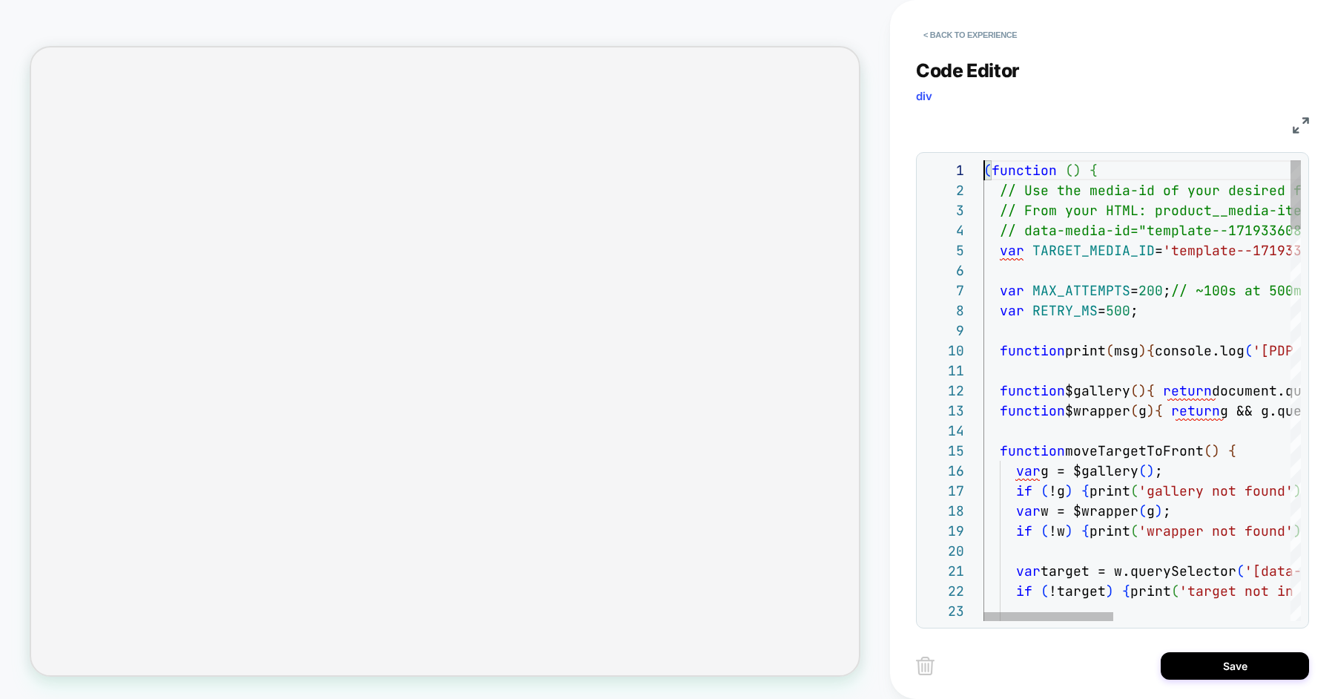
type textarea "**********"
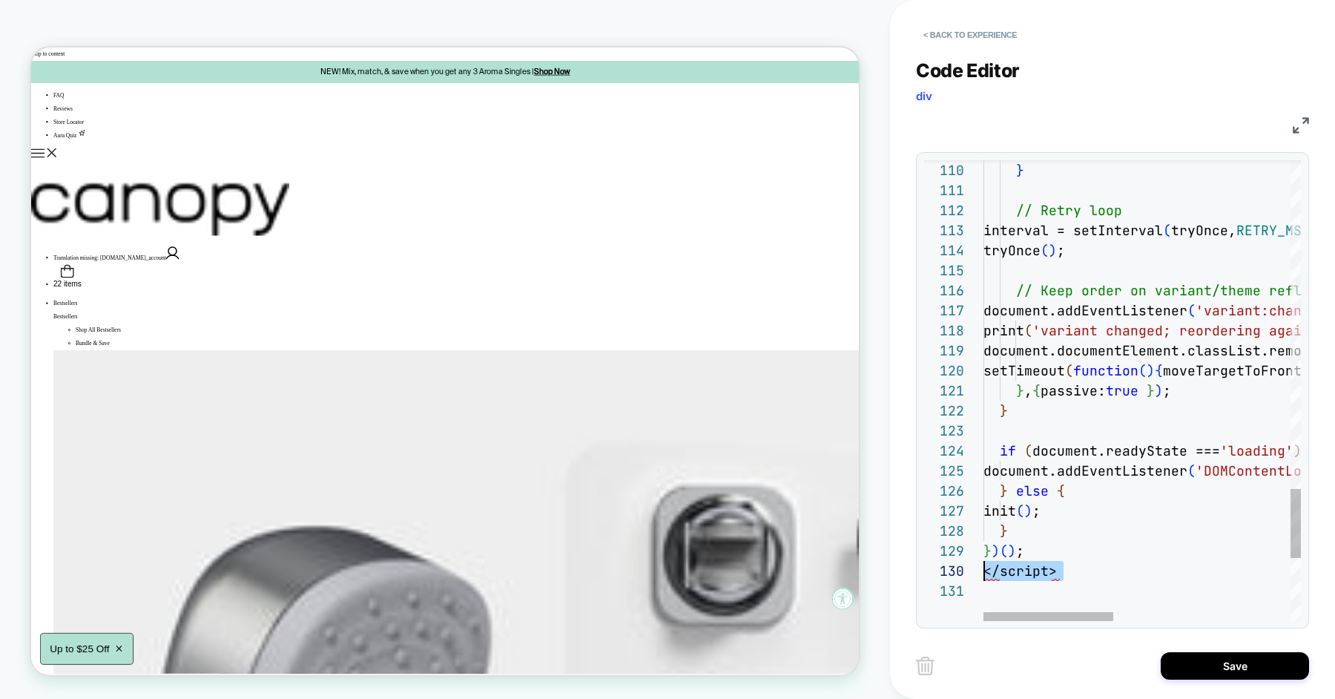
scroll to position [180, 0]
type textarea "**********"
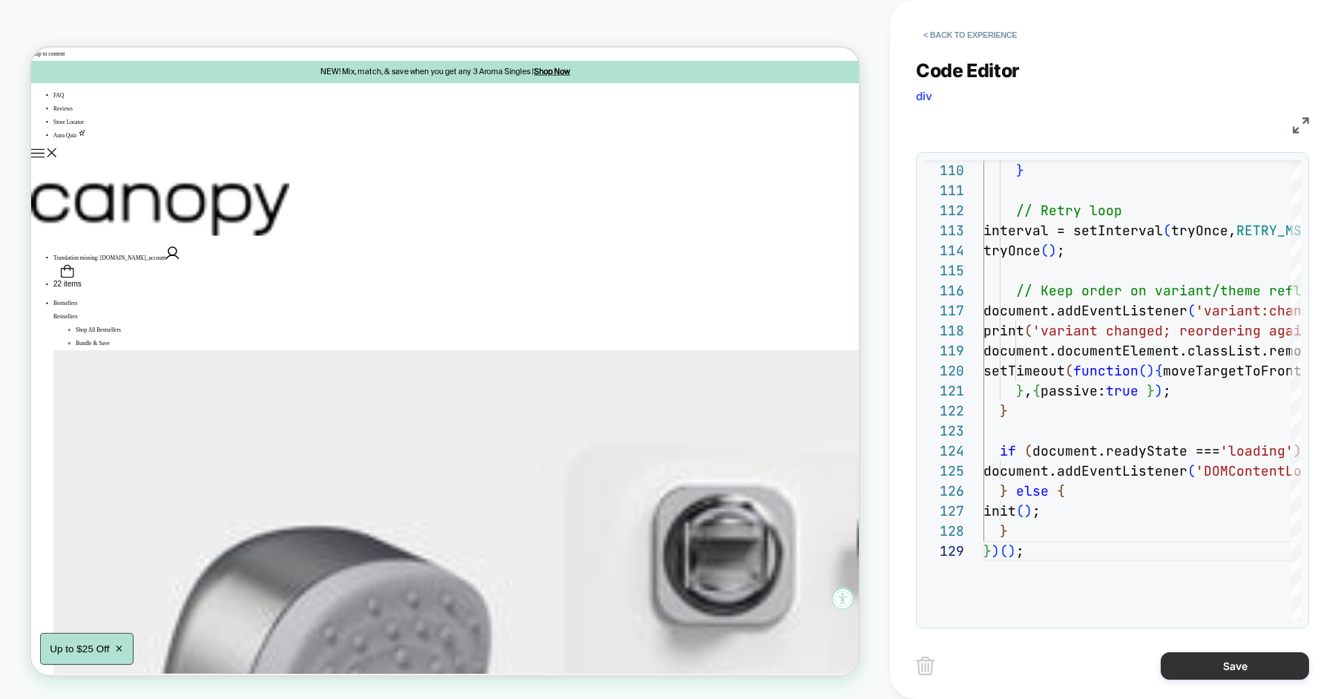
click at [1254, 661] on button "Save" at bounding box center [1234, 665] width 148 height 27
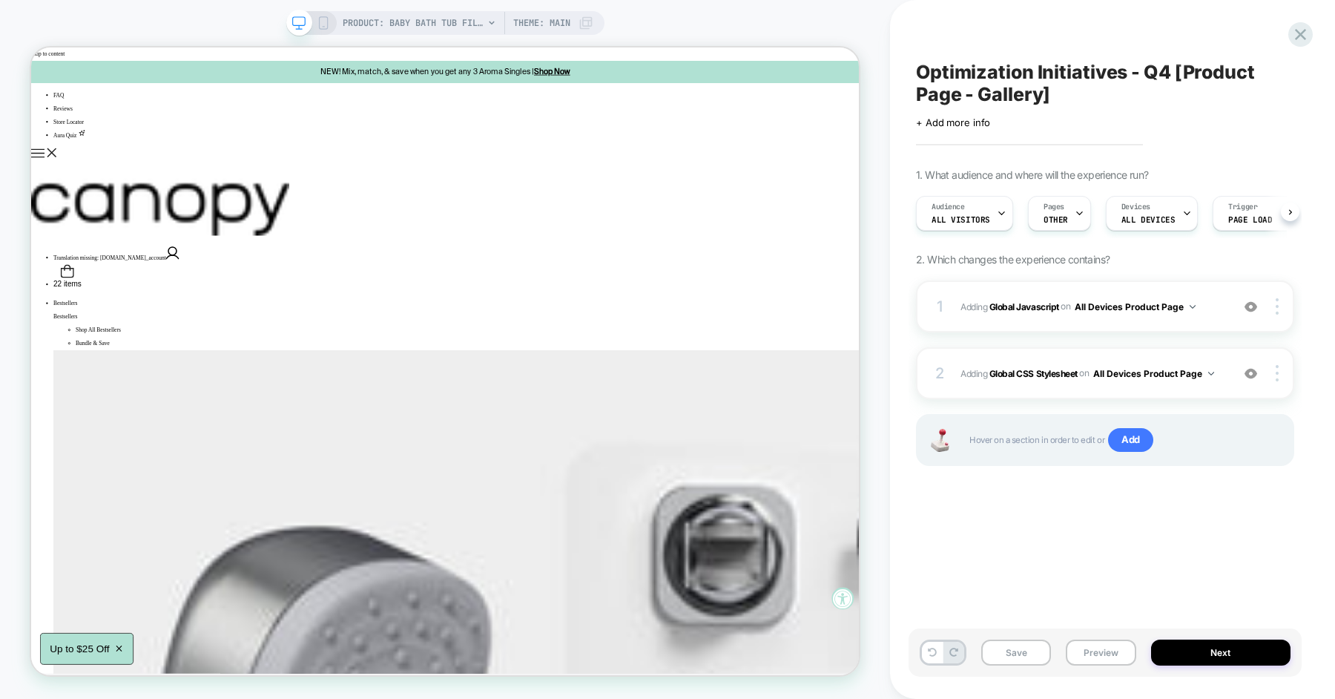
scroll to position [0, 1]
click at [1218, 365] on span "Adding Global CSS Stylesheet on All Devices Product Page" at bounding box center [1091, 373] width 263 height 19
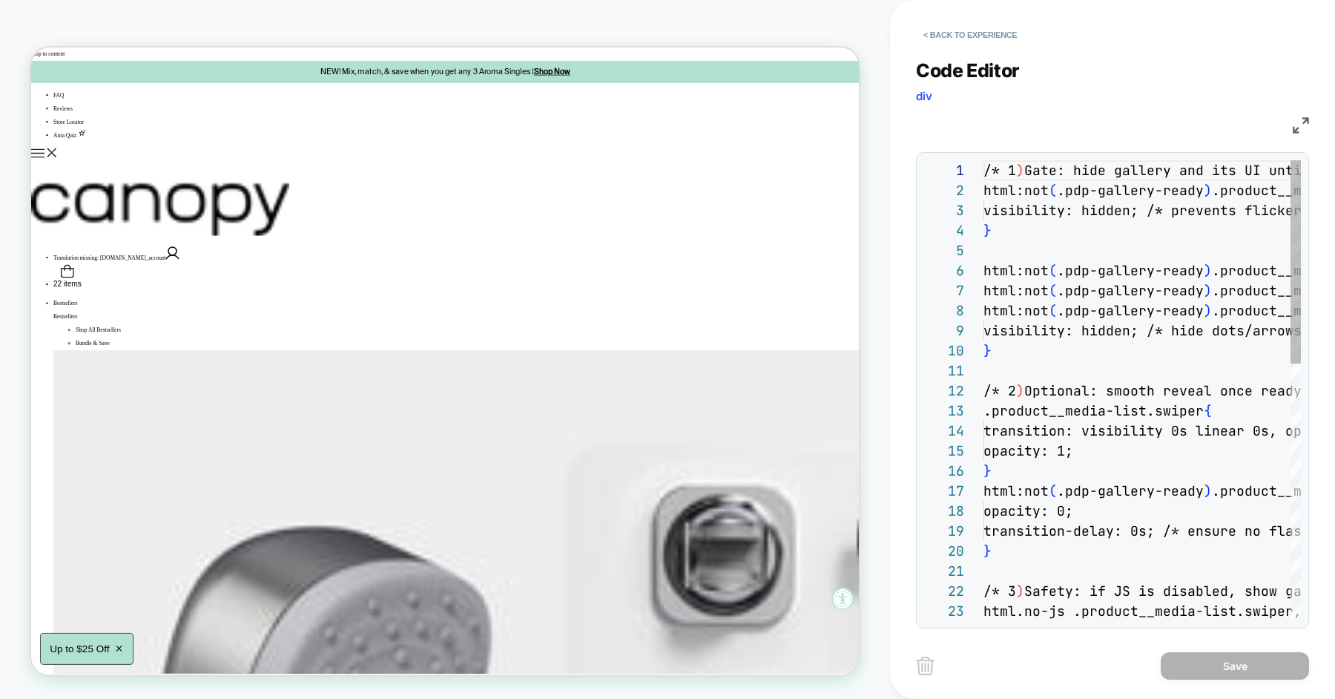
scroll to position [200, 0]
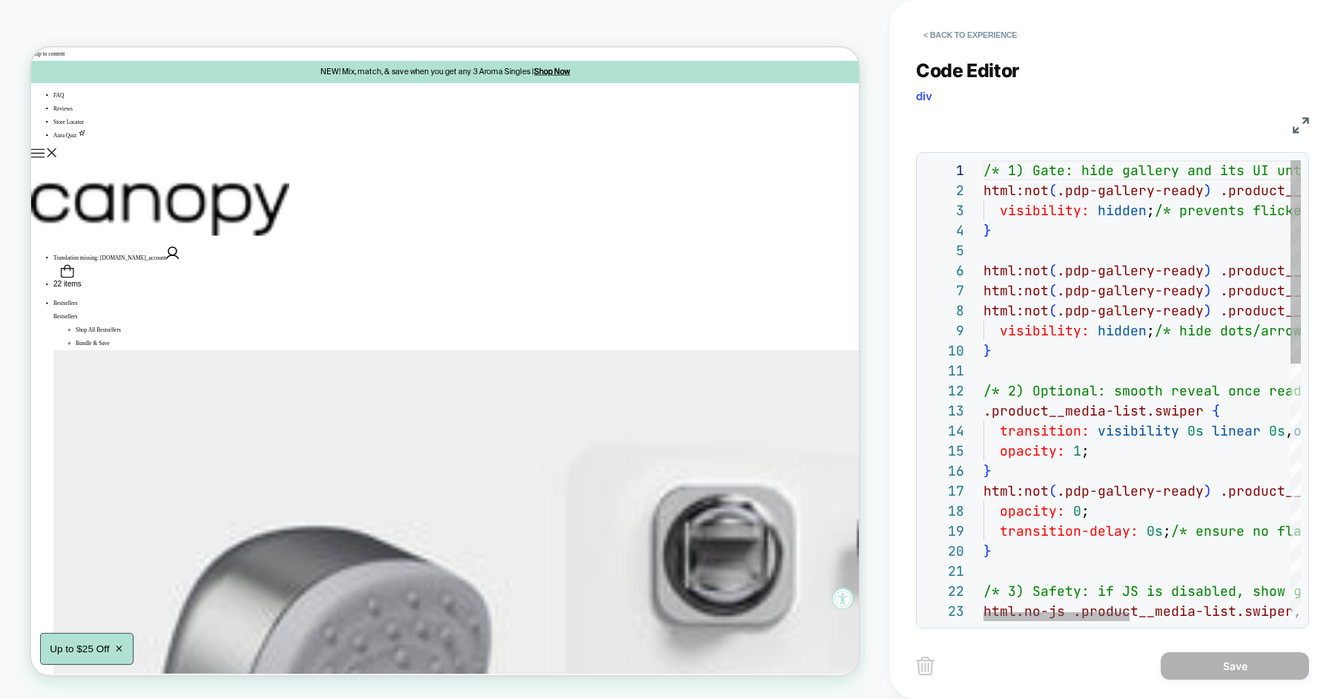
click at [1134, 288] on div "/* 1) Gate: hide gallery and its UI until re-order ed */ html:not ( .pdp-galler…" at bounding box center [1316, 680] width 667 height 1041
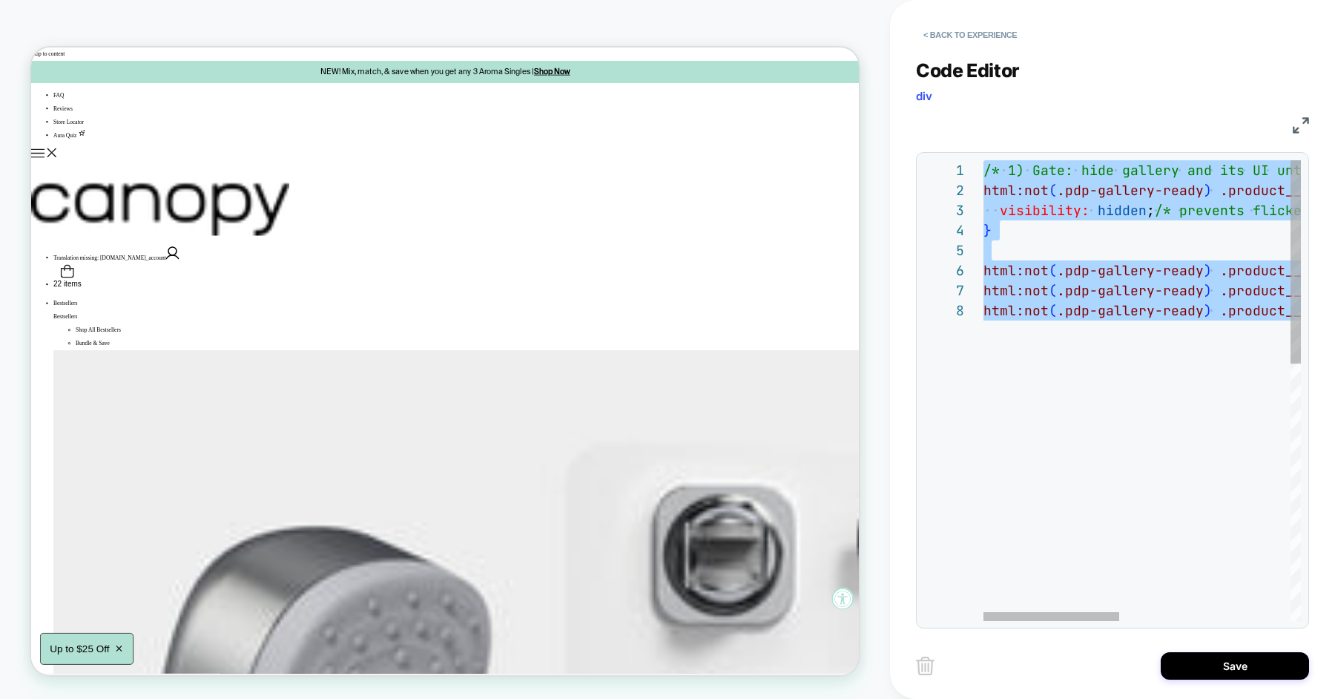
type textarea "**********"
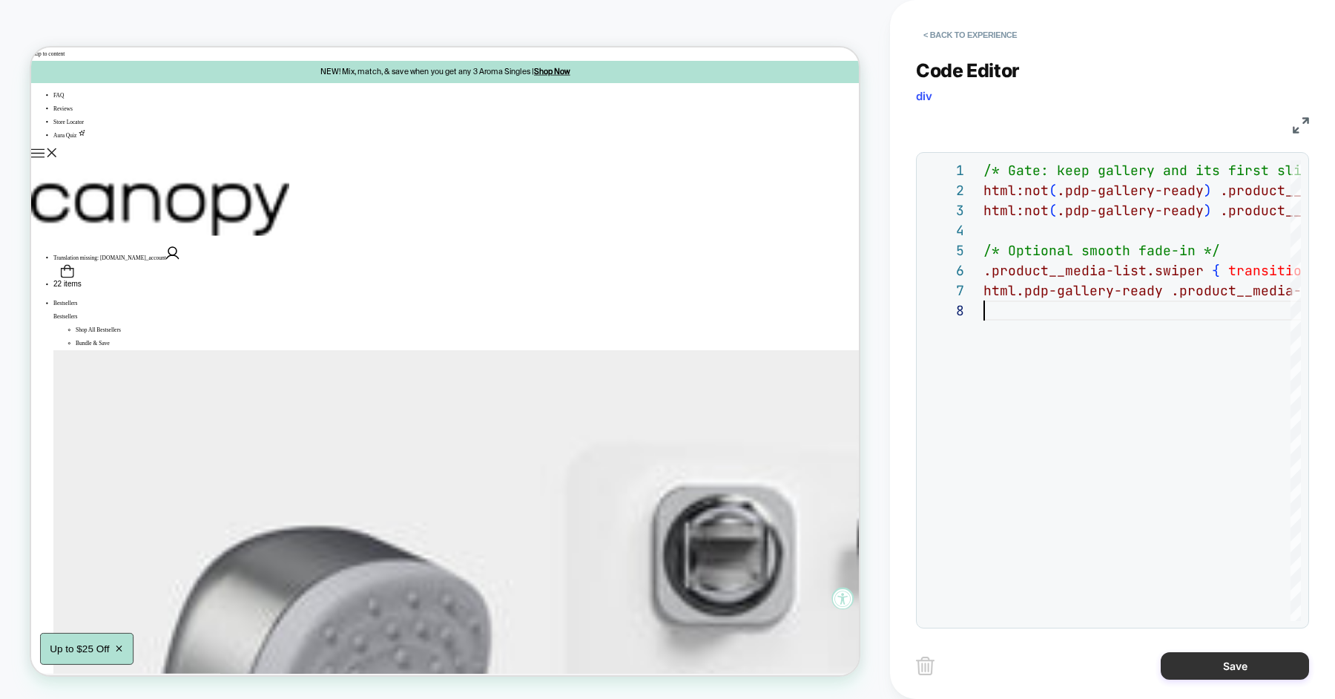
click at [1216, 663] on button "Save" at bounding box center [1234, 665] width 148 height 27
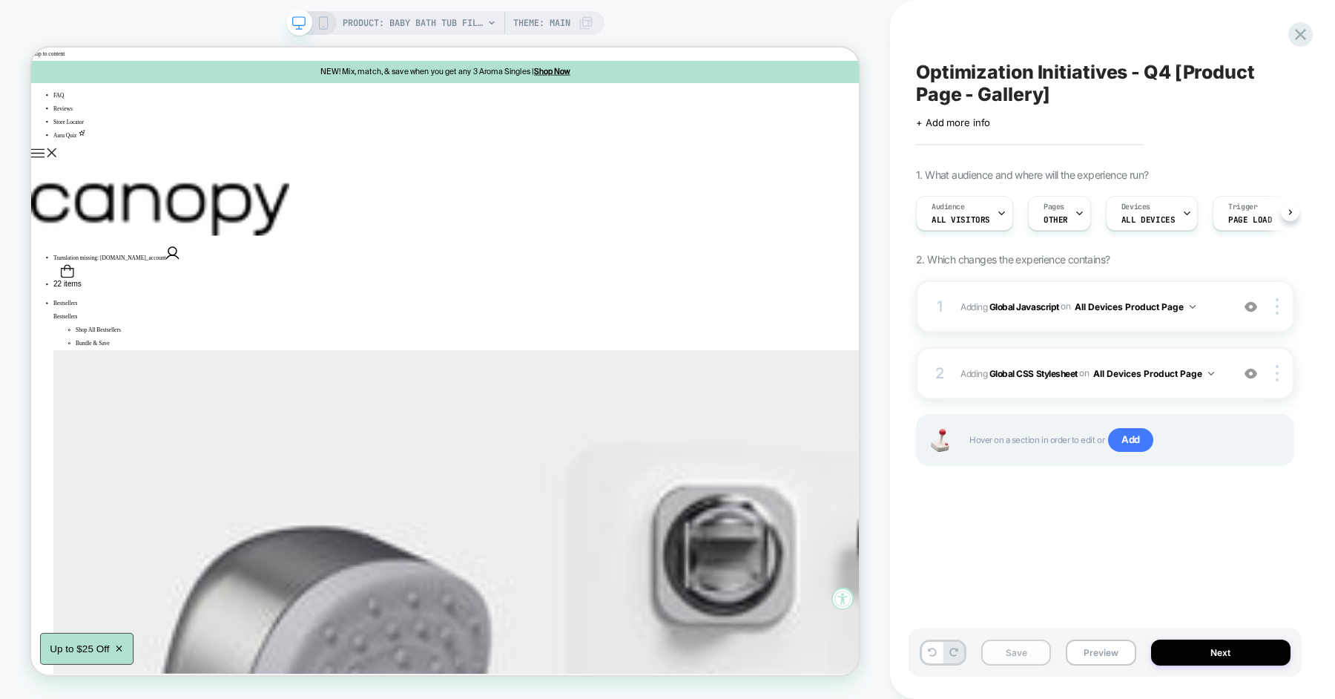
click at [1036, 655] on button "Save" at bounding box center [1016, 652] width 70 height 26
click at [1092, 654] on button "Preview" at bounding box center [1101, 652] width 70 height 26
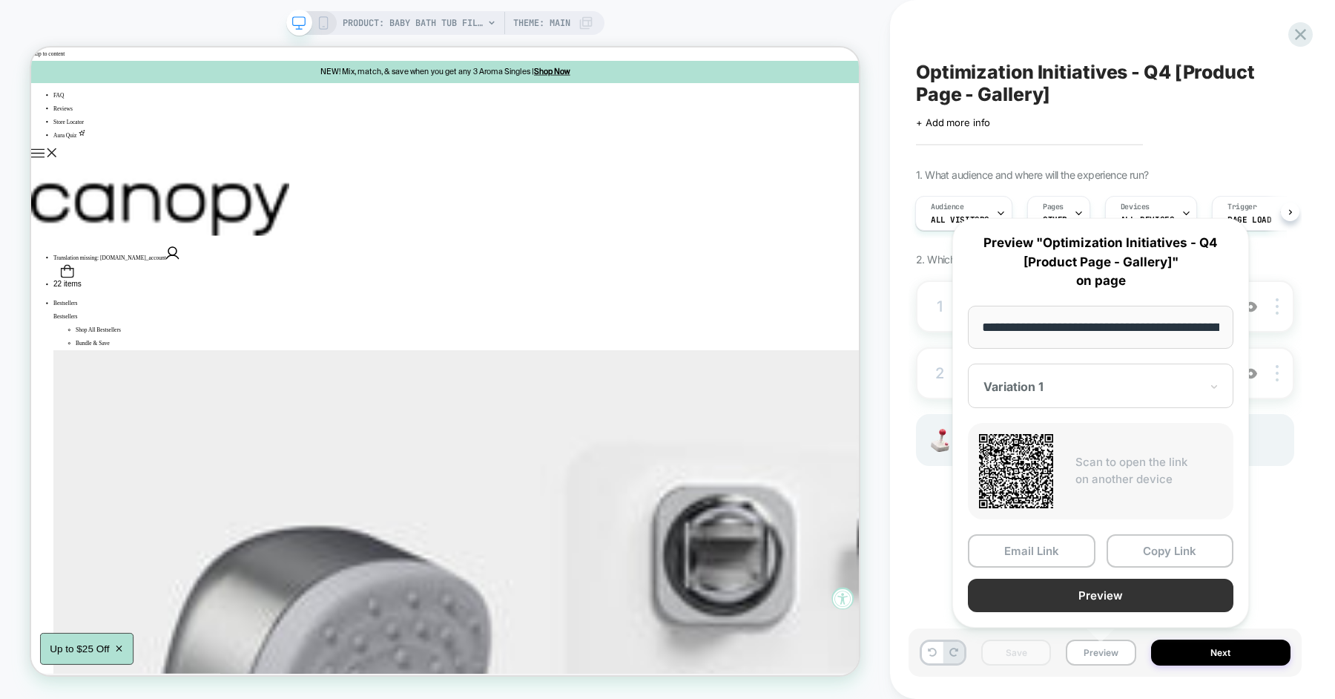
scroll to position [0, 174]
click at [1145, 559] on button "Copy Link" at bounding box center [1170, 549] width 128 height 33
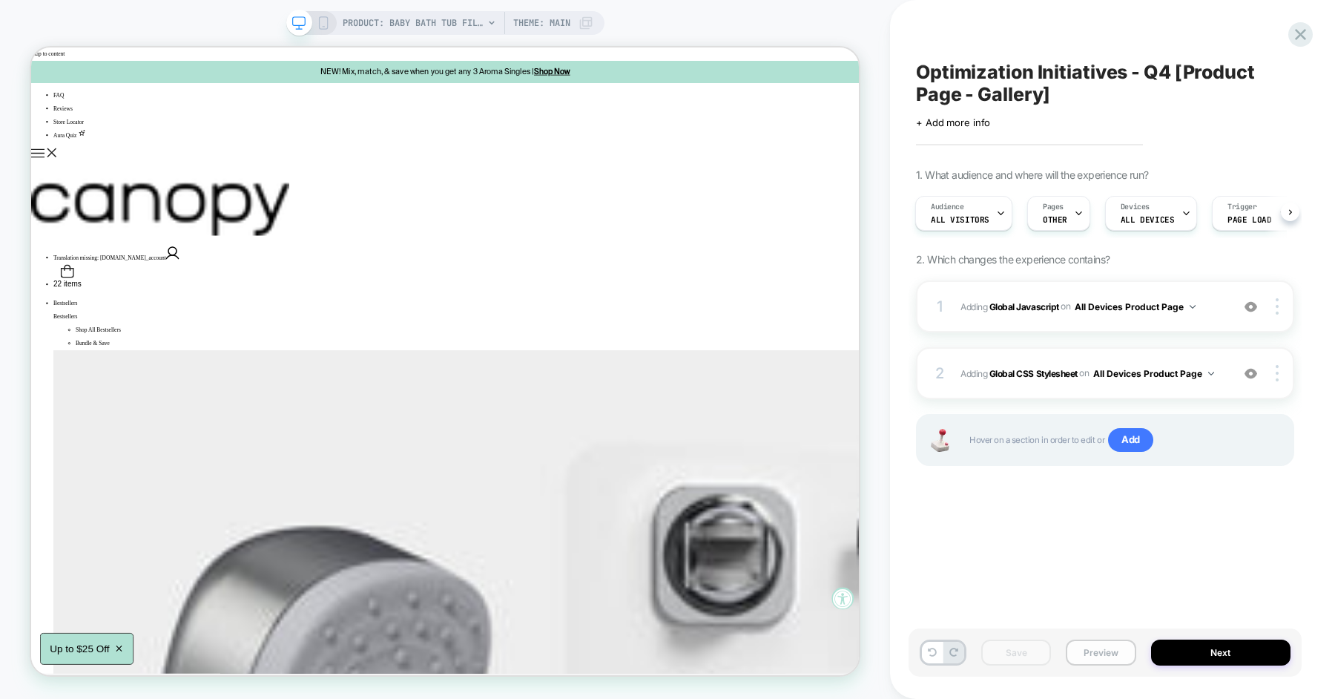
click at [1099, 639] on button "Preview" at bounding box center [1101, 652] width 70 height 26
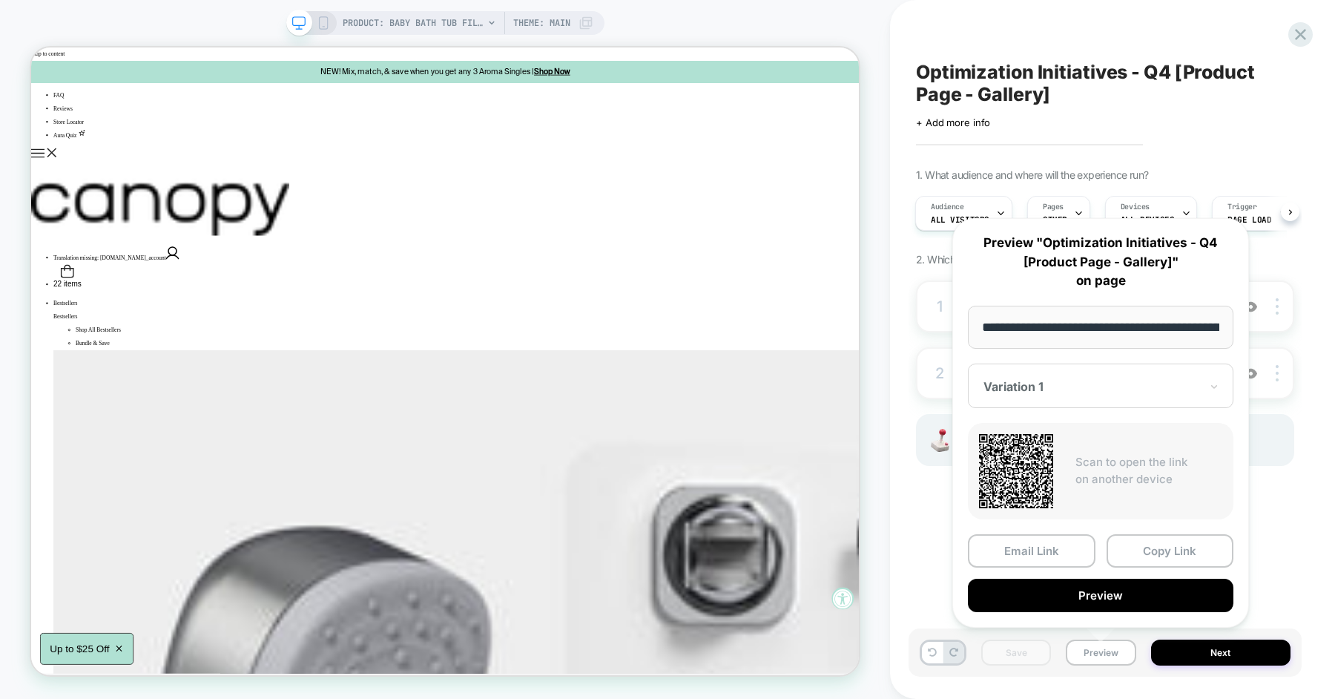
scroll to position [0, 174]
click at [1143, 549] on button "Copy Link" at bounding box center [1170, 549] width 128 height 33
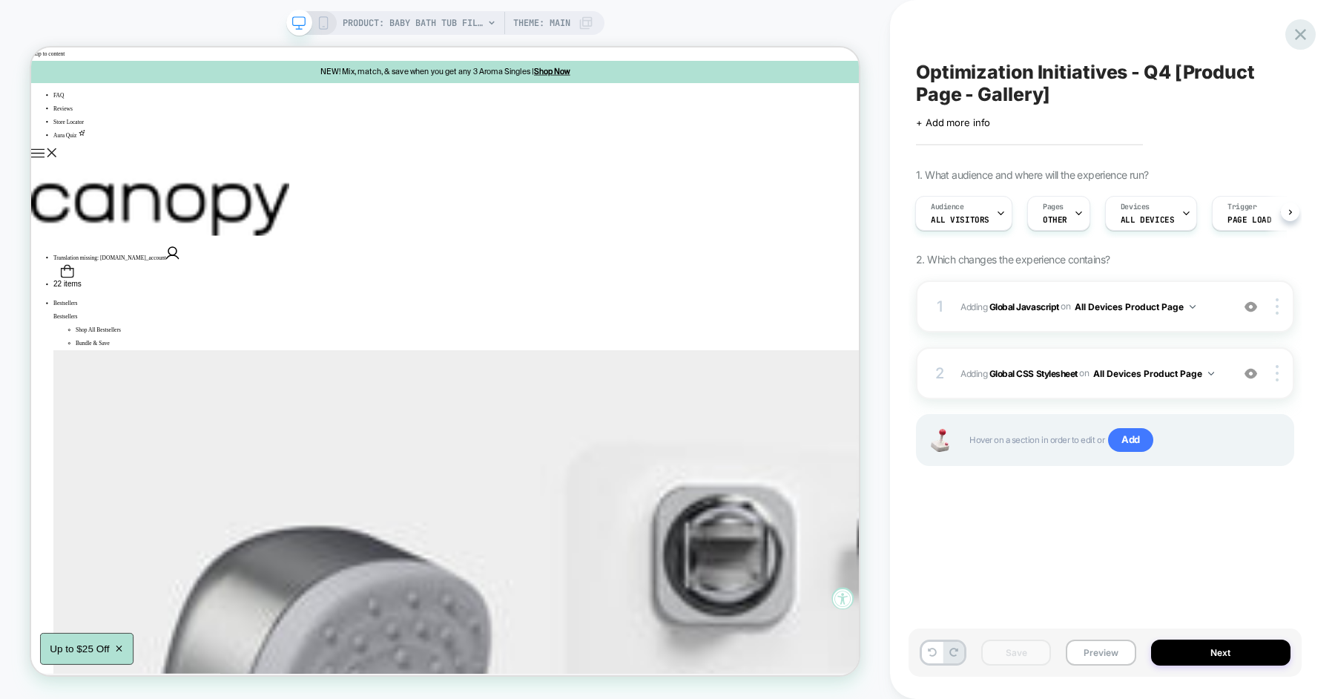
click at [1295, 36] on icon at bounding box center [1300, 34] width 20 height 20
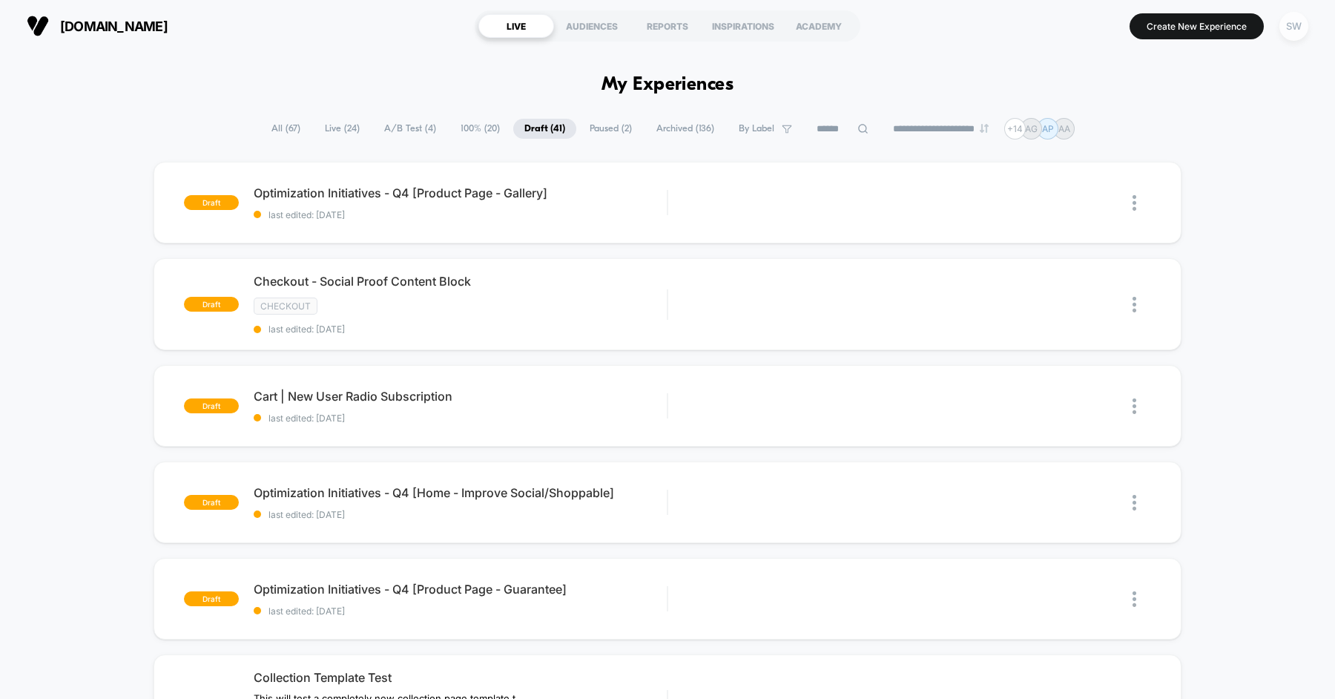
click at [1292, 34] on div "SW" at bounding box center [1293, 26] width 29 height 29
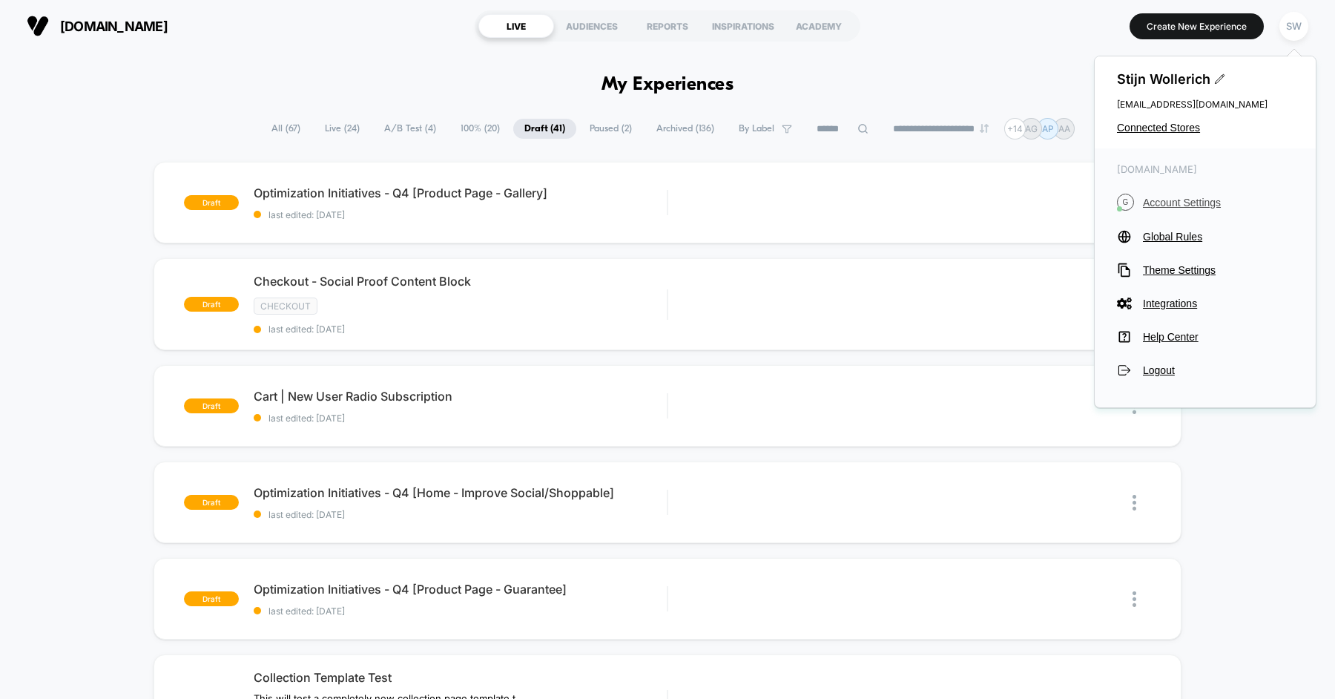
click at [1185, 198] on span "Account Settings" at bounding box center [1218, 203] width 151 height 12
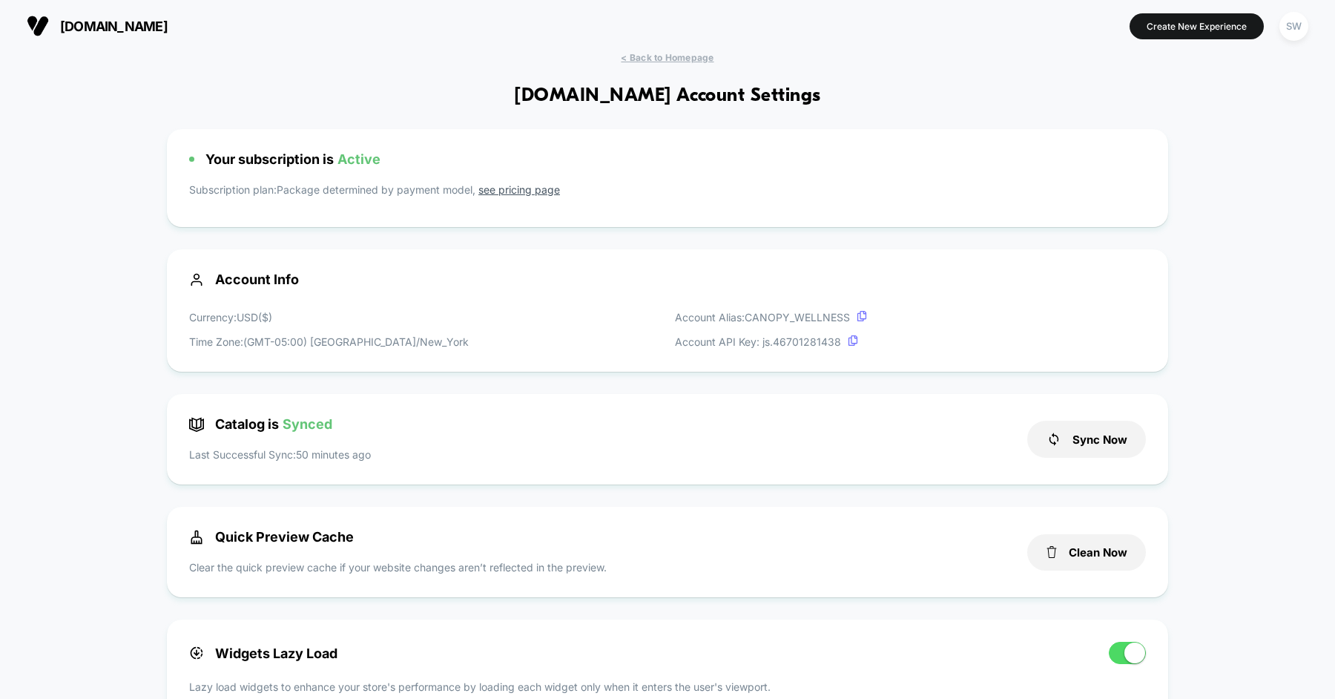
click at [674, 49] on div "getcanopy.co Create New Experience SW" at bounding box center [667, 26] width 1335 height 52
click at [671, 60] on span "< Back to Homepage" at bounding box center [667, 57] width 93 height 11
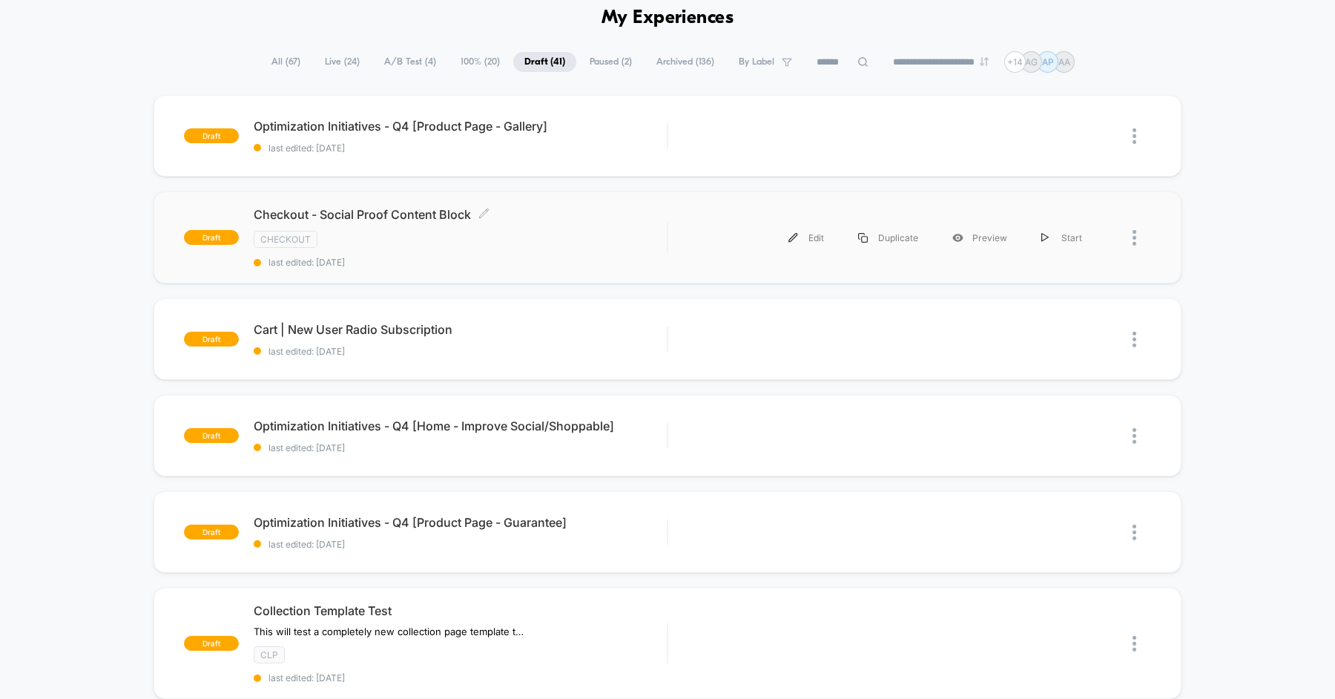
scroll to position [76, 0]
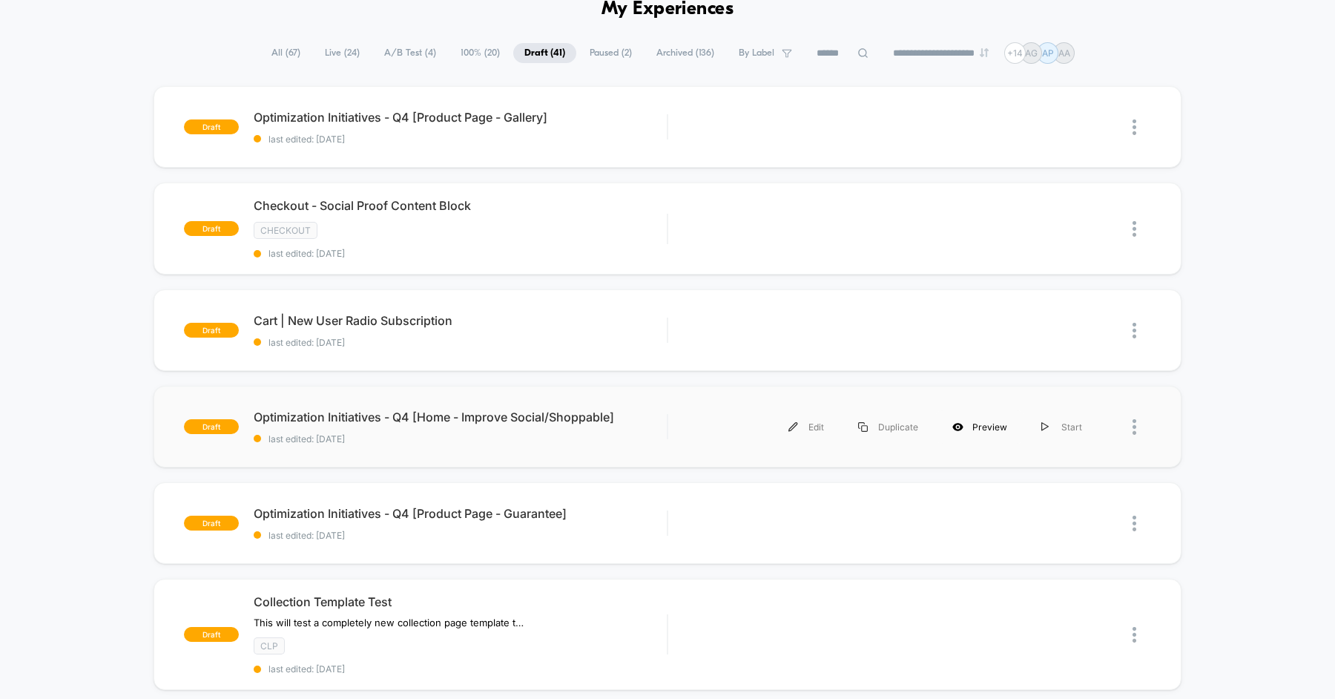
click at [980, 425] on div "Preview" at bounding box center [979, 426] width 89 height 33
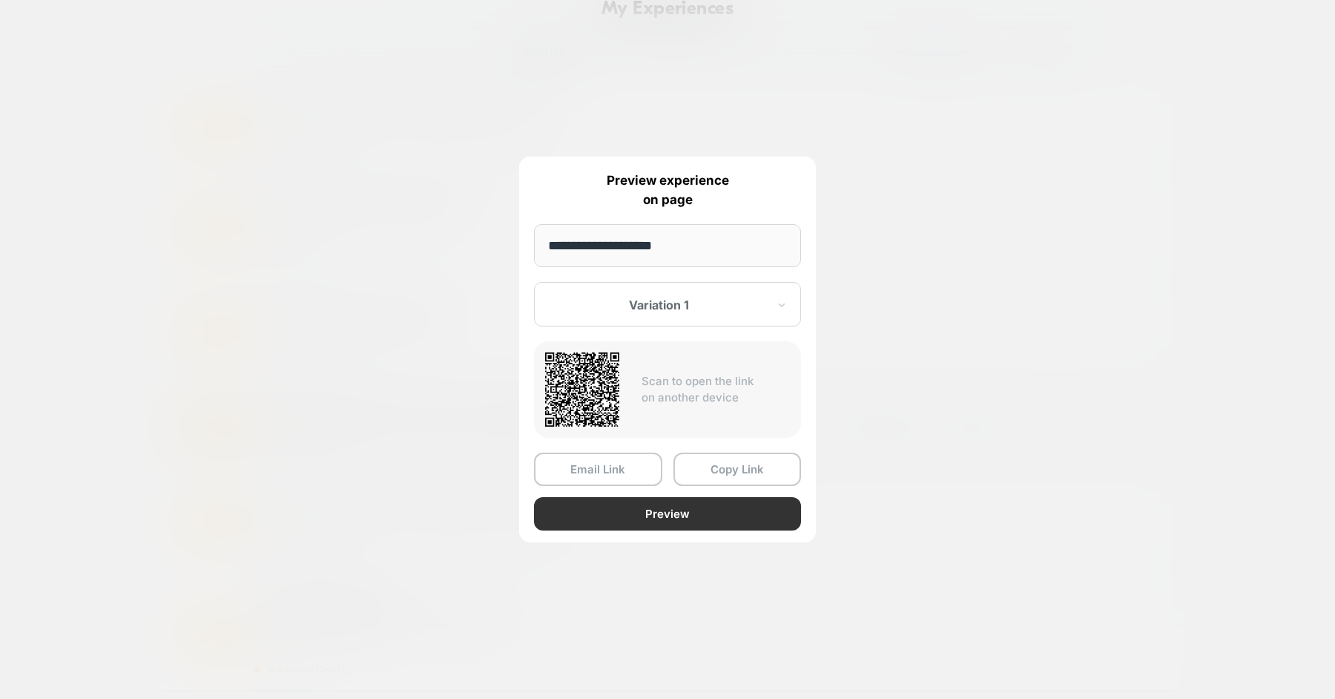
click at [680, 520] on button "Preview" at bounding box center [667, 513] width 267 height 33
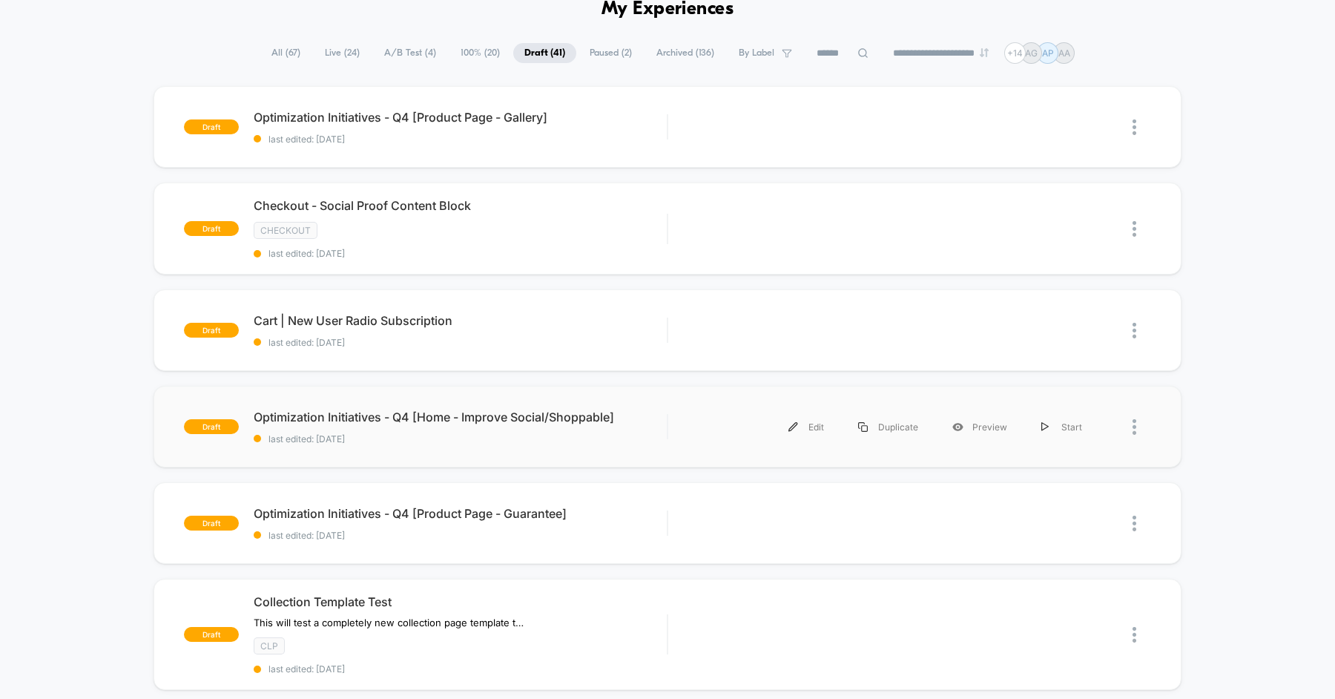
scroll to position [110, 0]
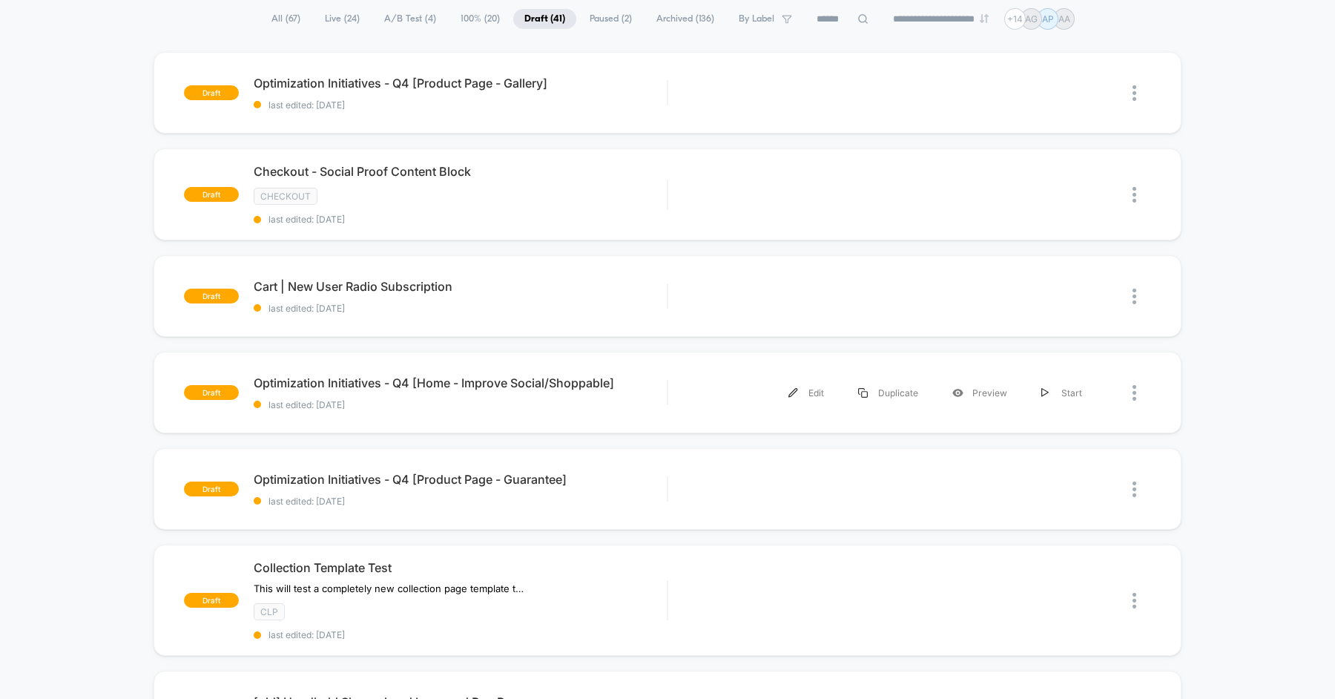
click at [677, 379] on div "Edit Duplicate Preview Start" at bounding box center [909, 392] width 483 height 33
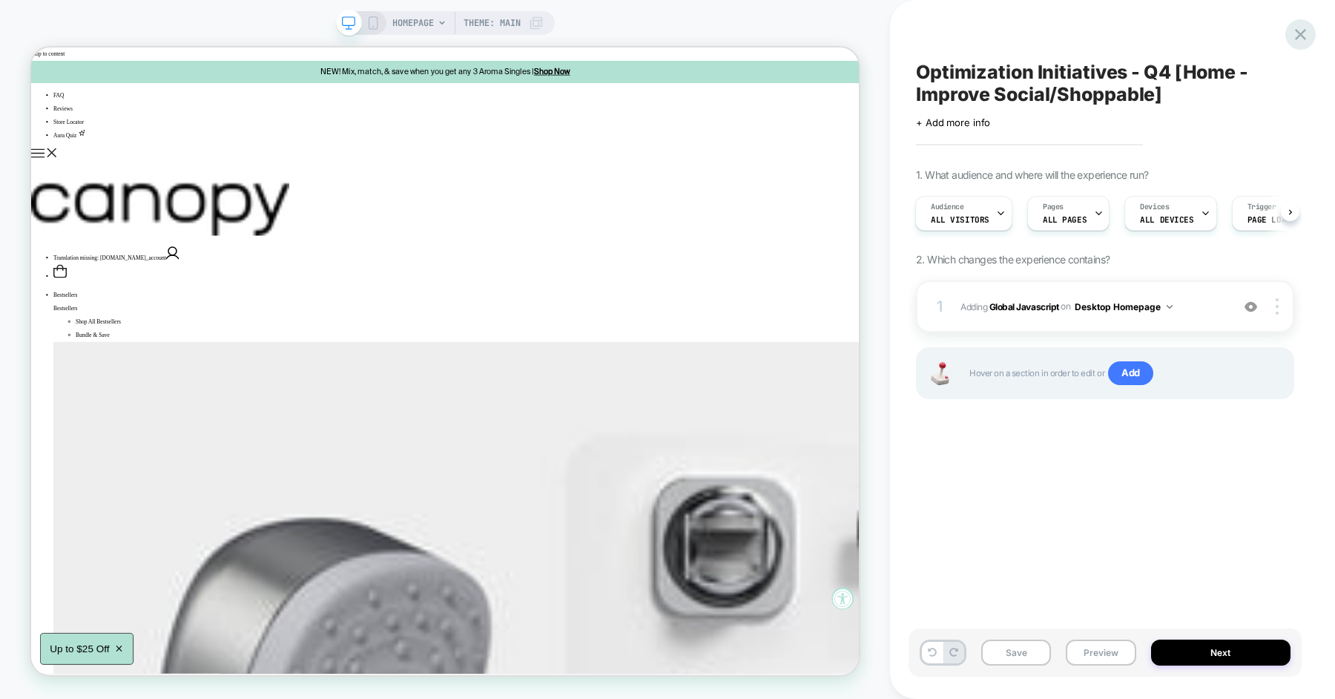
click at [1300, 37] on icon at bounding box center [1300, 34] width 20 height 20
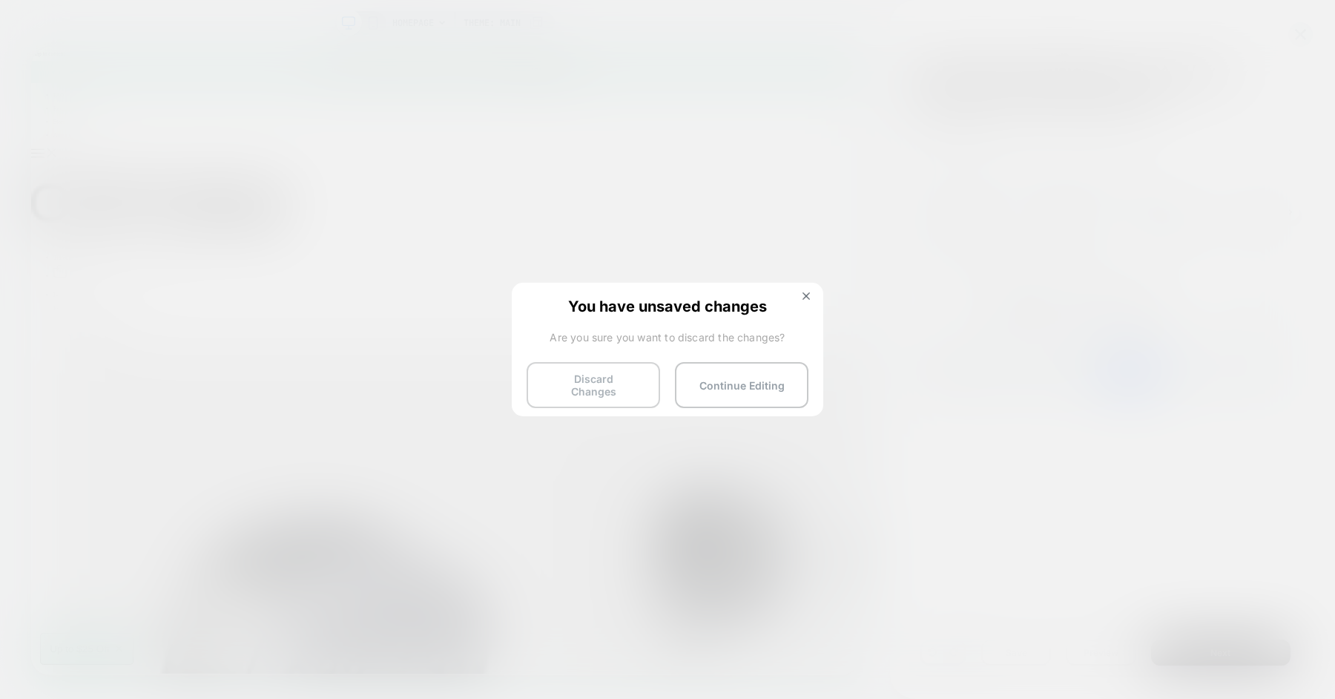
click at [617, 379] on button "Discard Changes" at bounding box center [592, 385] width 133 height 46
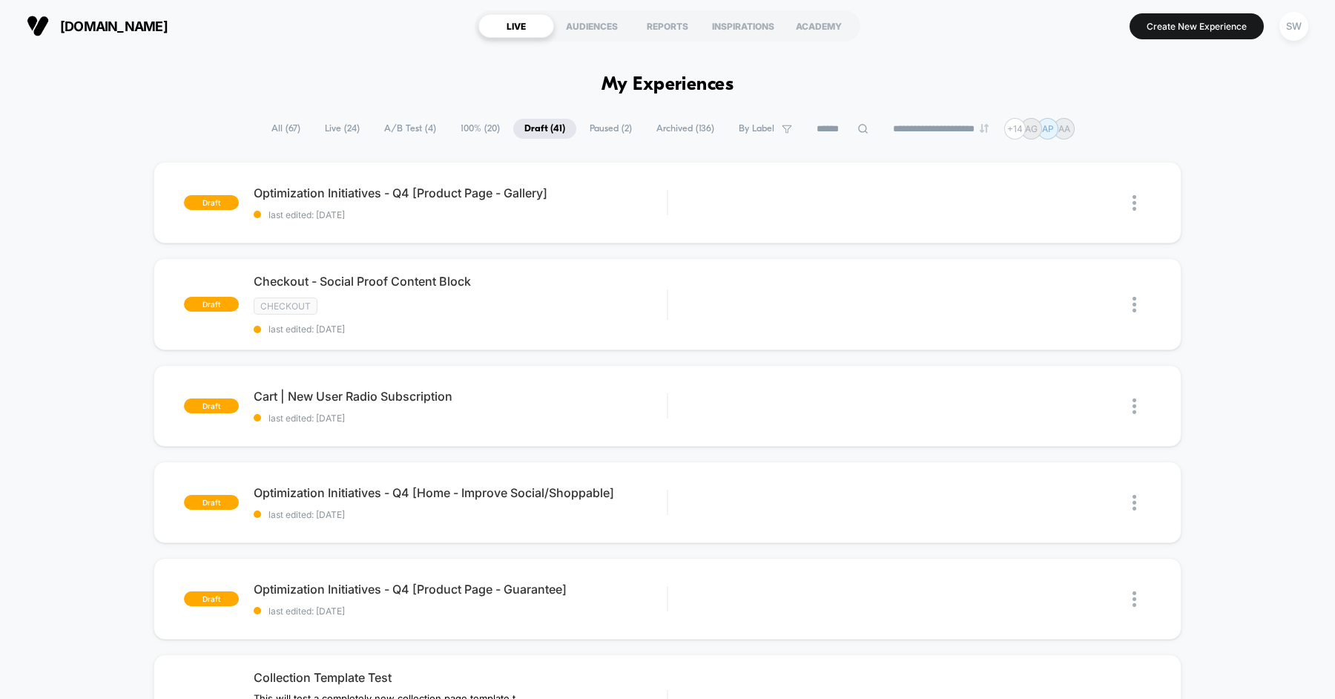
click at [276, 131] on span "All ( 67 )" at bounding box center [285, 129] width 51 height 20
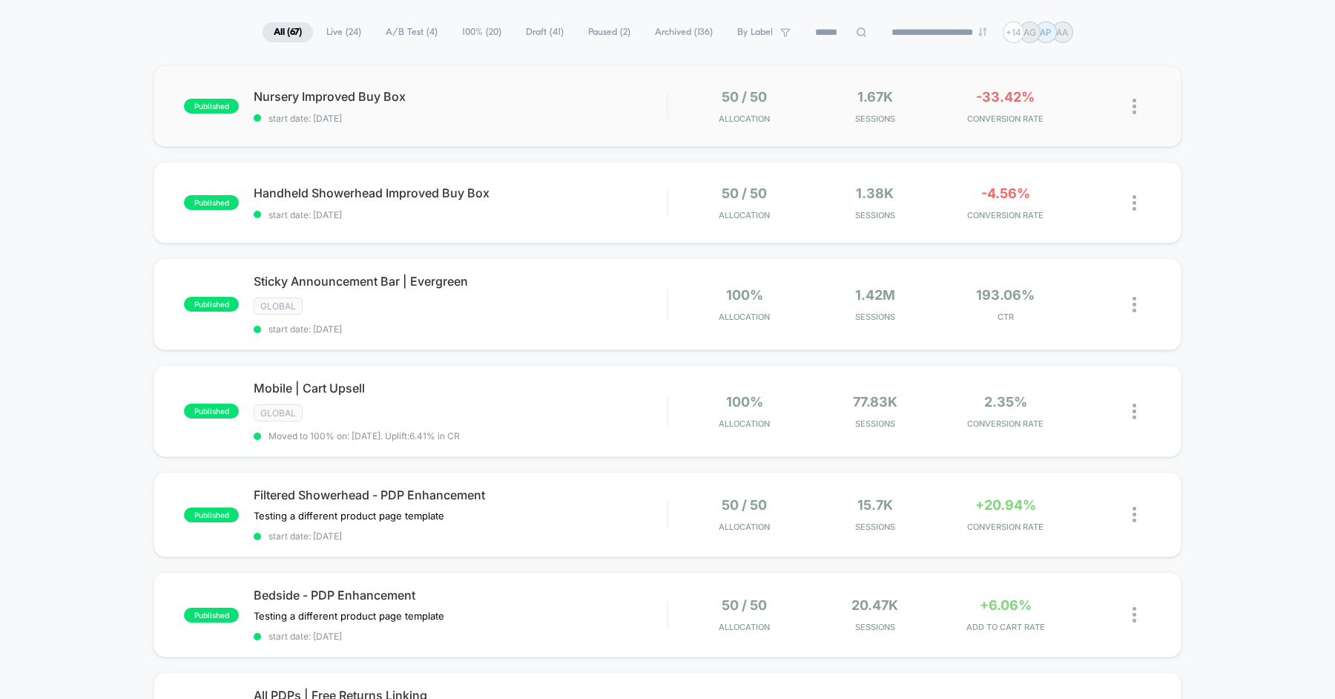
scroll to position [13, 0]
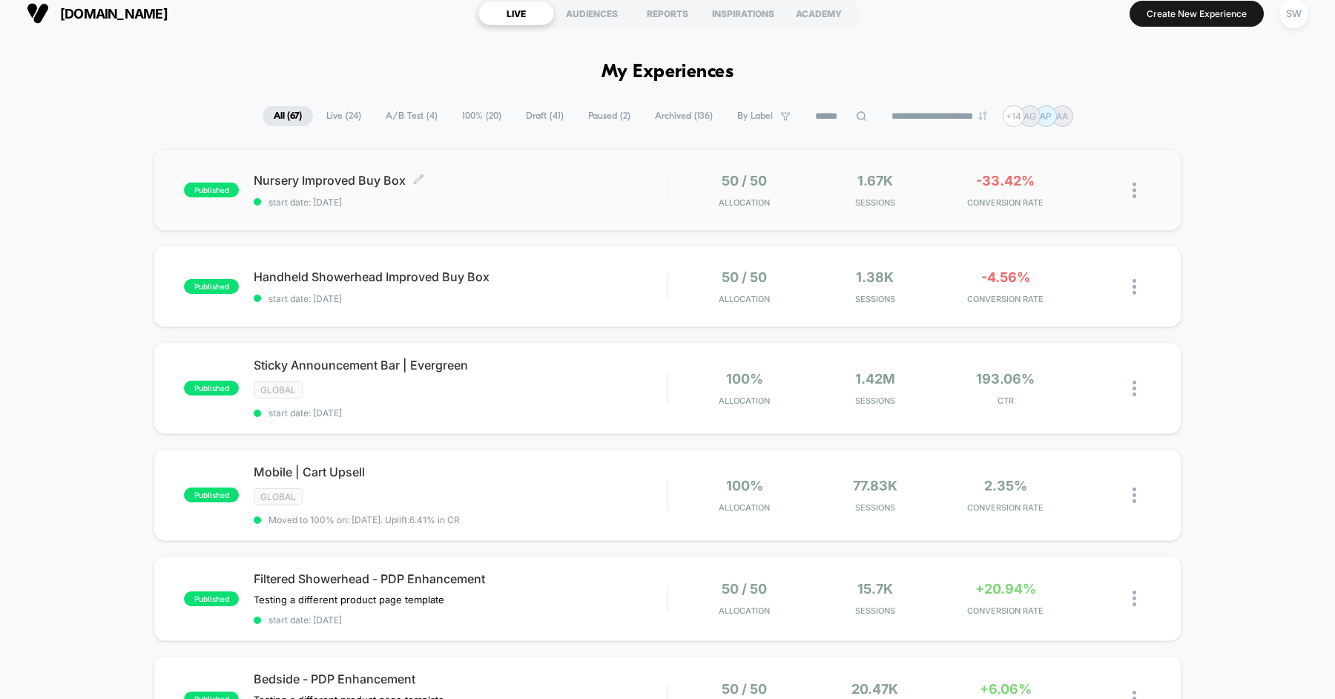
click at [449, 188] on div "Nursery Improved Buy Box Click to edit experience details Click to edit experie…" at bounding box center [460, 190] width 413 height 35
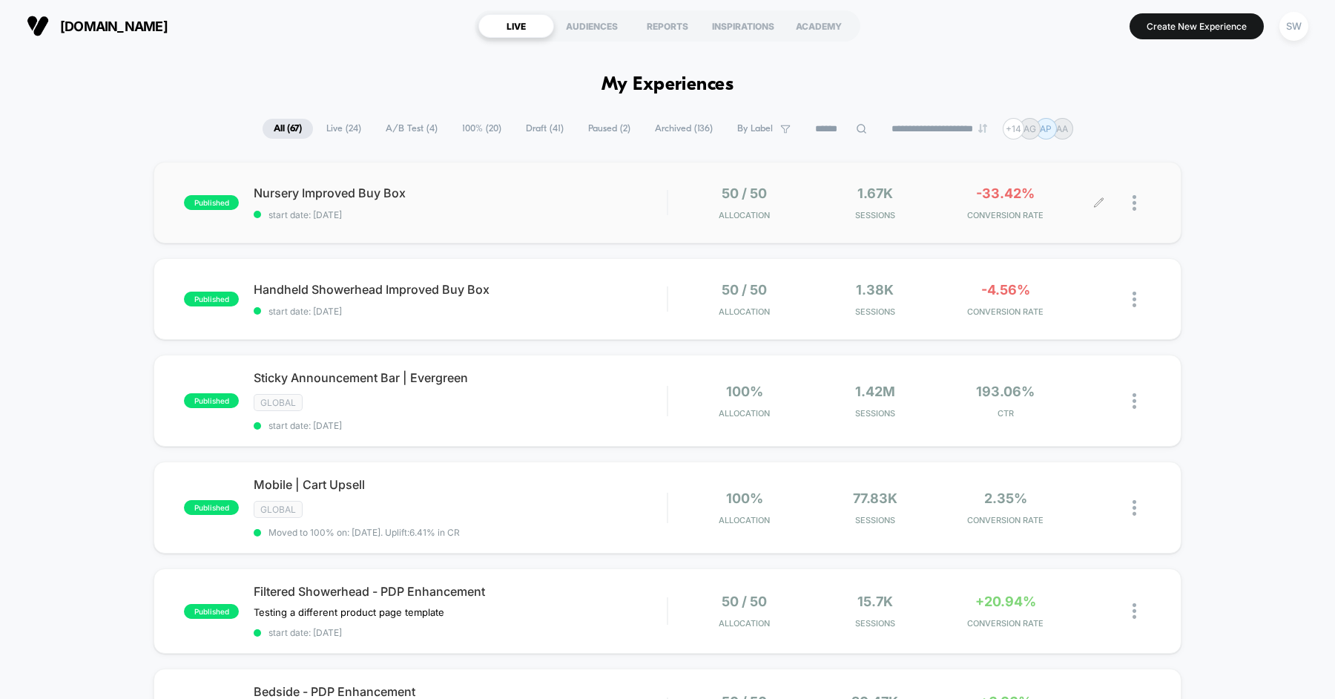
click at [1140, 206] on div at bounding box center [1141, 202] width 19 height 35
click at [1084, 225] on div "Preview Link" at bounding box center [1057, 218] width 133 height 33
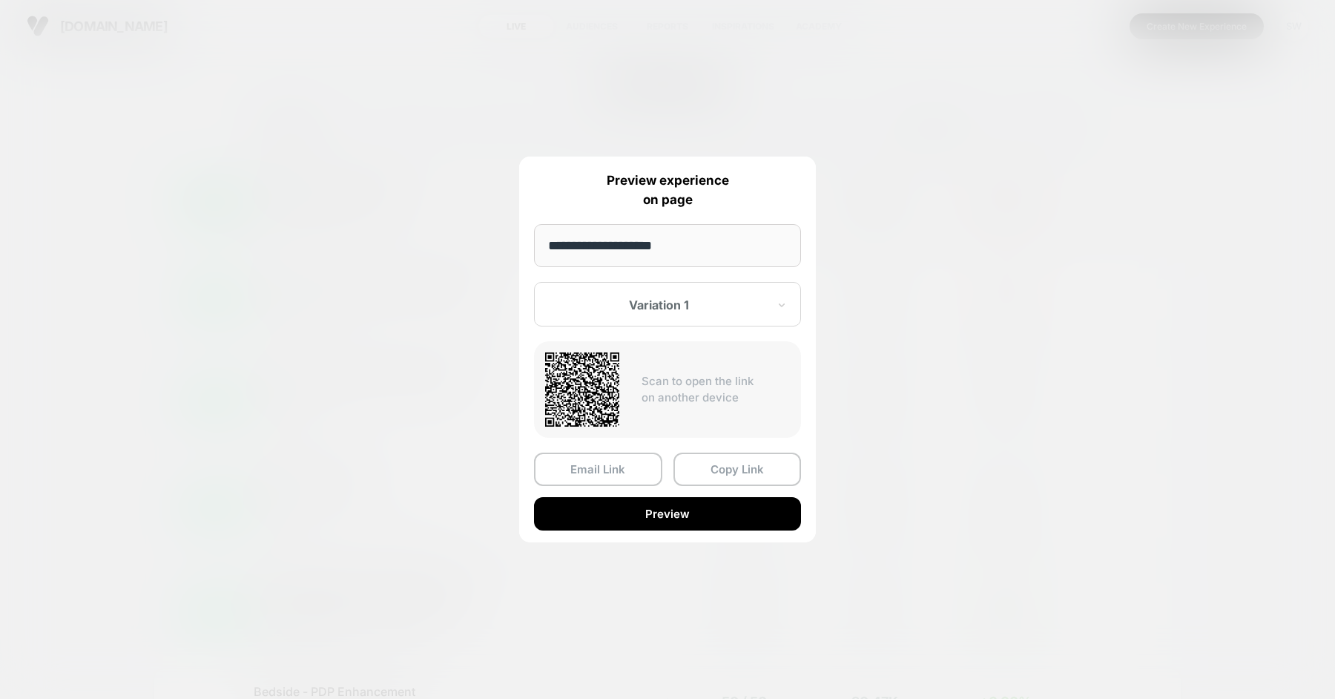
click at [684, 258] on input "**********" at bounding box center [667, 245] width 267 height 43
click at [717, 245] on input "**********" at bounding box center [667, 245] width 267 height 43
paste input "**********"
type input "**********"
click at [730, 466] on button "Copy Link" at bounding box center [737, 468] width 128 height 33
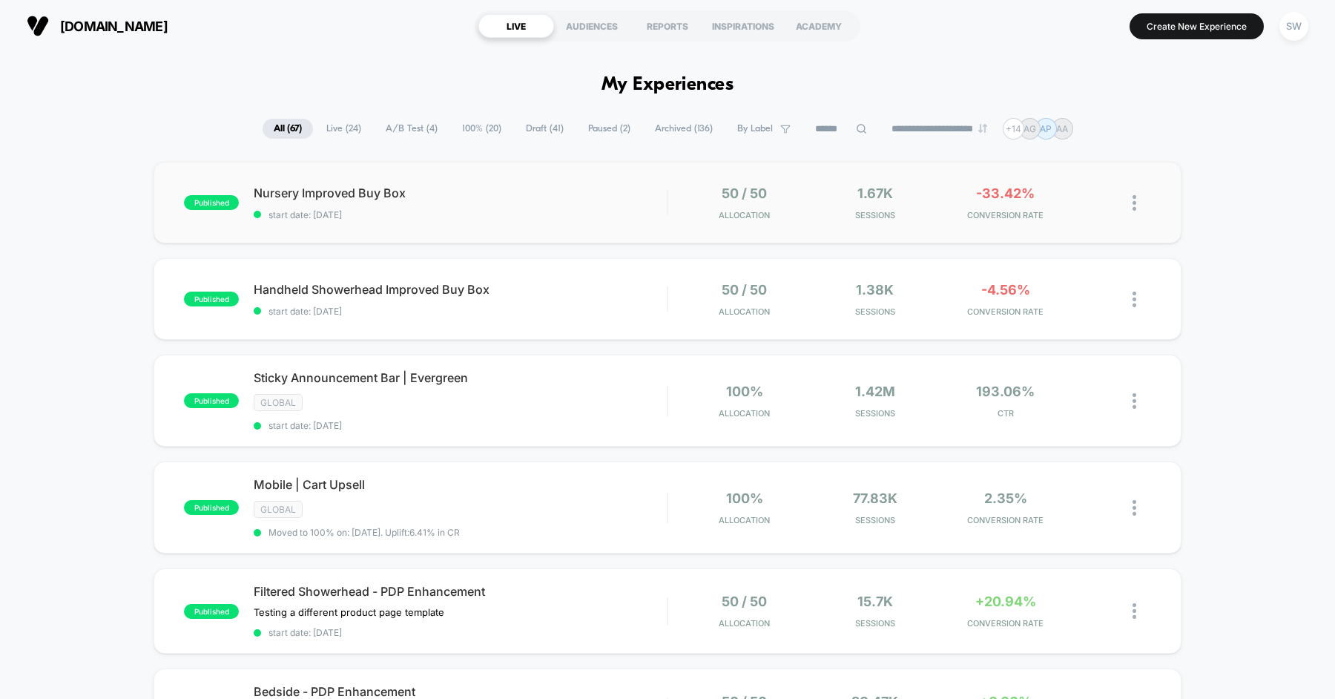
click at [843, 124] on input at bounding box center [841, 129] width 74 height 18
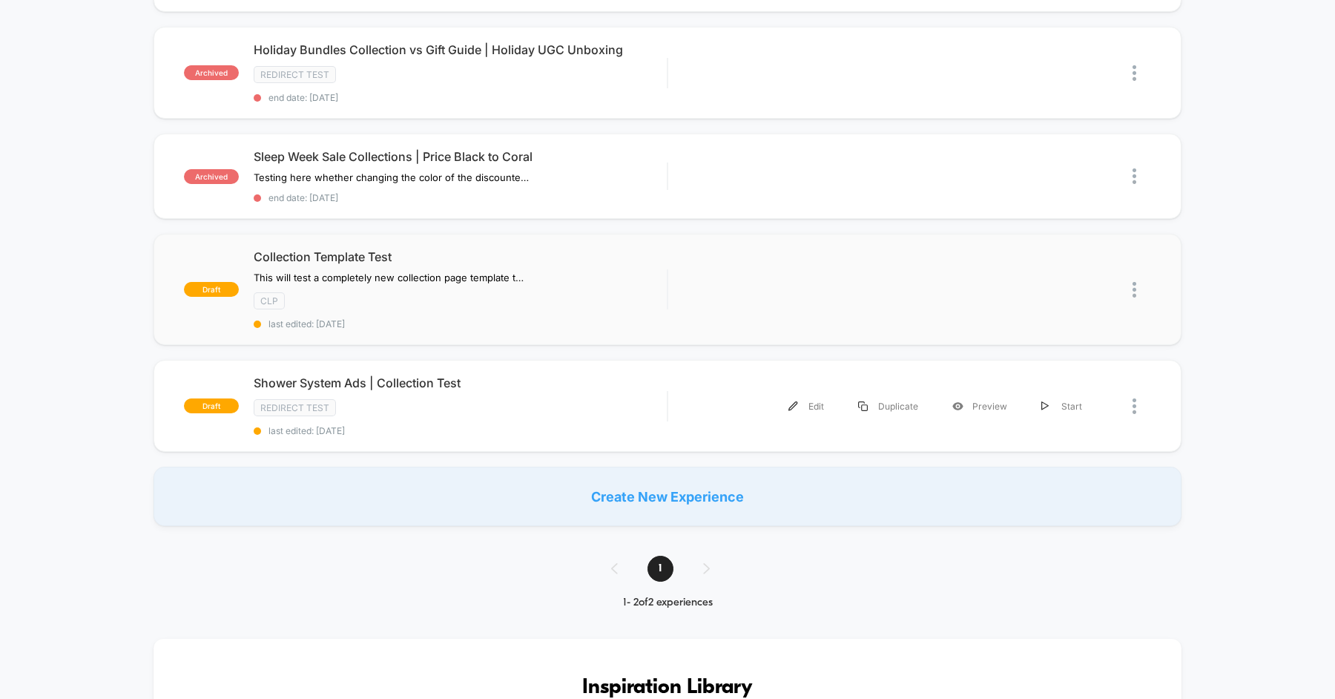
scroll to position [491, 0]
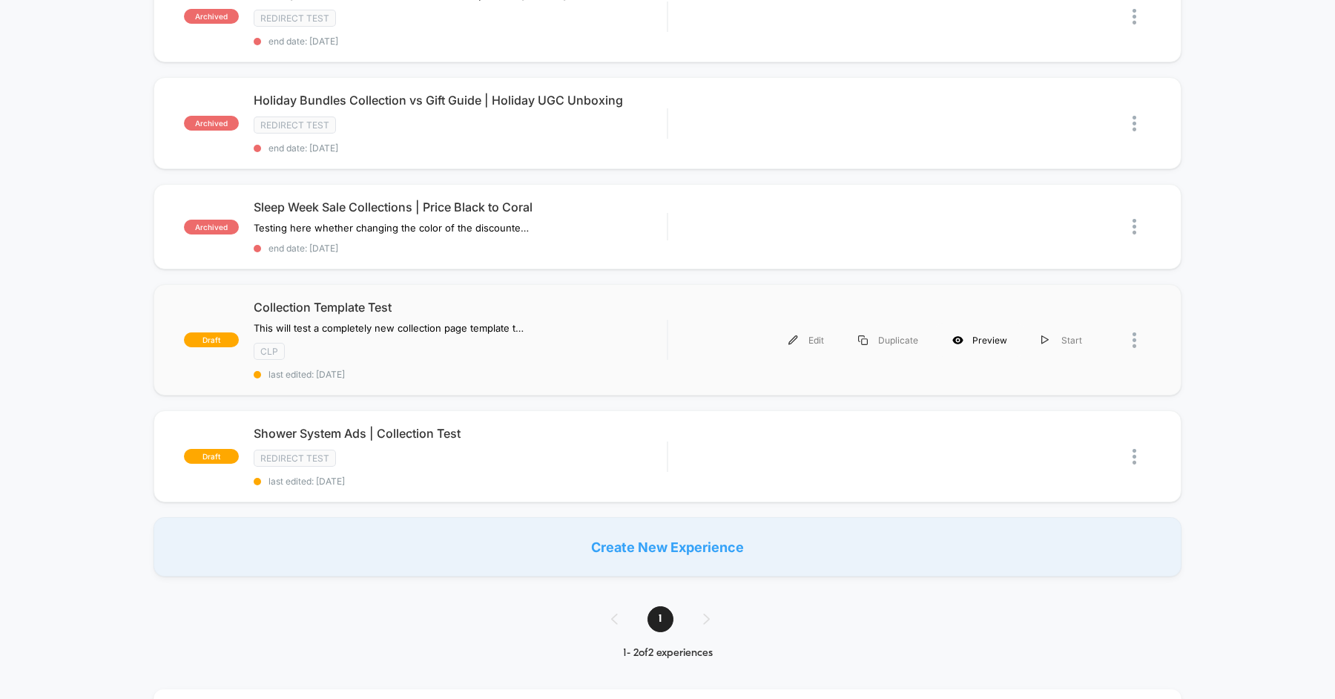
type input "******"
click at [989, 335] on div "Preview" at bounding box center [979, 339] width 89 height 33
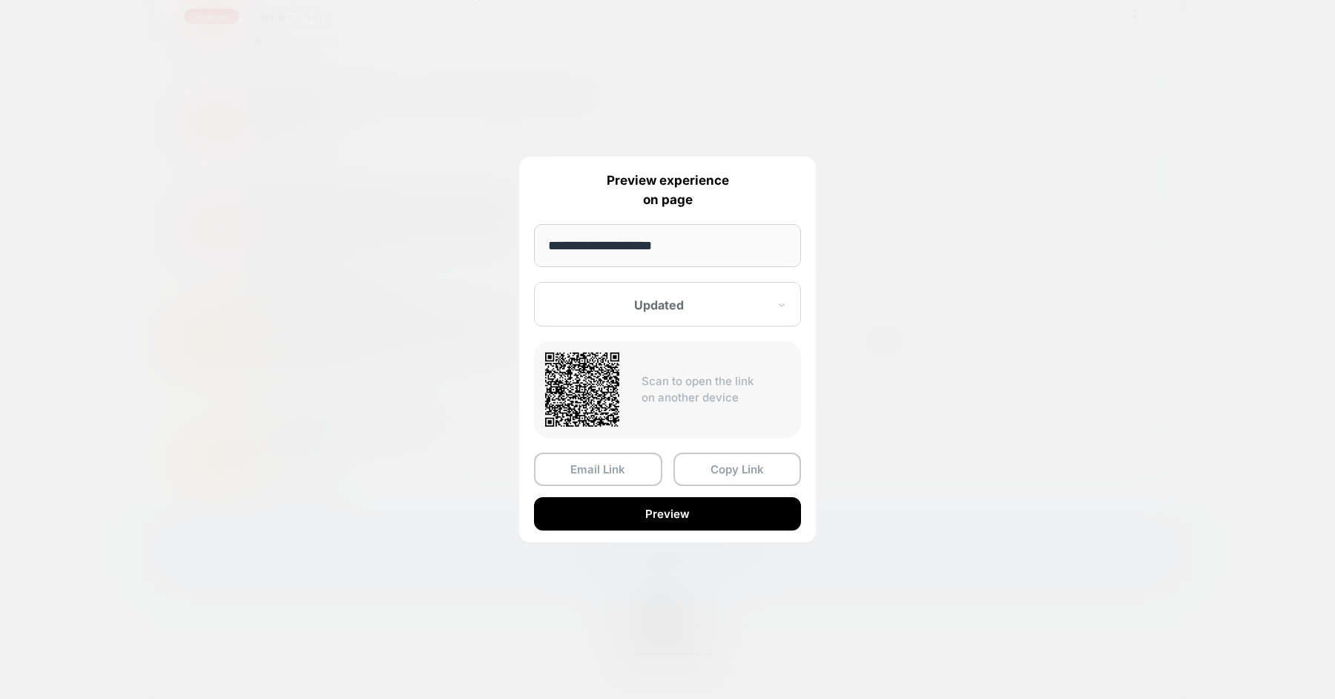
click at [642, 260] on input "**********" at bounding box center [667, 245] width 267 height 43
paste input "**********"
paste input
type input "**********"
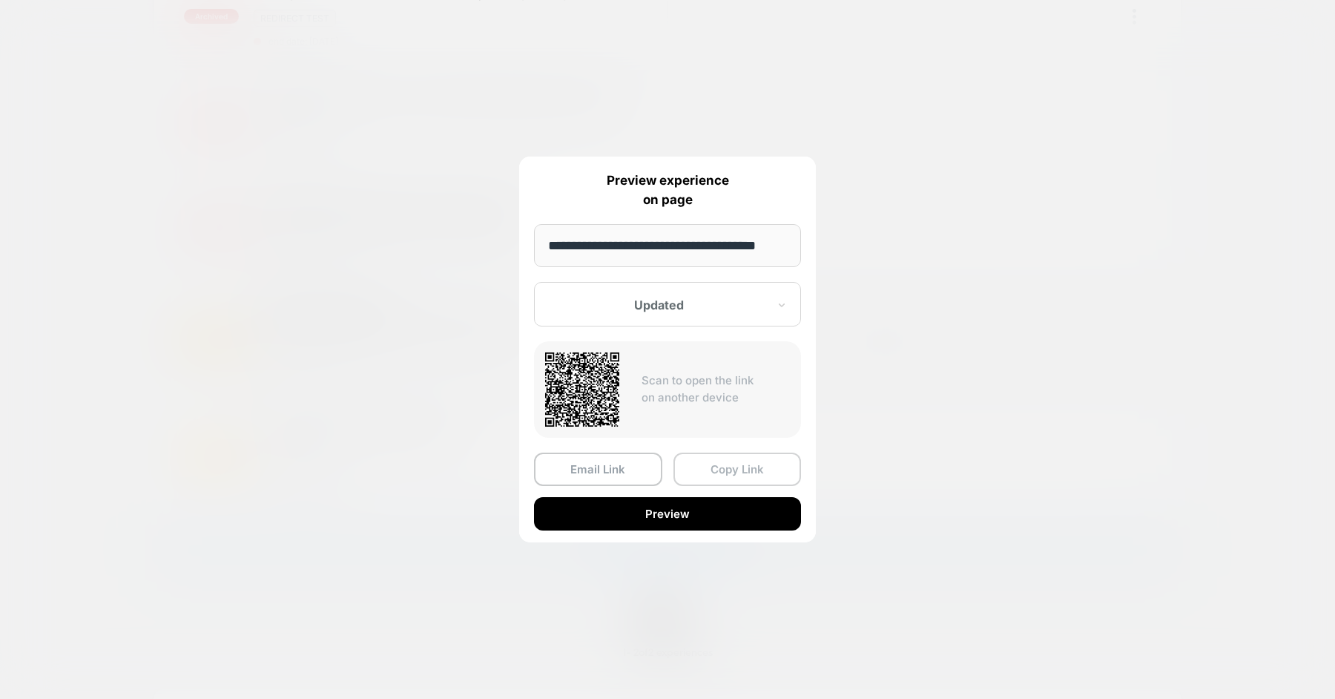
click at [712, 468] on button "Copy Link" at bounding box center [737, 468] width 128 height 33
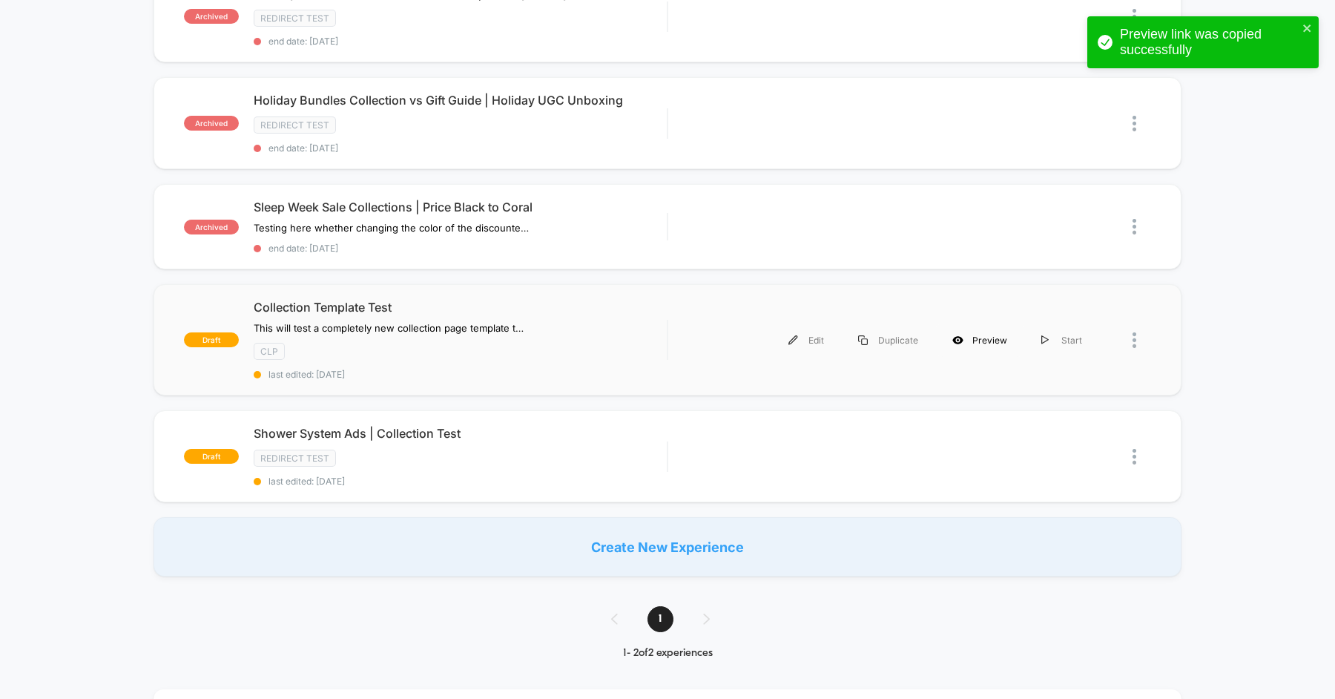
click at [997, 330] on div "Preview" at bounding box center [979, 339] width 89 height 33
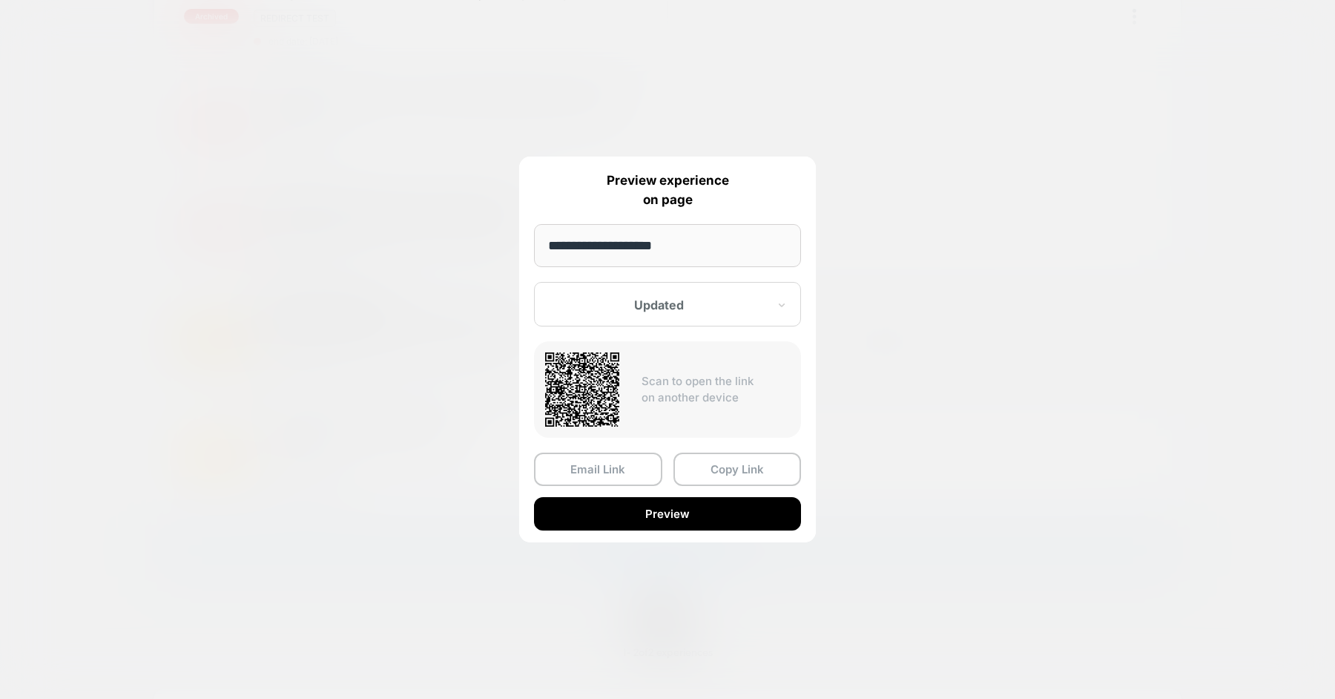
click at [663, 248] on input "**********" at bounding box center [667, 245] width 267 height 43
paste input "**********"
type input "**********"
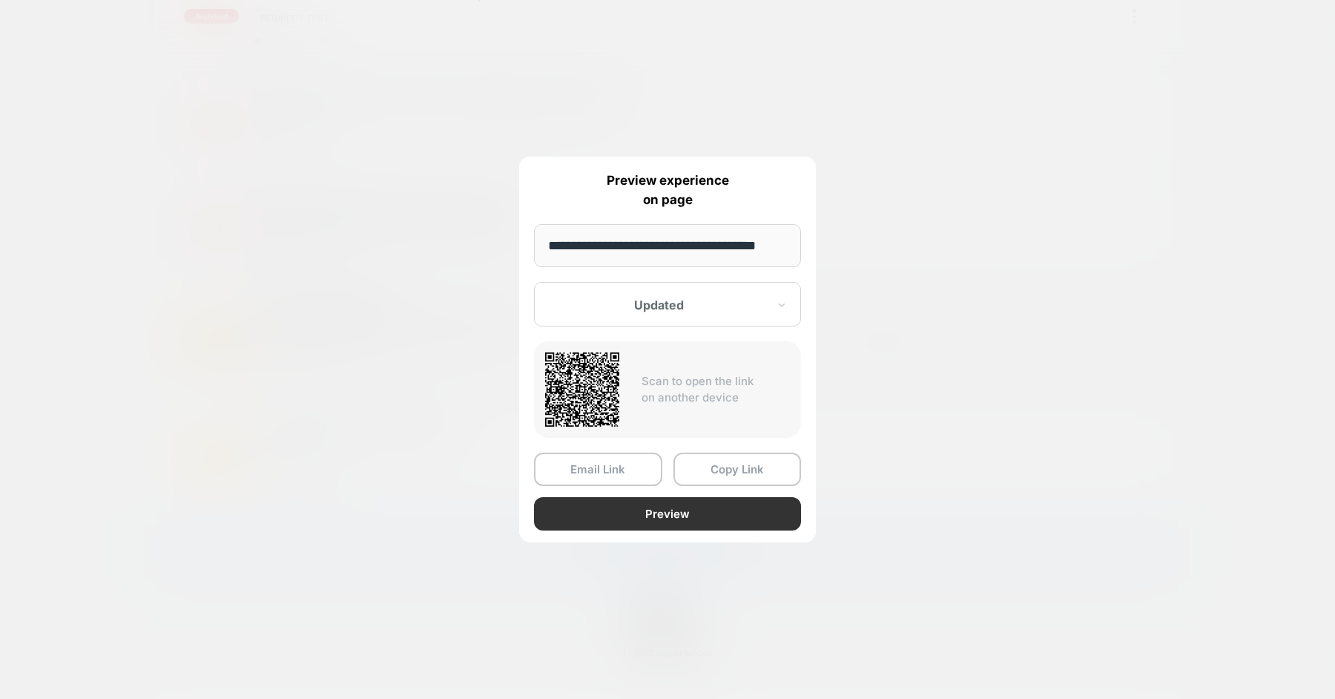
click at [699, 512] on button "Preview" at bounding box center [667, 513] width 267 height 33
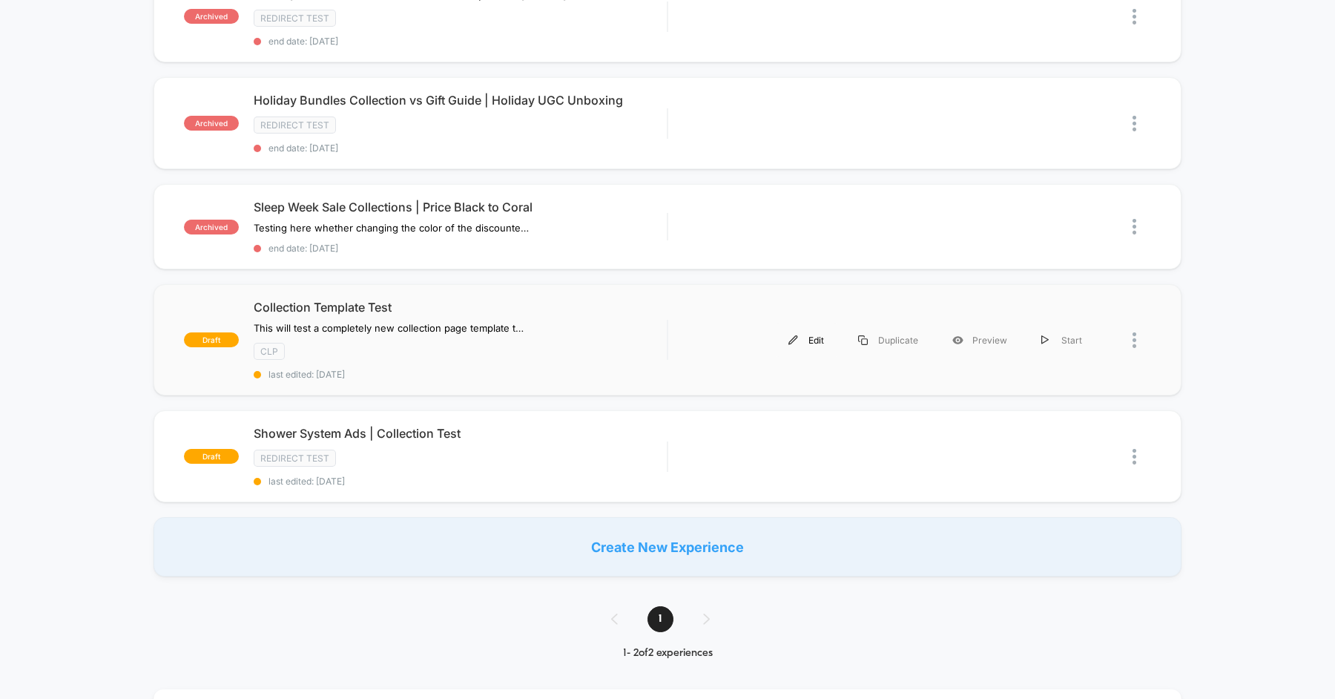
click at [810, 332] on div "Edit" at bounding box center [806, 339] width 70 height 33
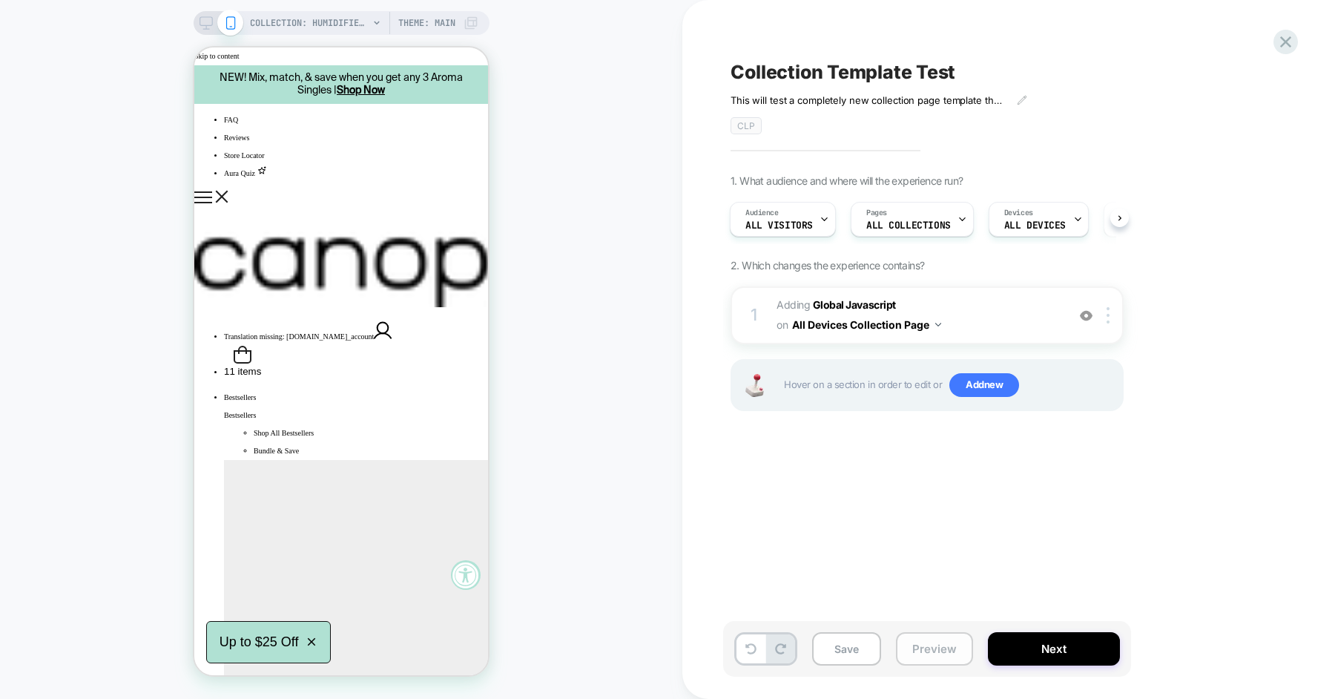
click at [928, 639] on button "Preview" at bounding box center [934, 648] width 77 height 33
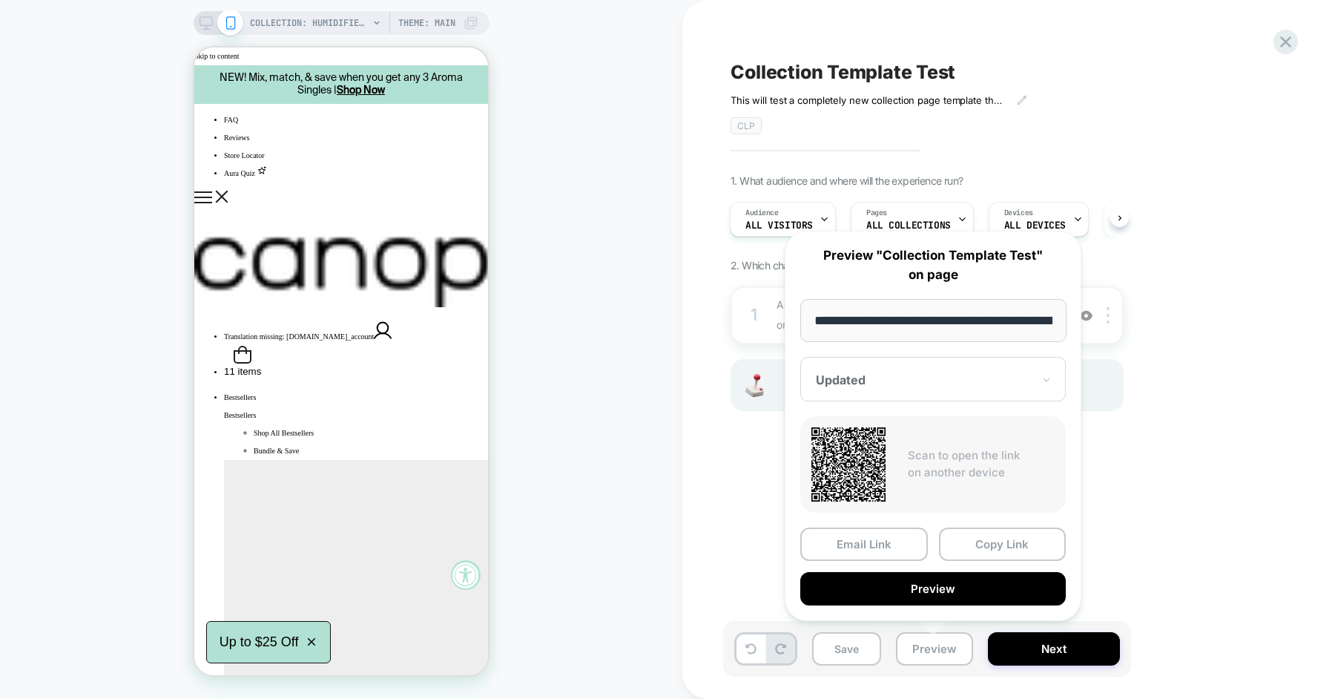
click at [938, 321] on input "**********" at bounding box center [933, 320] width 266 height 43
click at [996, 320] on input "**********" at bounding box center [933, 320] width 266 height 43
click at [951, 545] on button "Copy Link" at bounding box center [1003, 543] width 128 height 33
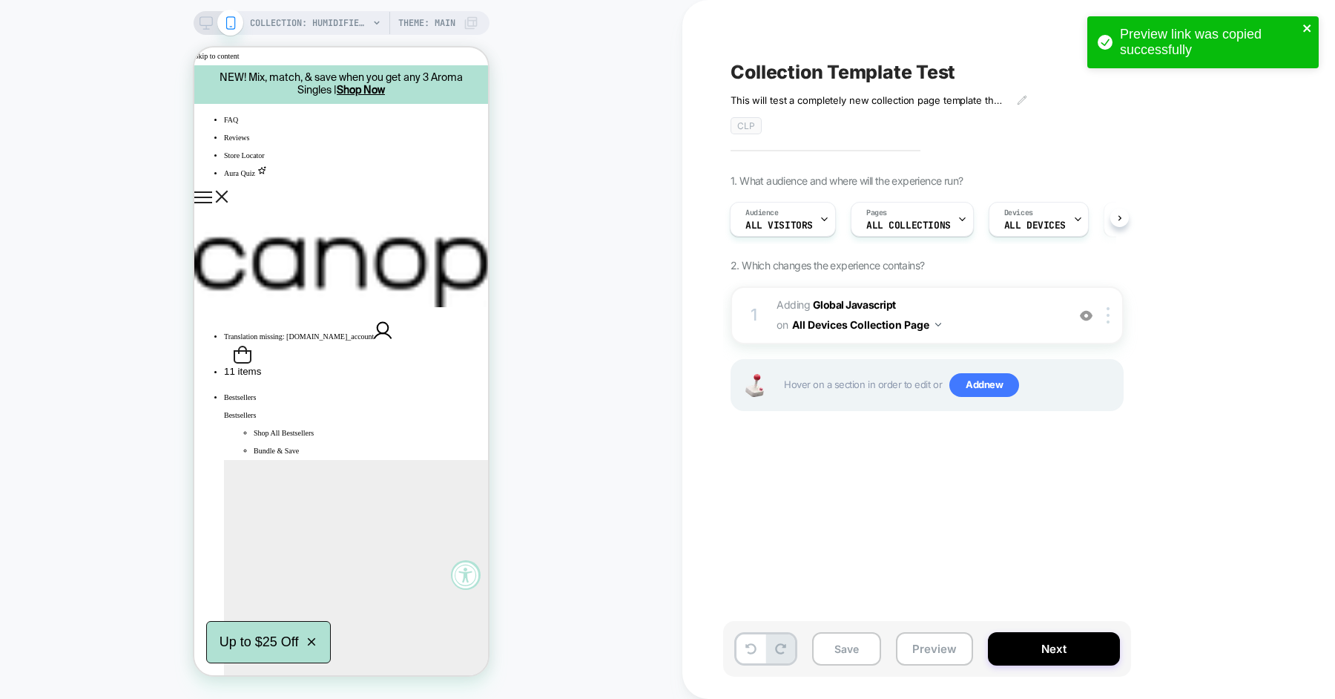
click at [1309, 24] on icon "close" at bounding box center [1306, 27] width 7 height 7
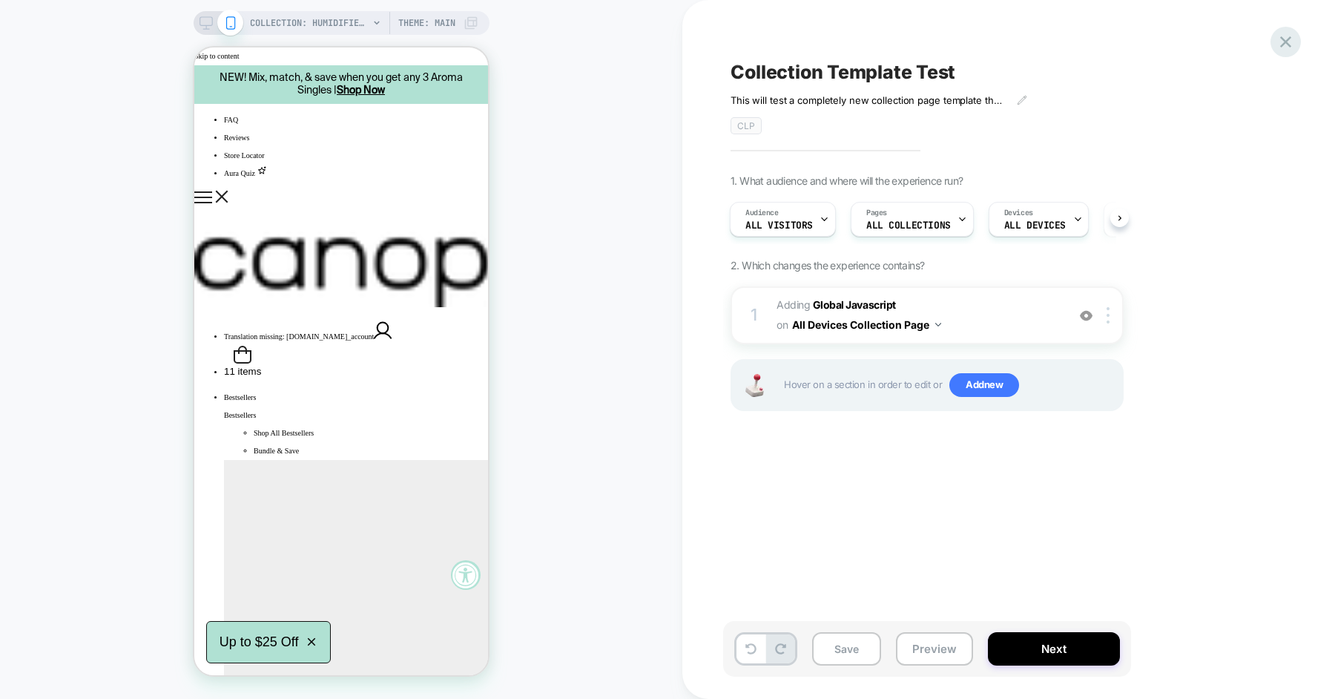
click at [1288, 45] on icon at bounding box center [1285, 41] width 11 height 11
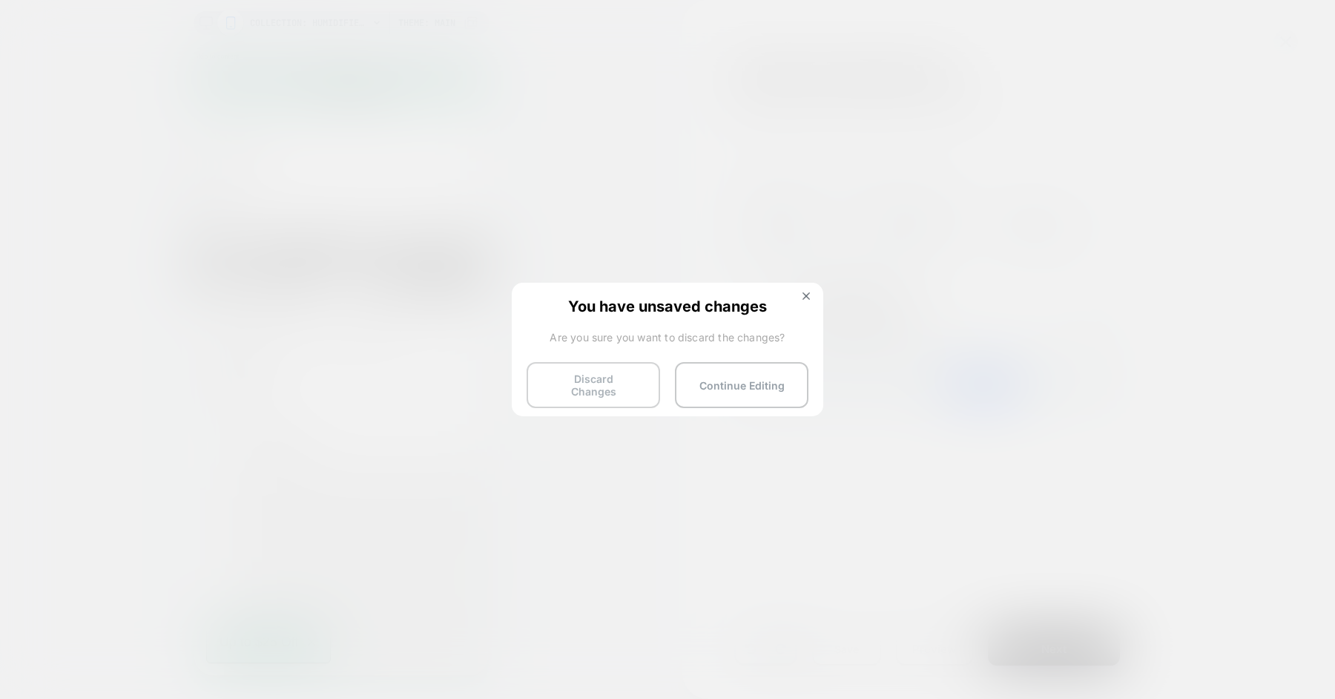
click at [644, 377] on button "Discard Changes" at bounding box center [592, 385] width 133 height 46
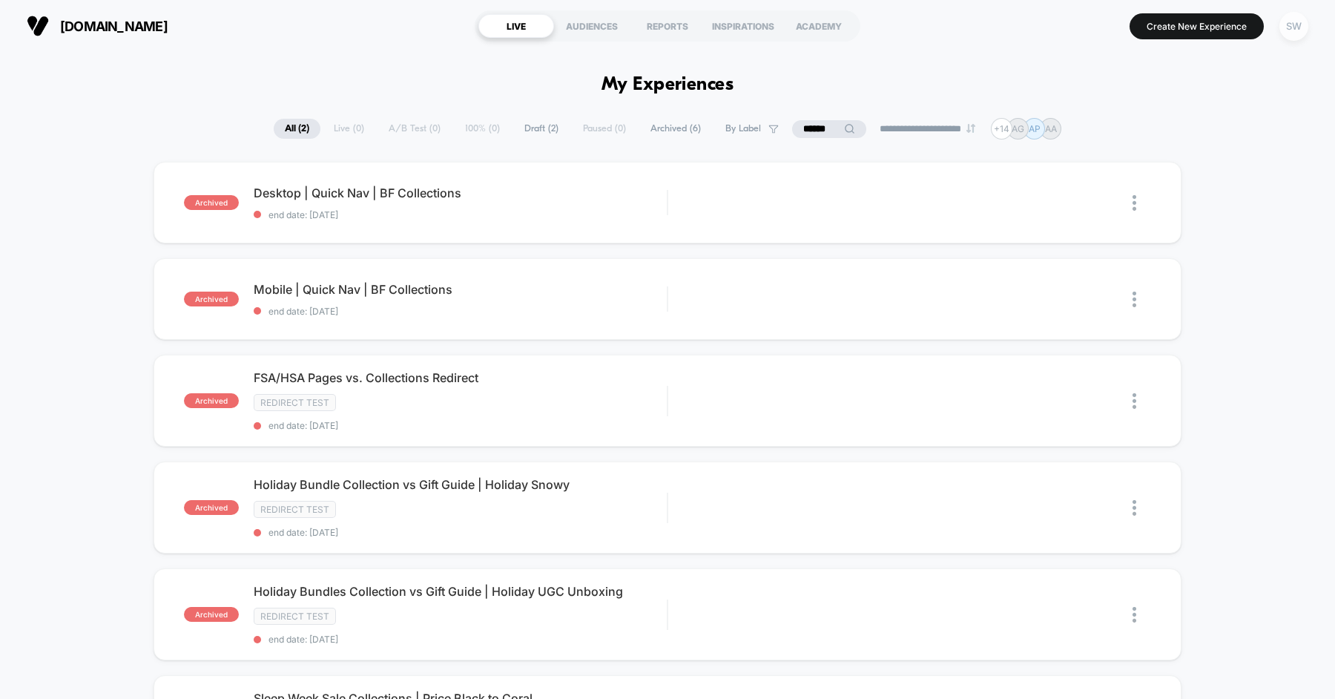
click at [1300, 33] on div "SW" at bounding box center [1293, 26] width 29 height 29
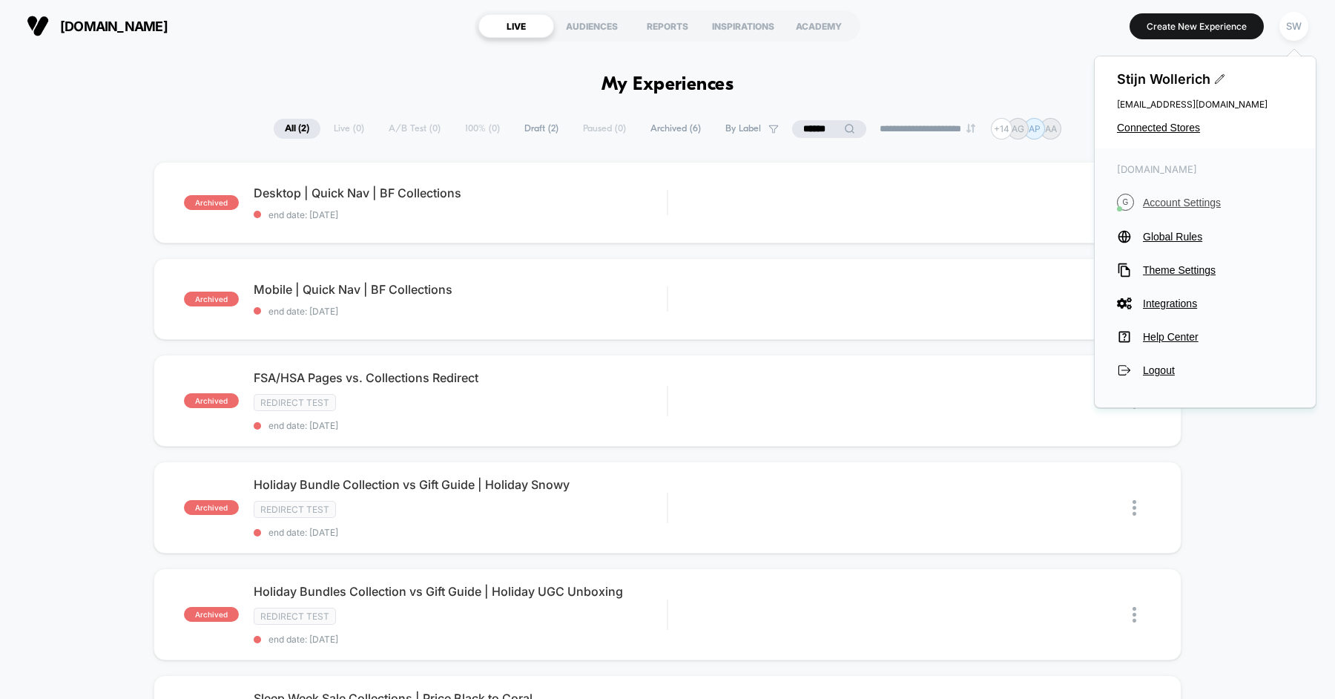
click at [1189, 202] on span "Account Settings" at bounding box center [1218, 203] width 151 height 12
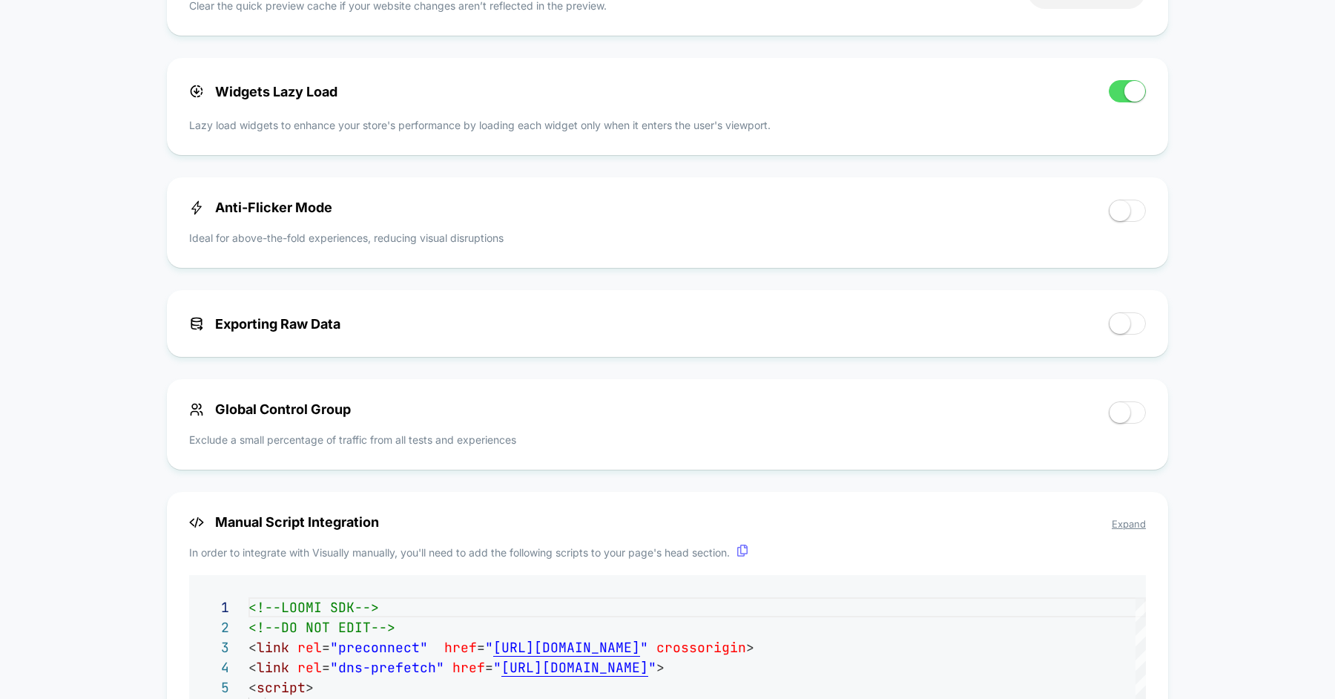
scroll to position [453, 0]
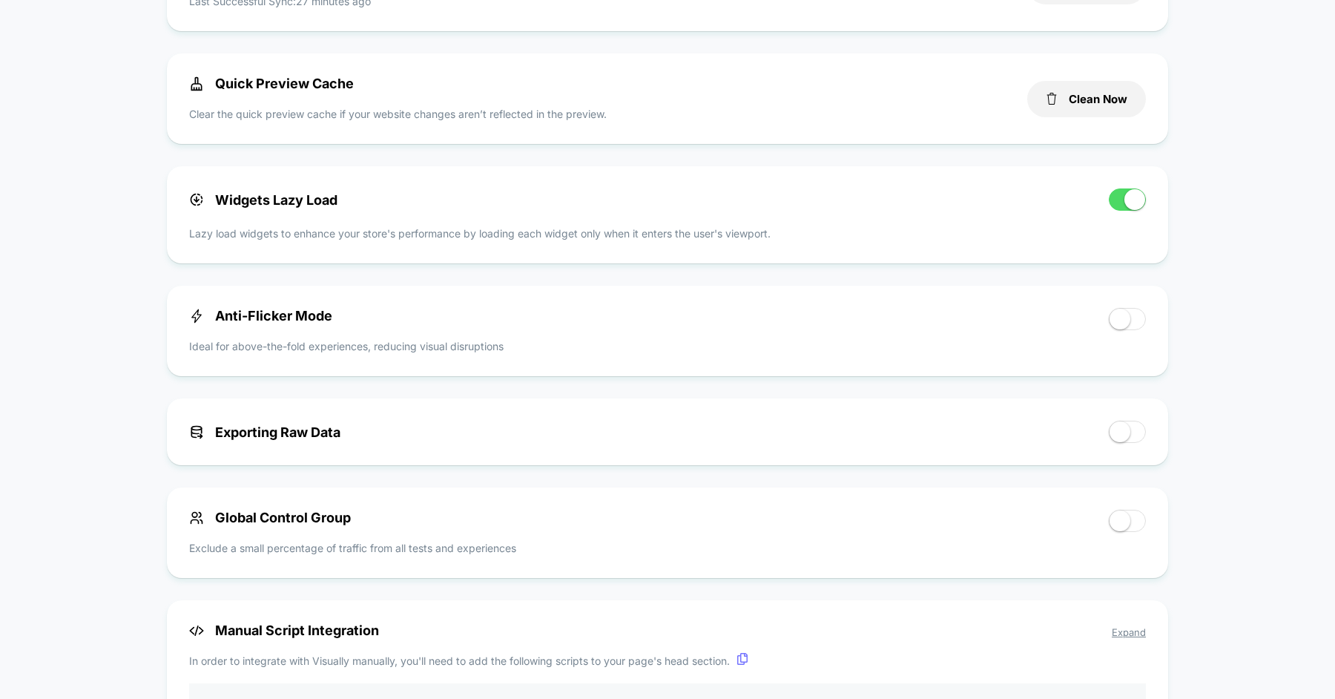
click at [1117, 320] on span at bounding box center [1119, 318] width 21 height 21
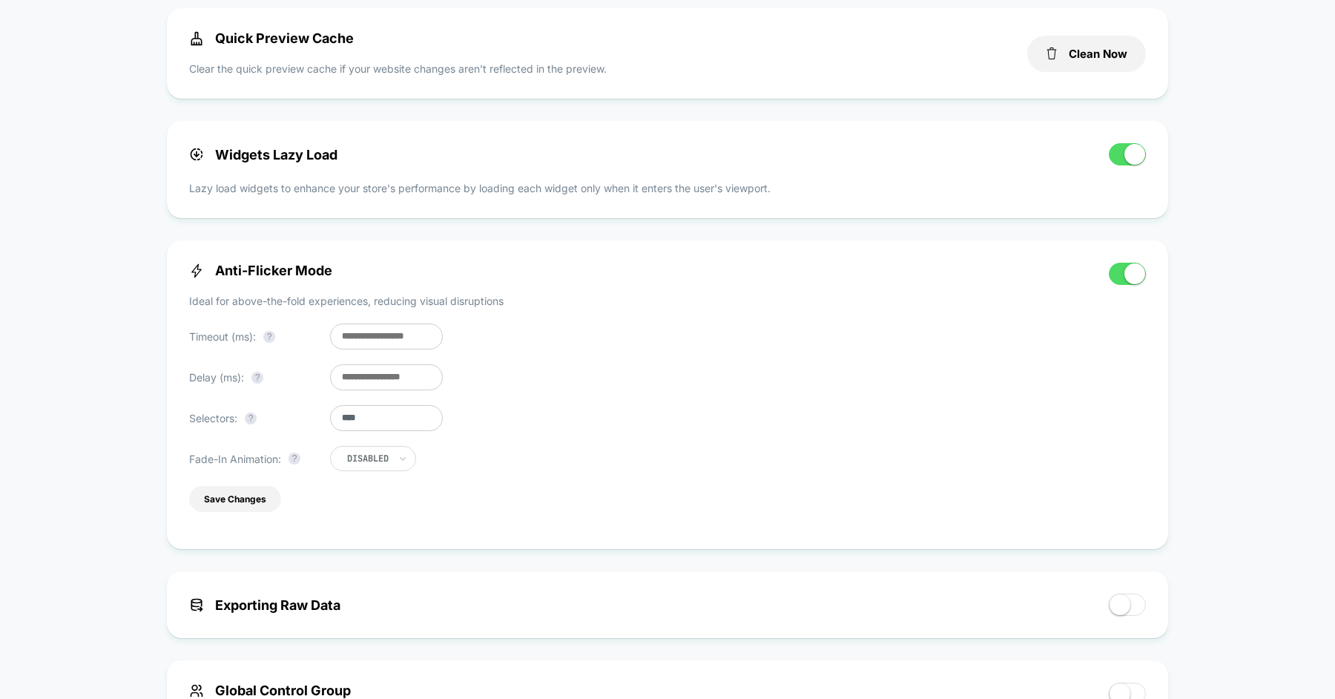
scroll to position [501, 0]
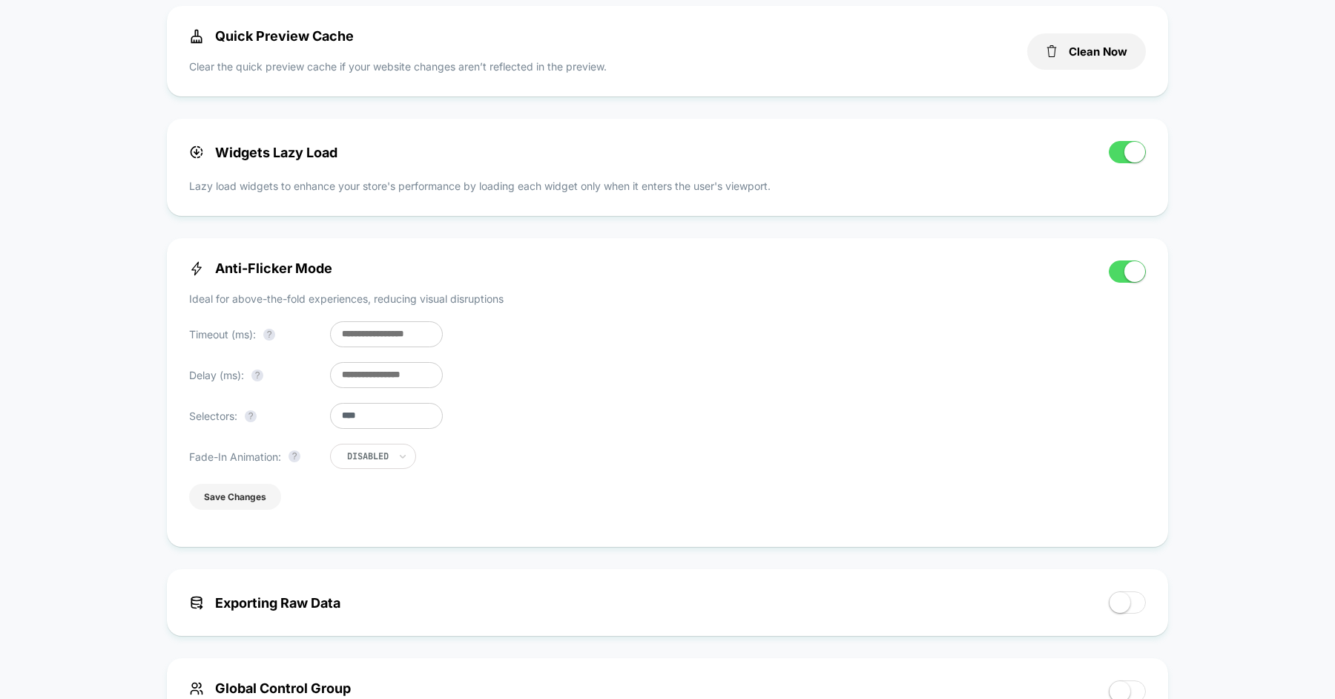
click at [225, 509] on button "Save Changes" at bounding box center [235, 496] width 92 height 26
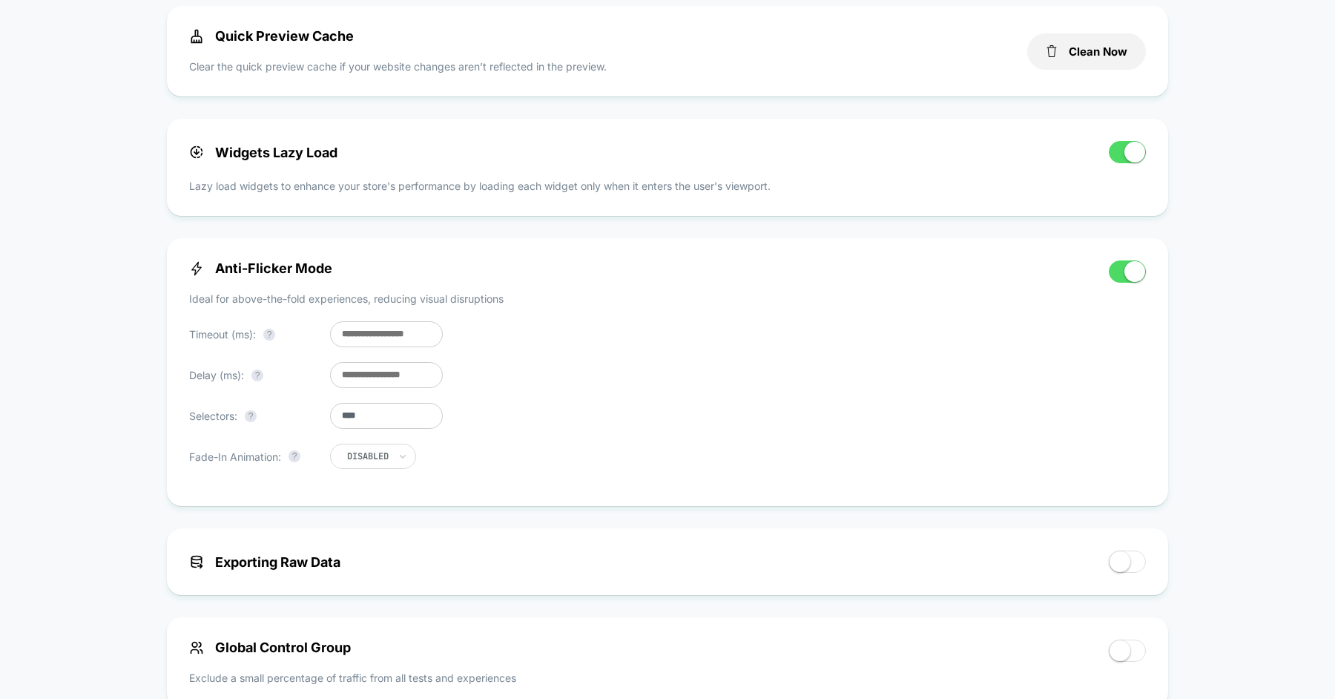
scroll to position [0, 0]
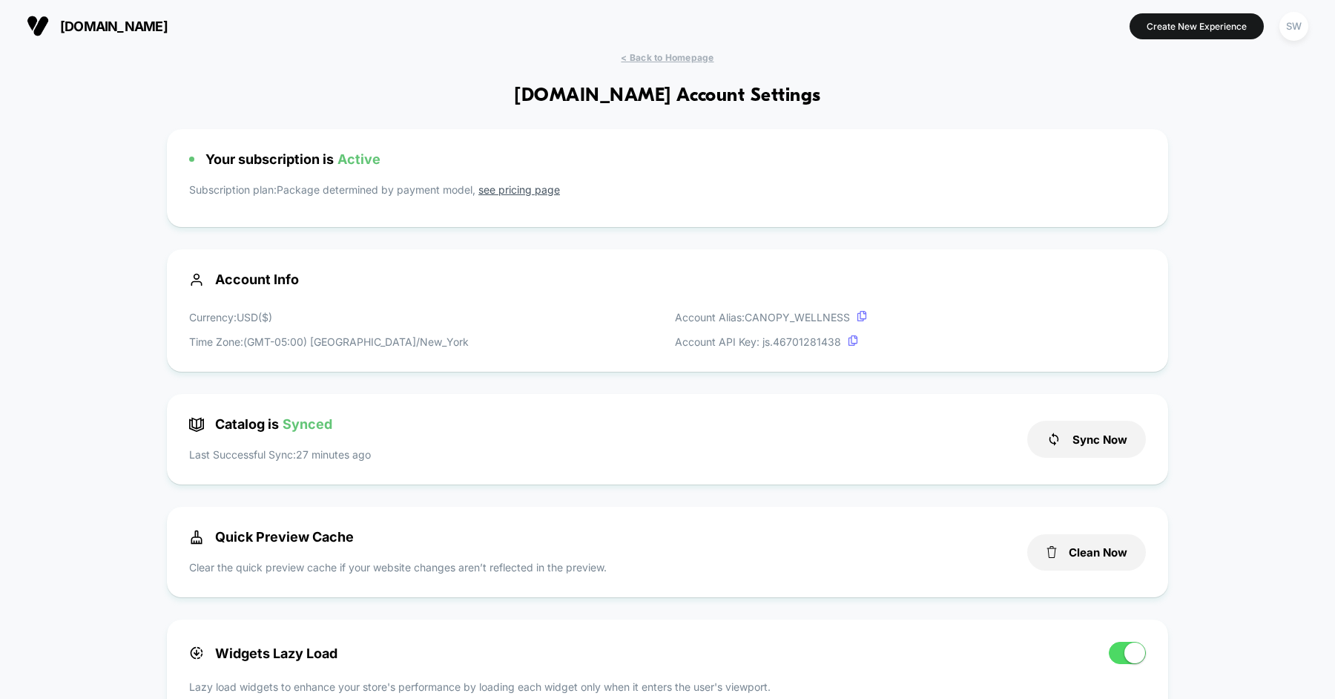
click at [701, 59] on span "< Back to Homepage" at bounding box center [667, 57] width 93 height 11
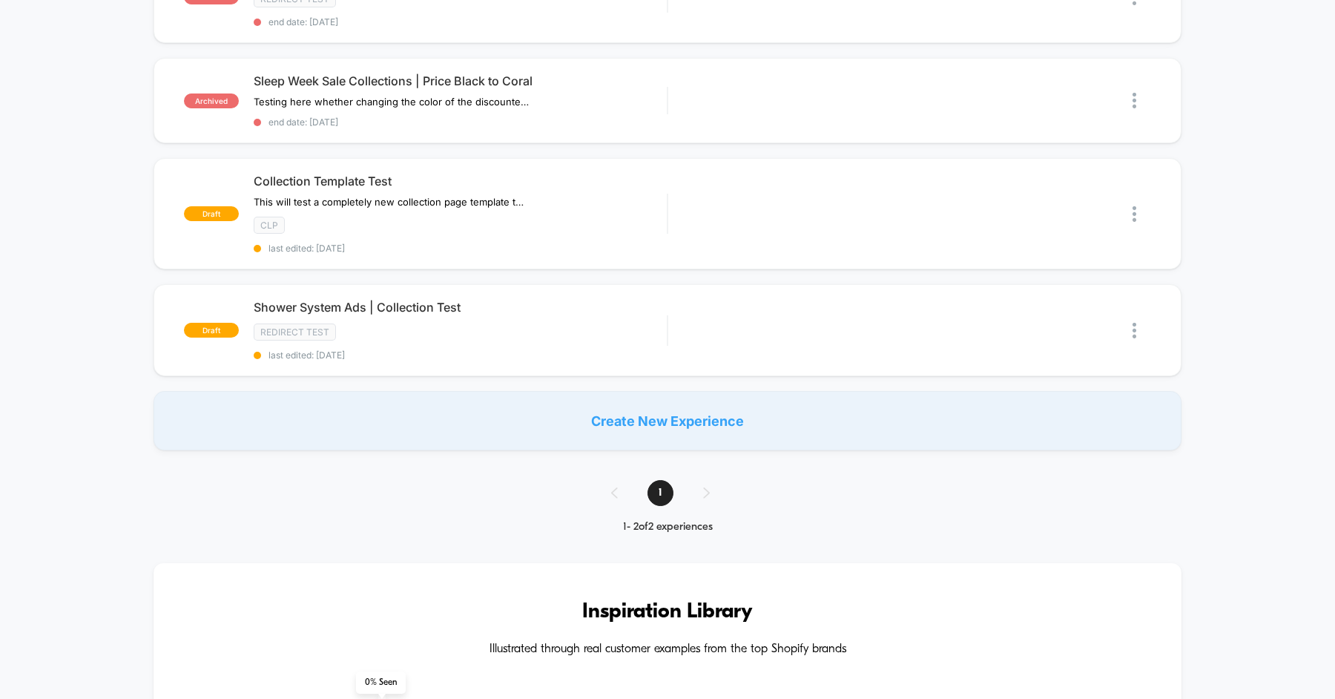
scroll to position [619, 0]
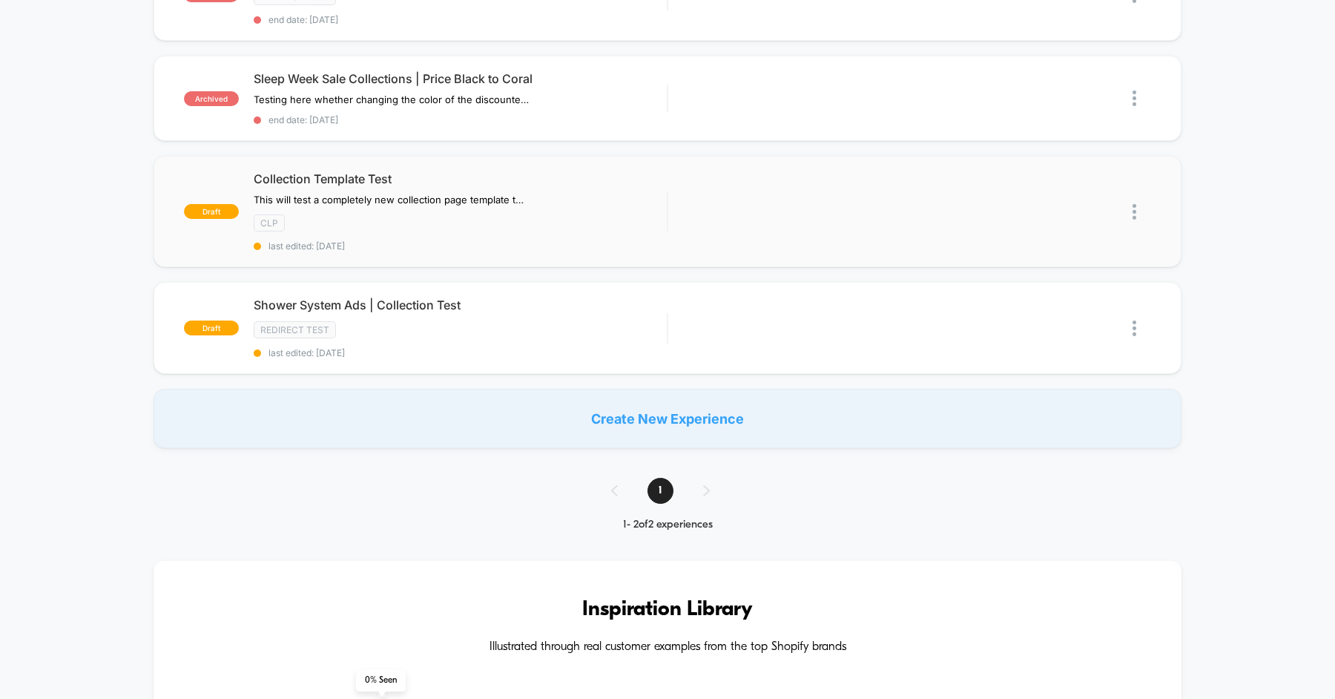
click at [1132, 204] on img at bounding box center [1134, 212] width 4 height 16
click at [809, 206] on div "Edit" at bounding box center [806, 211] width 70 height 33
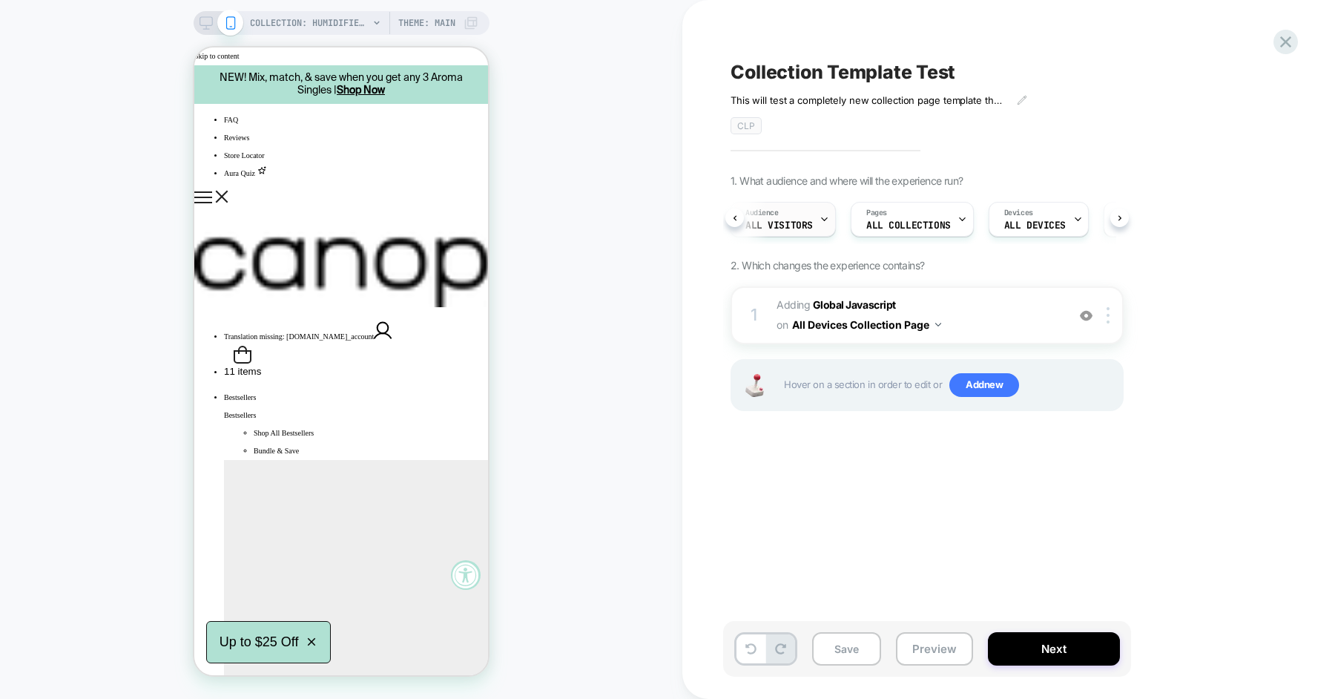
scroll to position [0, 35]
click at [852, 646] on button "Save" at bounding box center [846, 648] width 69 height 33
click at [1011, 644] on button "Next" at bounding box center [1054, 648] width 132 height 33
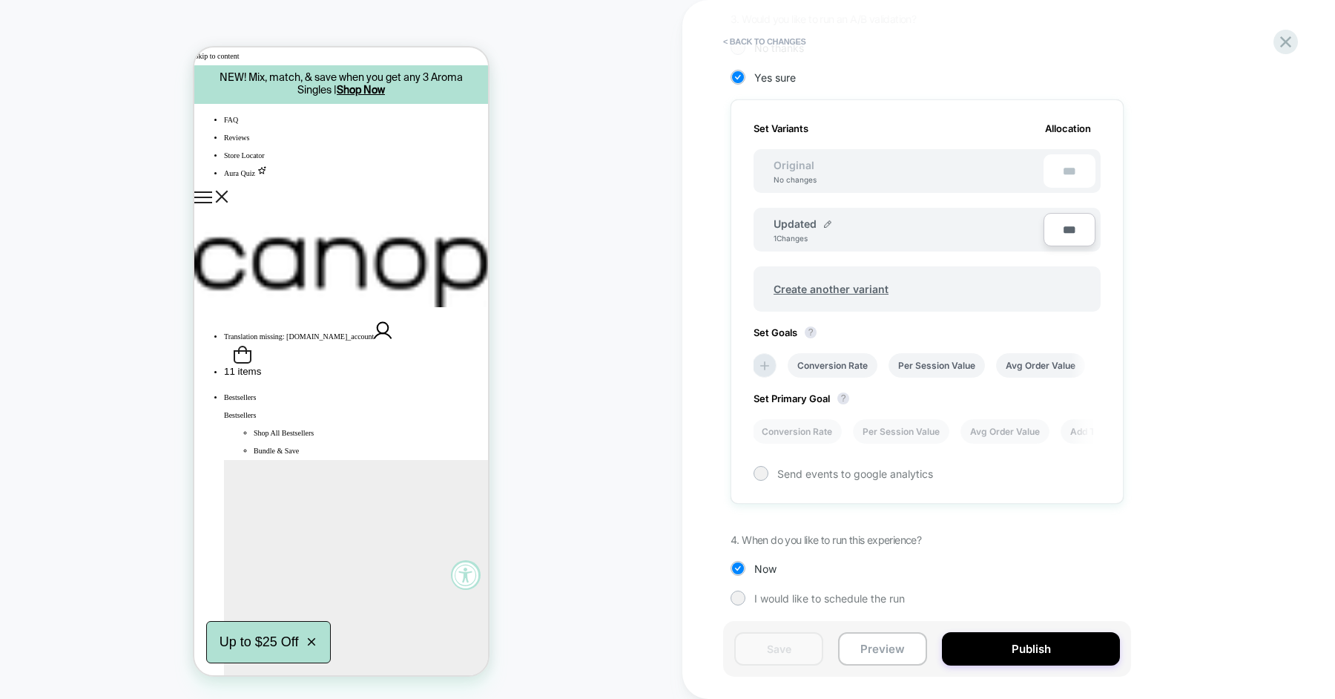
scroll to position [394, 0]
click at [765, 369] on icon at bounding box center [764, 367] width 15 height 15
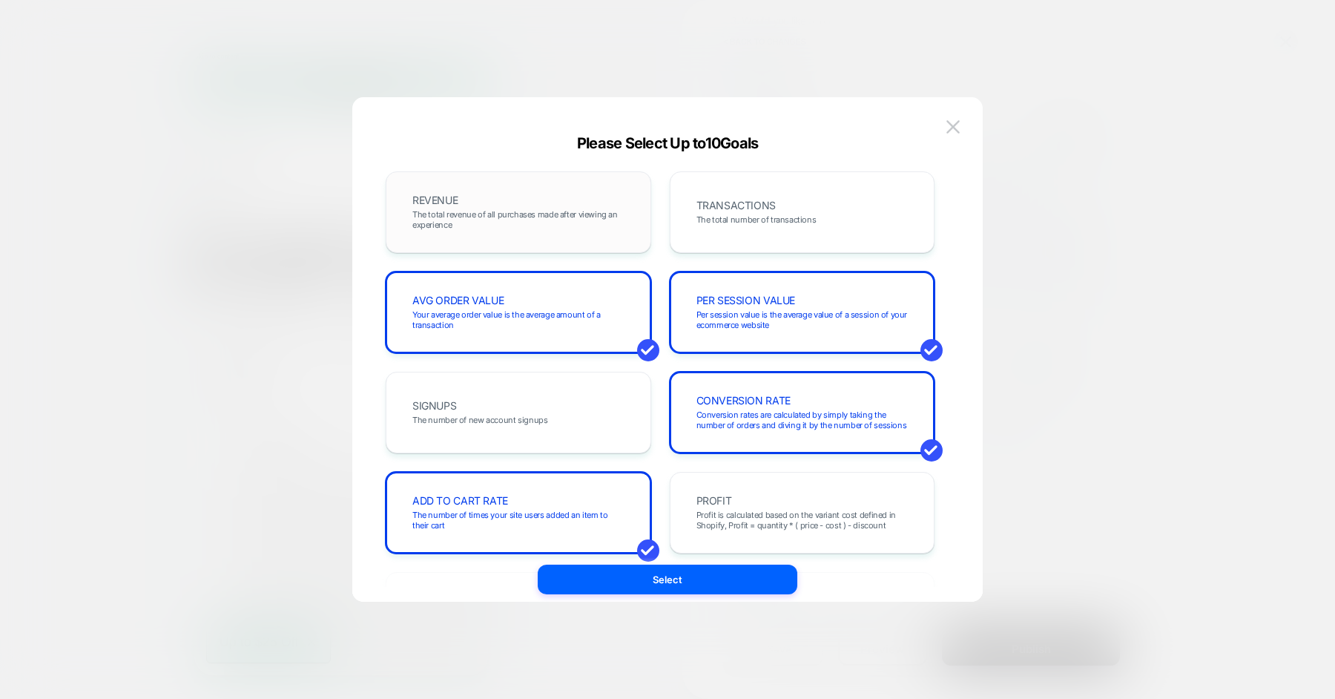
scroll to position [17, 0]
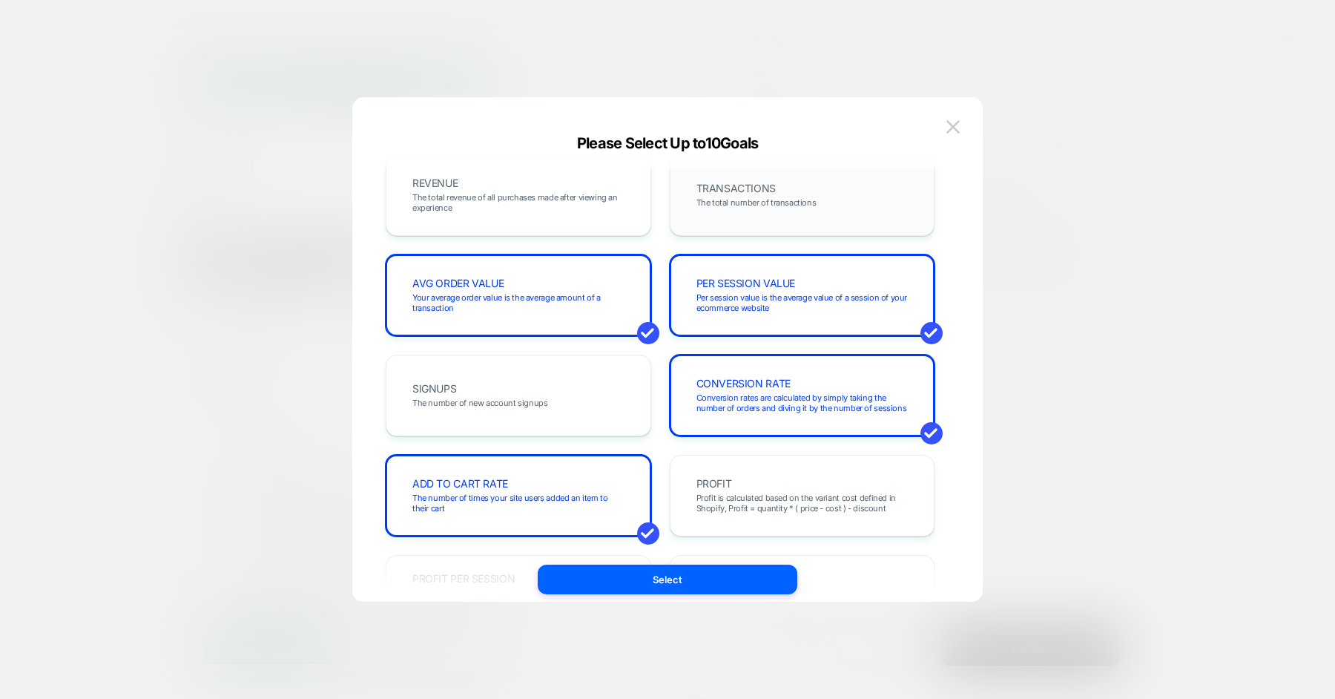
click at [750, 224] on div "TRANSACTIONS The total number of transactions" at bounding box center [802, 195] width 265 height 82
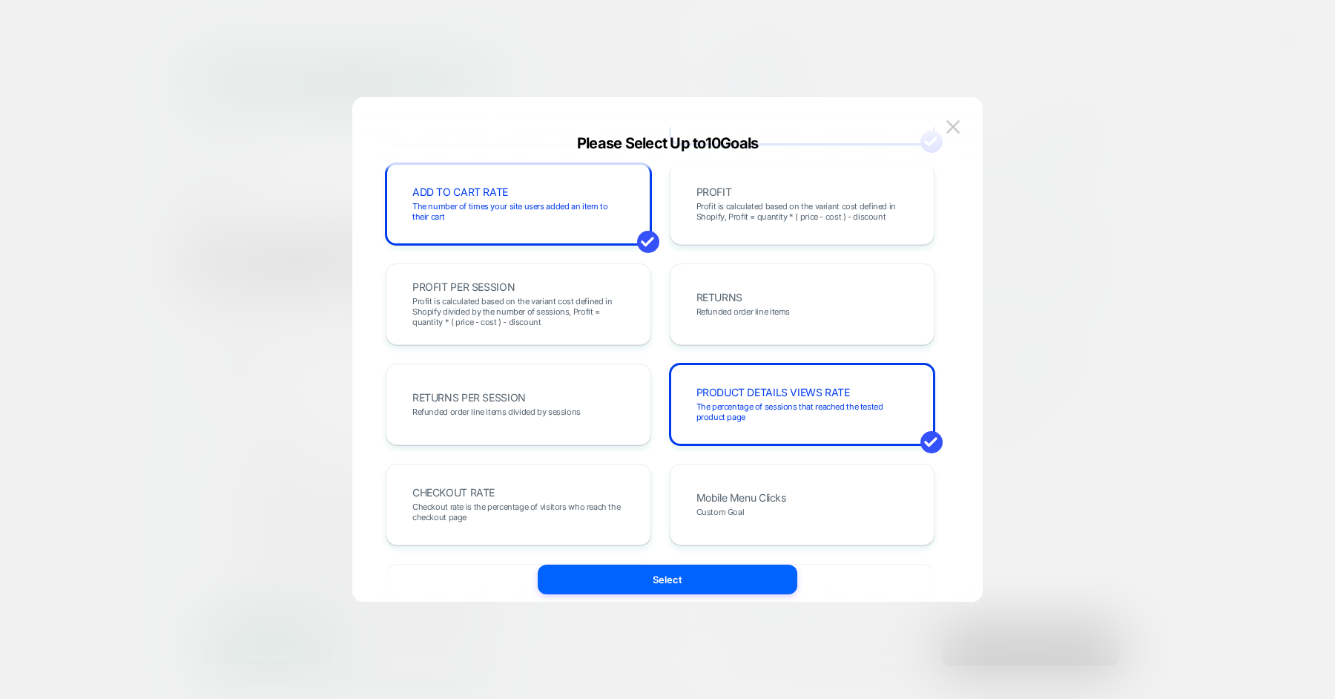
scroll to position [312, 0]
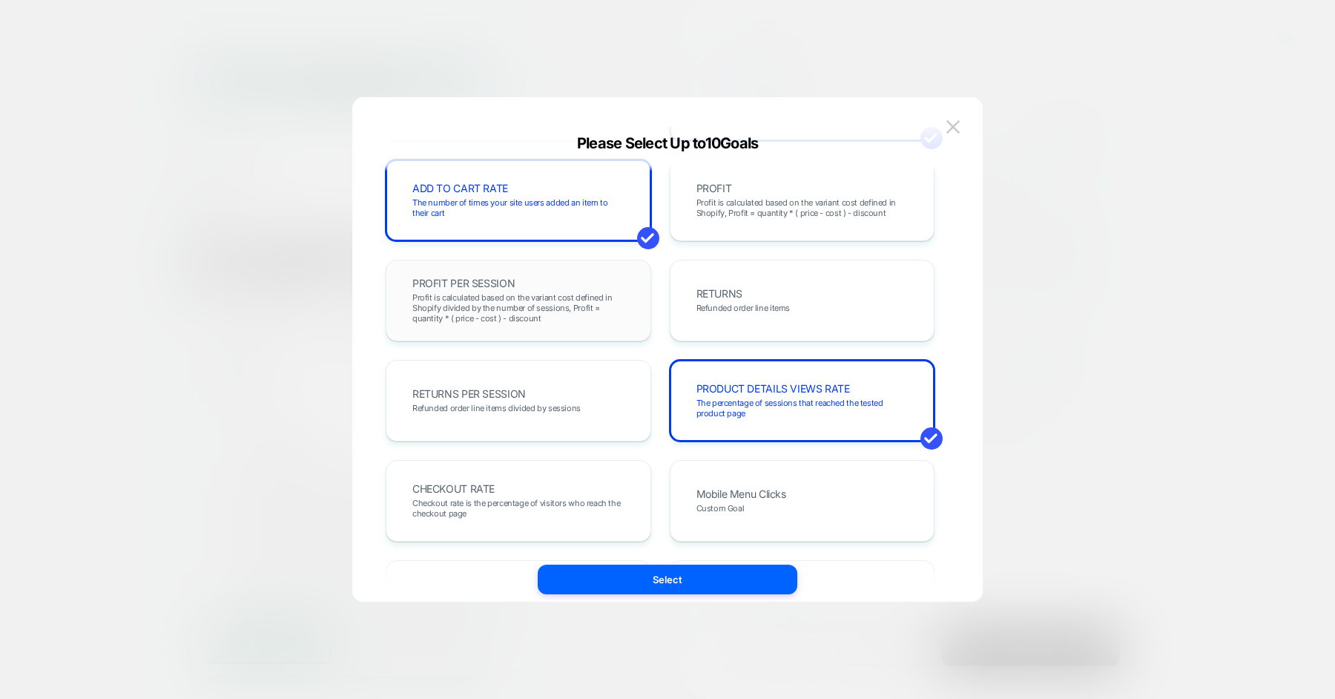
click at [550, 296] on span "Profit is calculated based on the variant cost defined in Shopify divided by th…" at bounding box center [518, 307] width 212 height 31
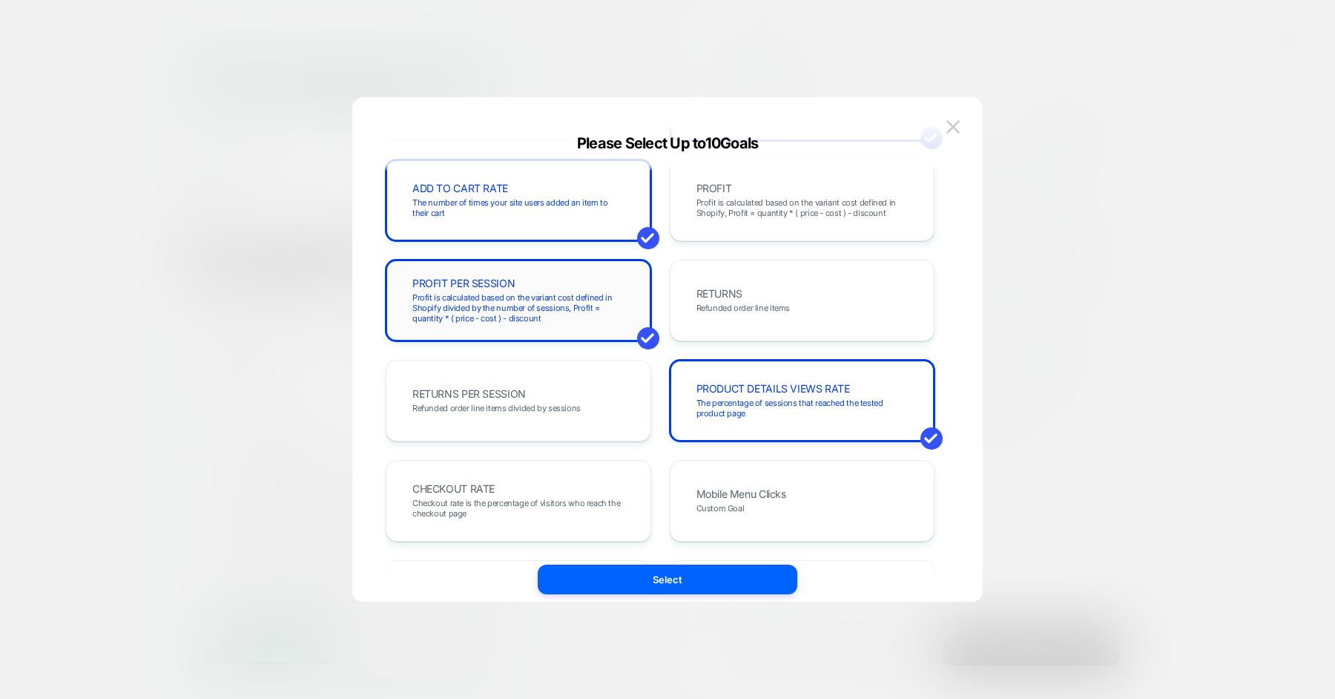
click at [550, 296] on span "Profit is calculated based on the variant cost defined in Shopify divided by th…" at bounding box center [518, 307] width 212 height 31
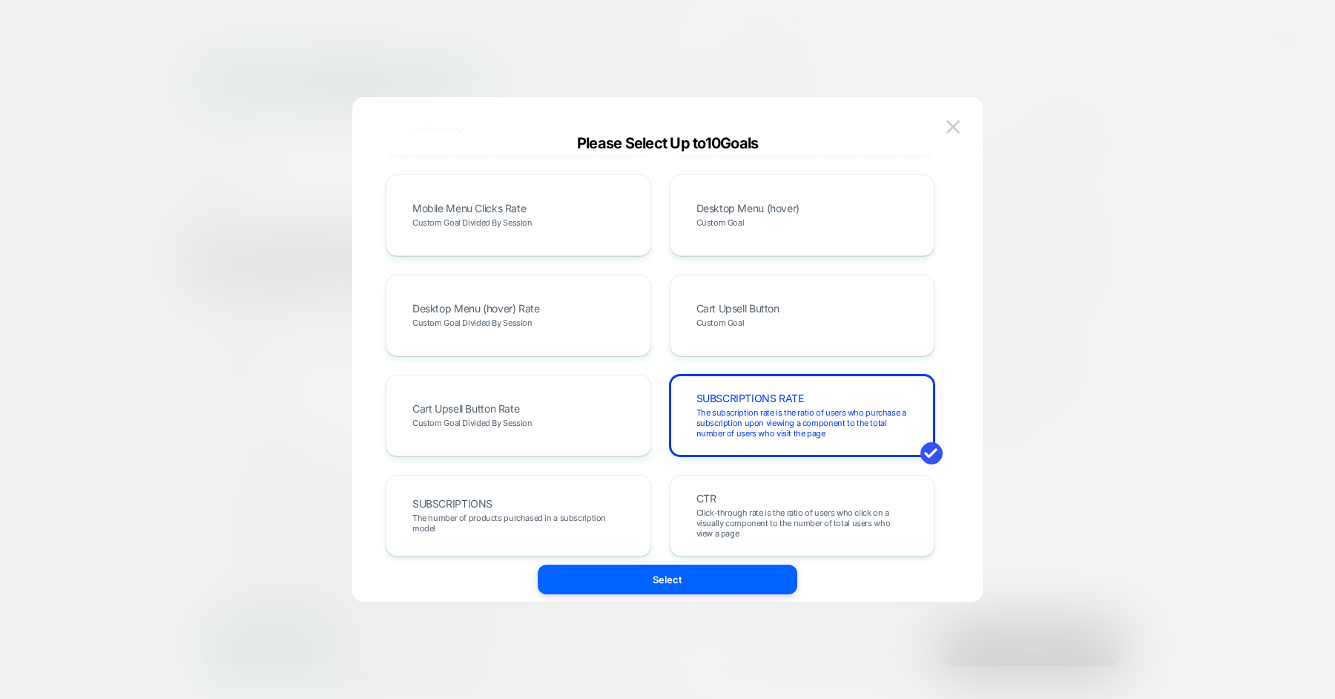
scroll to position [812, 0]
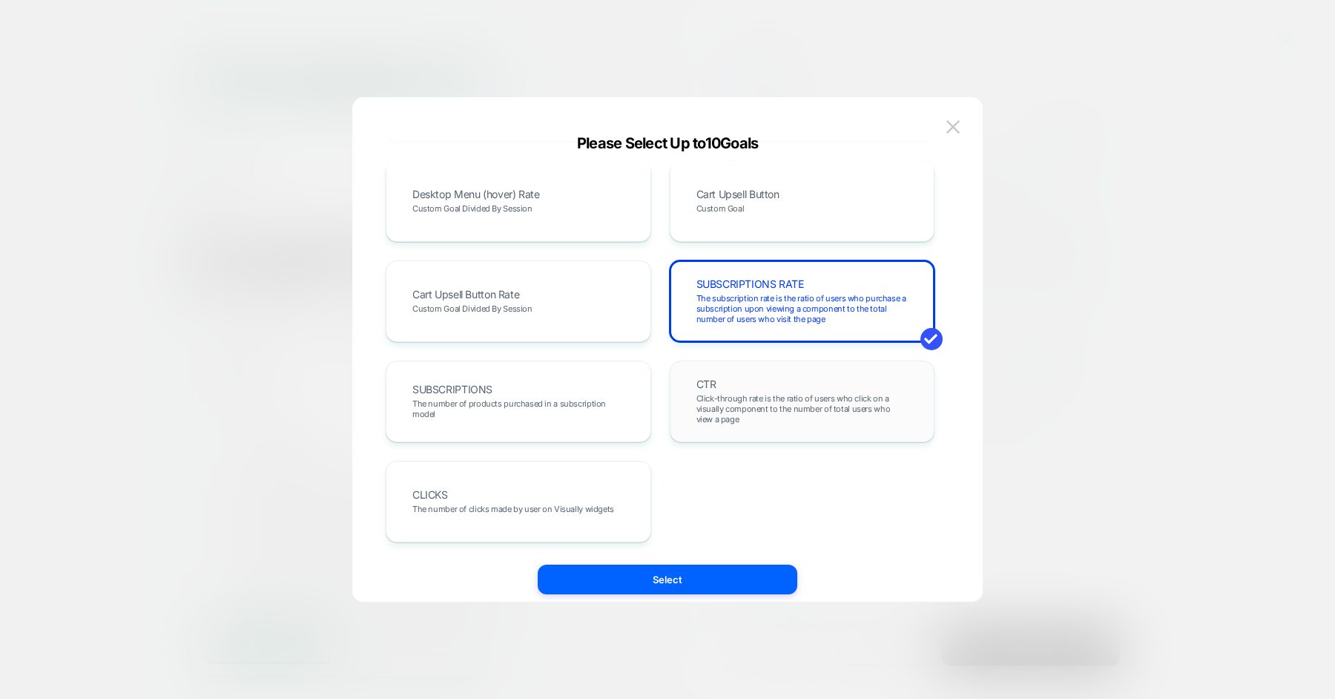
click at [721, 403] on span "Click-through rate is the ratio of users who click on a visually component to t…" at bounding box center [802, 408] width 212 height 31
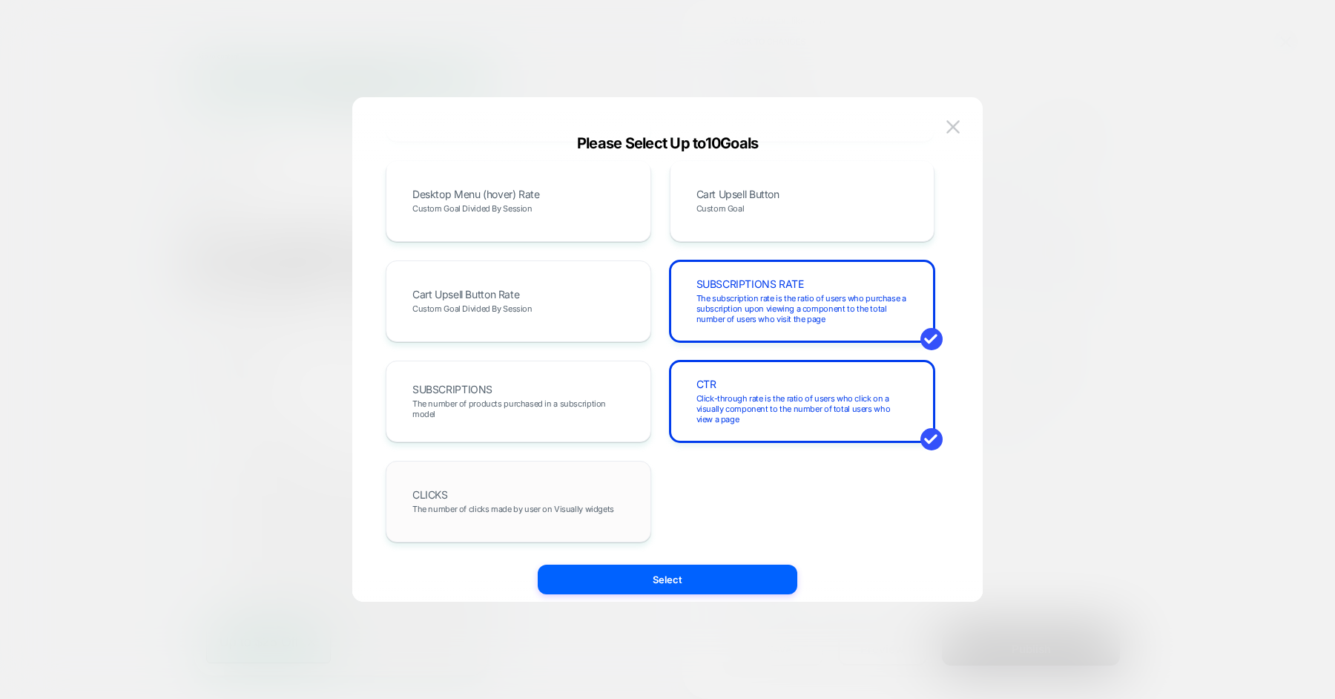
click at [583, 518] on div "CLICKS The number of clicks made by user on Visually widgets" at bounding box center [518, 501] width 234 height 50
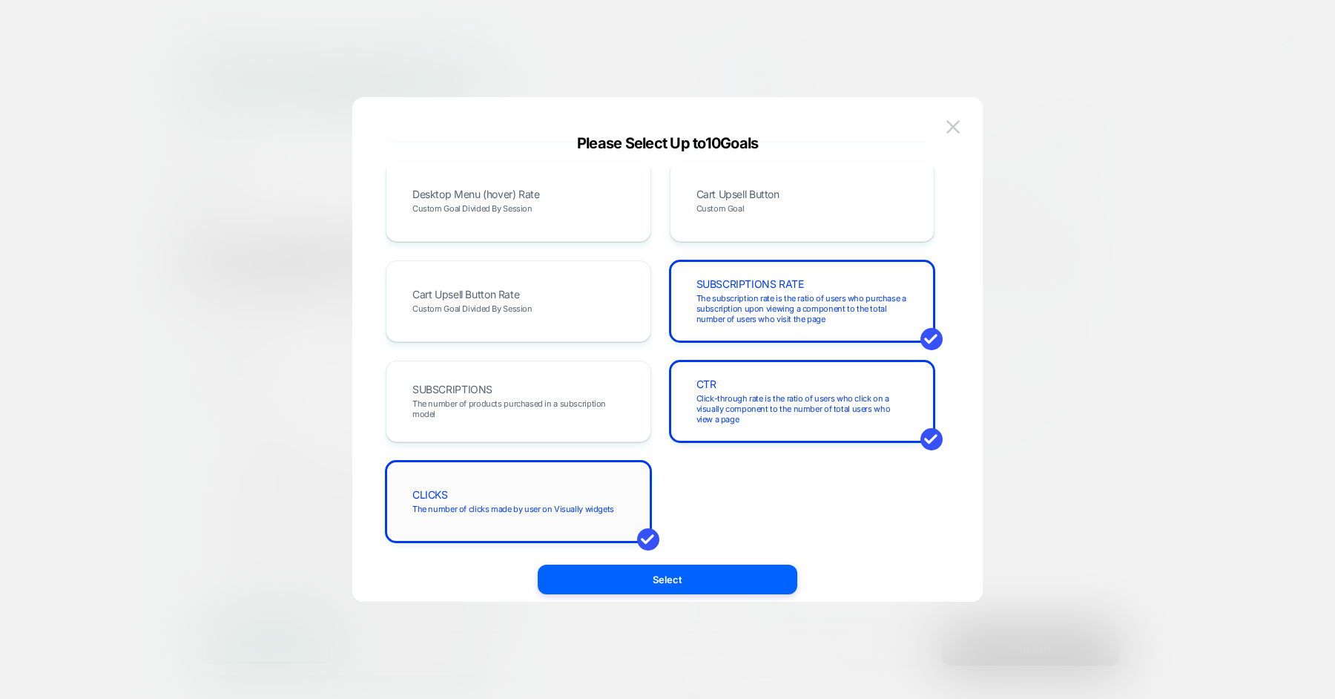
click at [607, 519] on div "CLICKS The number of clicks made by user on Visually widgets" at bounding box center [518, 501] width 234 height 50
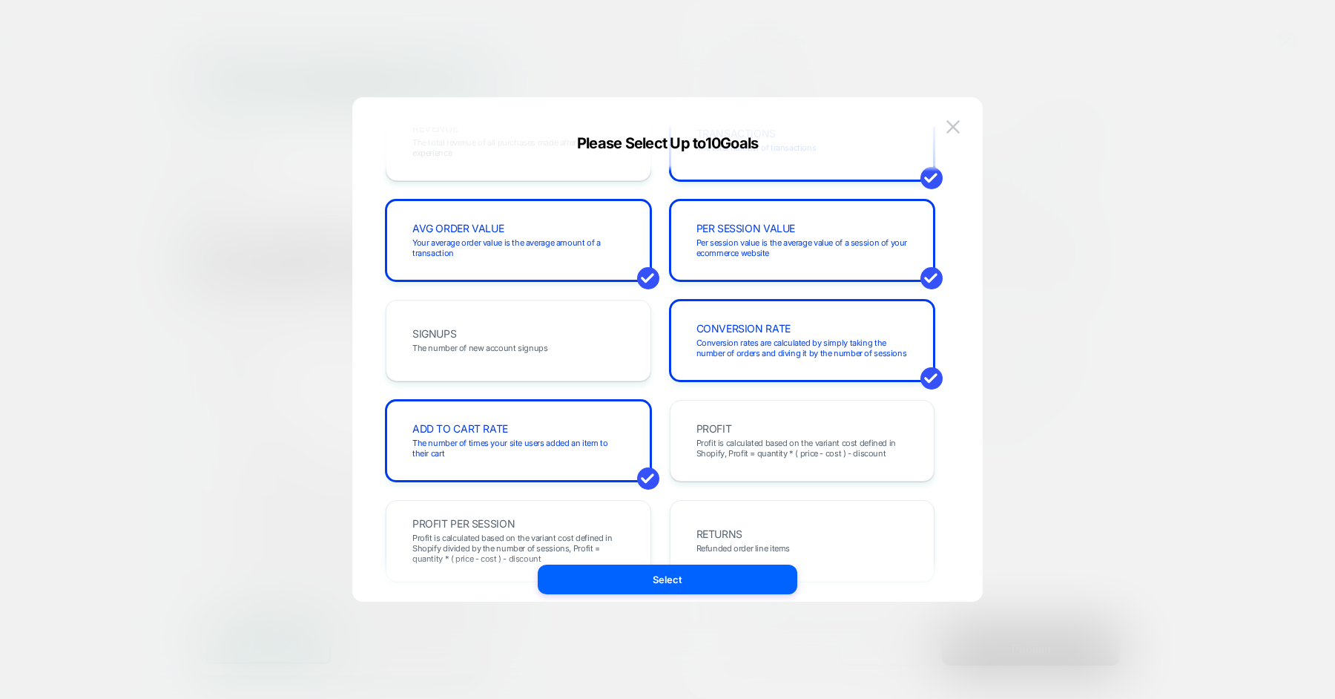
scroll to position [0, 0]
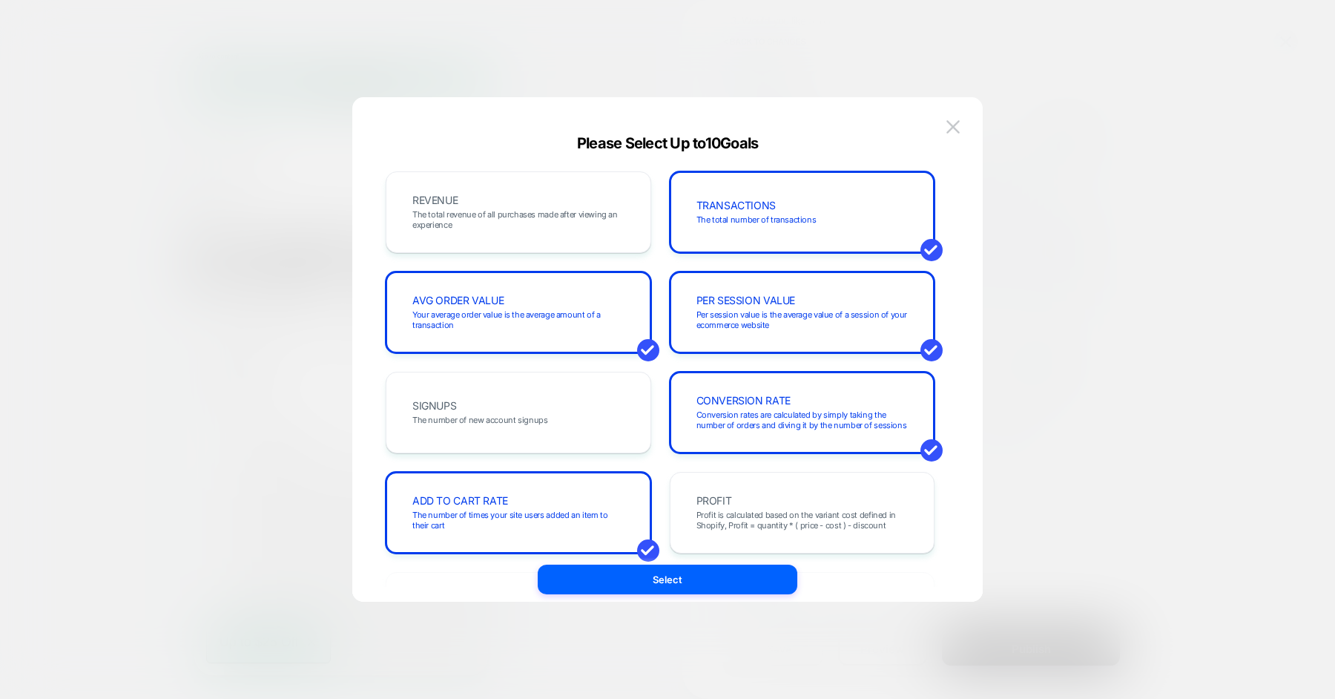
click at [660, 595] on div "REVENUE The total revenue of all purchases made after viewing an experience TRA…" at bounding box center [667, 364] width 586 height 504
click at [678, 581] on button "Select" at bounding box center [668, 579] width 260 height 30
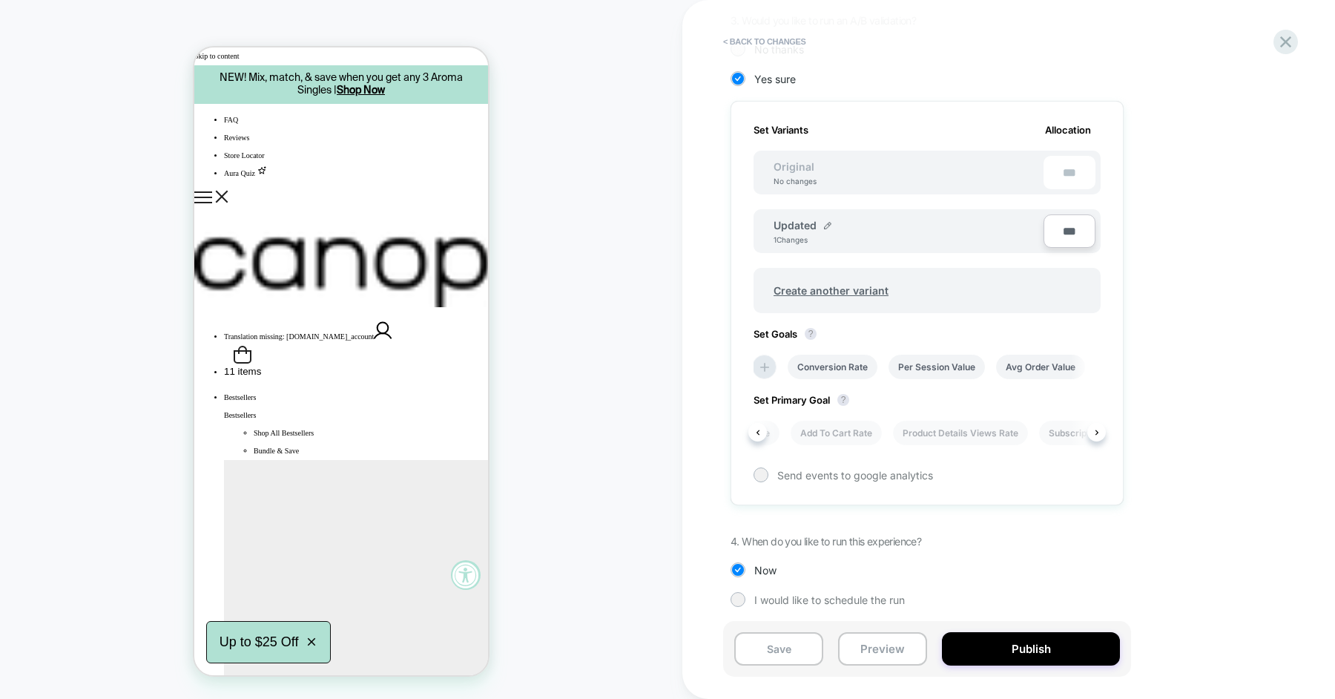
scroll to position [0, 273]
click at [930, 426] on li "Product Details Views Rate" at bounding box center [958, 432] width 135 height 24
click at [758, 471] on div at bounding box center [760, 472] width 11 height 11
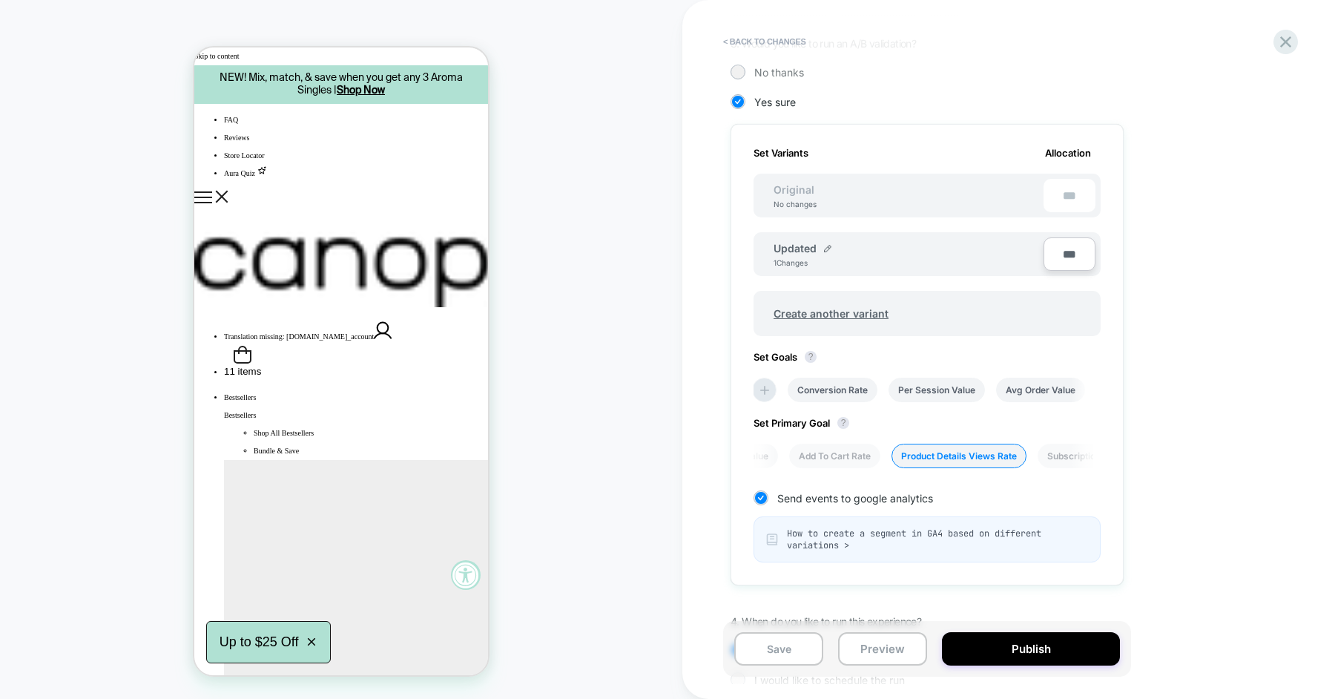
scroll to position [452, 0]
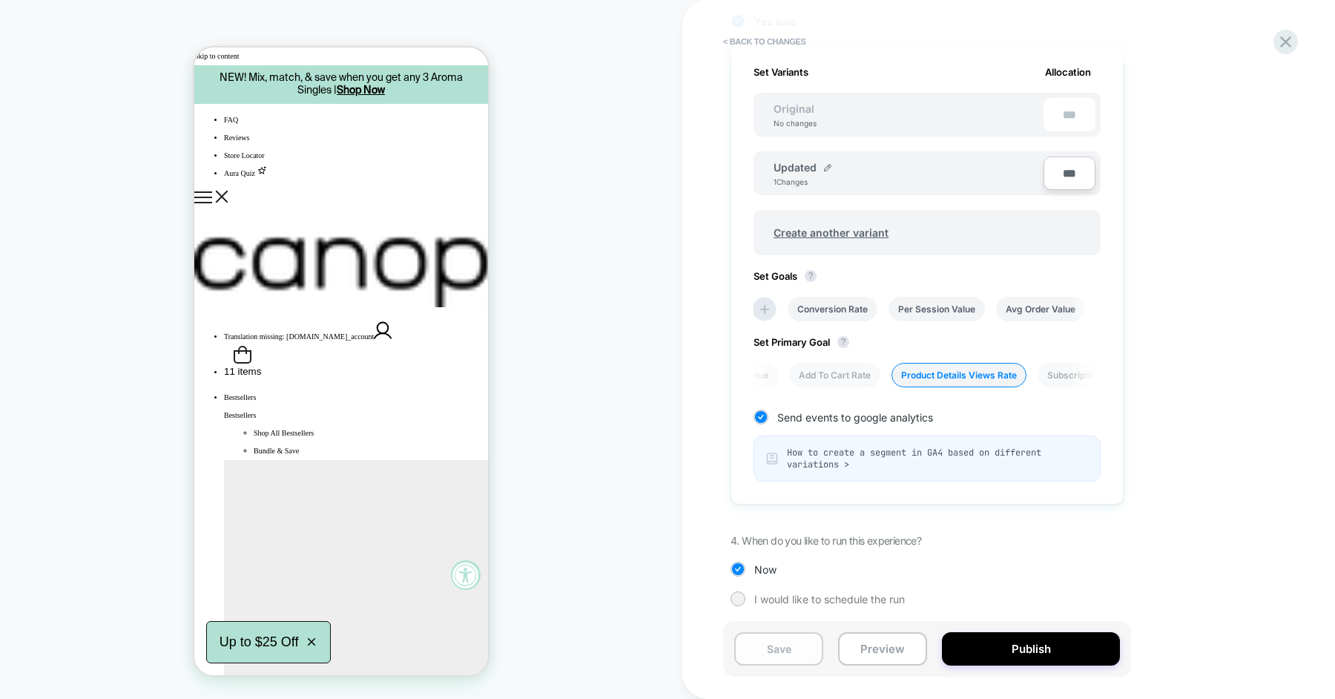
click at [780, 651] on button "Save" at bounding box center [778, 648] width 89 height 33
click at [997, 651] on button "Publish" at bounding box center [1031, 648] width 178 height 33
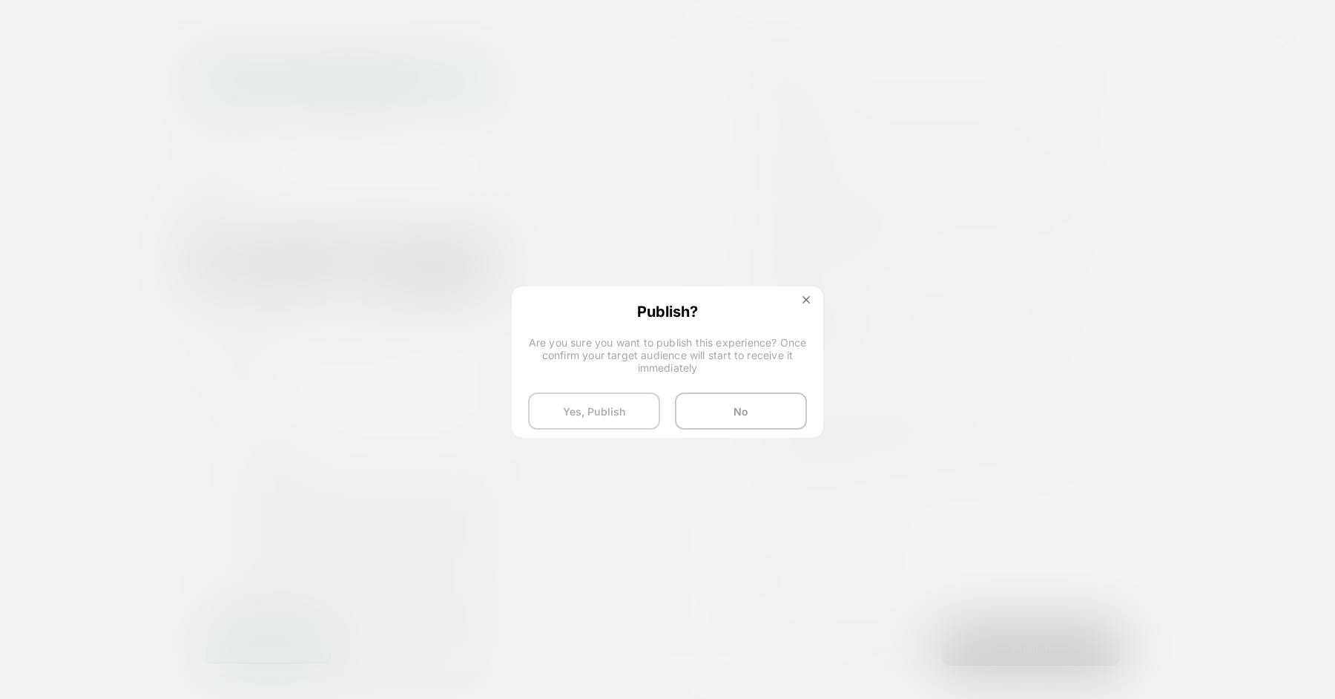
click at [594, 415] on button "Yes, Publish" at bounding box center [594, 410] width 132 height 37
